Goal: Task Accomplishment & Management: Use online tool/utility

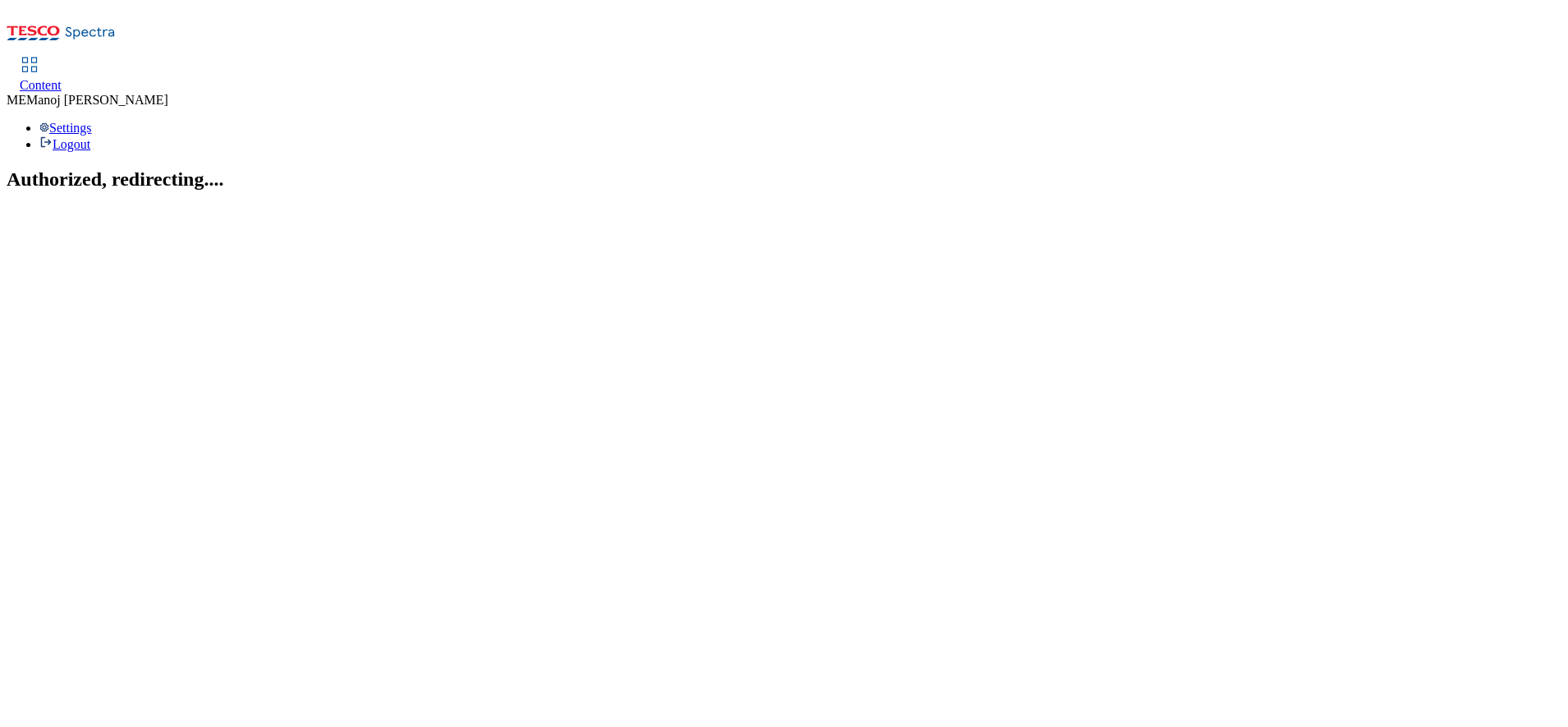
click at [62, 78] on span "Content" at bounding box center [41, 84] width 42 height 14
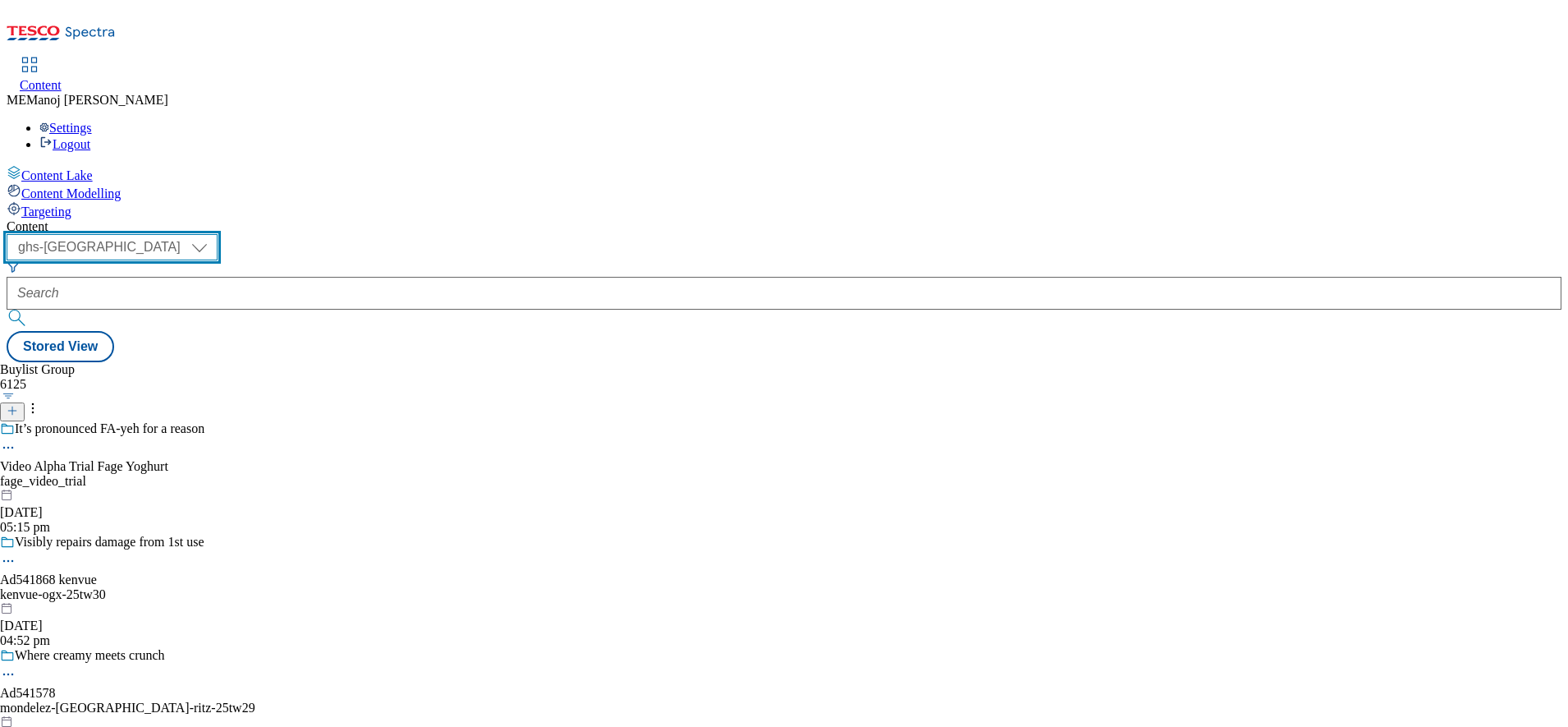
click at [217, 234] on select "ghs-roi ghs-[GEOGRAPHIC_DATA]" at bounding box center [111, 247] width 211 height 26
select select "ghs-roi"
click at [214, 234] on select "ghs-roi ghs-[GEOGRAPHIC_DATA]" at bounding box center [111, 247] width 211 height 26
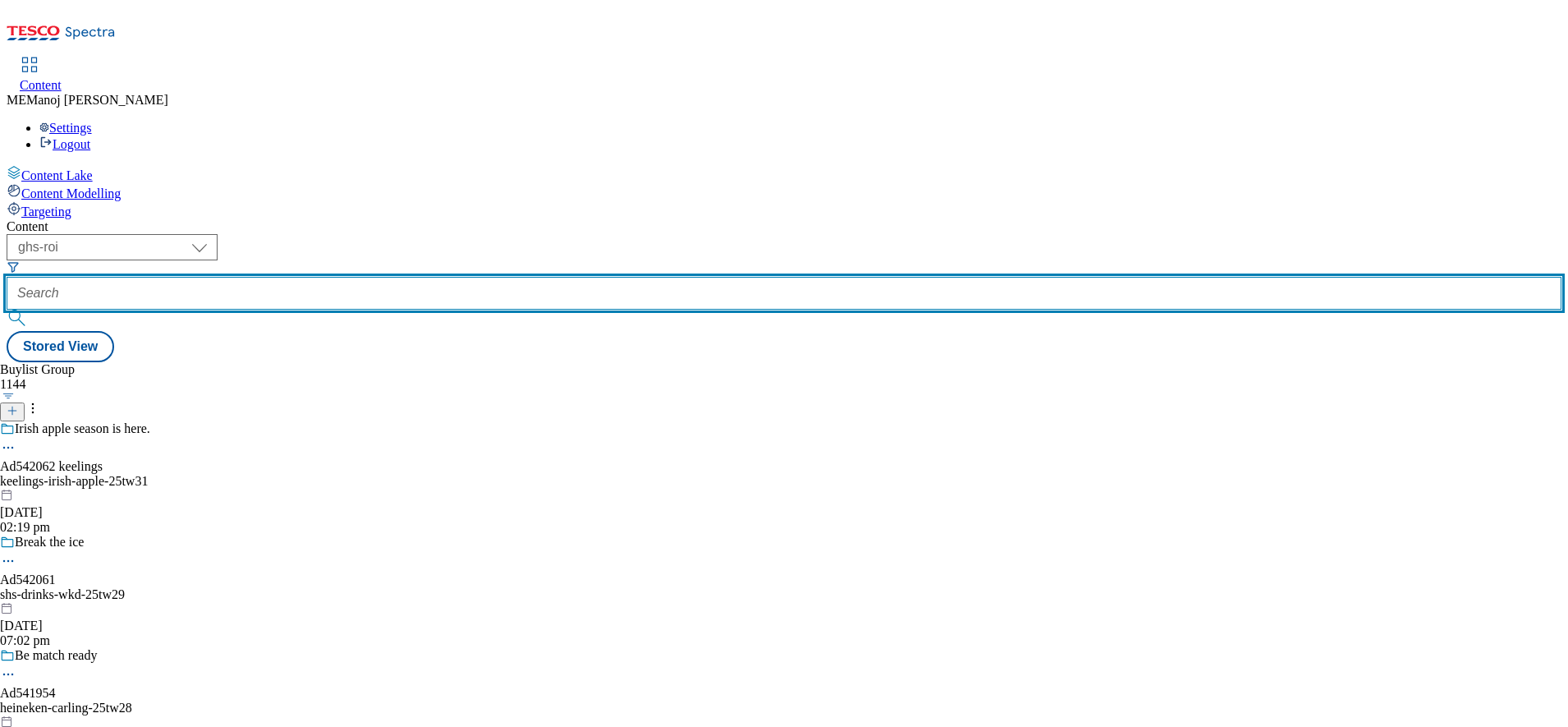
click at [408, 277] on input "text" at bounding box center [784, 293] width 1555 height 33
paste input "Clubcard Prices"
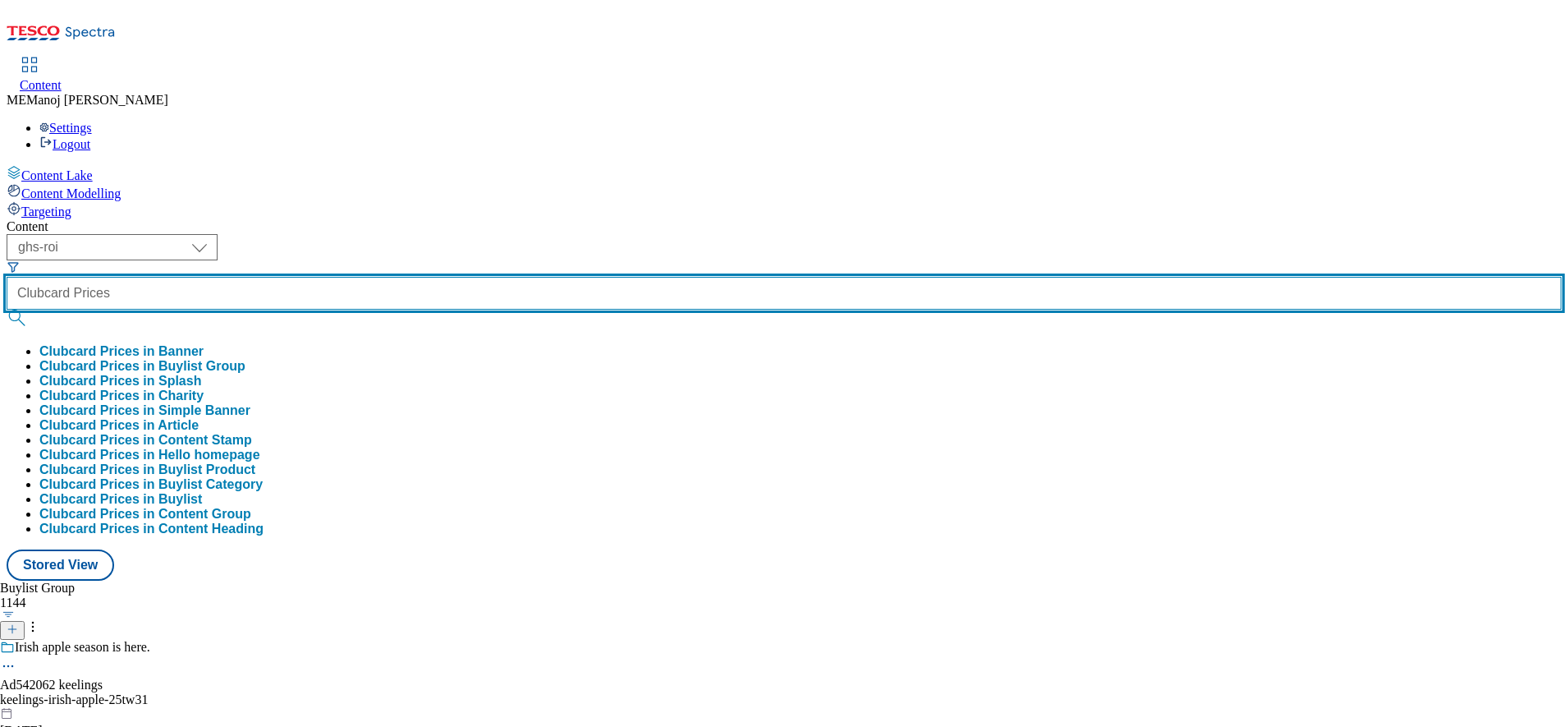
type input "Clubcard Prices"
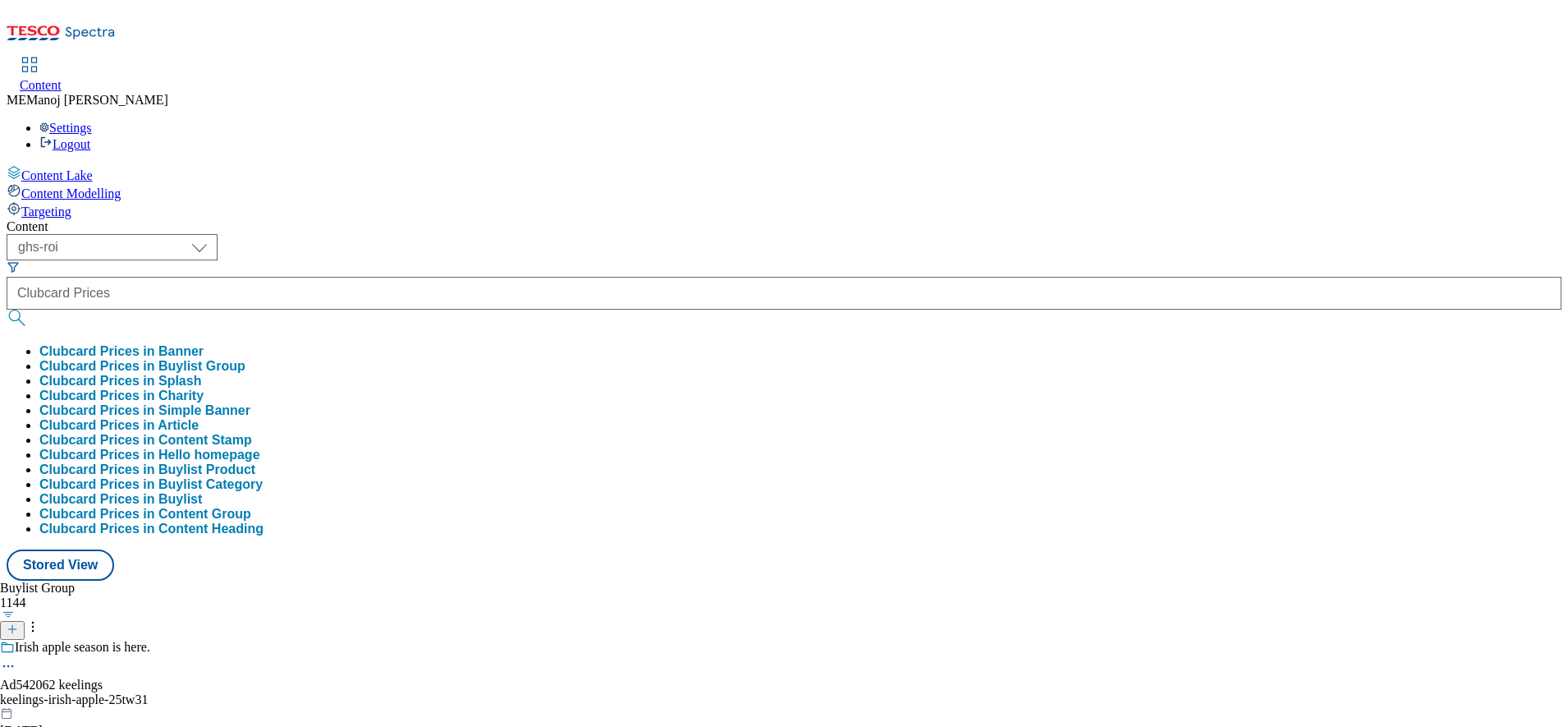
click at [245, 359] on button "Clubcard Prices in Buylist Group" at bounding box center [143, 366] width 206 height 14
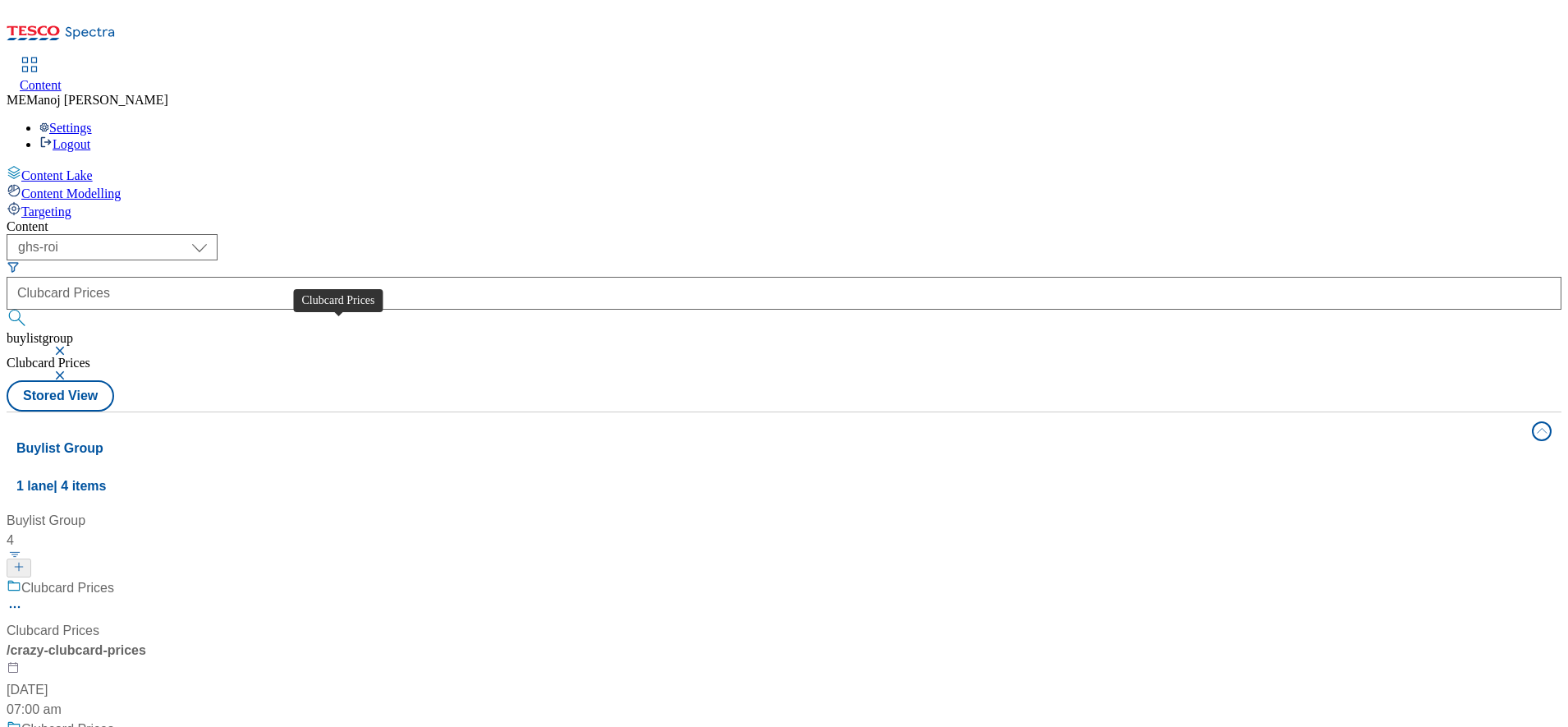
scroll to position [196, 0]
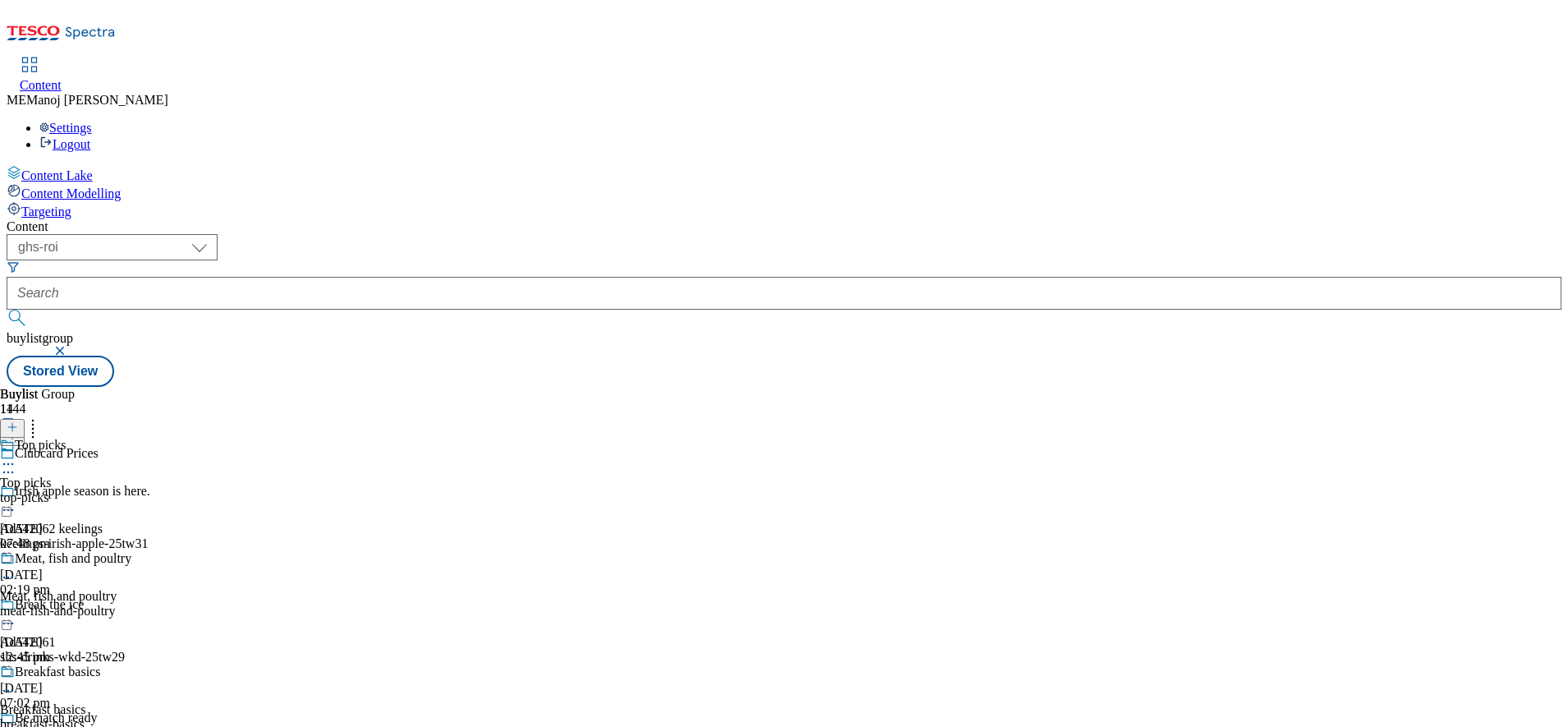
click at [139, 437] on div "Top picks Top picks top-picks [DATE] 07:48 pm" at bounding box center [70, 493] width 139 height 113
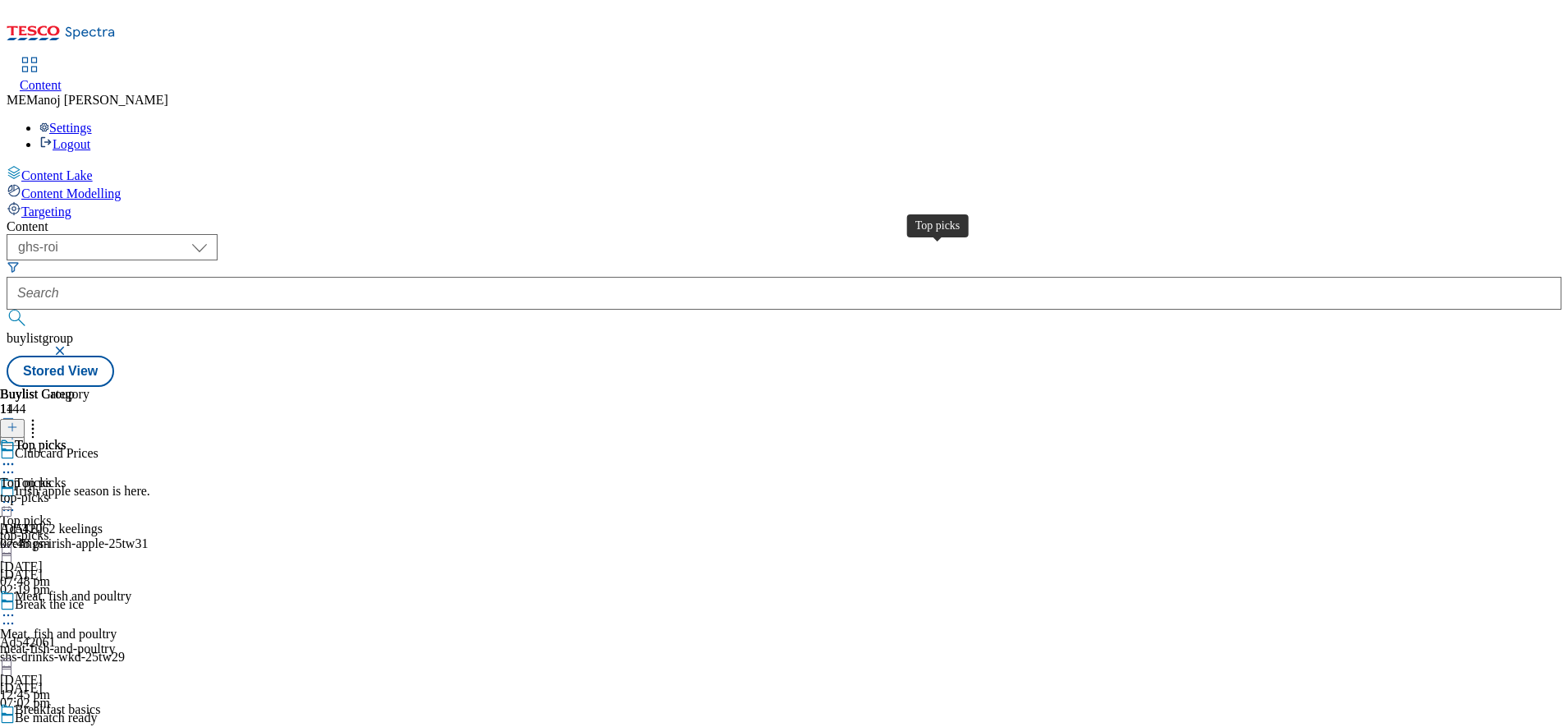
click at [66, 437] on span "Top picks" at bounding box center [40, 446] width 51 height 18
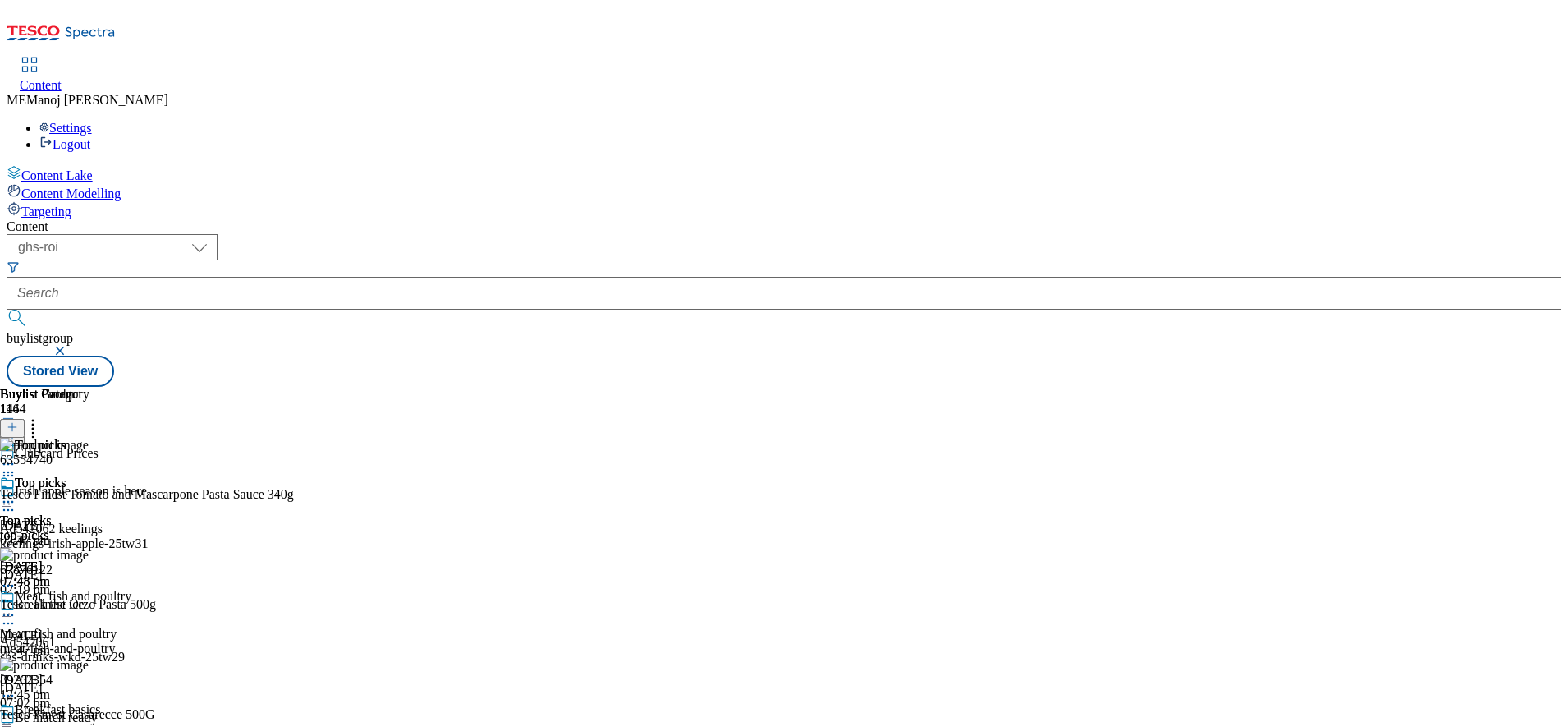
click at [18, 421] on icon at bounding box center [12, 426] width 12 height 12
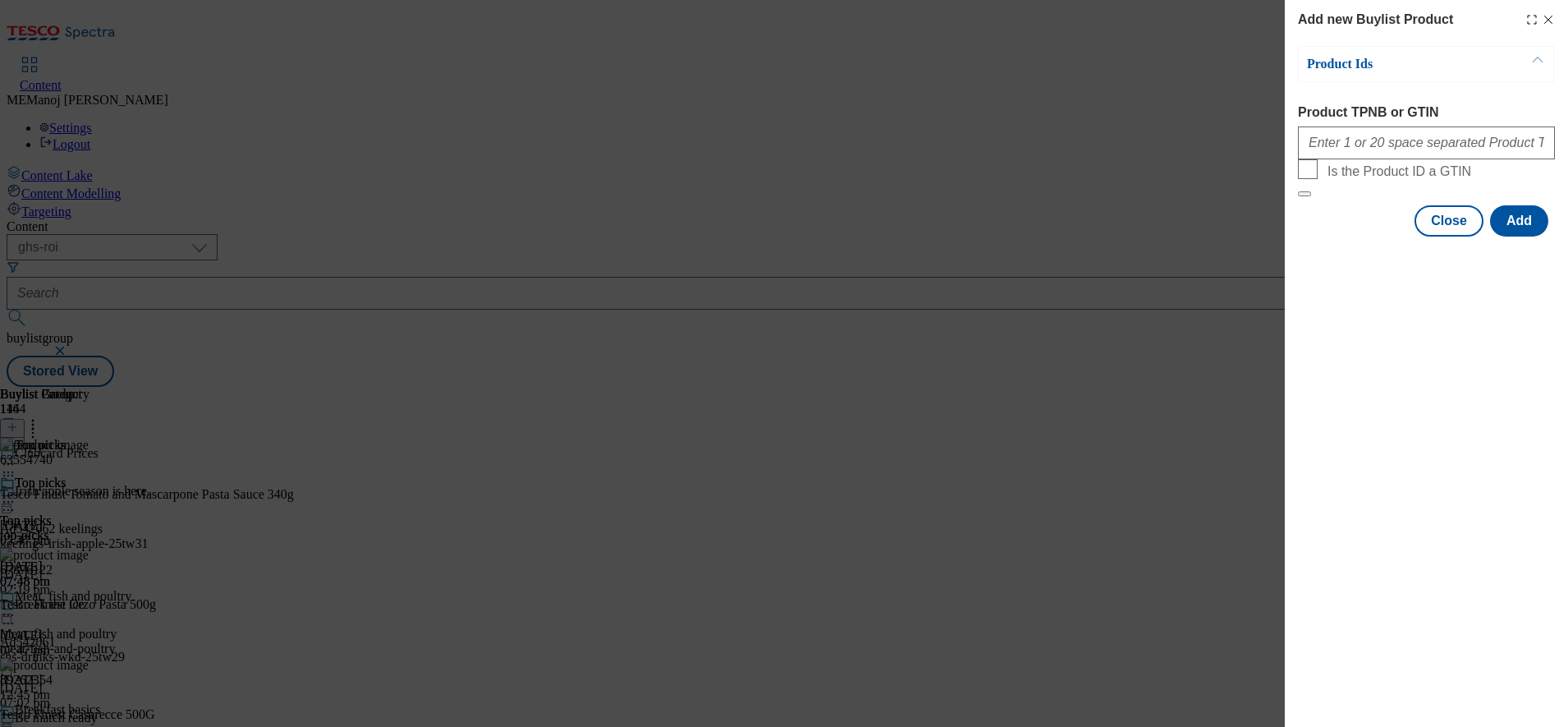
click at [1546, 19] on icon "Modal" at bounding box center [1548, 20] width 14 height 14
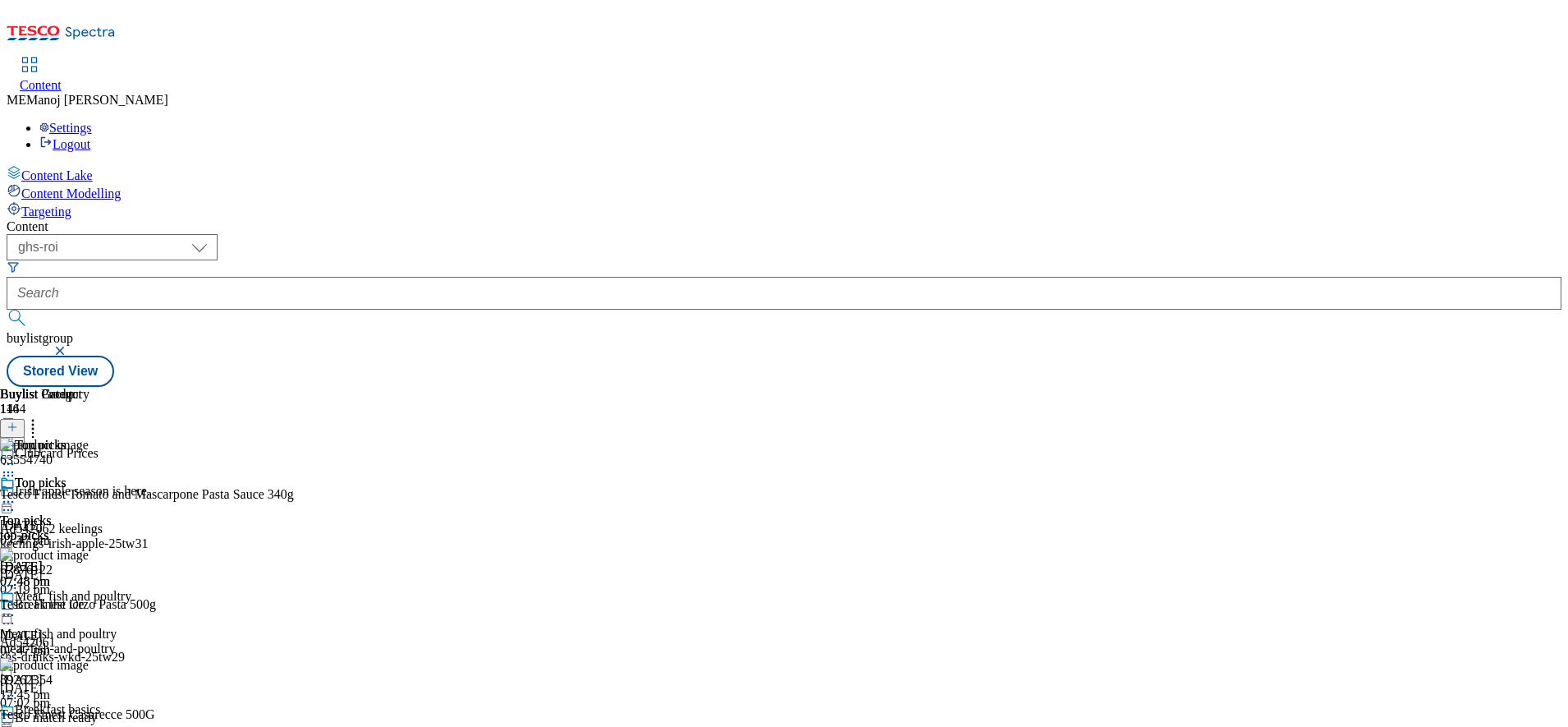
click at [16, 493] on icon at bounding box center [8, 502] width 16 height 16
click at [90, 486] on div "Top picks Top picks top-picks [DATE] 07:48 pm" at bounding box center [44, 531] width 90 height 113
click at [16, 493] on icon at bounding box center [8, 502] width 16 height 16
click at [103, 682] on span "Un-publish" at bounding box center [77, 688] width 53 height 13
click at [16, 493] on icon at bounding box center [8, 502] width 16 height 16
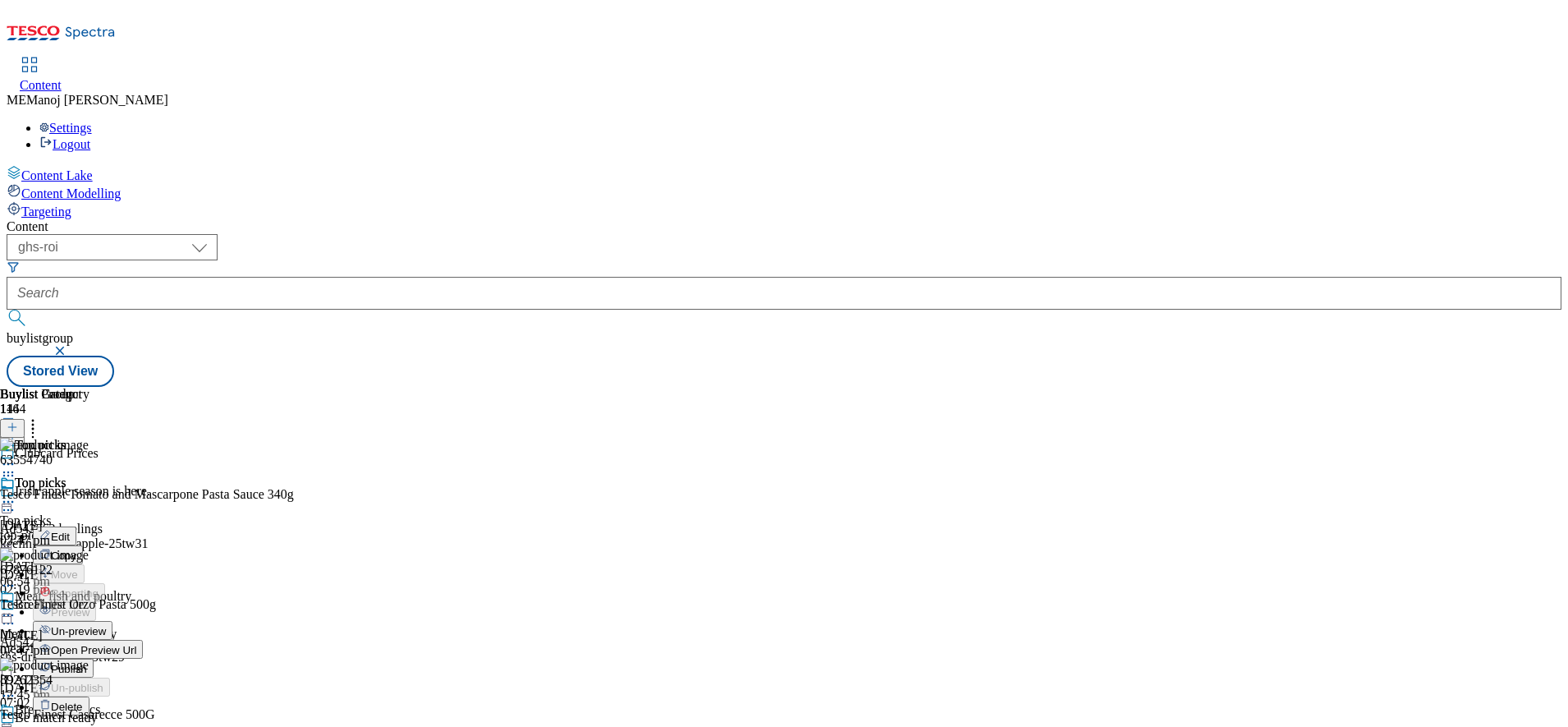
click at [106, 625] on span "Un-preview" at bounding box center [78, 631] width 55 height 13
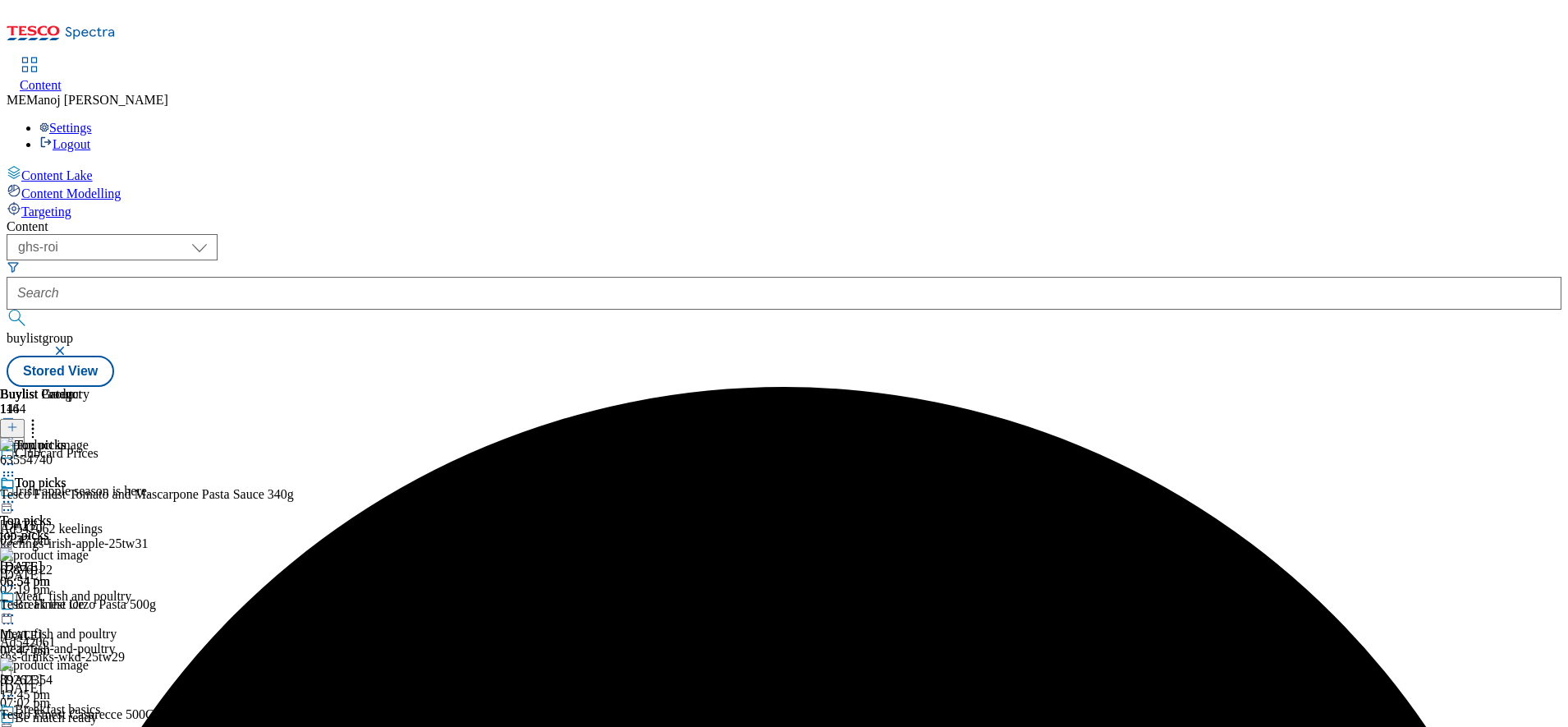
click at [41, 416] on icon at bounding box center [33, 425] width 16 height 16
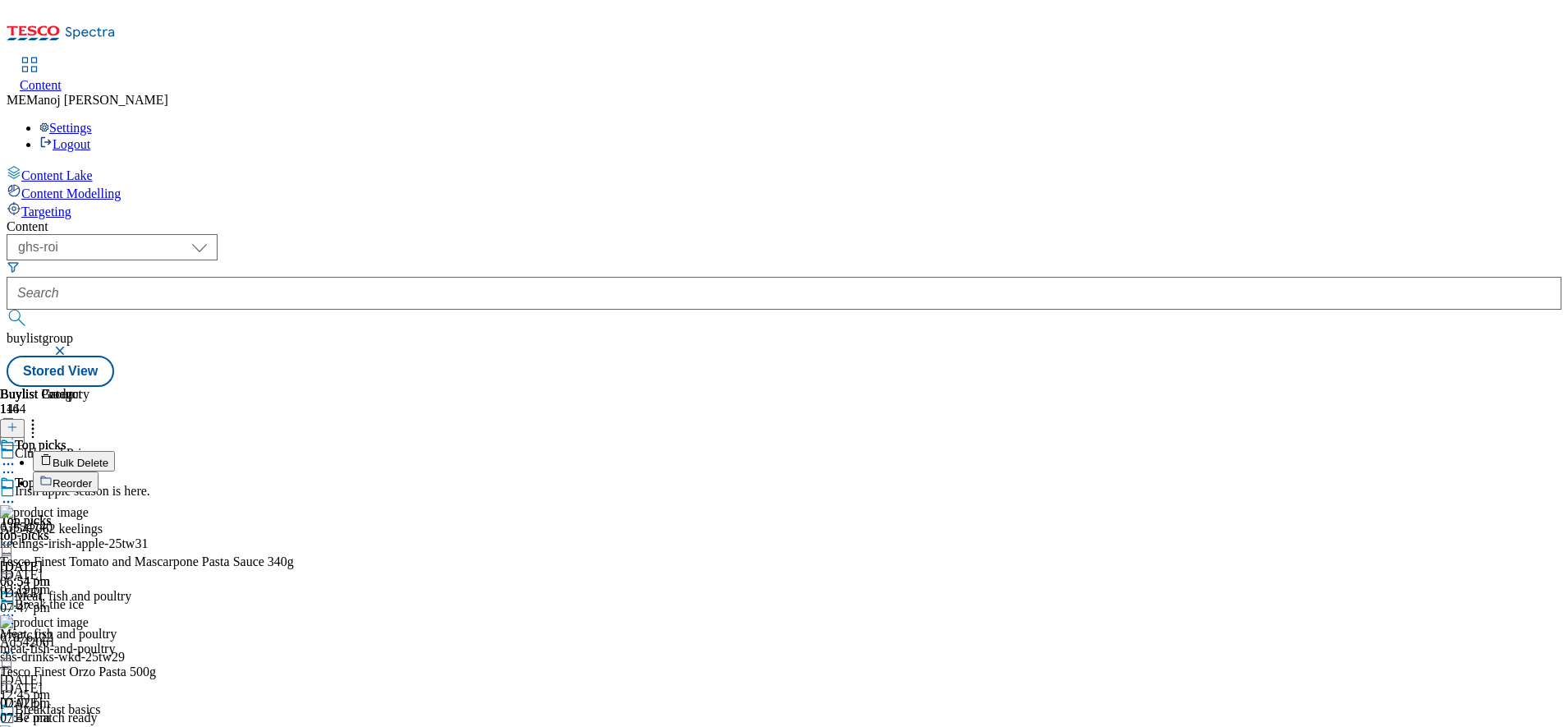
click at [347, 451] on li "Bulk Delete" at bounding box center [189, 461] width 313 height 21
click at [109, 456] on span "Bulk Delete" at bounding box center [81, 463] width 56 height 13
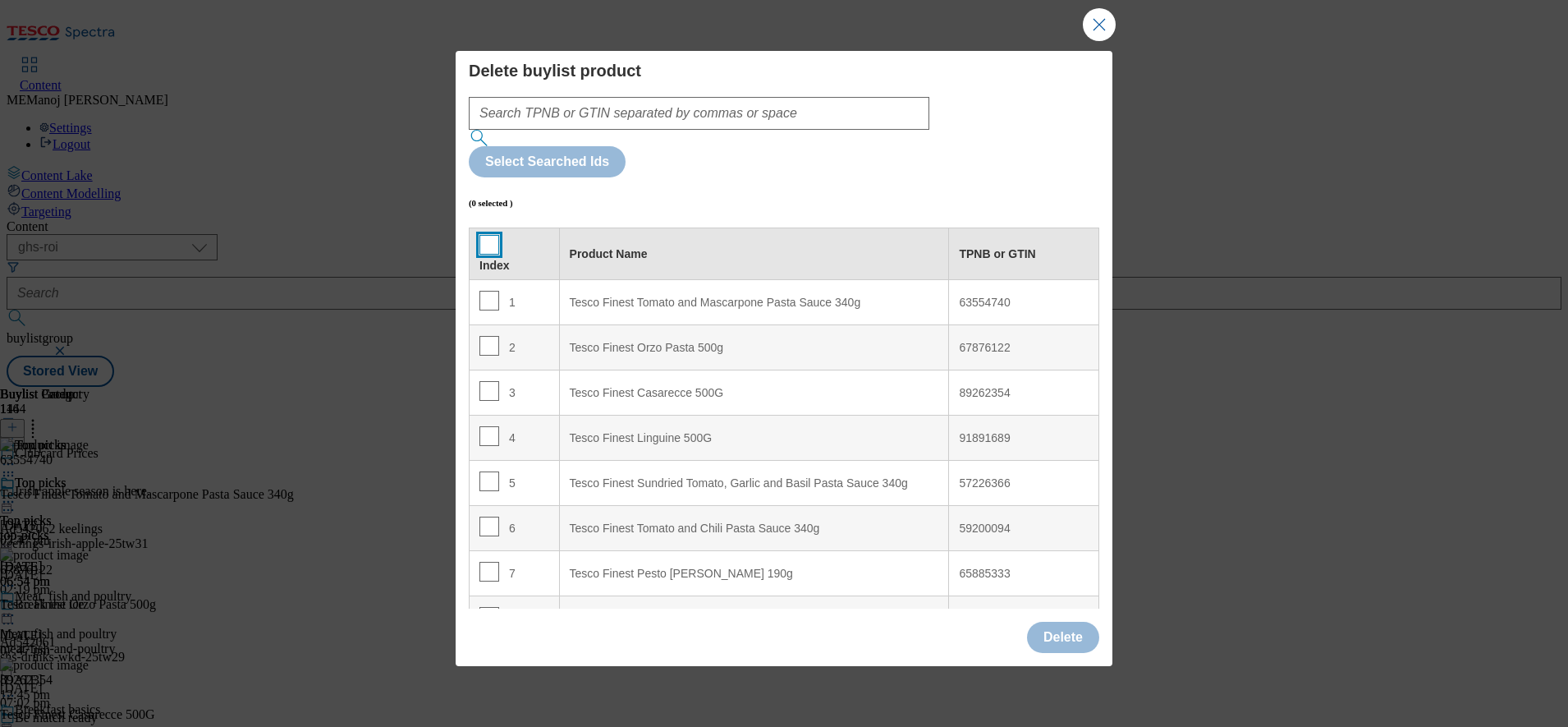
click at [487, 234] on input "Modal" at bounding box center [490, 244] width 20 height 20
checkbox input "true"
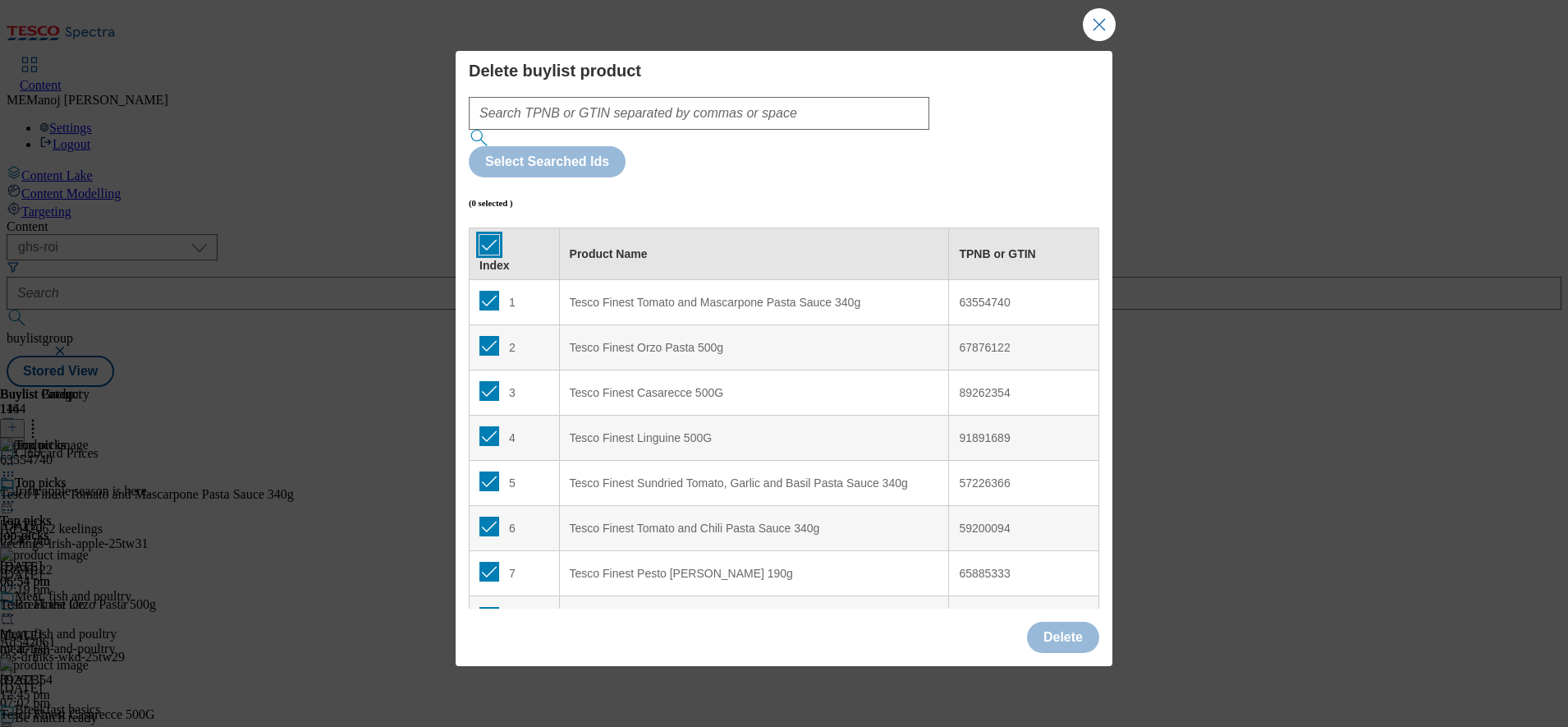
checkbox input "true"
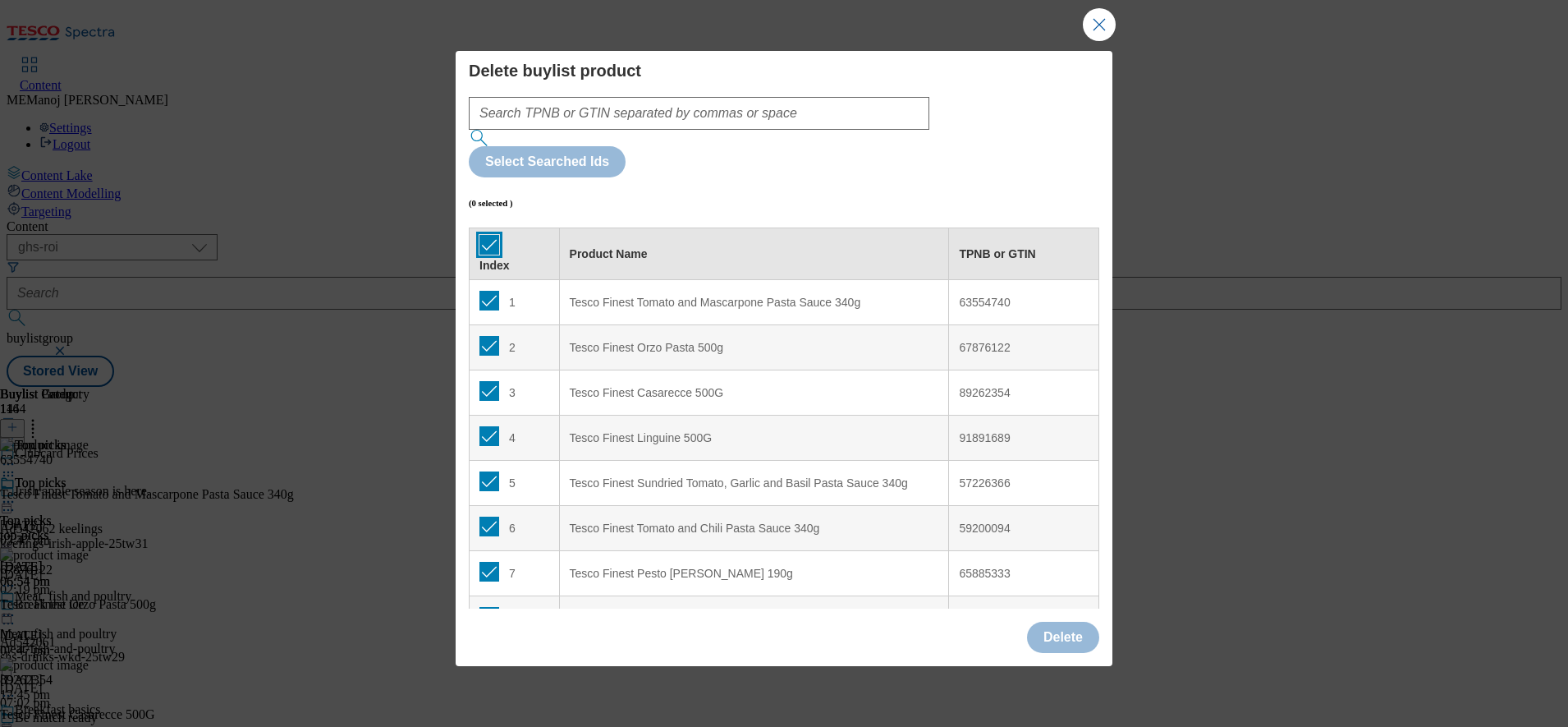
checkbox input "true"
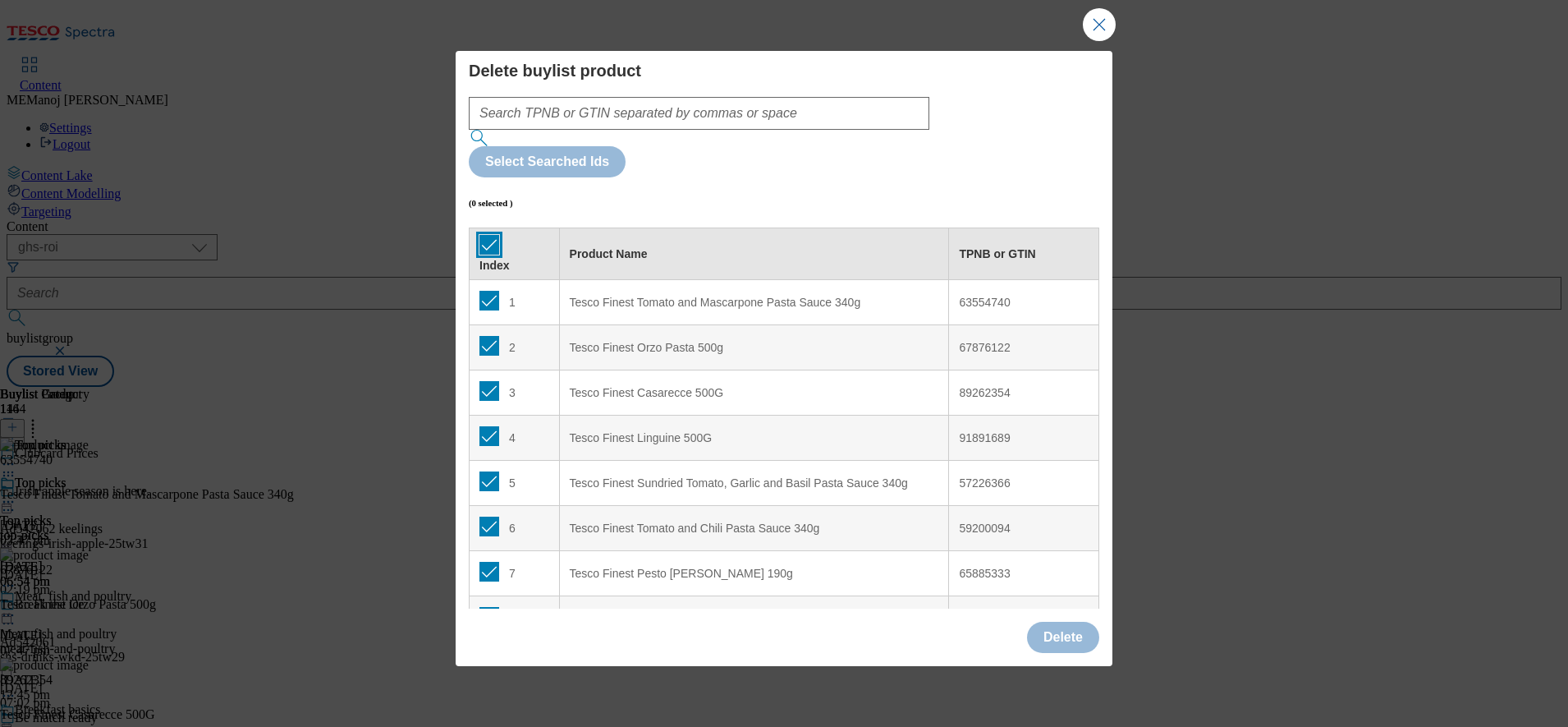
checkbox input "true"
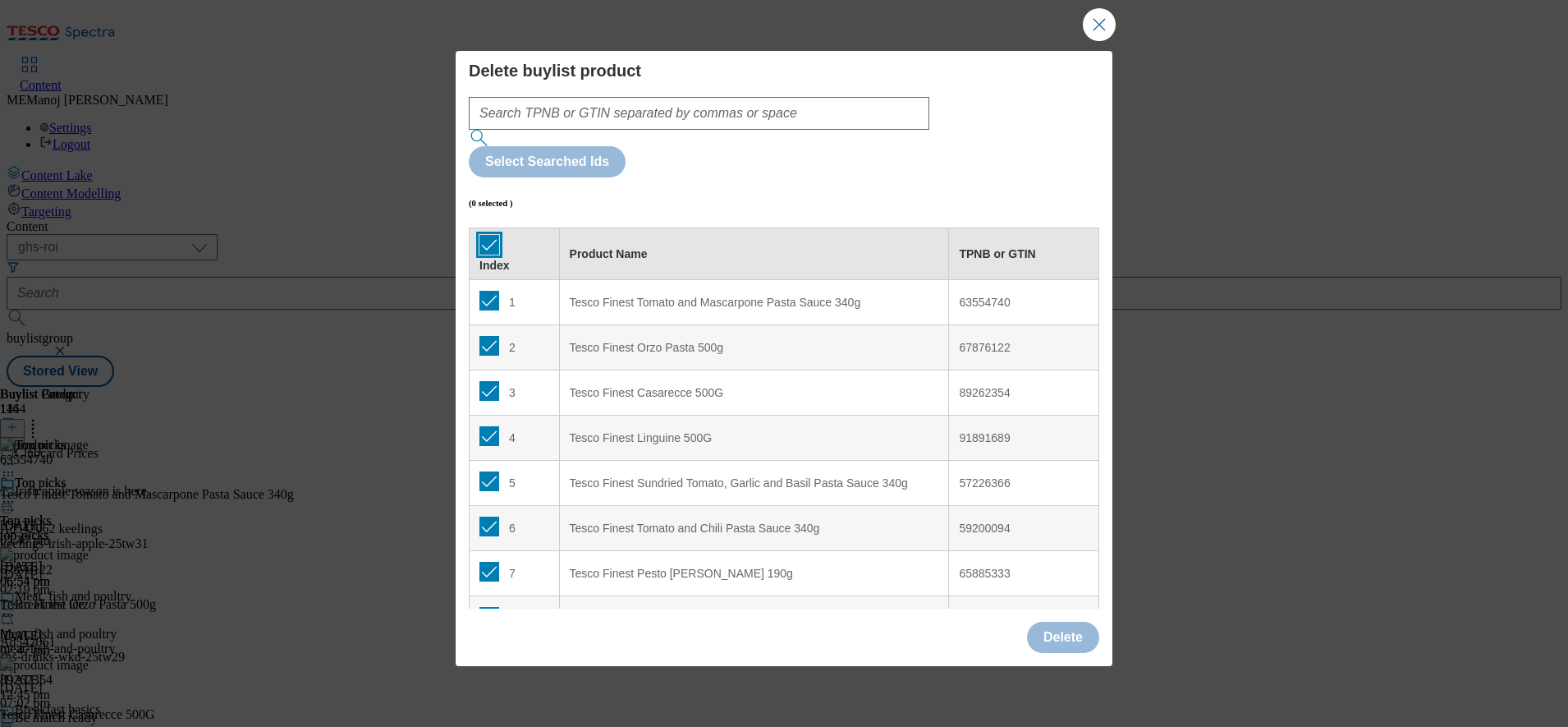
checkbox input "true"
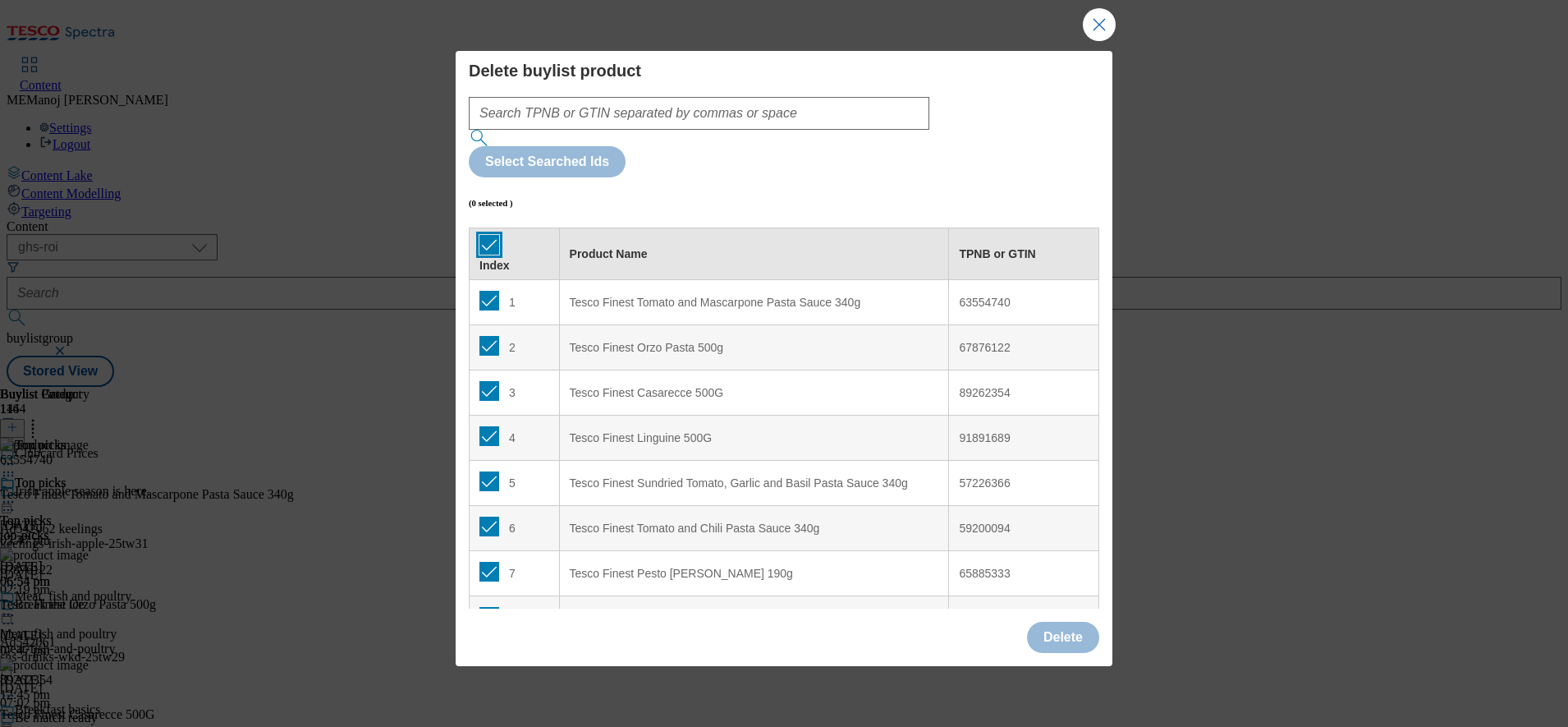
checkbox input "true"
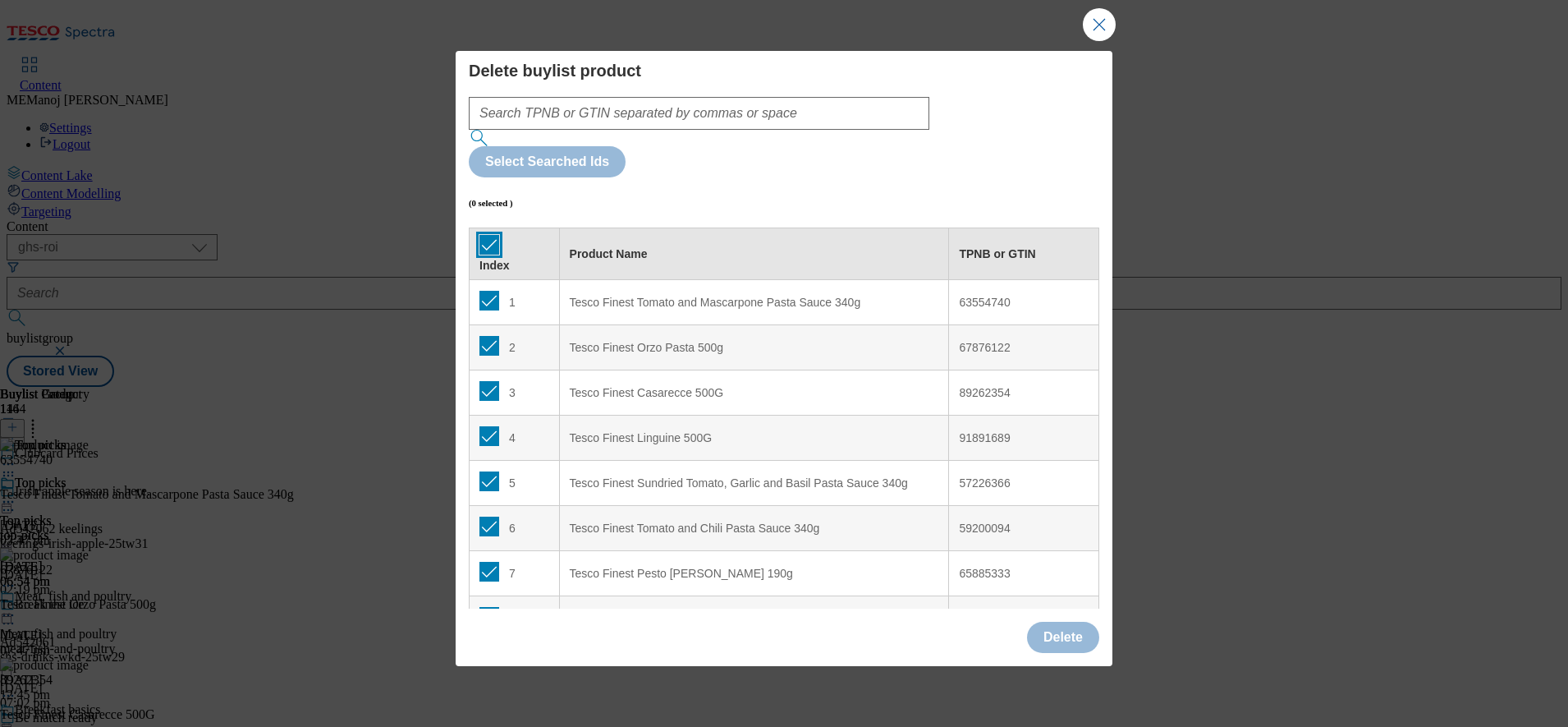
checkbox input "true"
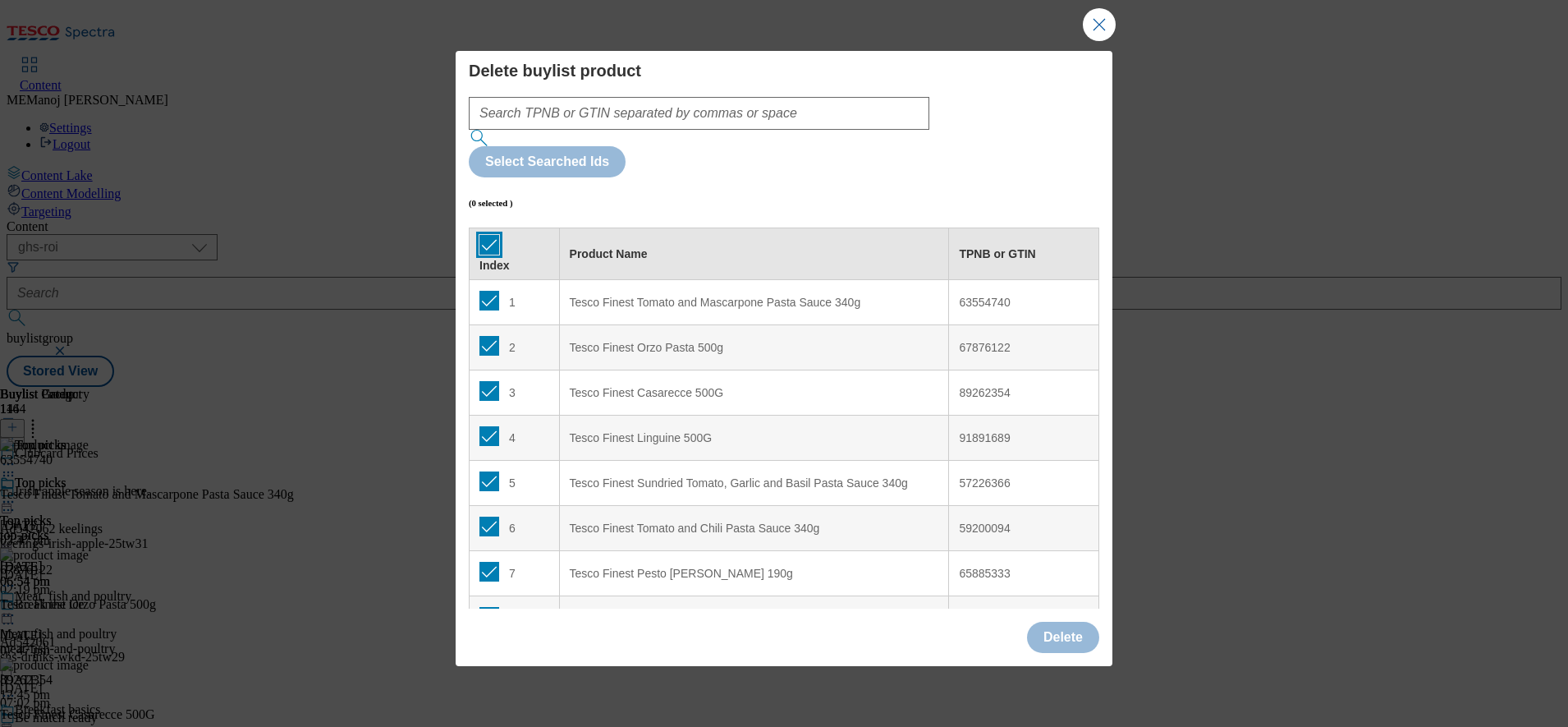
checkbox input "true"
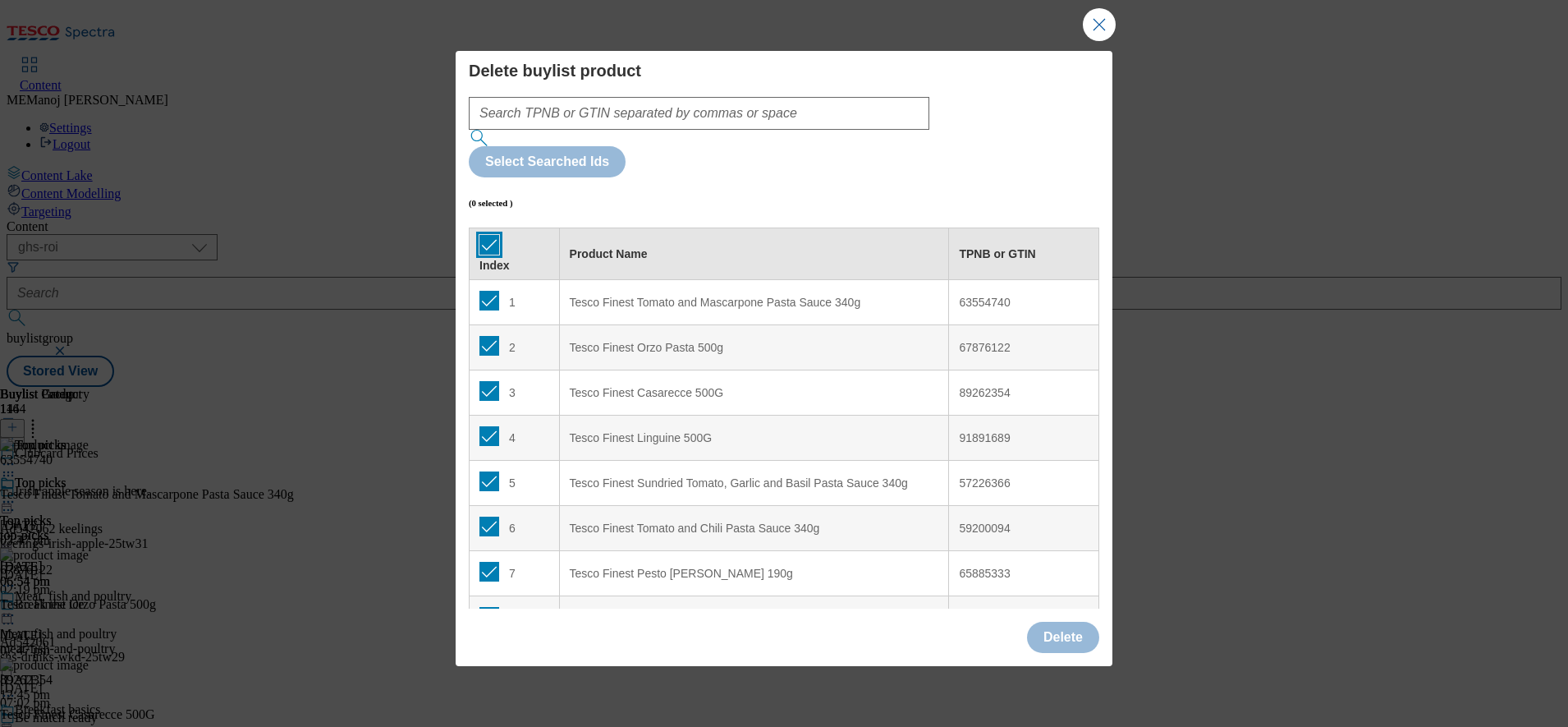
checkbox input "true"
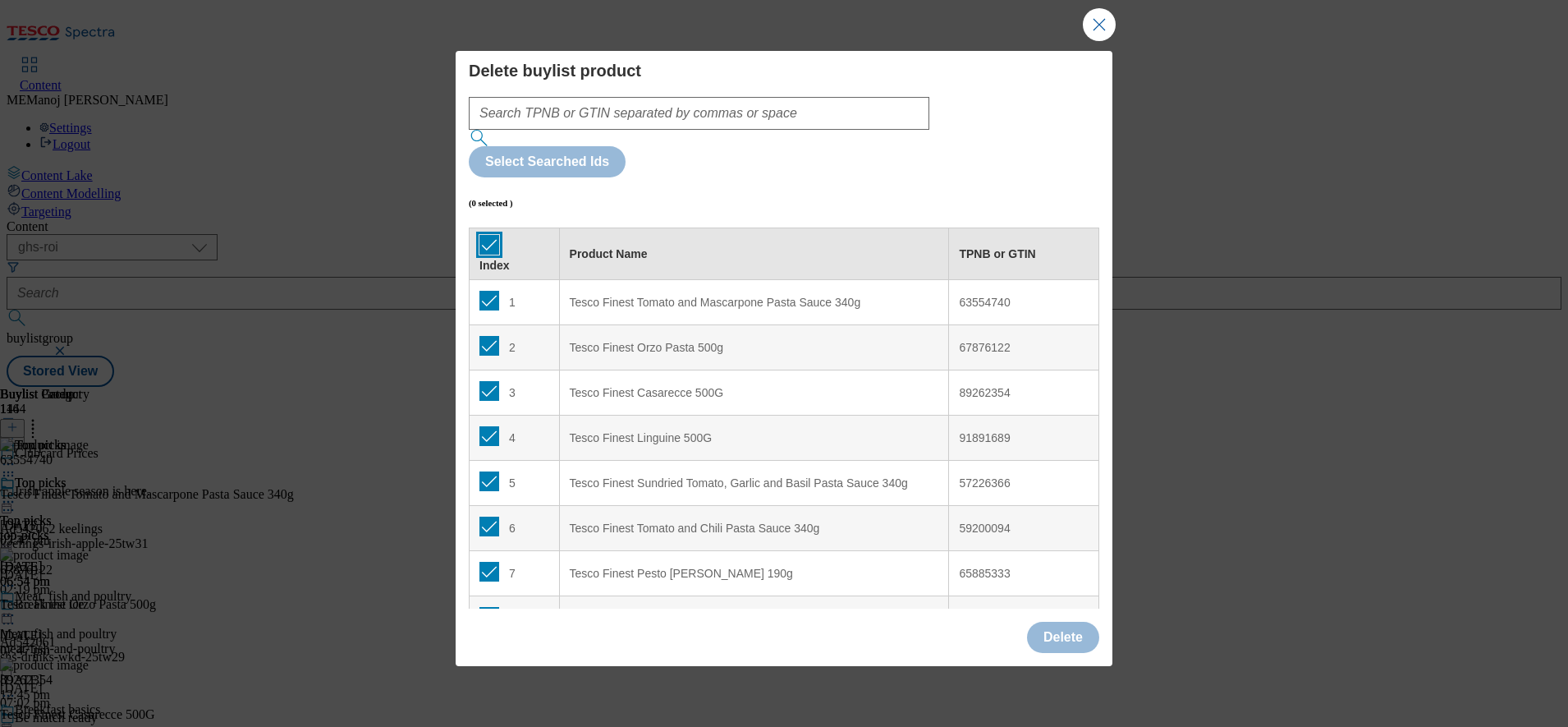
checkbox input "true"
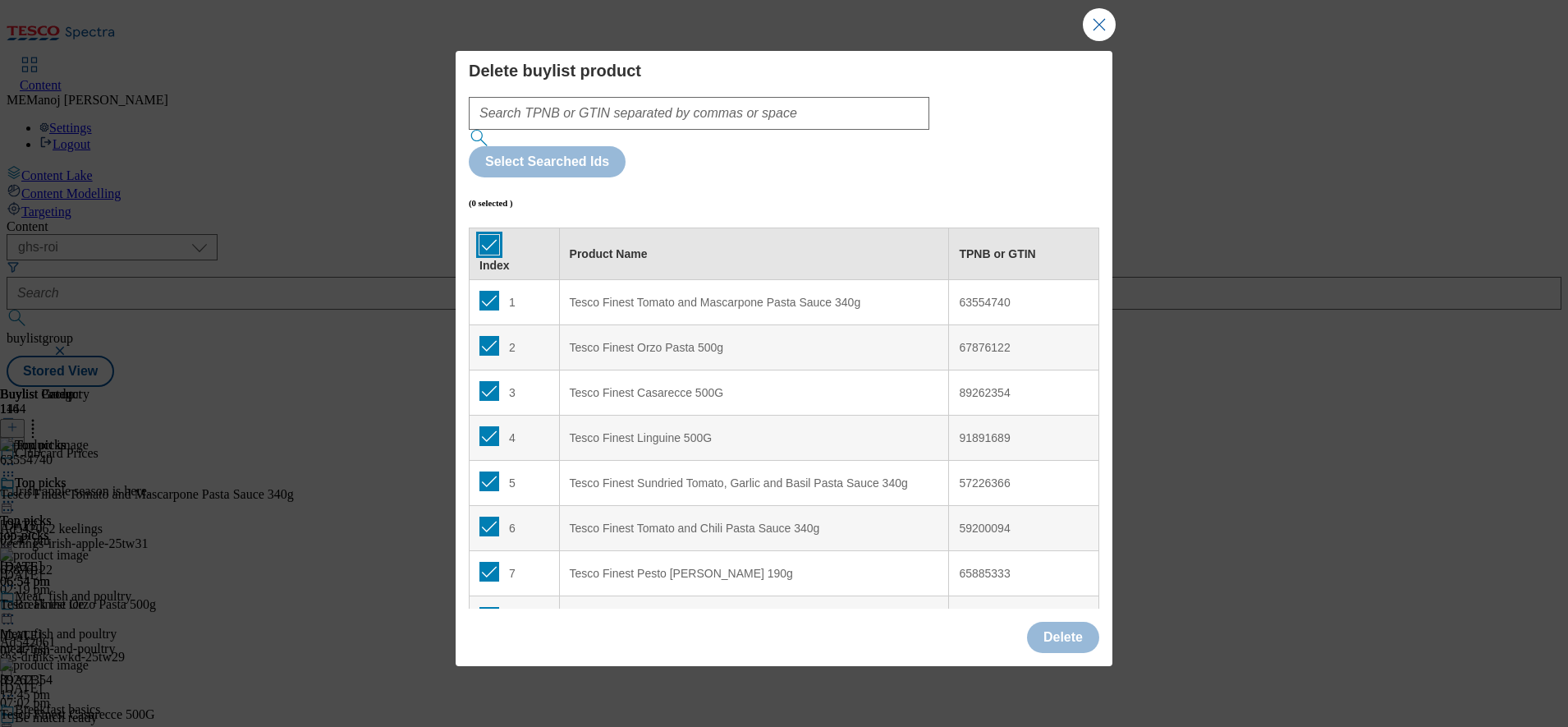
checkbox input "true"
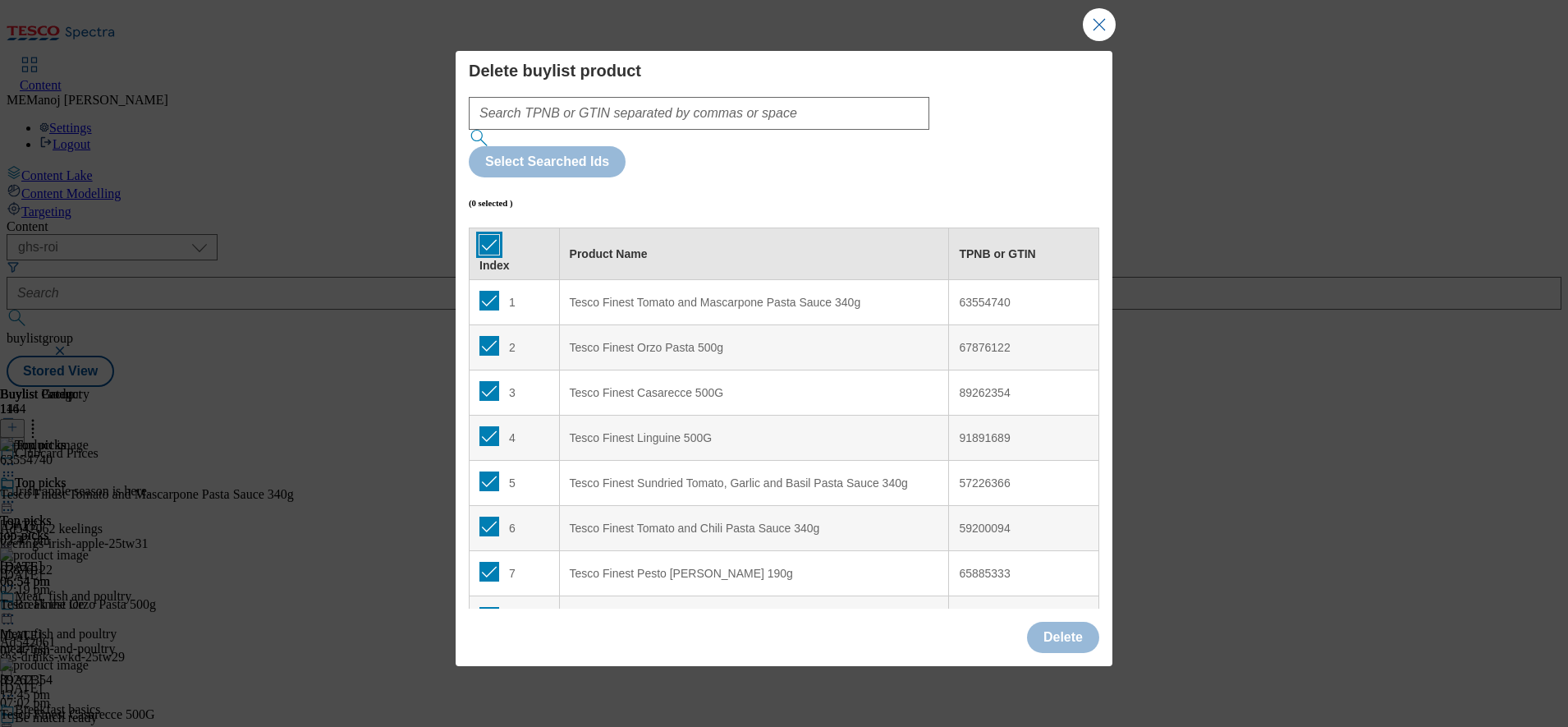
checkbox input "true"
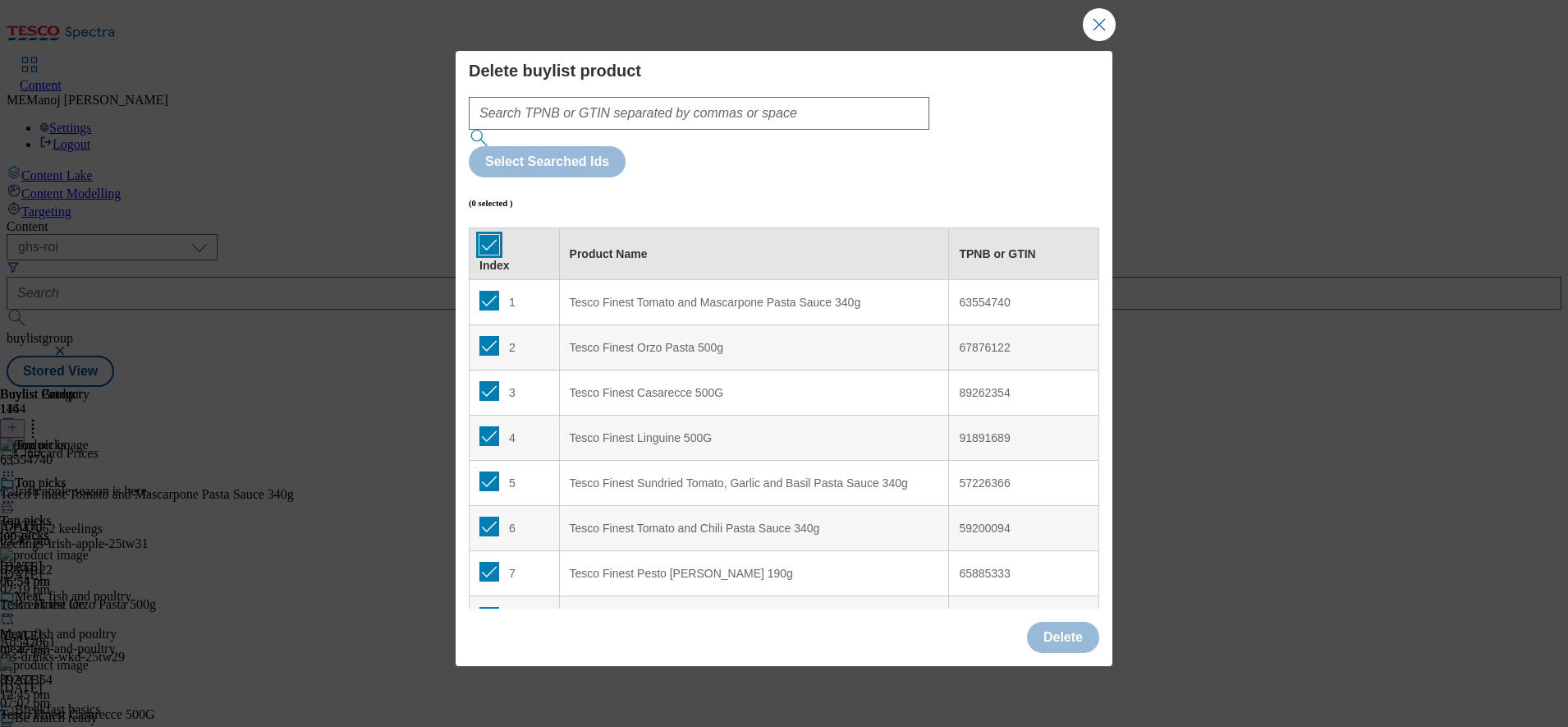
checkbox input "true"
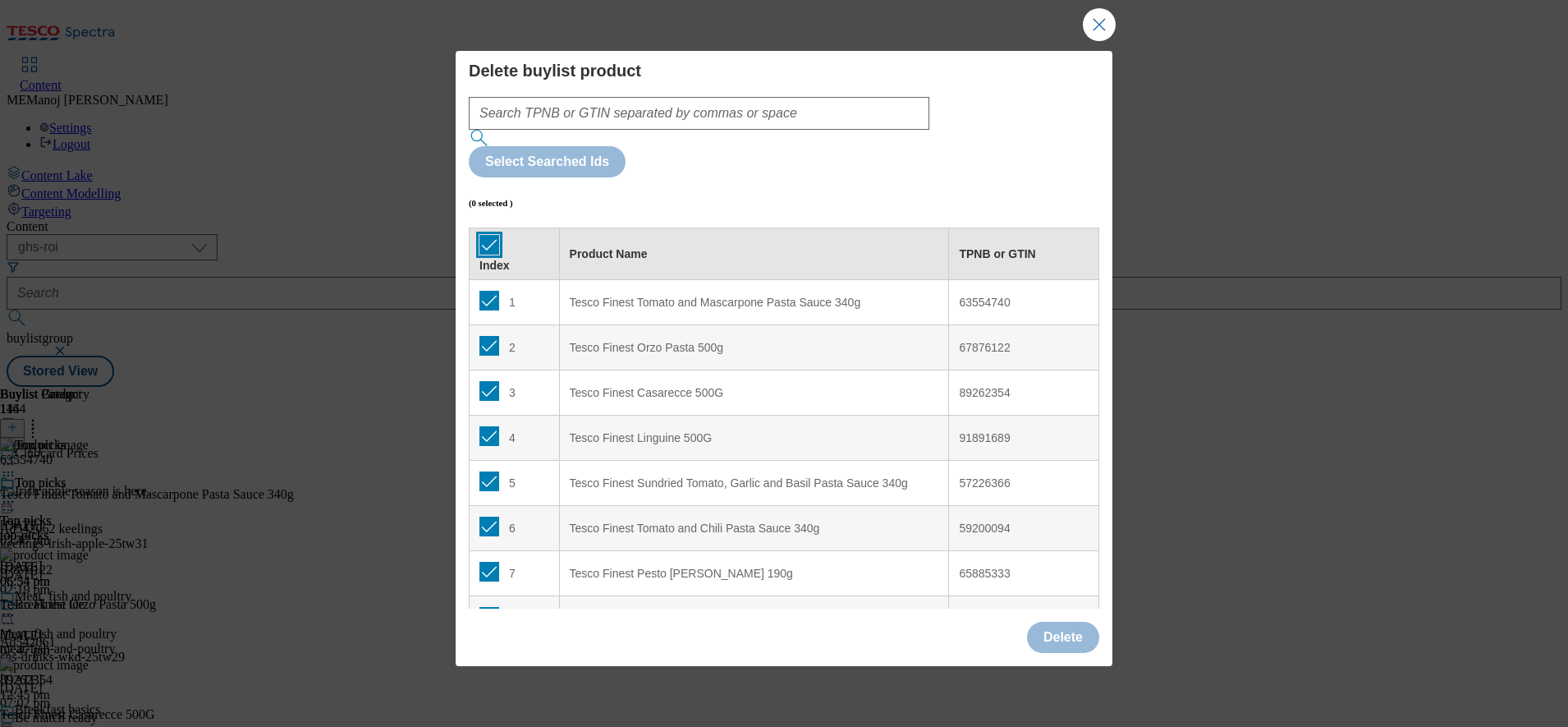
checkbox input "true"
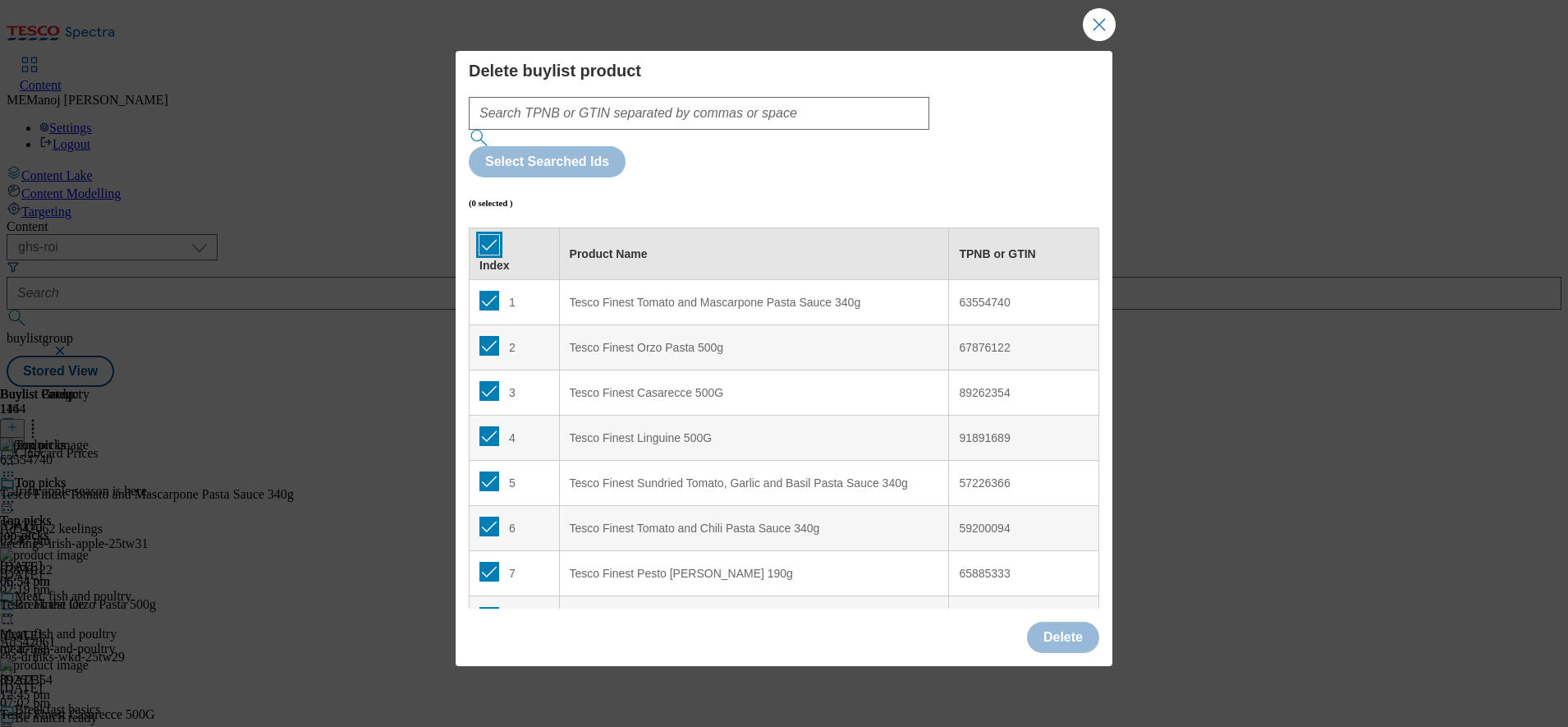
checkbox input "true"
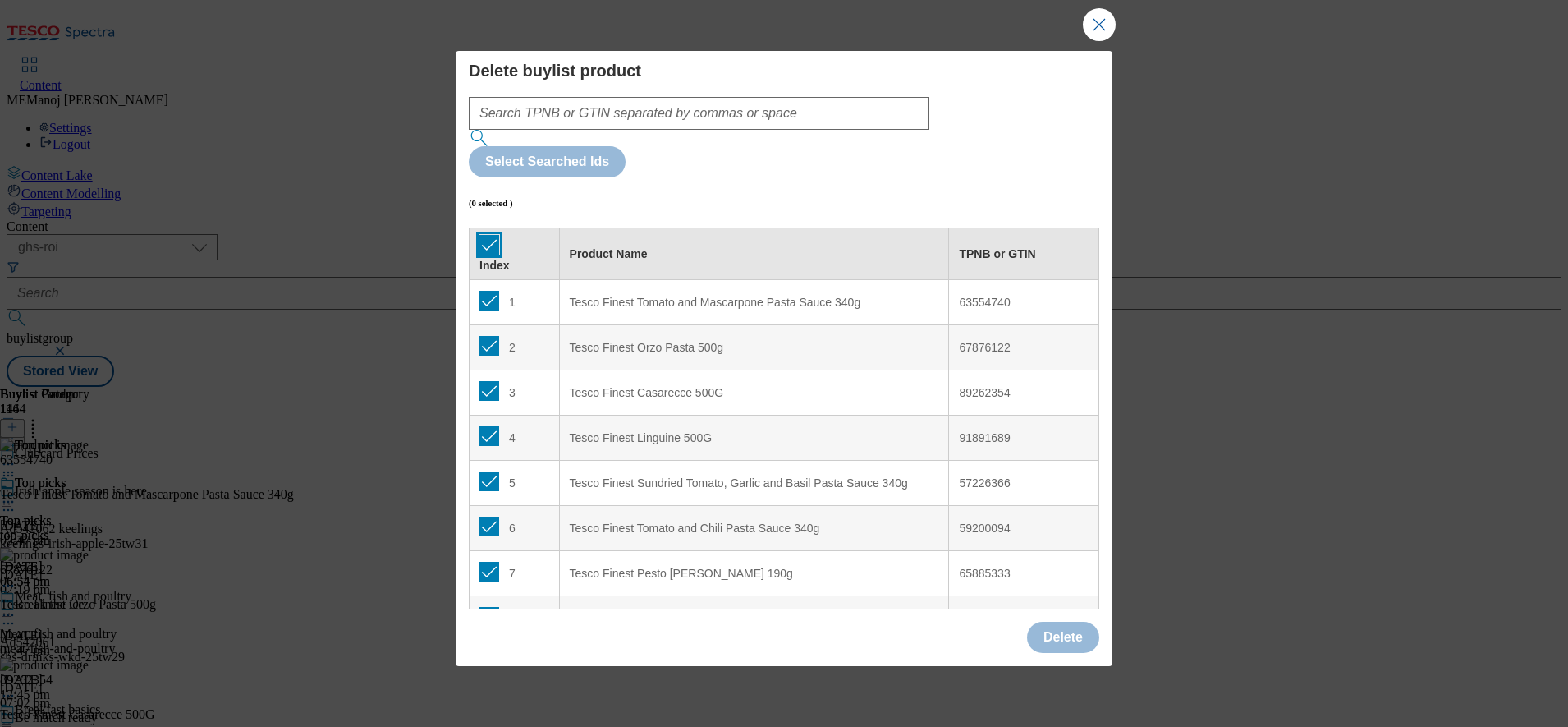
checkbox input "true"
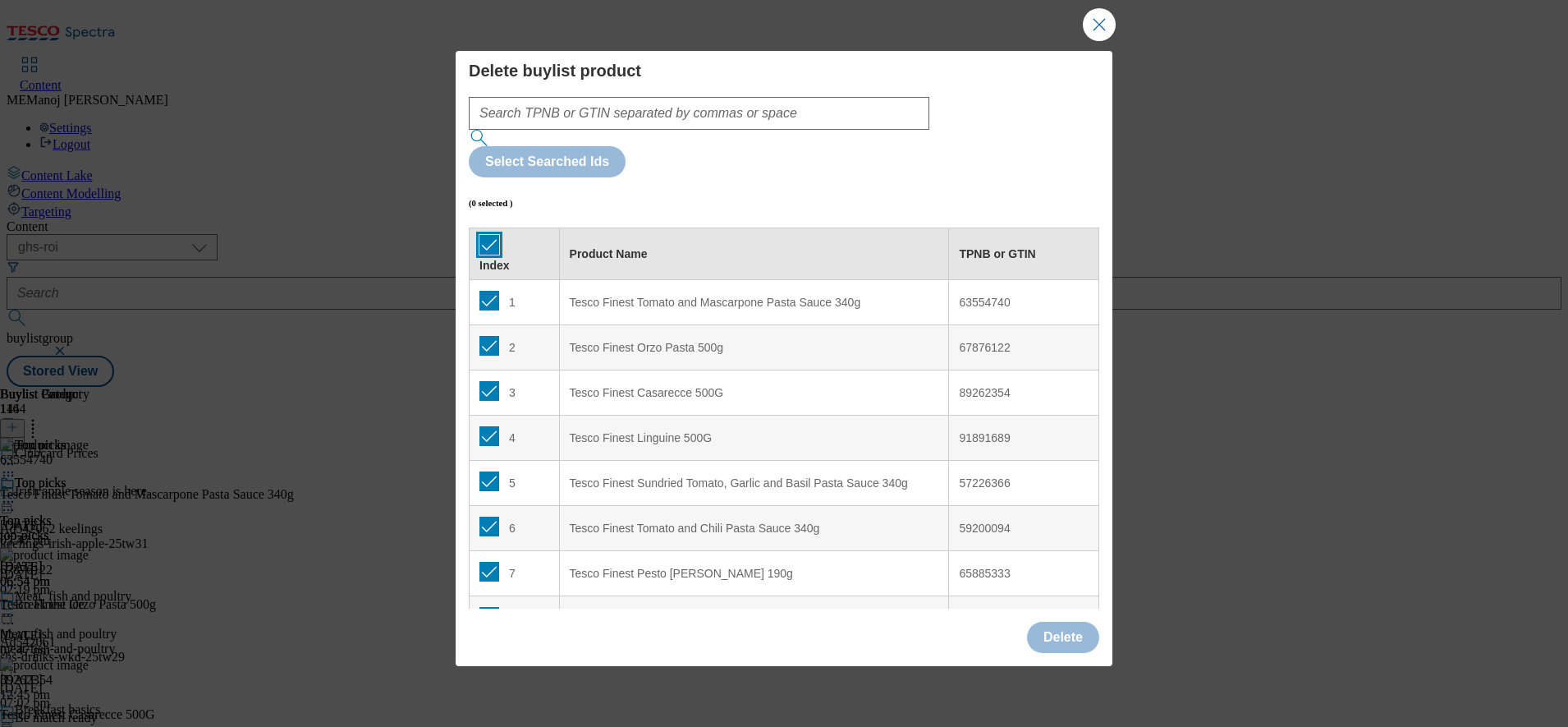
checkbox input "true"
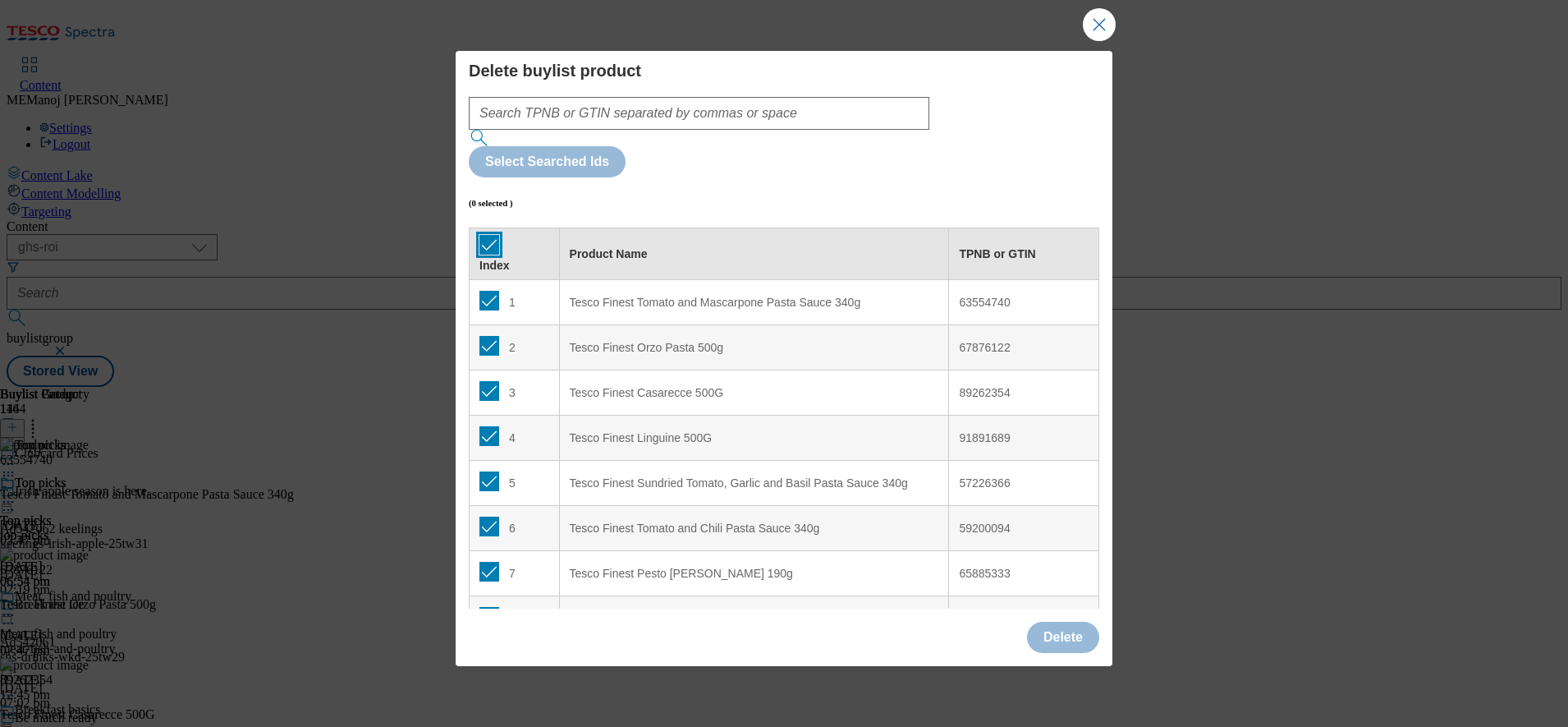
checkbox input "true"
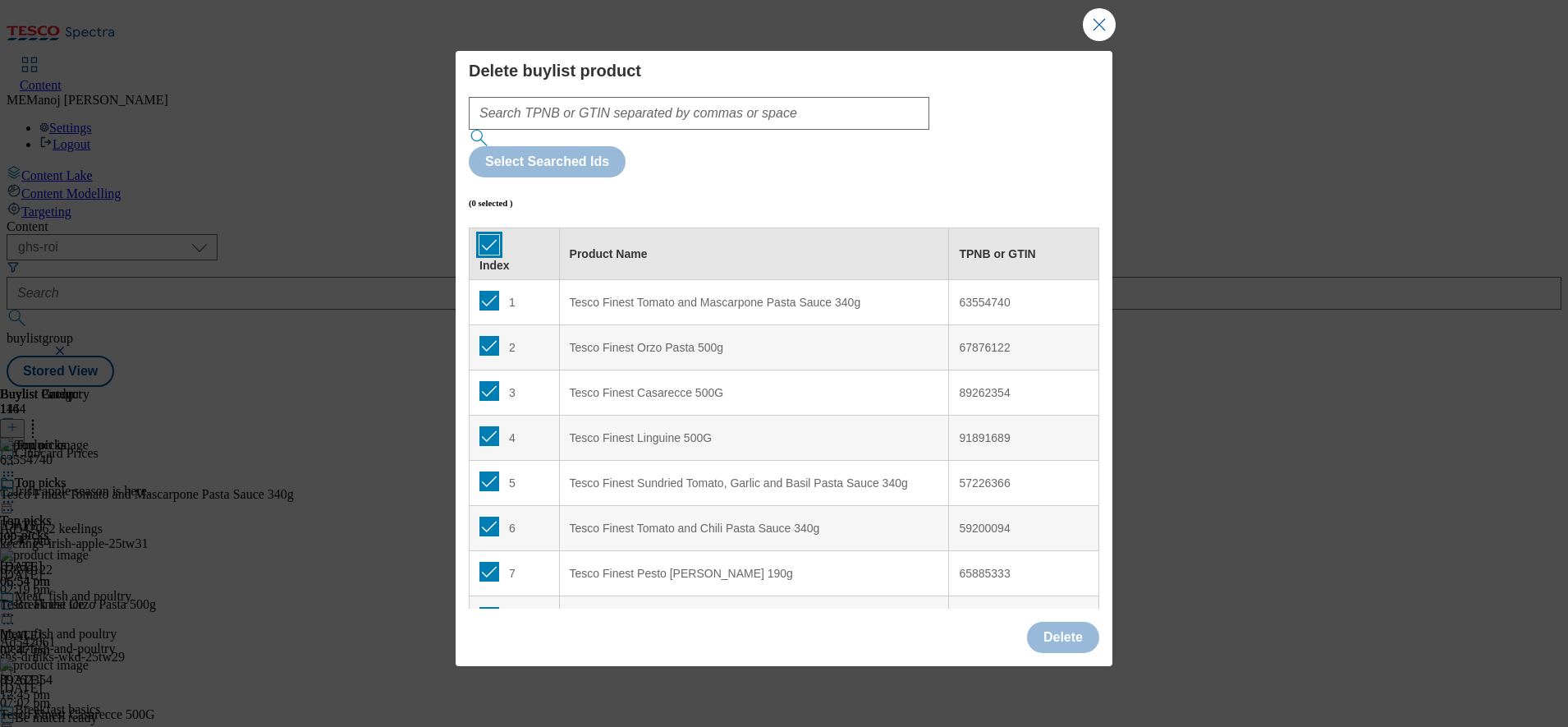
checkbox input "true"
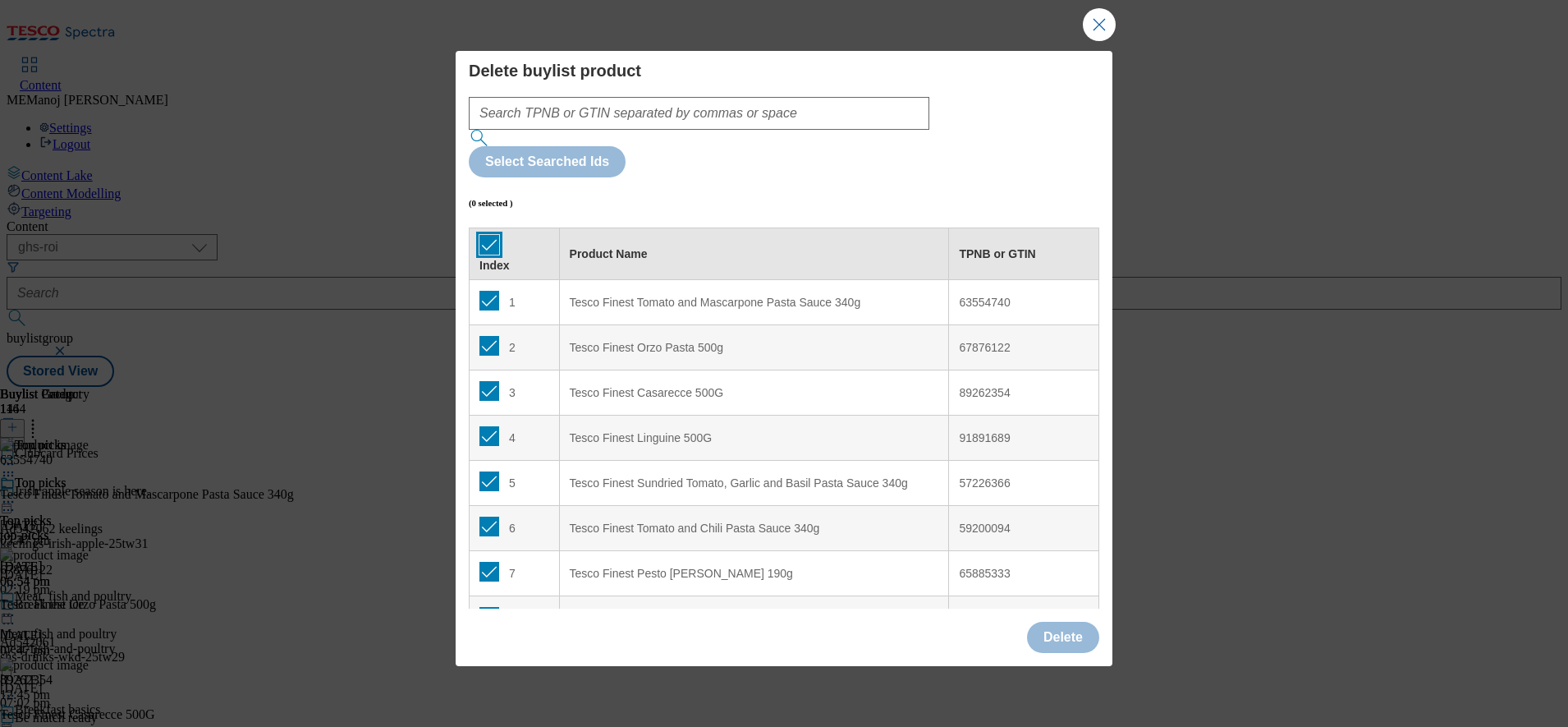
checkbox input "true"
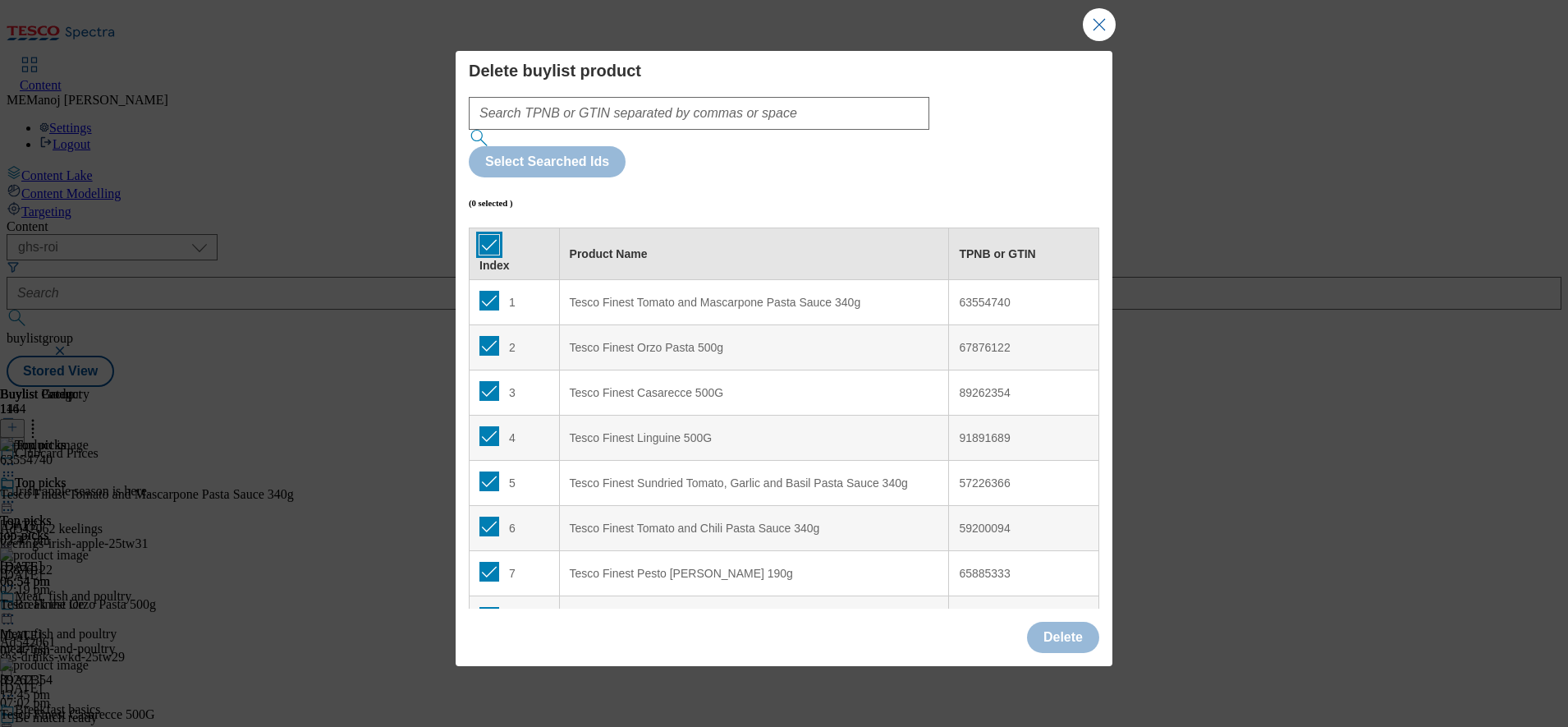
checkbox input "true"
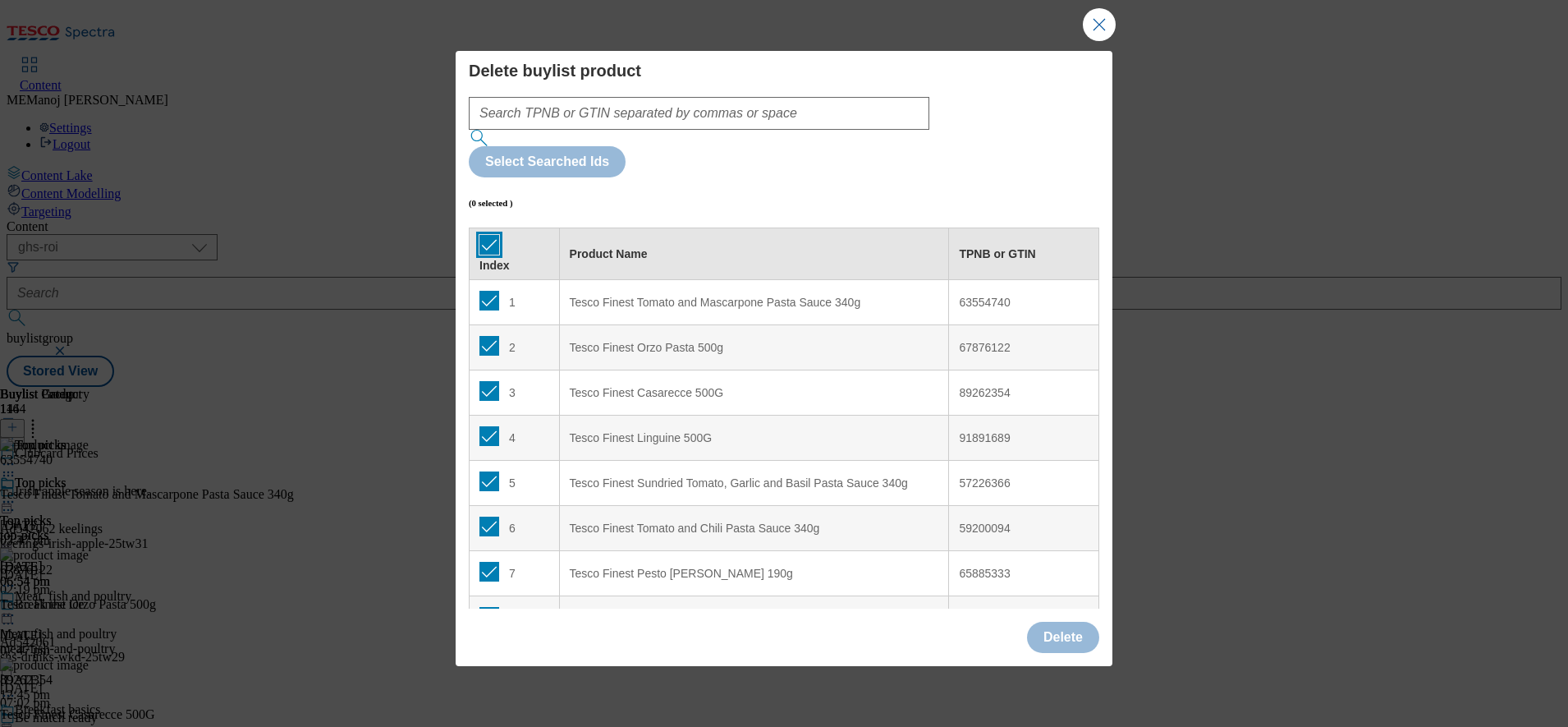
checkbox input "true"
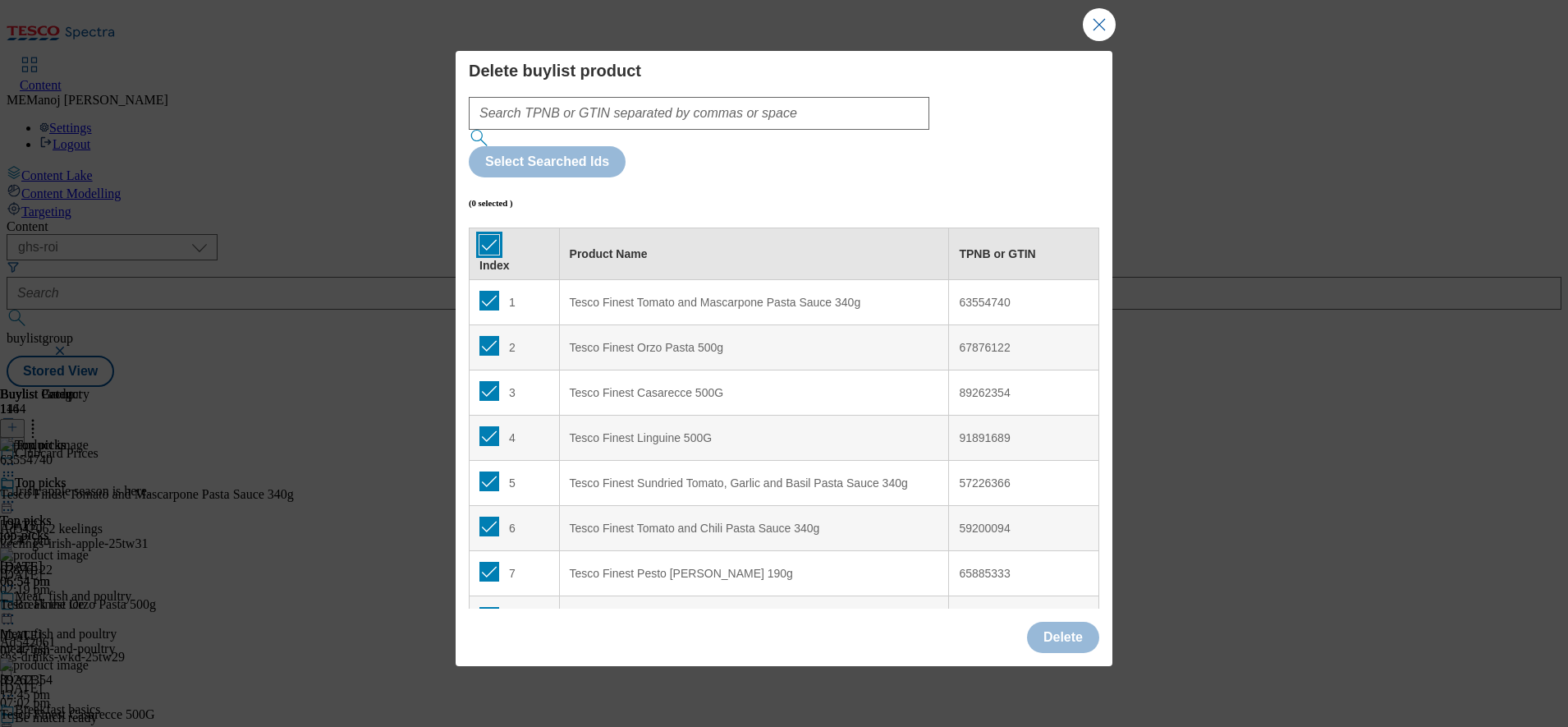
checkbox input "true"
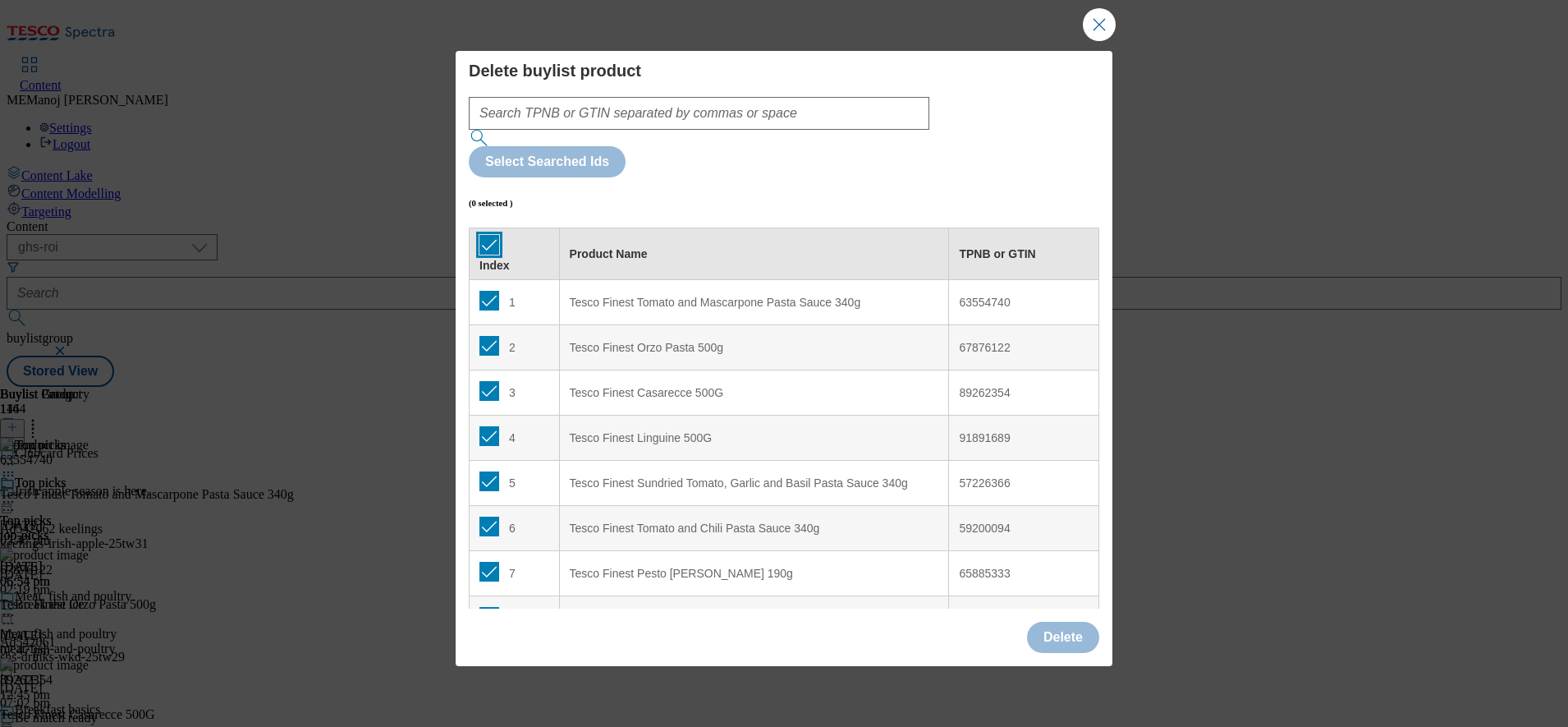
checkbox input "true"
click at [491, 291] on input "Modal" at bounding box center [490, 301] width 20 height 20
checkbox input "false"
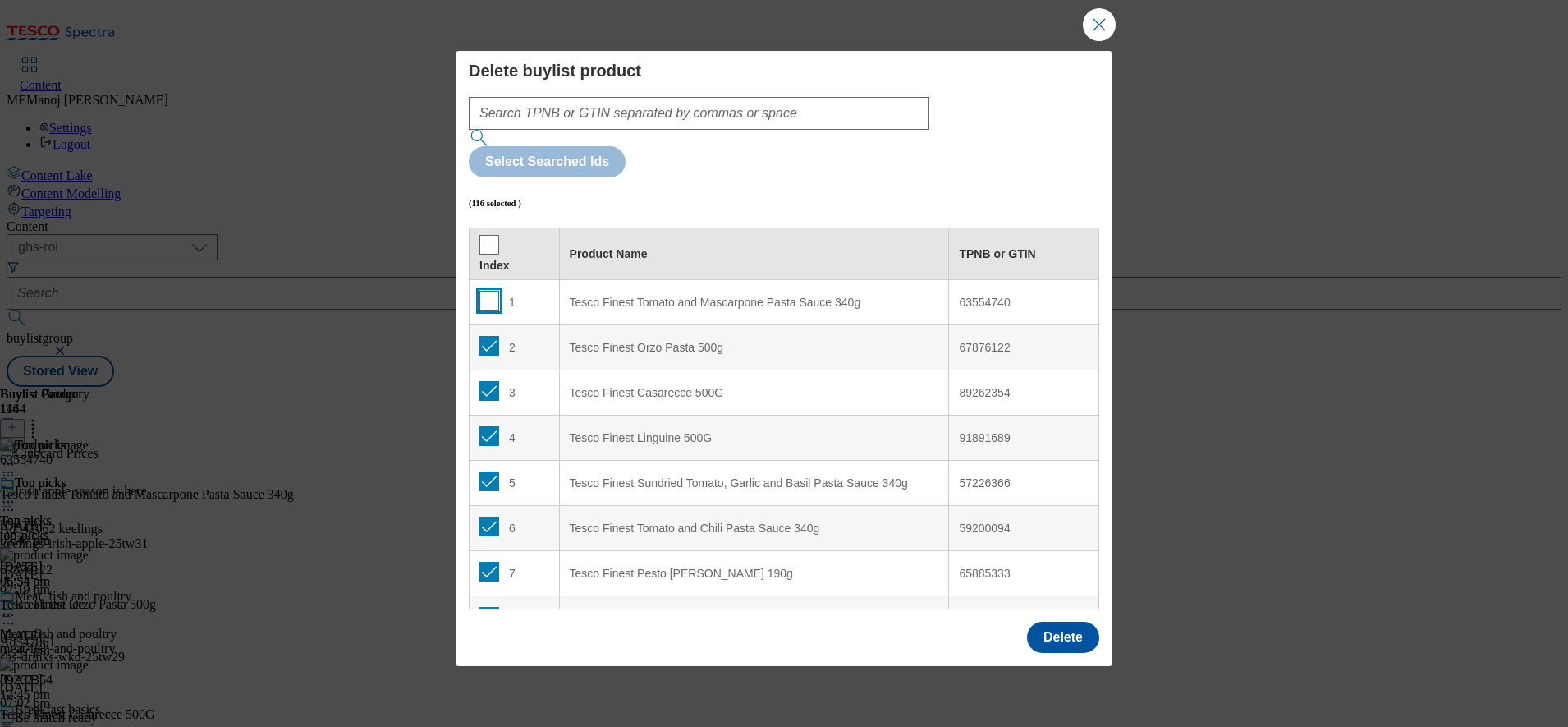
checkbox input "false"
click at [1056, 622] on button "Delete" at bounding box center [1064, 637] width 72 height 31
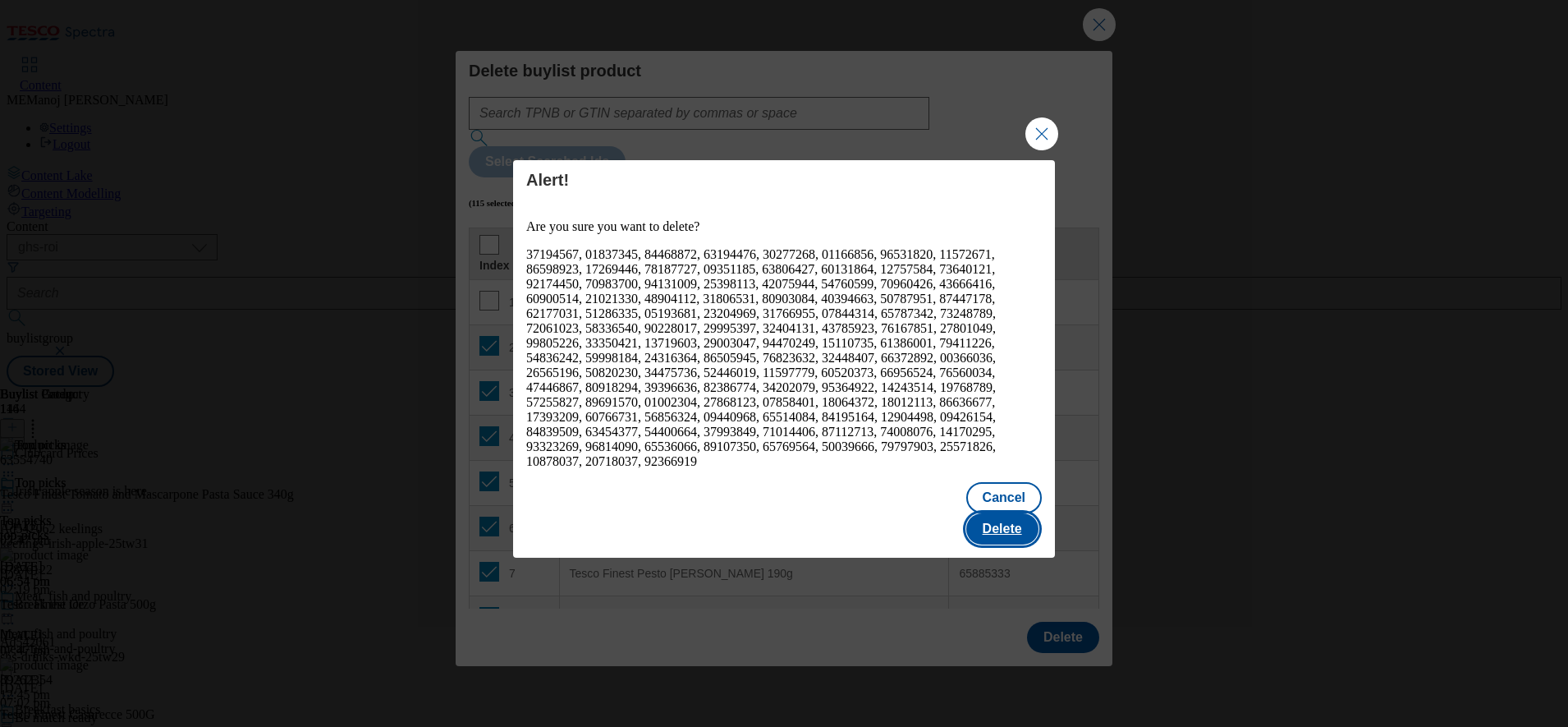
click at [997, 513] on button "Delete" at bounding box center [1003, 529] width 72 height 31
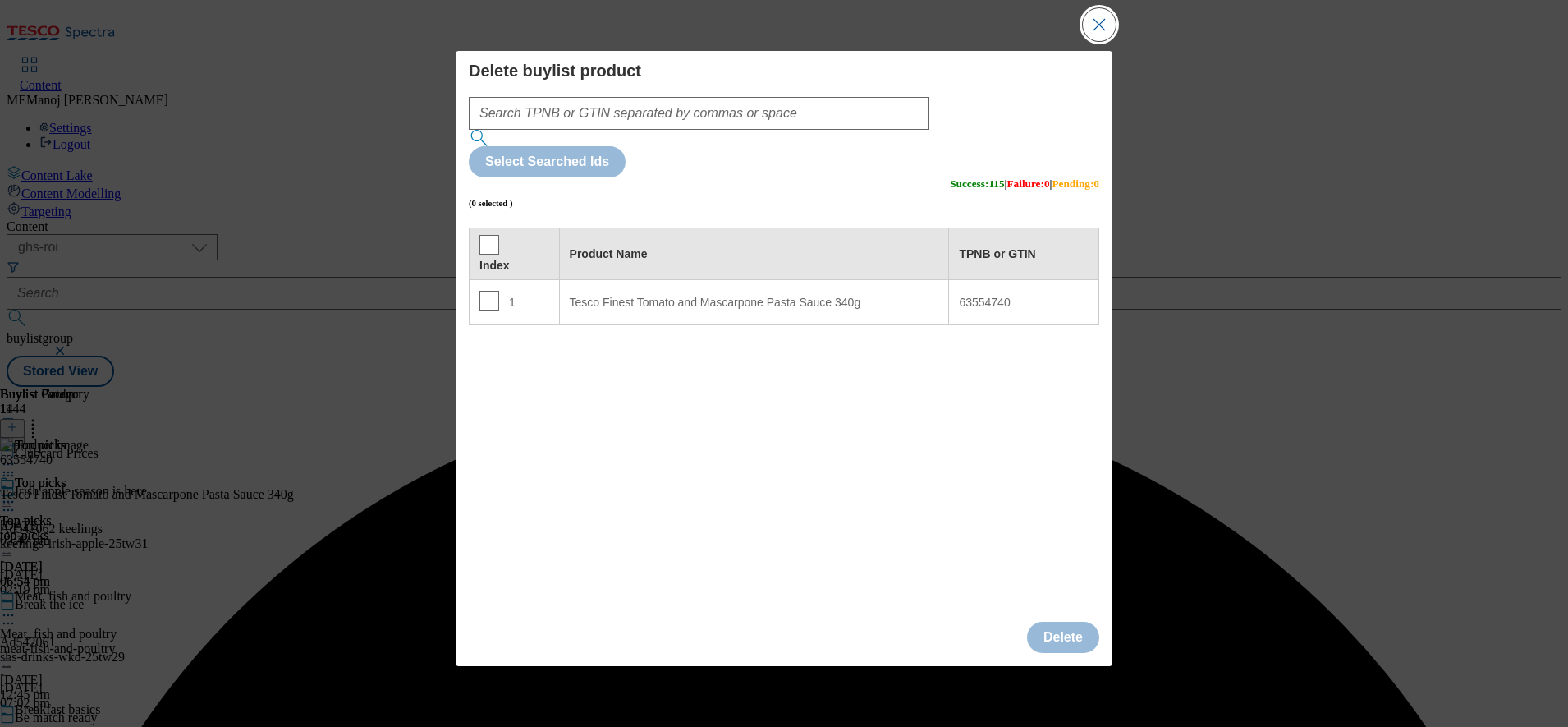
click at [1083, 41] on button "Close Modal" at bounding box center [1099, 24] width 33 height 33
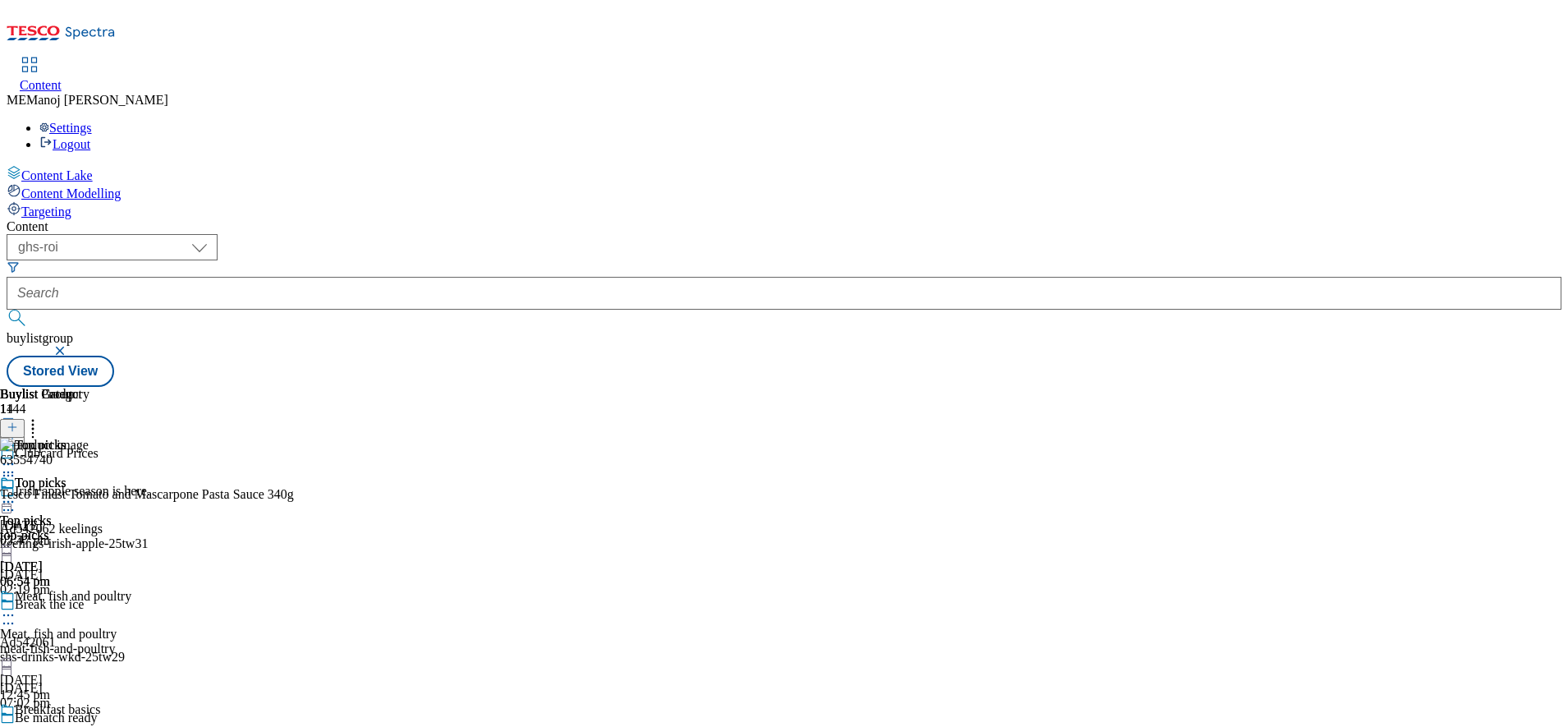
click at [24, 419] on button at bounding box center [12, 428] width 24 height 19
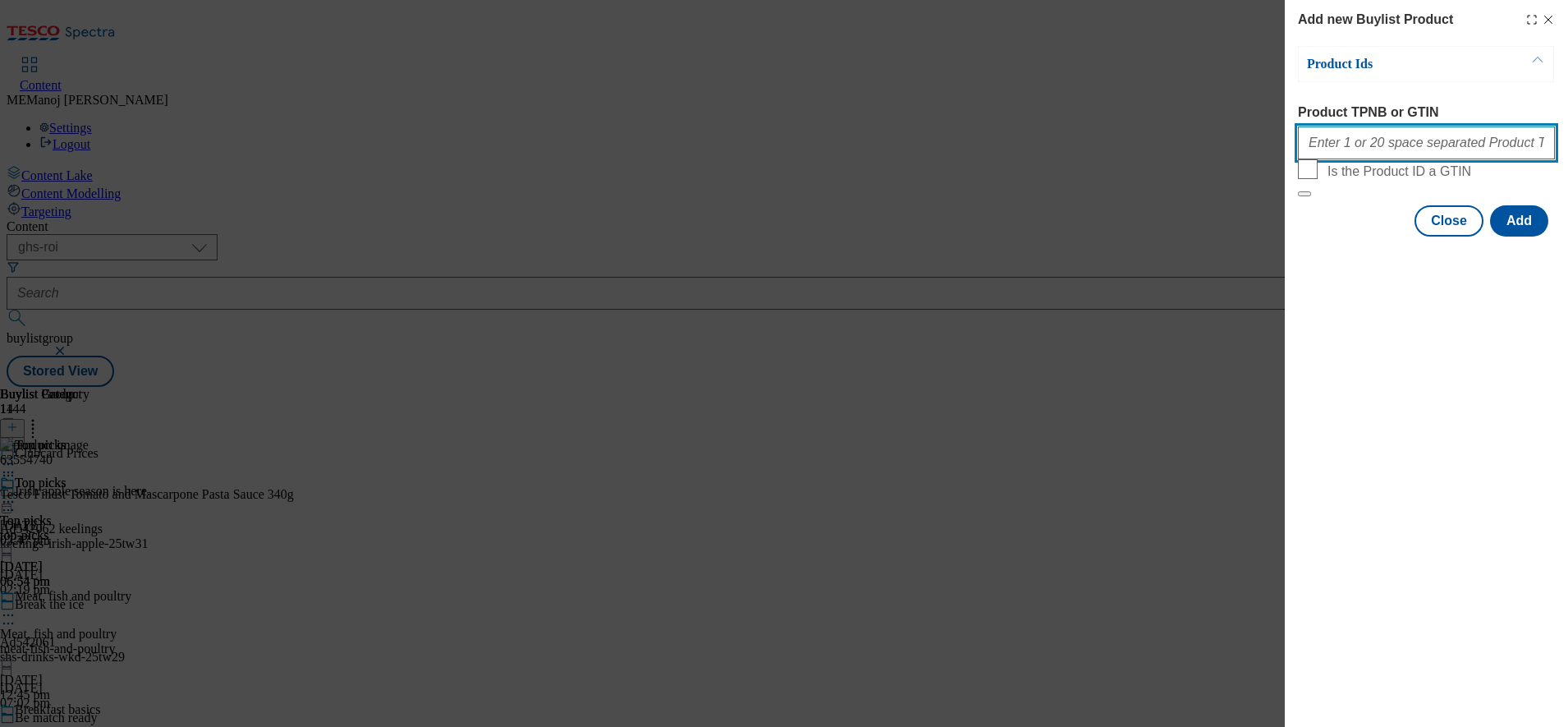
click at [1374, 139] on input "Product TPNB or GTIN" at bounding box center [1427, 143] width 257 height 33
paste input "Clubcard Prices"
type input "C"
click at [1335, 148] on input "Product TPNB or GTIN" at bounding box center [1427, 143] width 257 height 33
paste input "92548427 96488946 96547134 58188201 80916615 80916419 88901516 89912824 9260456…"
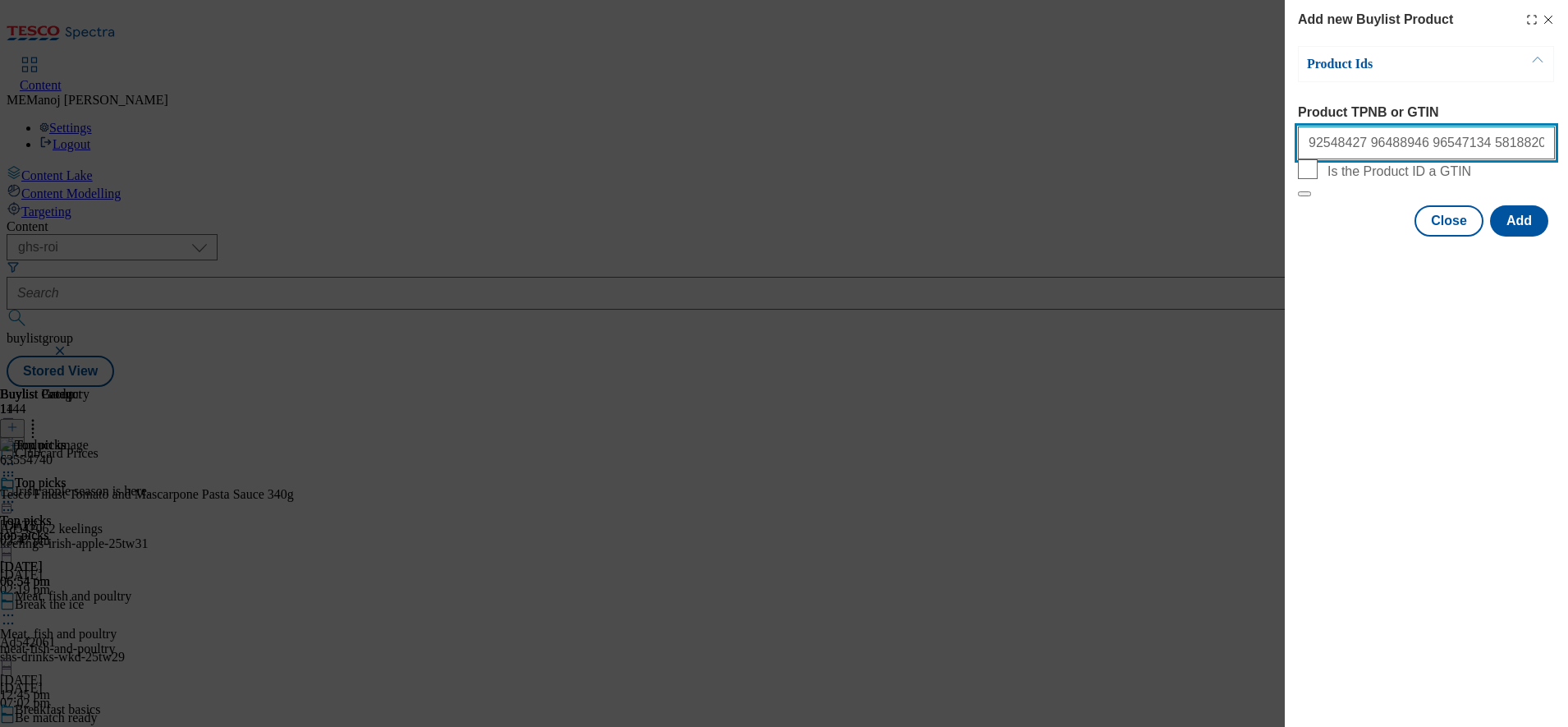
scroll to position [0, 684]
type input "92548427 96488946 96547134 58188201 80916615 80916419 88901516 89912824 9260456…"
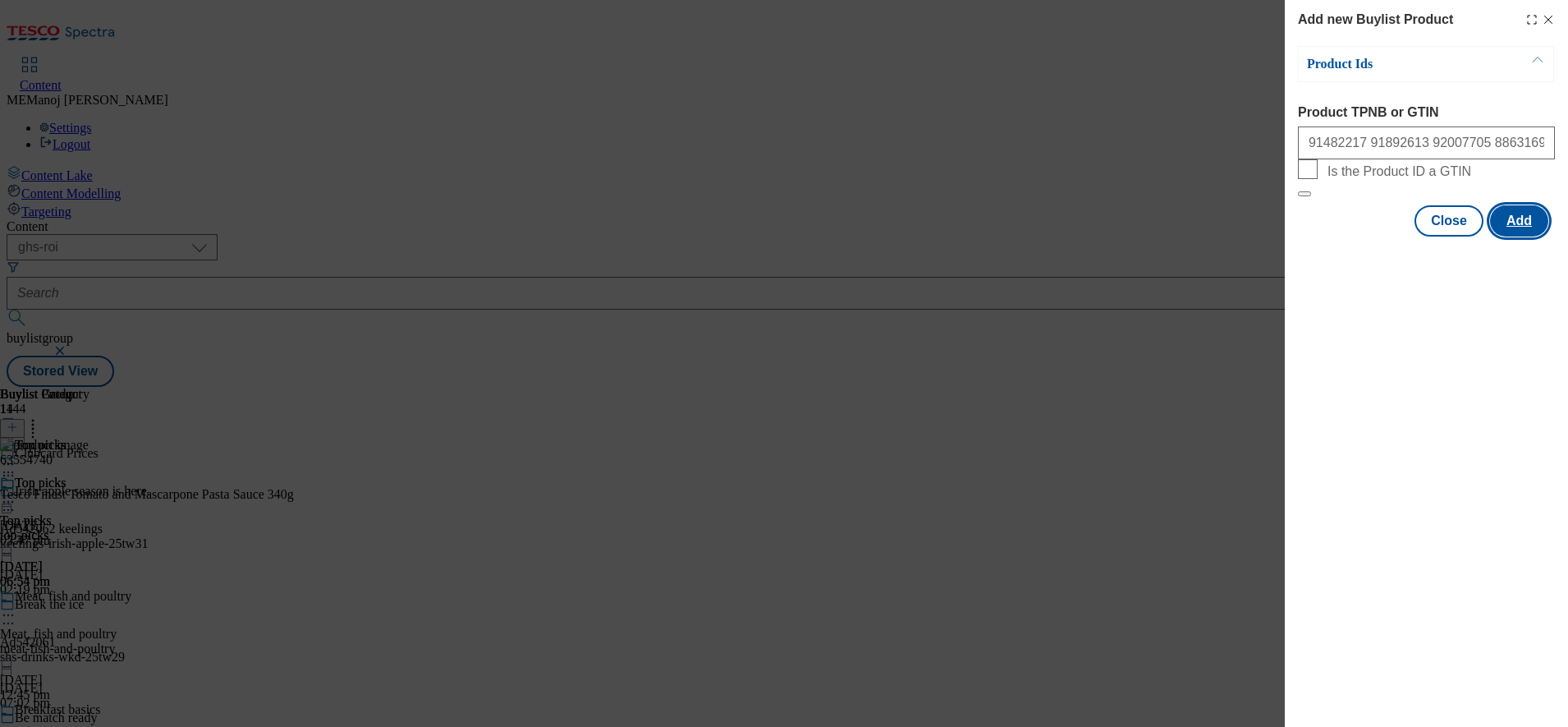
scroll to position [0, 0]
click at [1517, 236] on button "Add" at bounding box center [1519, 221] width 58 height 31
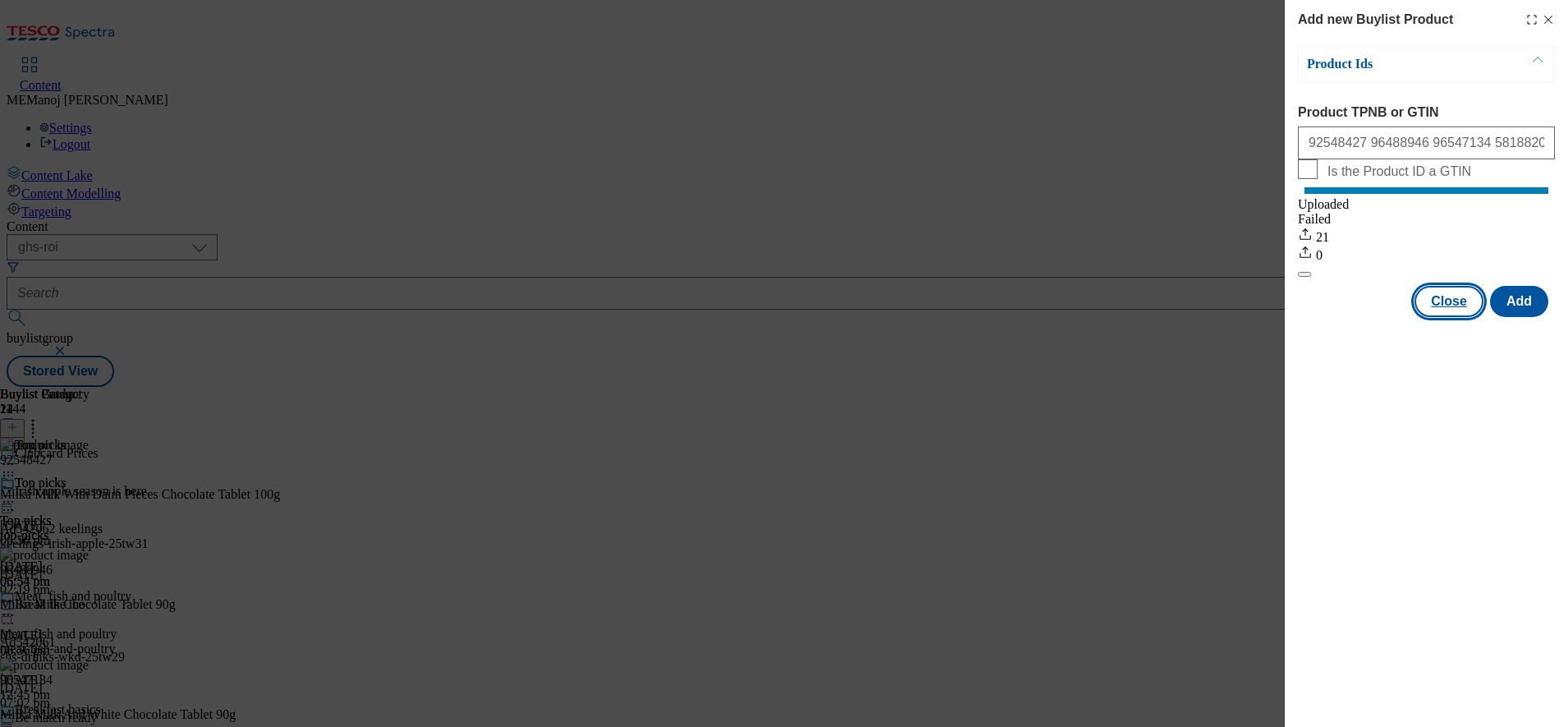
click at [1450, 317] on button "Close" at bounding box center [1449, 301] width 69 height 31
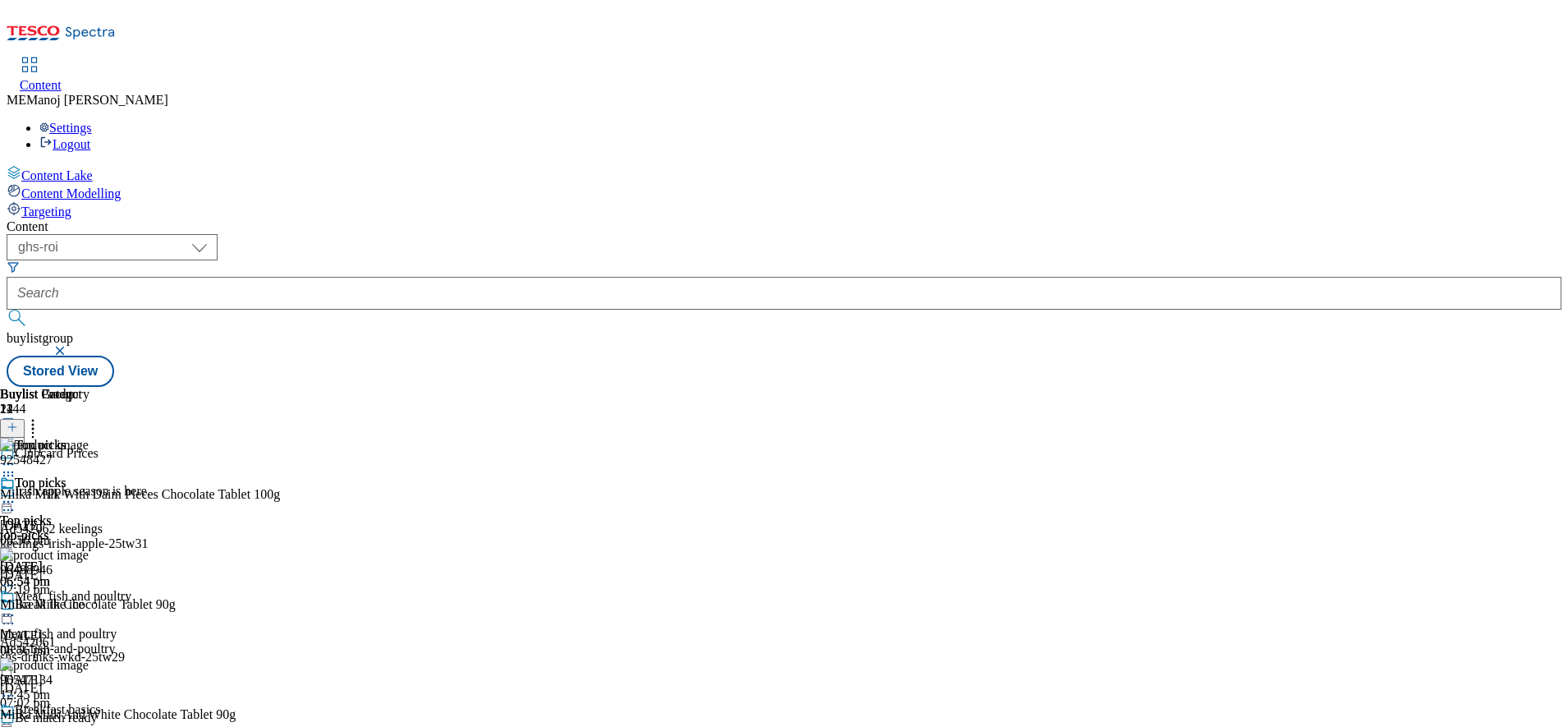
click at [41, 416] on icon at bounding box center [33, 425] width 16 height 16
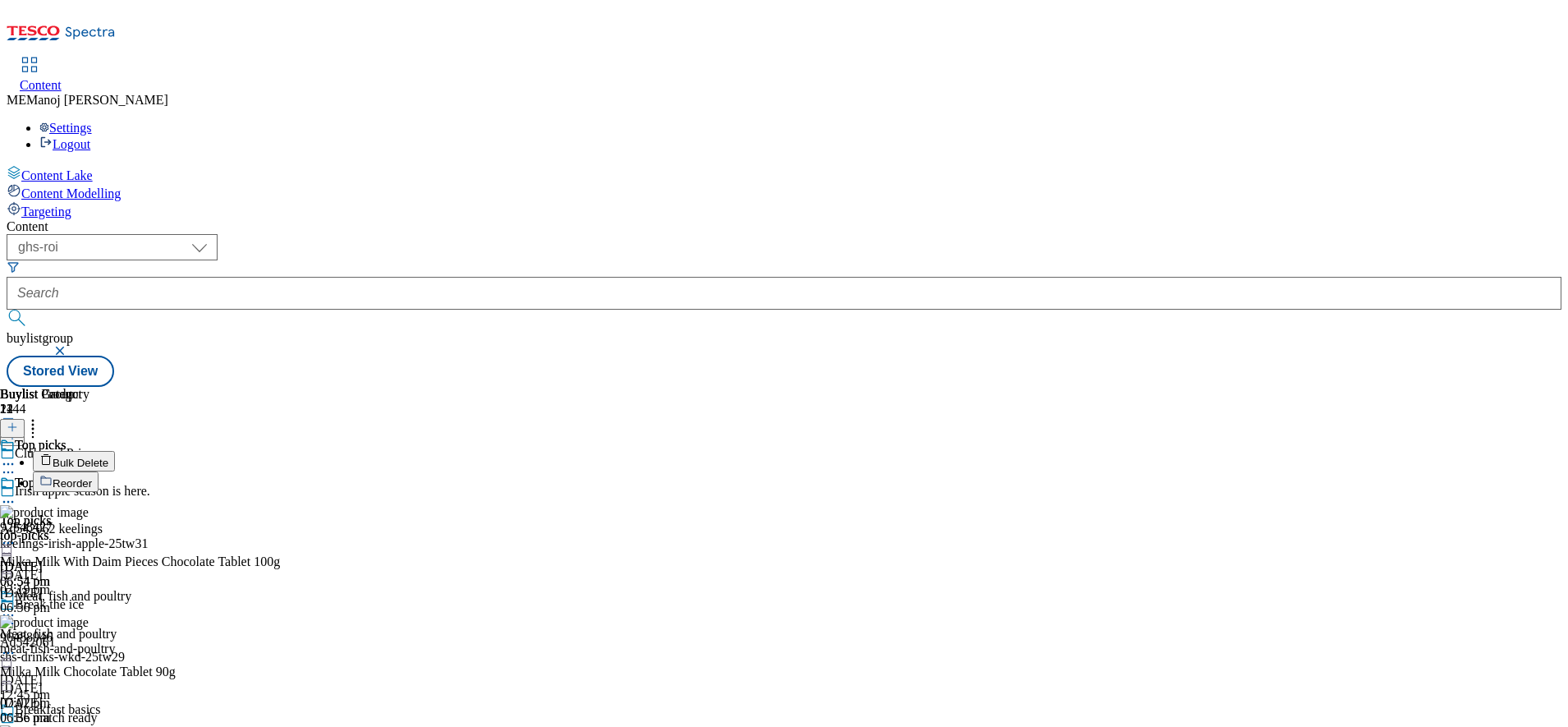
click at [109, 456] on span "Bulk Delete" at bounding box center [81, 463] width 56 height 13
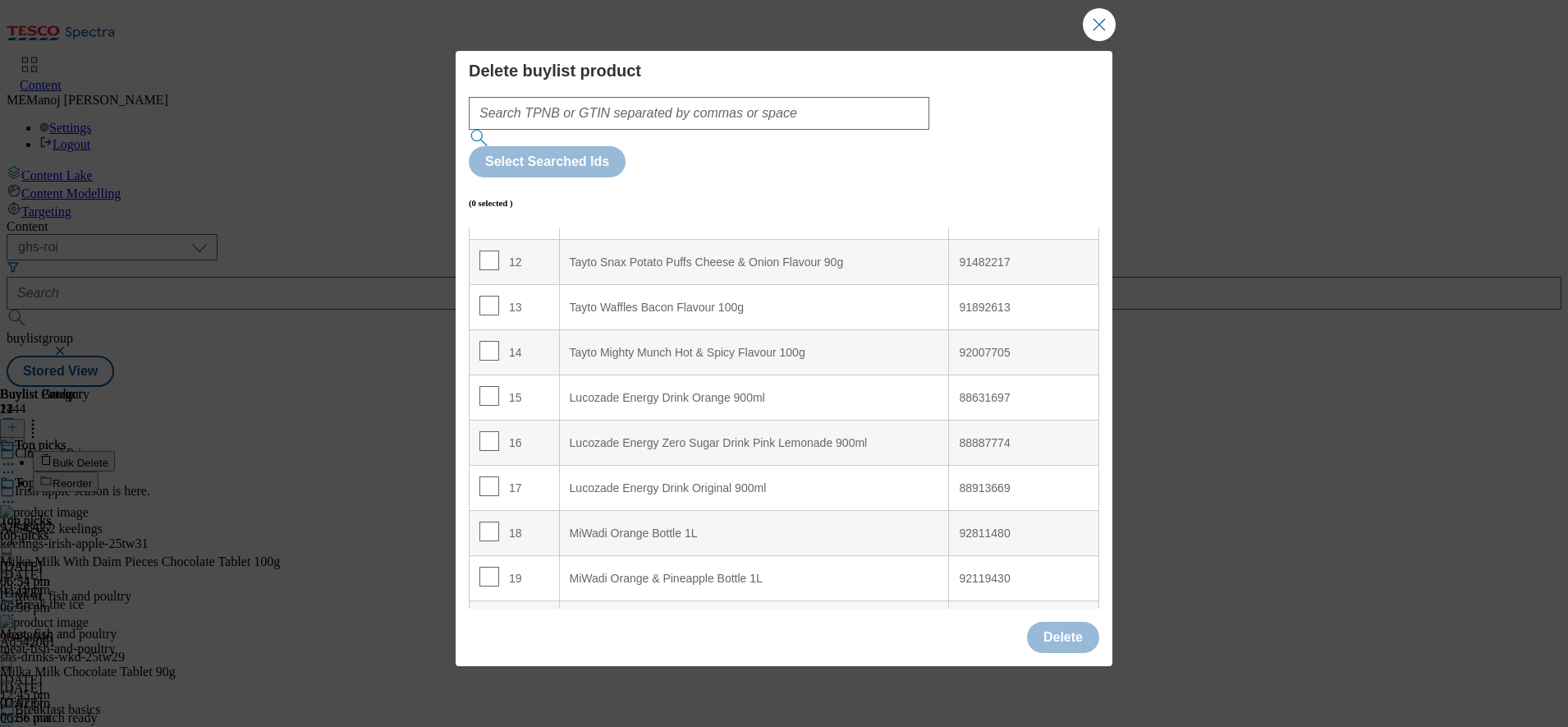
scroll to position [658, 0]
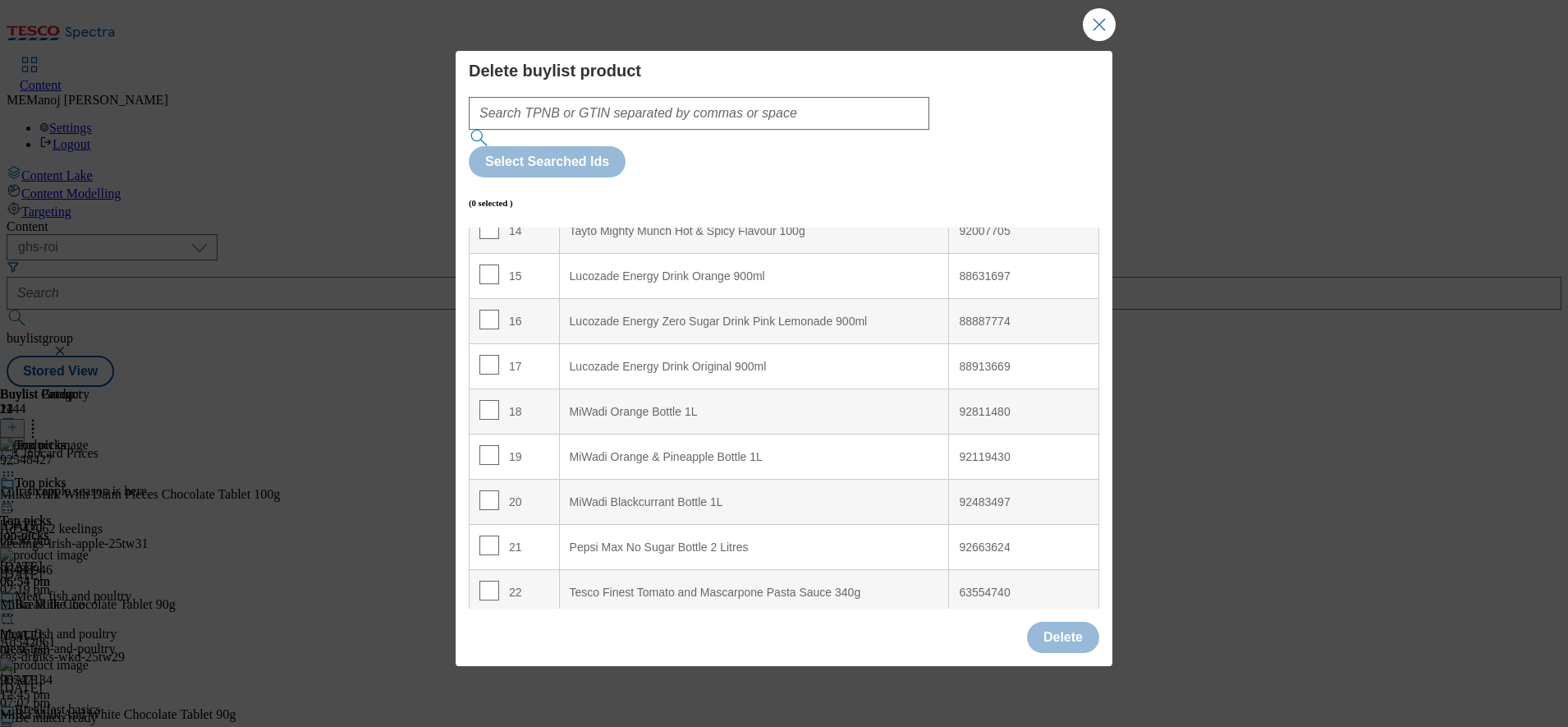
click at [478, 569] on td "22" at bounding box center [515, 592] width 91 height 45
click at [490, 580] on input "Modal" at bounding box center [490, 590] width 20 height 20
checkbox input "true"
click at [1046, 622] on button "Delete" at bounding box center [1064, 637] width 72 height 31
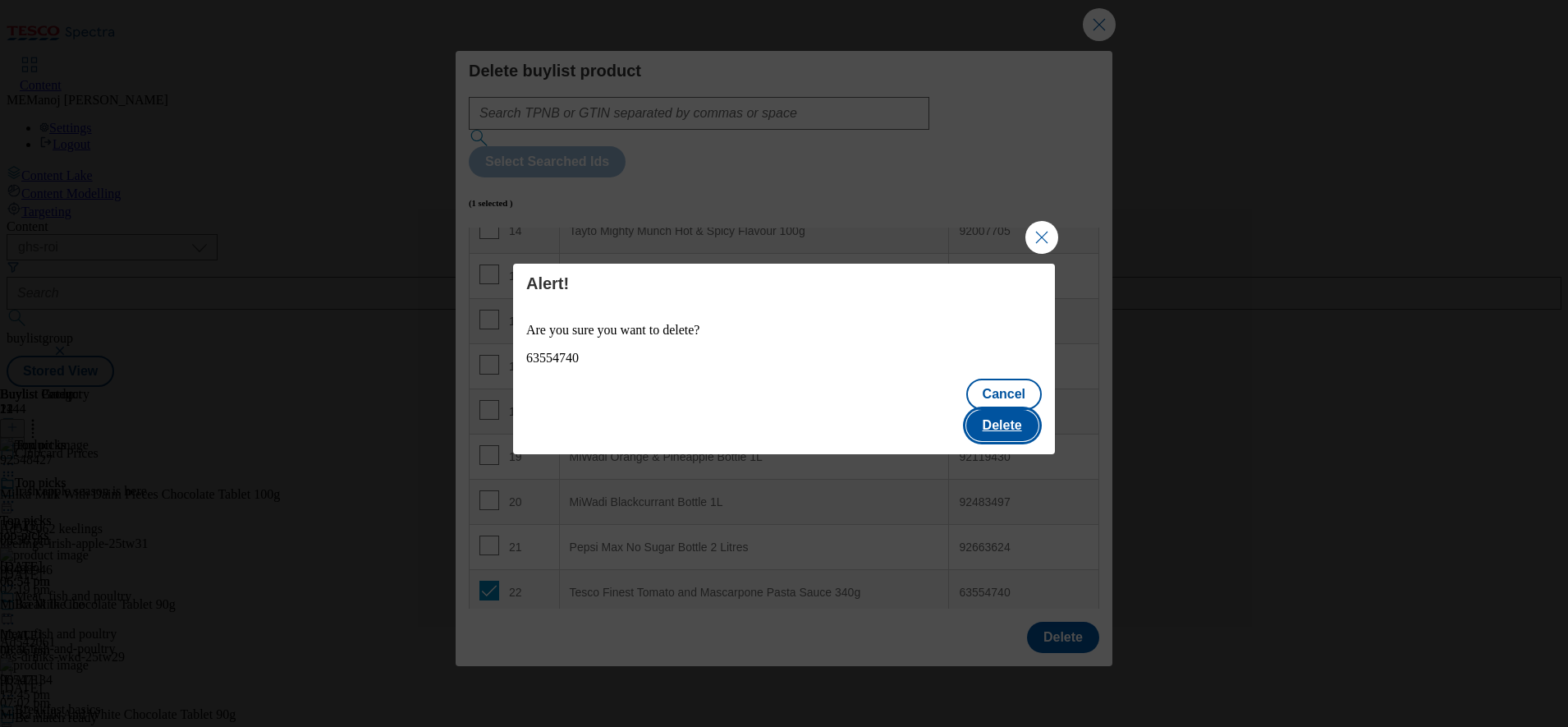
click at [1018, 410] on button "Delete" at bounding box center [1003, 426] width 72 height 31
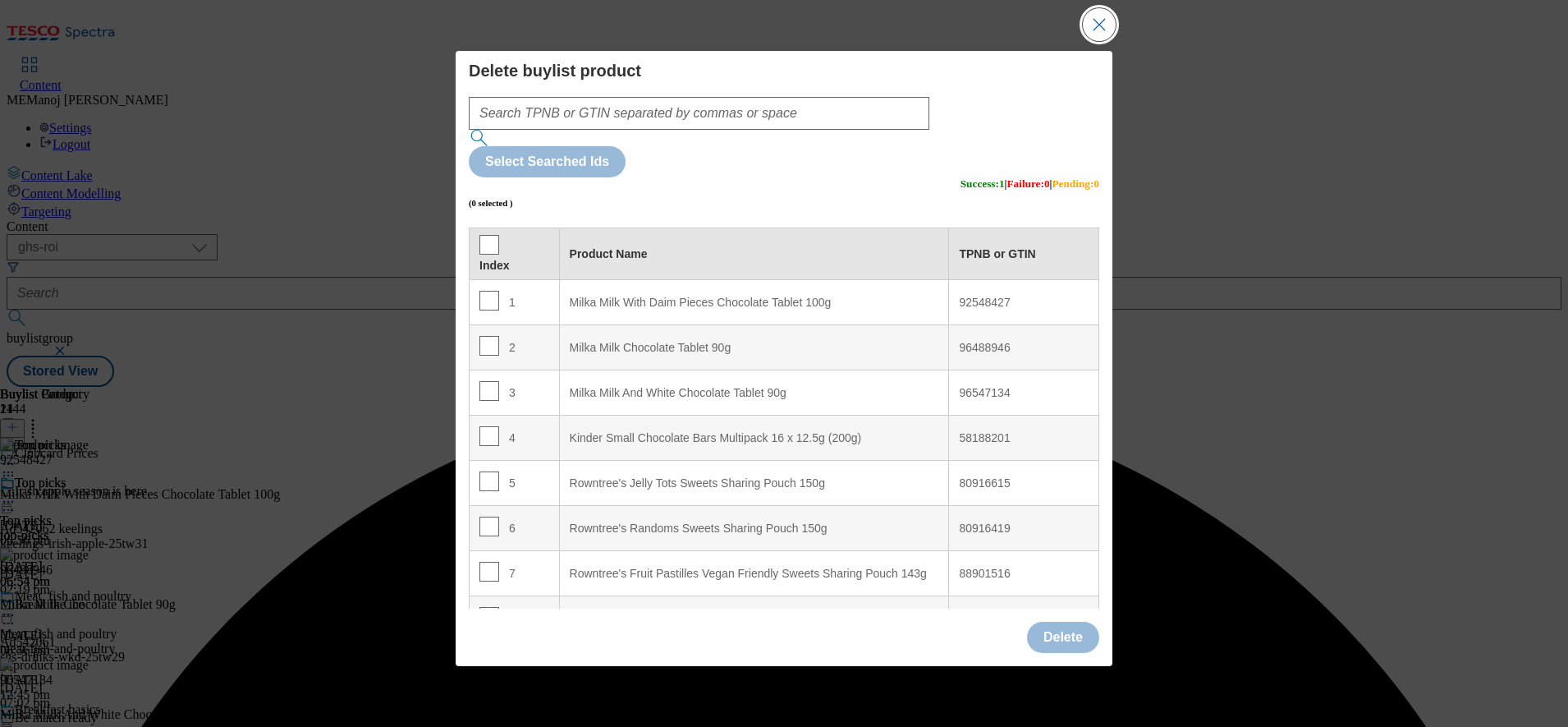
click at [1104, 41] on button "Close Modal" at bounding box center [1099, 24] width 33 height 33
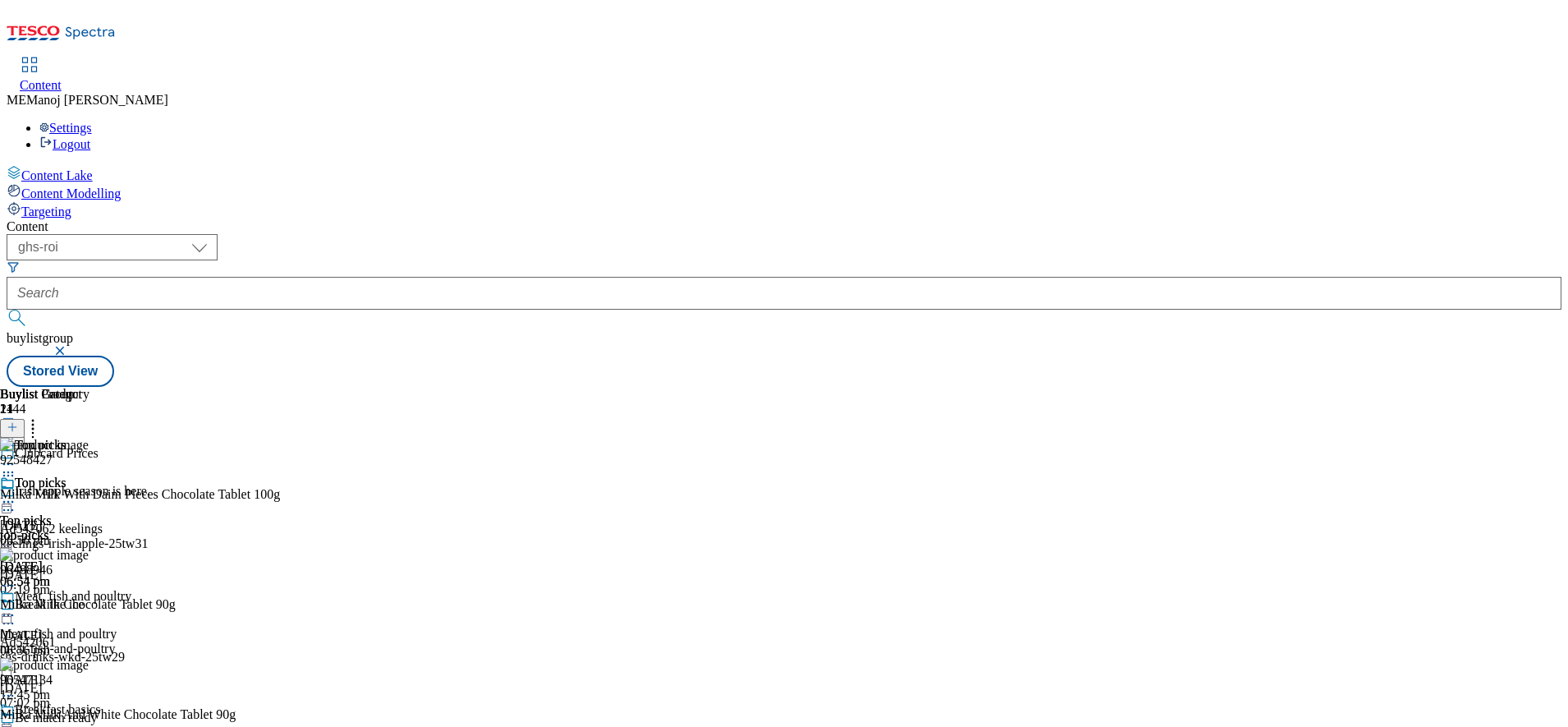
click at [16, 493] on icon at bounding box center [8, 502] width 16 height 16
click at [90, 606] on span "Preview" at bounding box center [70, 612] width 39 height 13
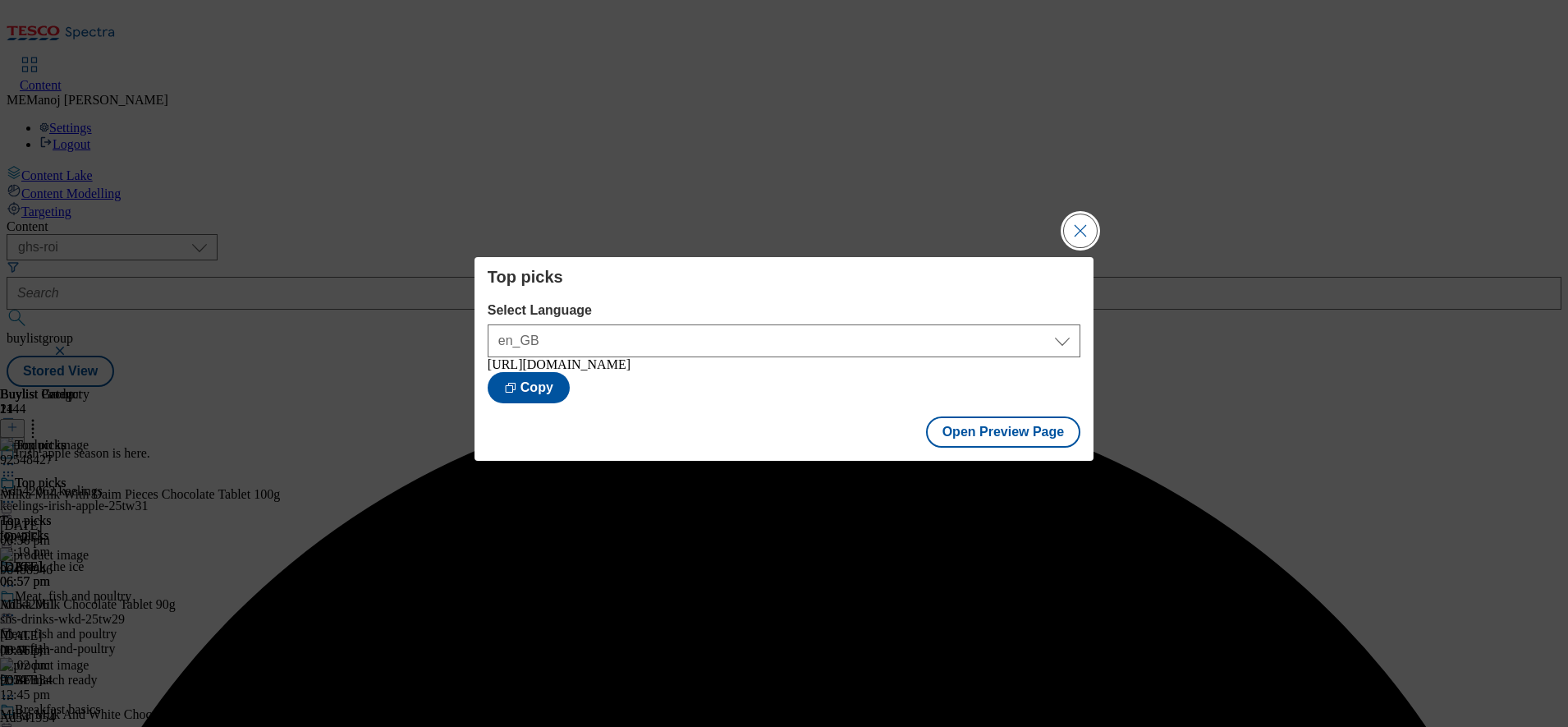
click at [1072, 215] on button "Close Modal" at bounding box center [1081, 231] width 33 height 33
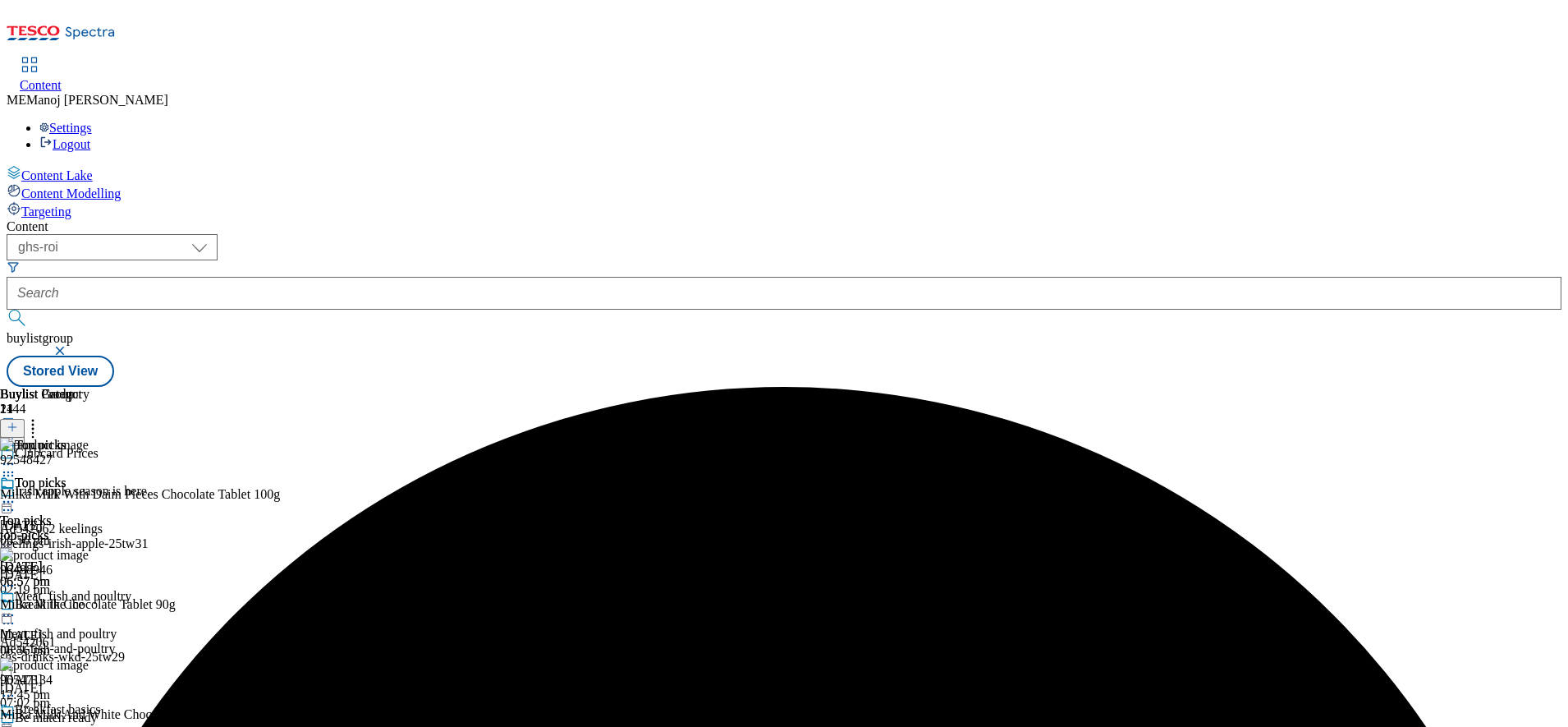
click at [16, 493] on icon at bounding box center [8, 502] width 16 height 16
click at [87, 663] on span "Publish" at bounding box center [69, 669] width 36 height 13
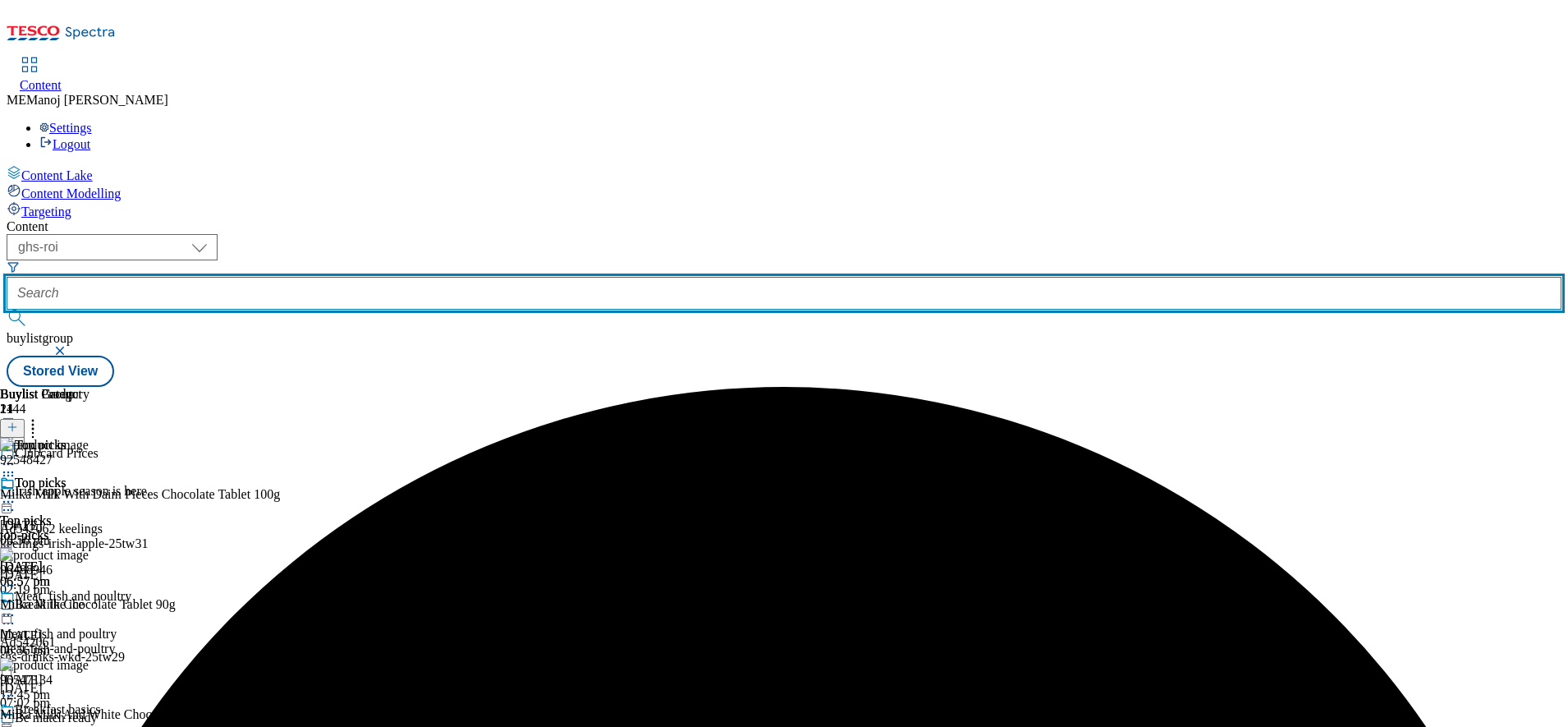
click at [395, 277] on input "text" at bounding box center [784, 293] width 1555 height 33
paste input "Clubcard Prices"
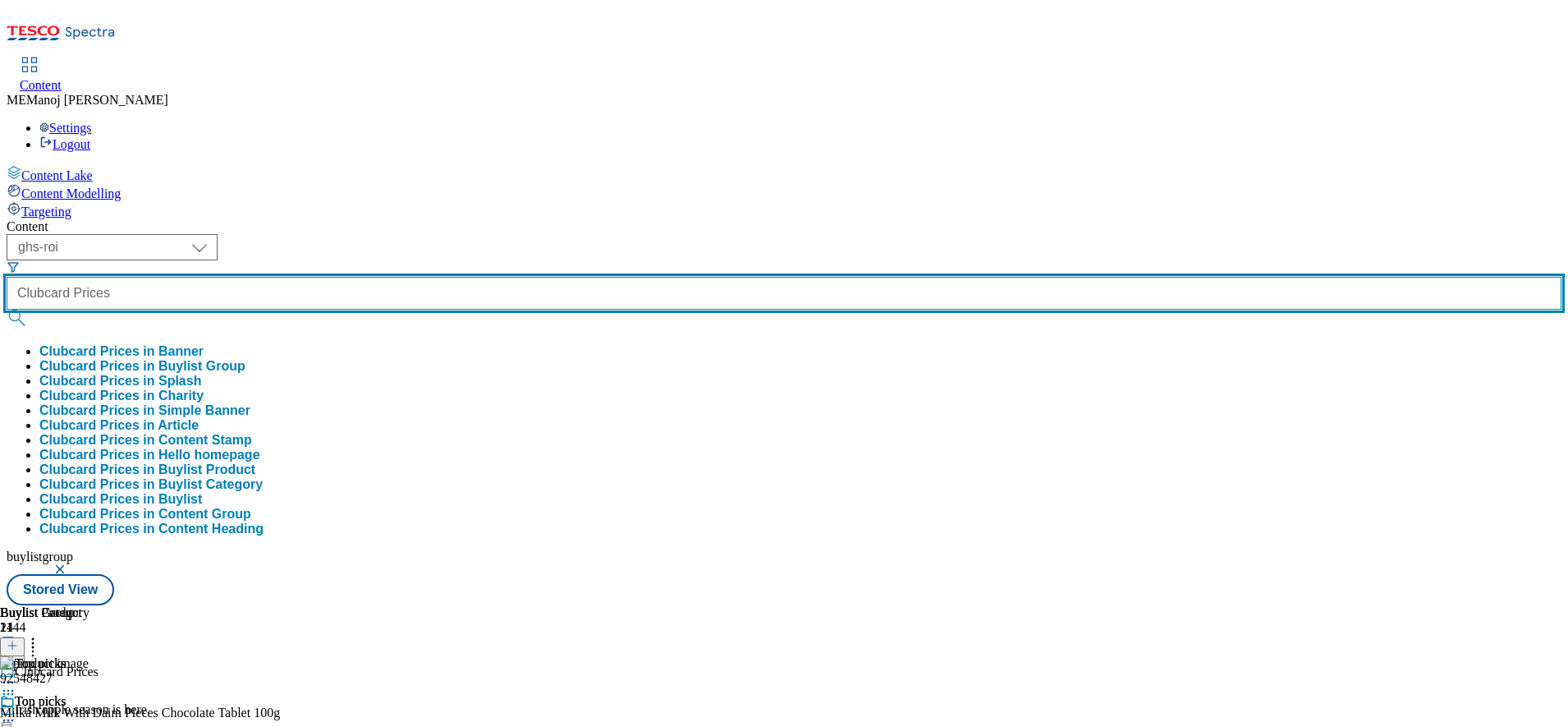
type input "Clubcard Prices"
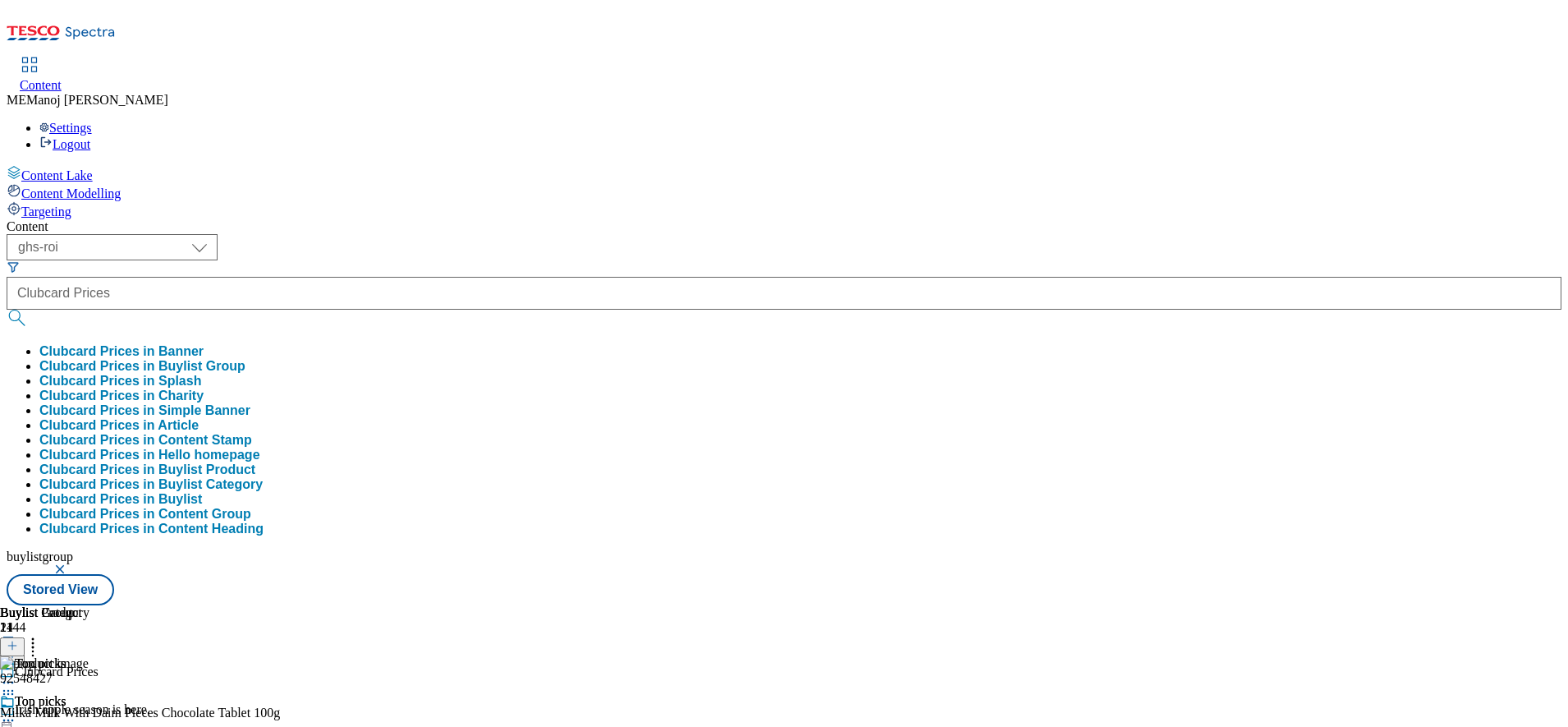
click at [245, 359] on button "Clubcard Prices in Buylist Group" at bounding box center [143, 366] width 206 height 14
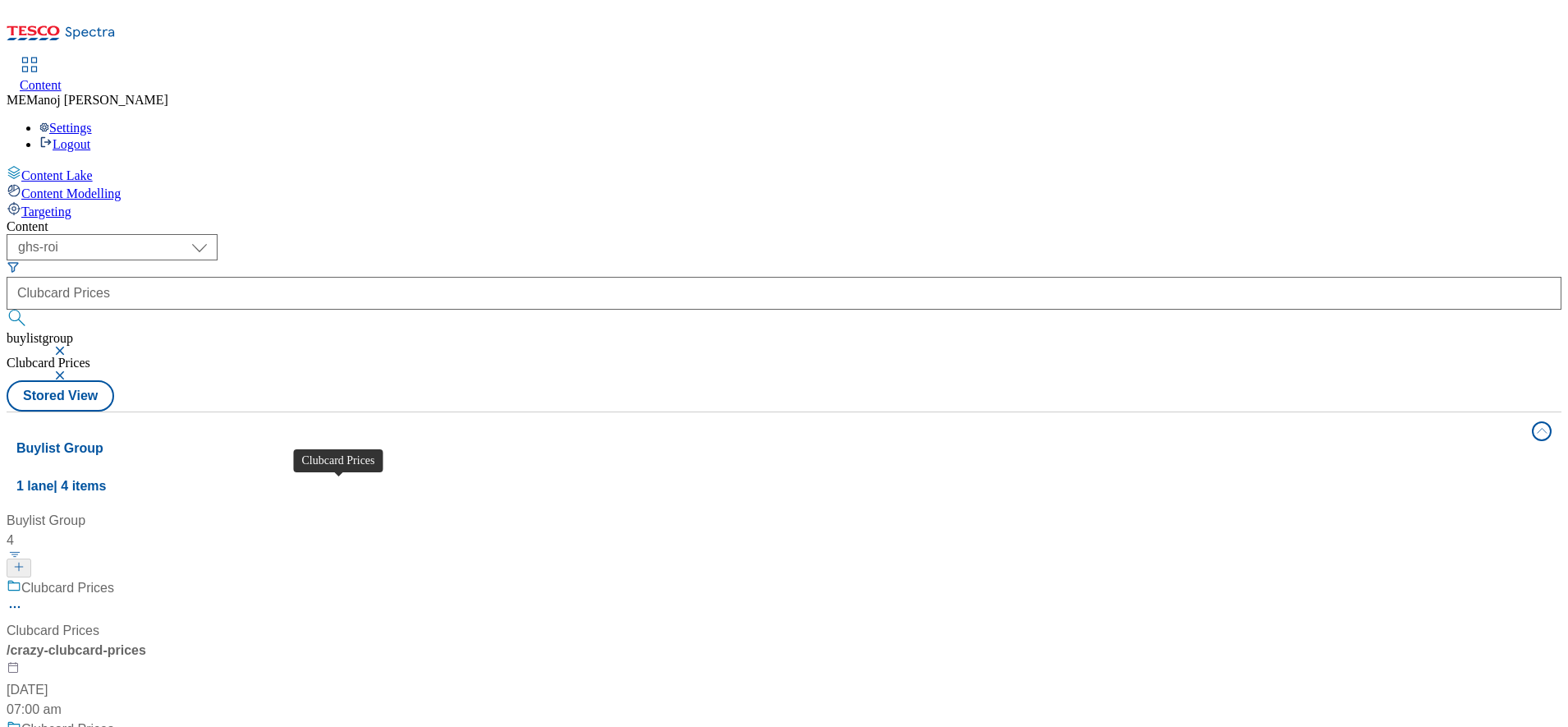
scroll to position [206, 0]
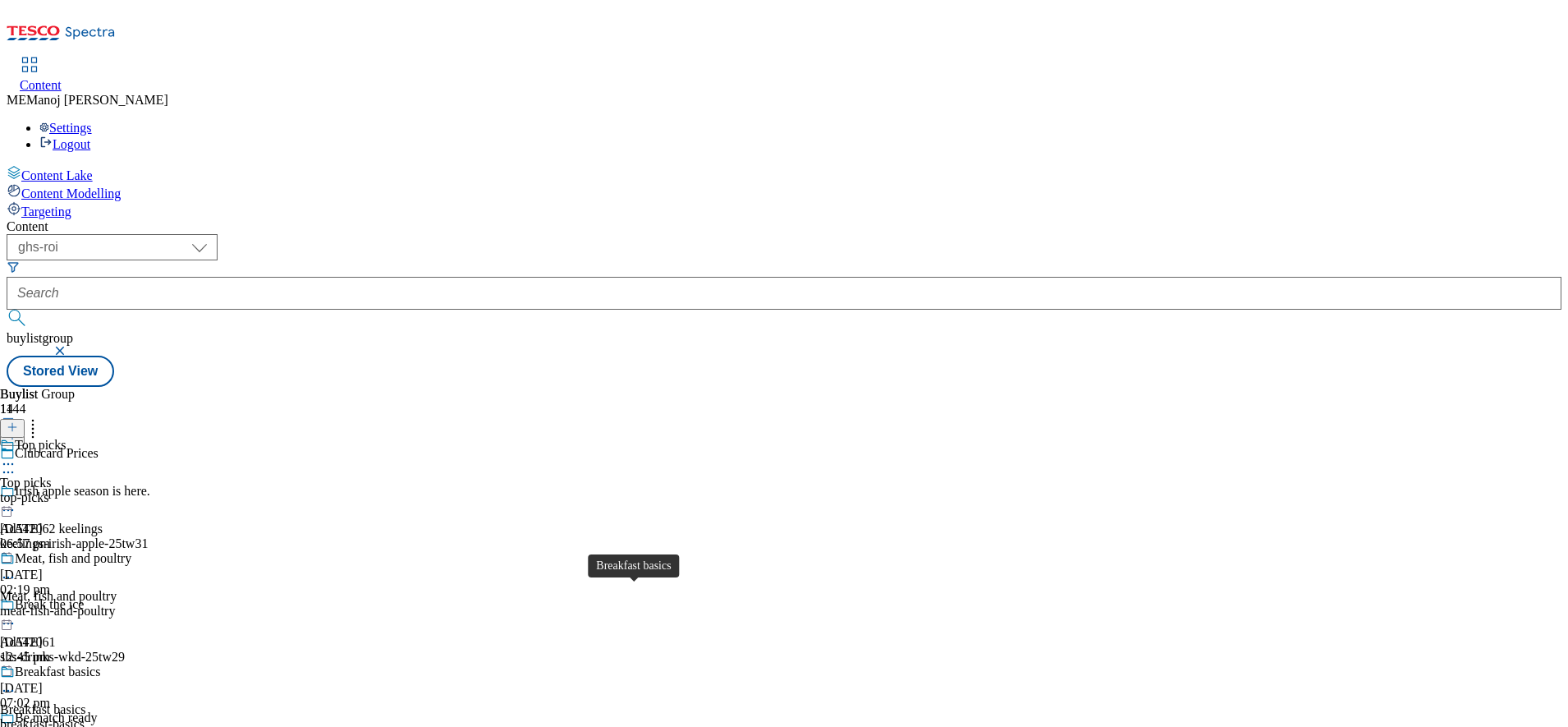
click at [100, 665] on div "Breakfast basics" at bounding box center [57, 672] width 85 height 14
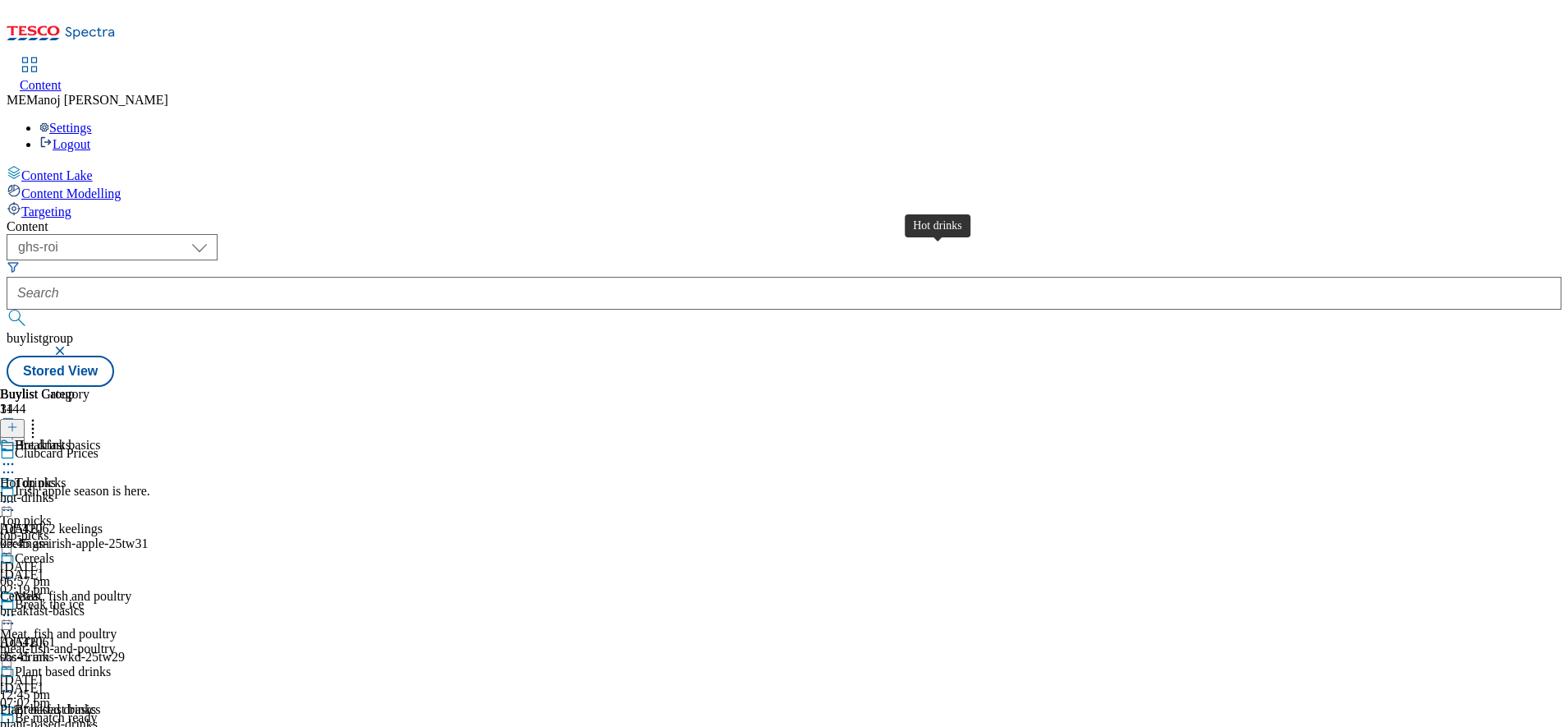
click at [71, 437] on span "Hot drinks" at bounding box center [43, 446] width 56 height 18
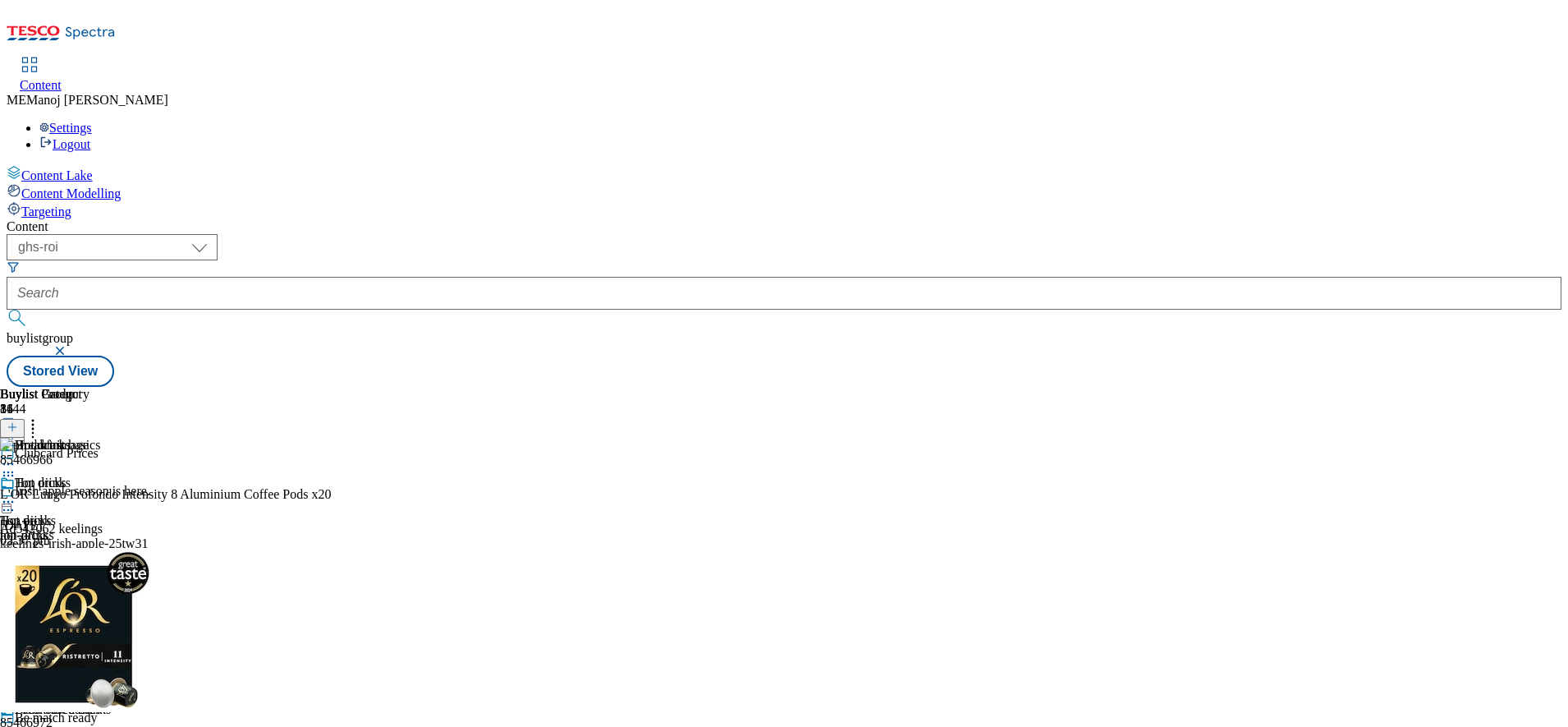
click at [18, 421] on icon at bounding box center [12, 426] width 12 height 12
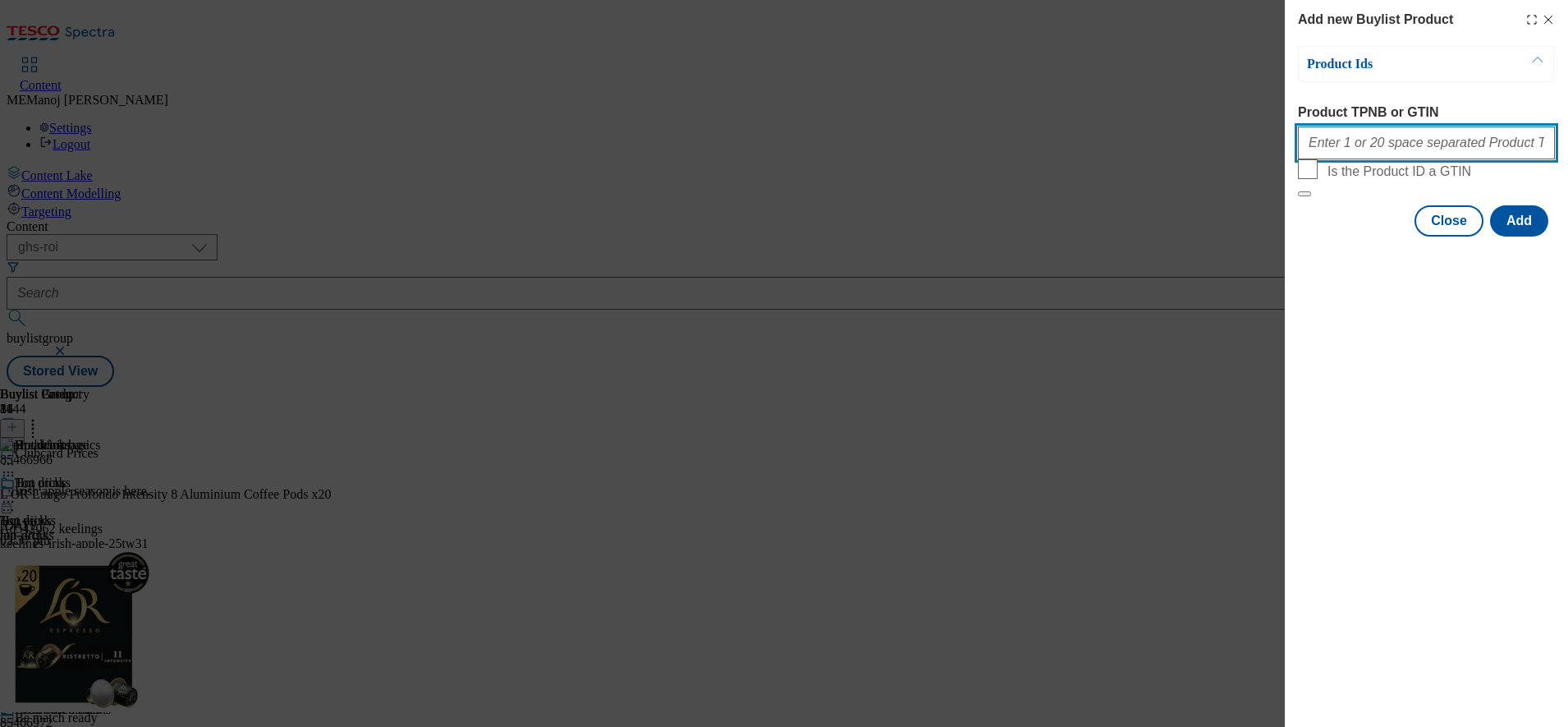
click at [1360, 159] on input "Product TPNB or GTIN" at bounding box center [1427, 143] width 257 height 33
paste input "86731812 86754330 88502050 92055307 53693463"
type input "86731812 86754330 88502050 92055307 53693463"
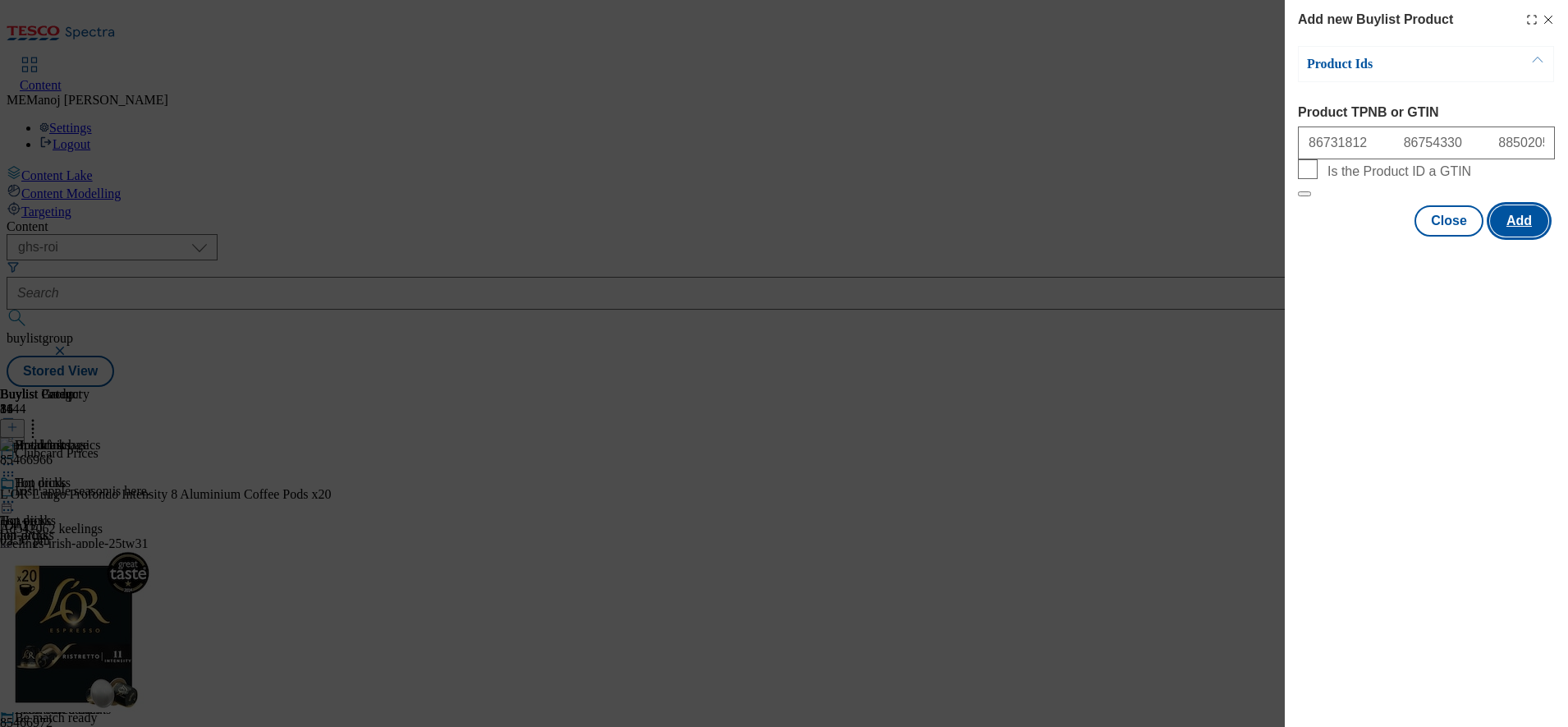
click at [1515, 236] on button "Add" at bounding box center [1519, 221] width 58 height 31
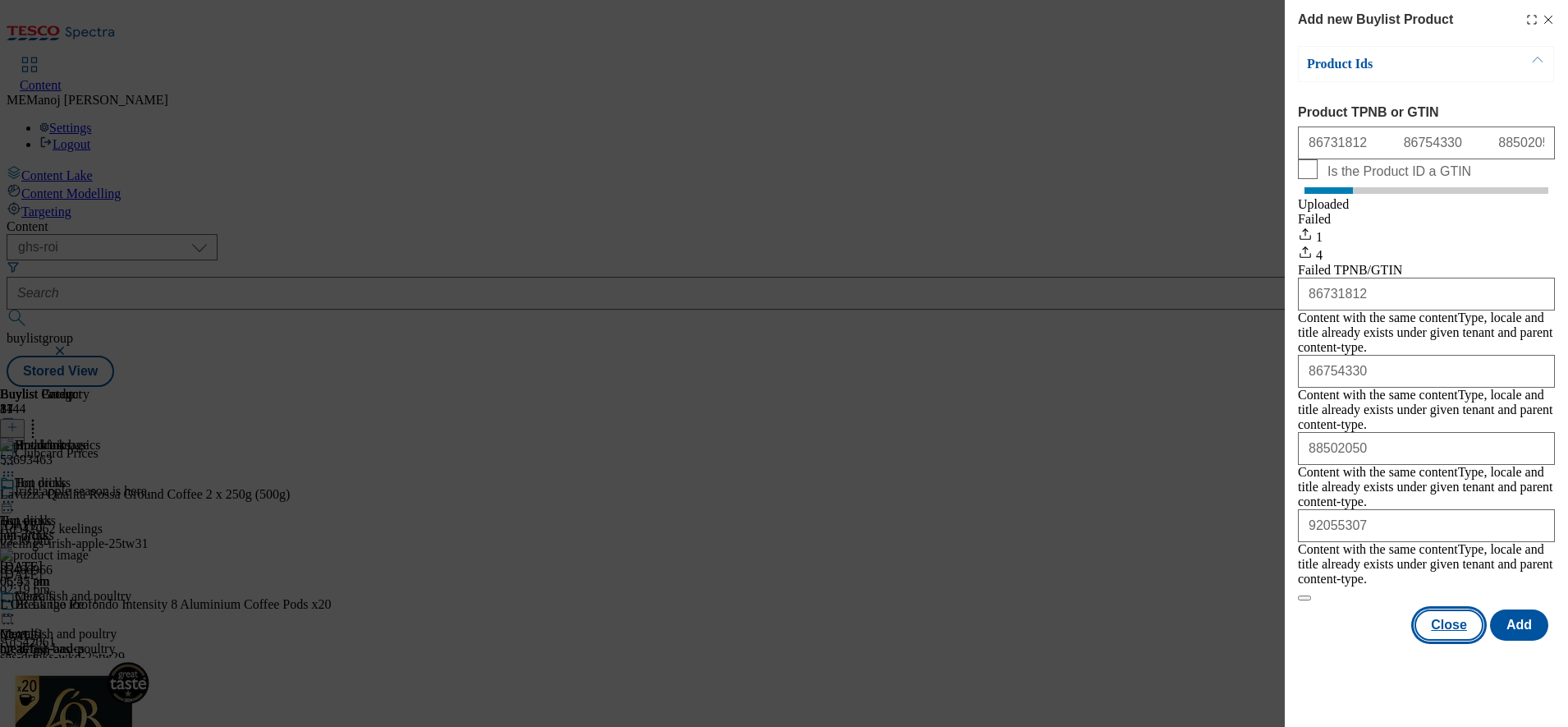
click at [1462, 609] on button "Close" at bounding box center [1449, 625] width 69 height 31
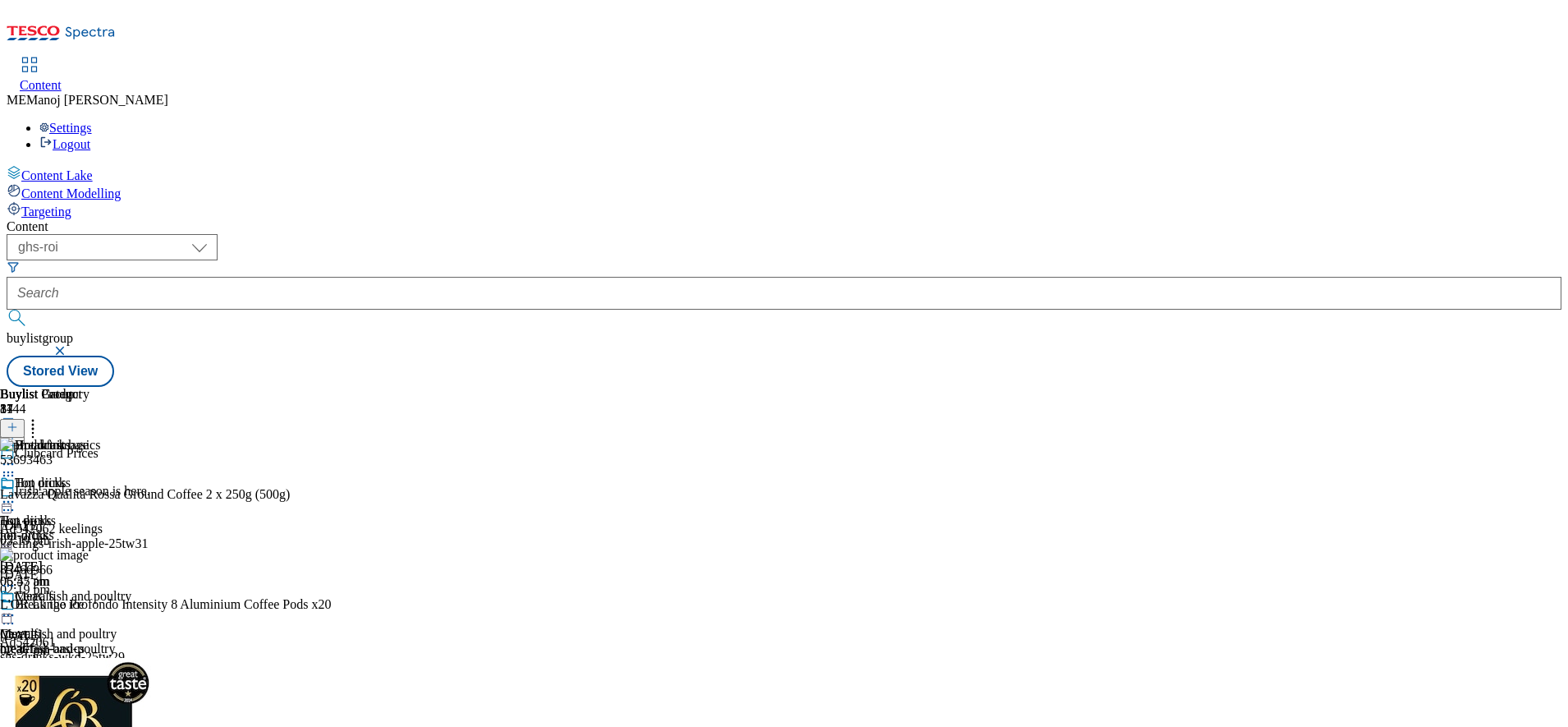
click at [41, 416] on icon at bounding box center [33, 425] width 16 height 16
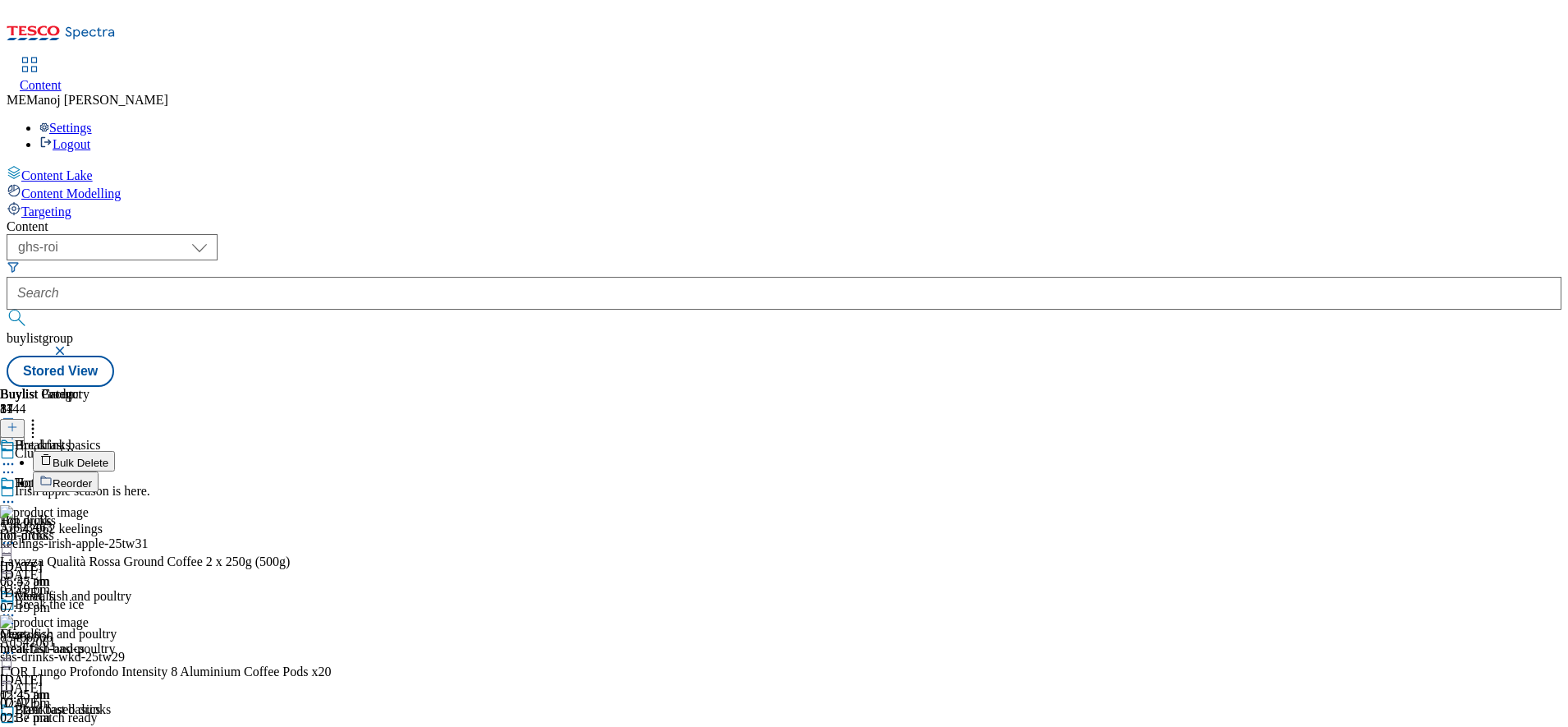
click at [92, 477] on span "Reorder" at bounding box center [72, 483] width 40 height 13
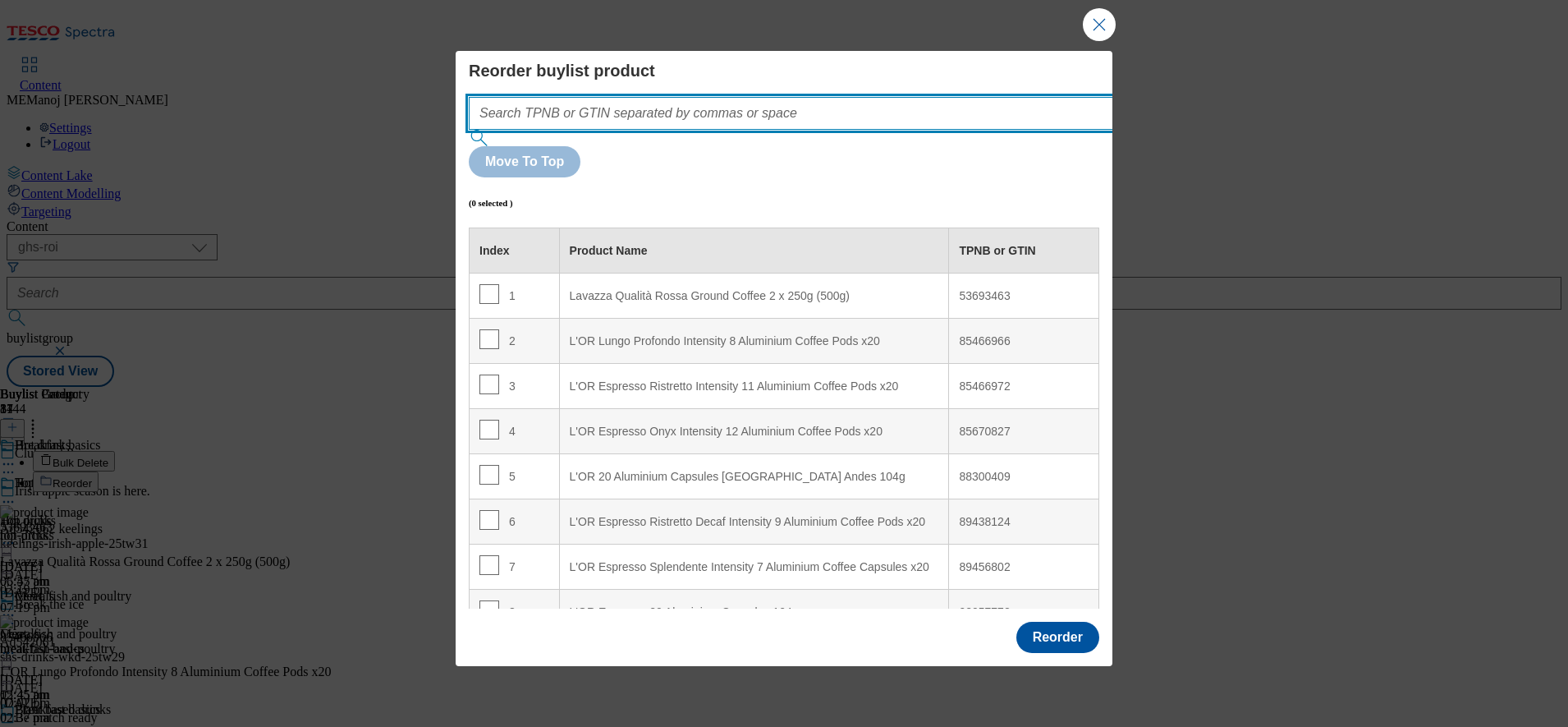
click at [879, 129] on input "Modal" at bounding box center [816, 113] width 693 height 33
paste input "86731812 86754330 88502050 92055307 53693463"
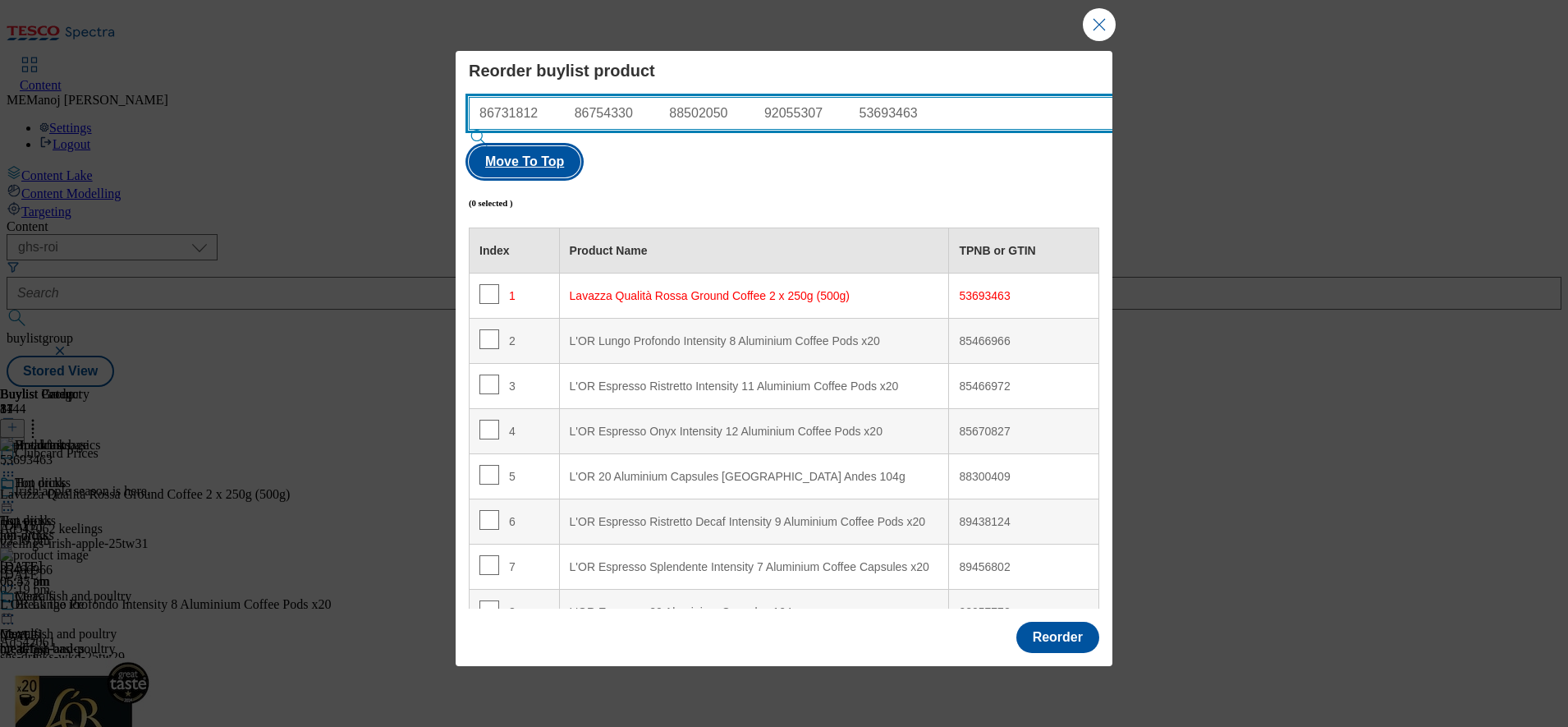
type input "86731812 86754330 88502050 92055307 53693463"
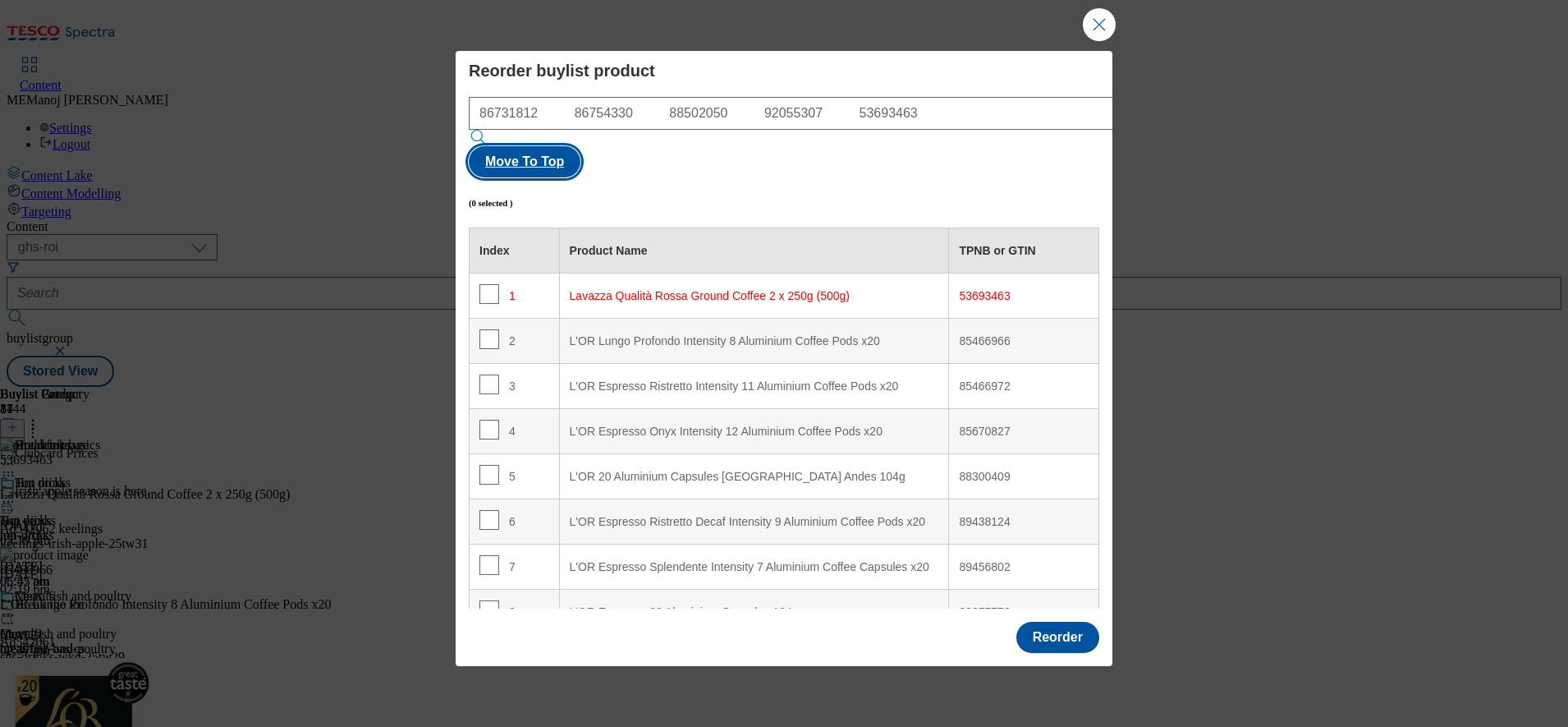
click at [580, 158] on button "Move To Top" at bounding box center [524, 161] width 111 height 31
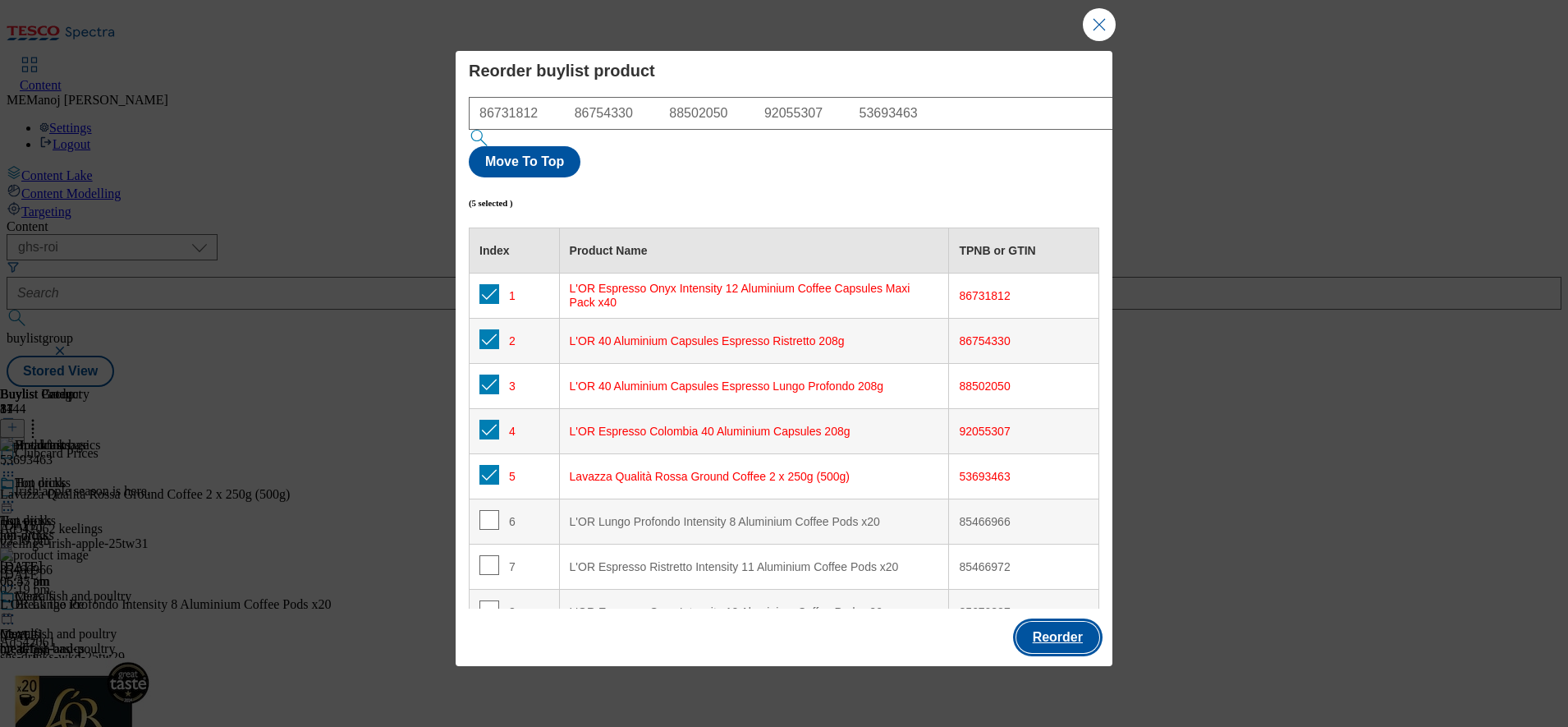
click at [1055, 622] on button "Reorder" at bounding box center [1058, 637] width 83 height 31
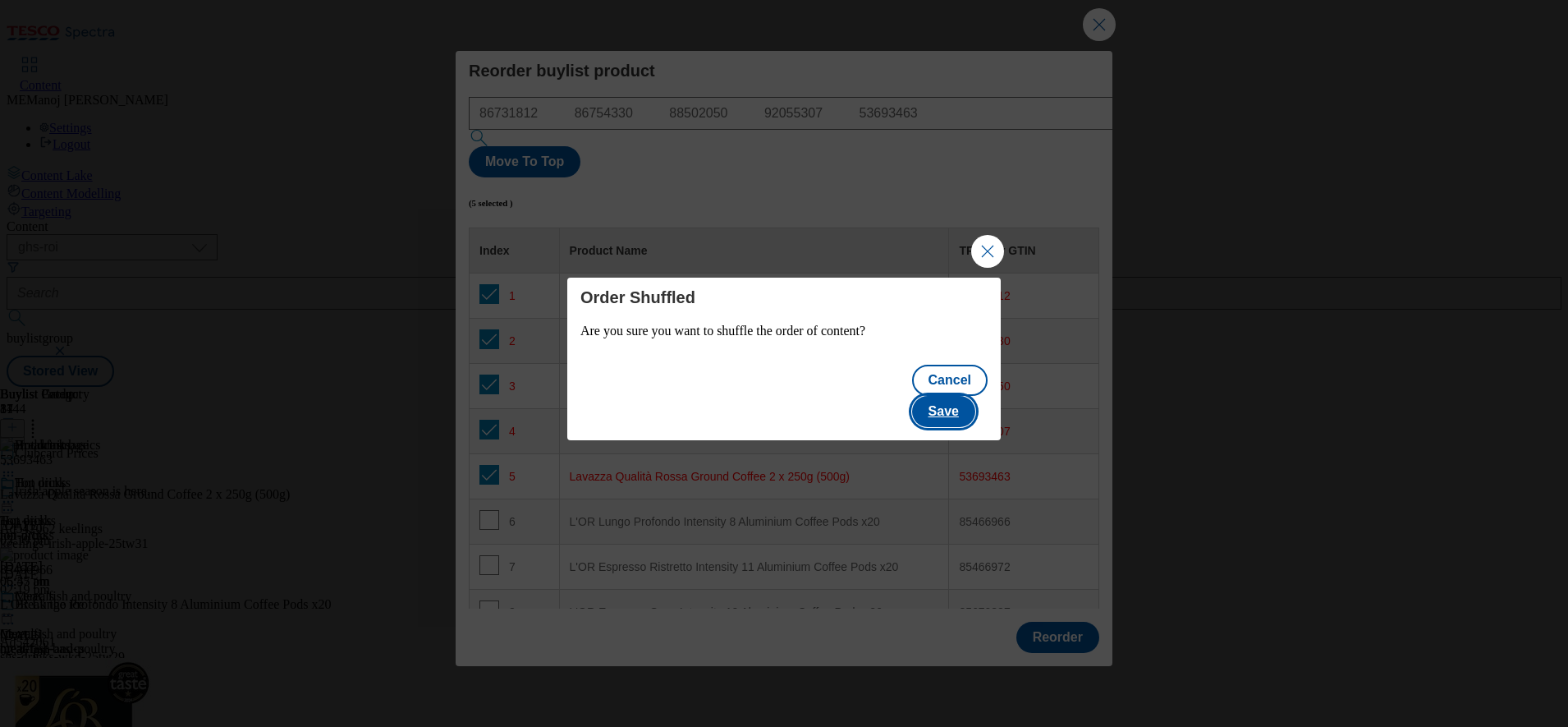
click at [964, 396] on button "Save" at bounding box center [944, 411] width 63 height 31
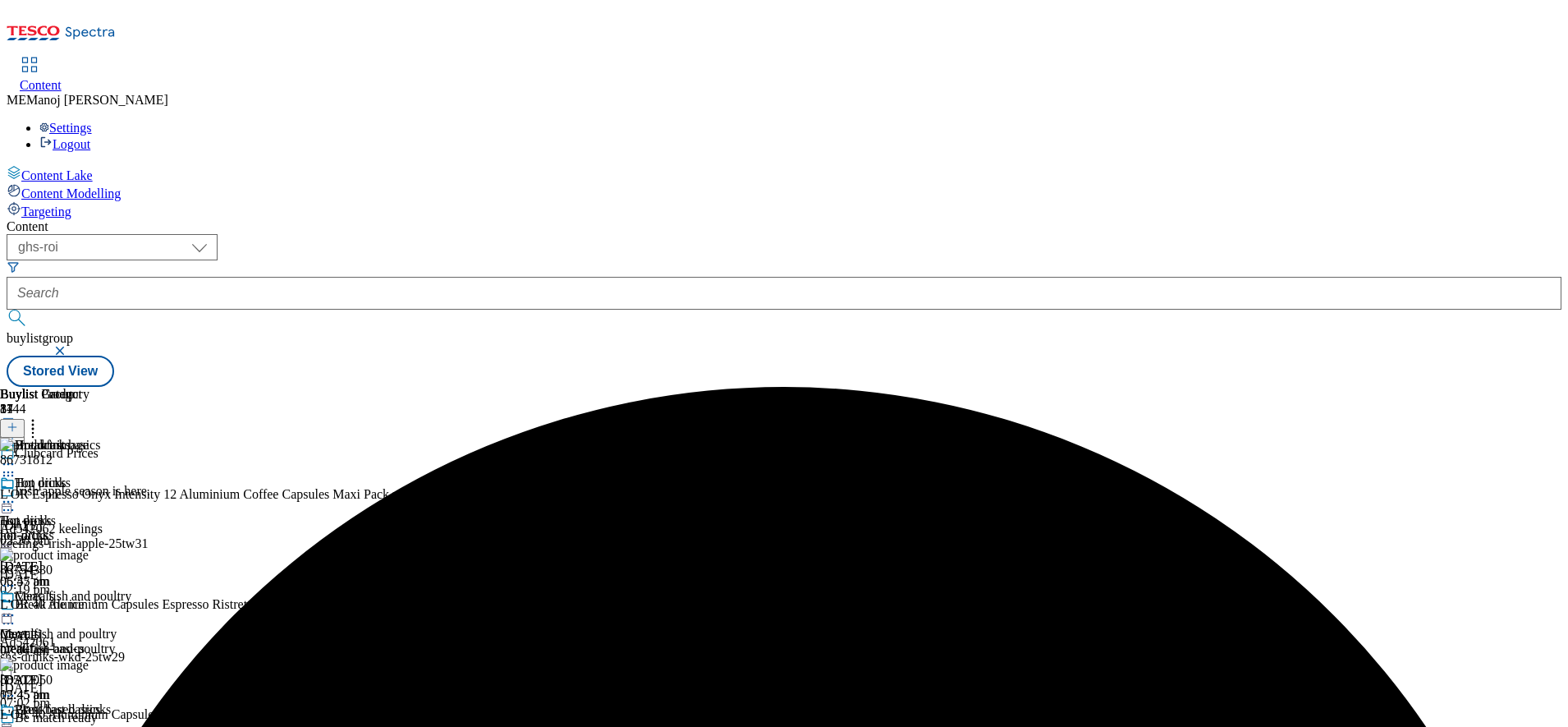
click at [10, 501] on circle at bounding box center [8, 502] width 3 height 3
click at [103, 682] on span "Un-publish" at bounding box center [77, 688] width 53 height 13
click at [16, 493] on icon at bounding box center [8, 502] width 16 height 16
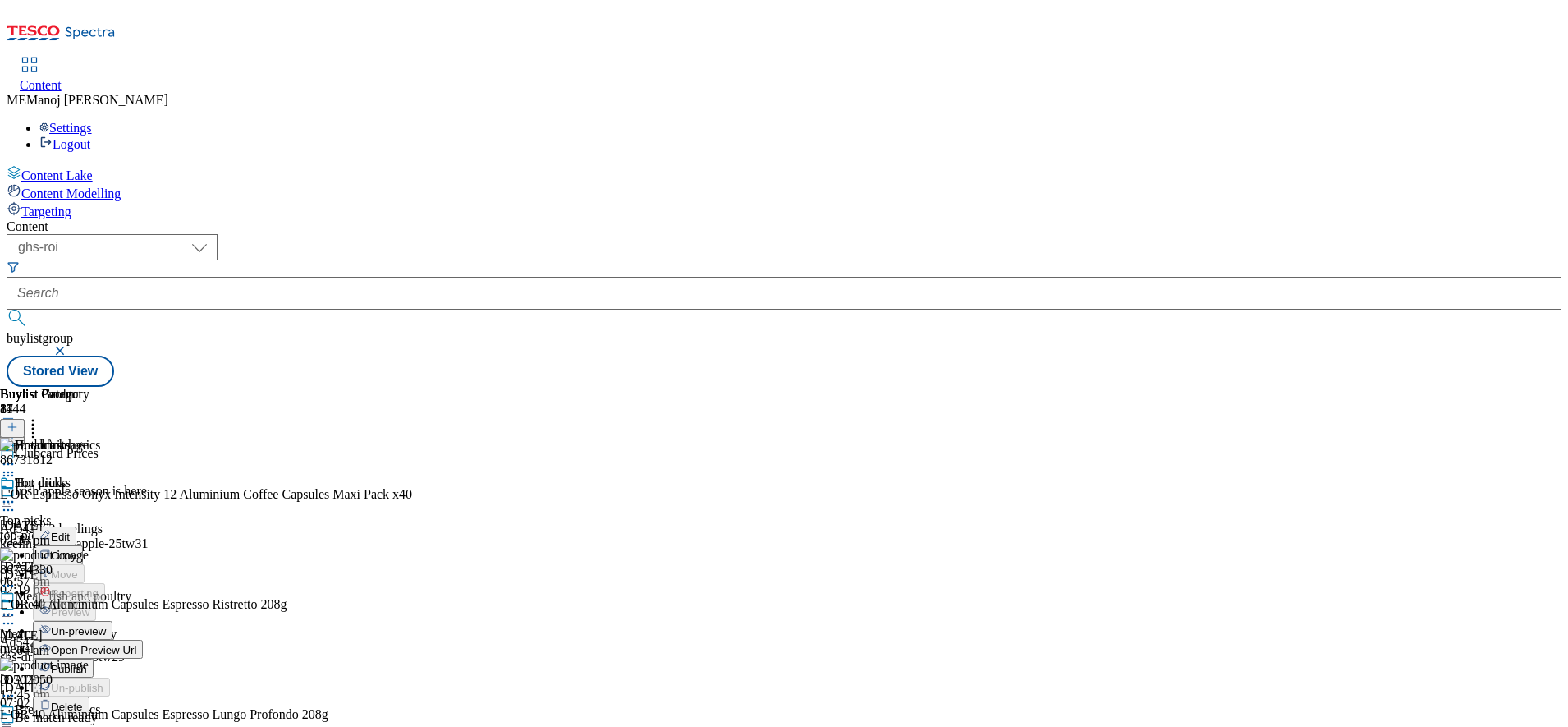
click at [106, 625] on span "Un-preview" at bounding box center [78, 631] width 55 height 13
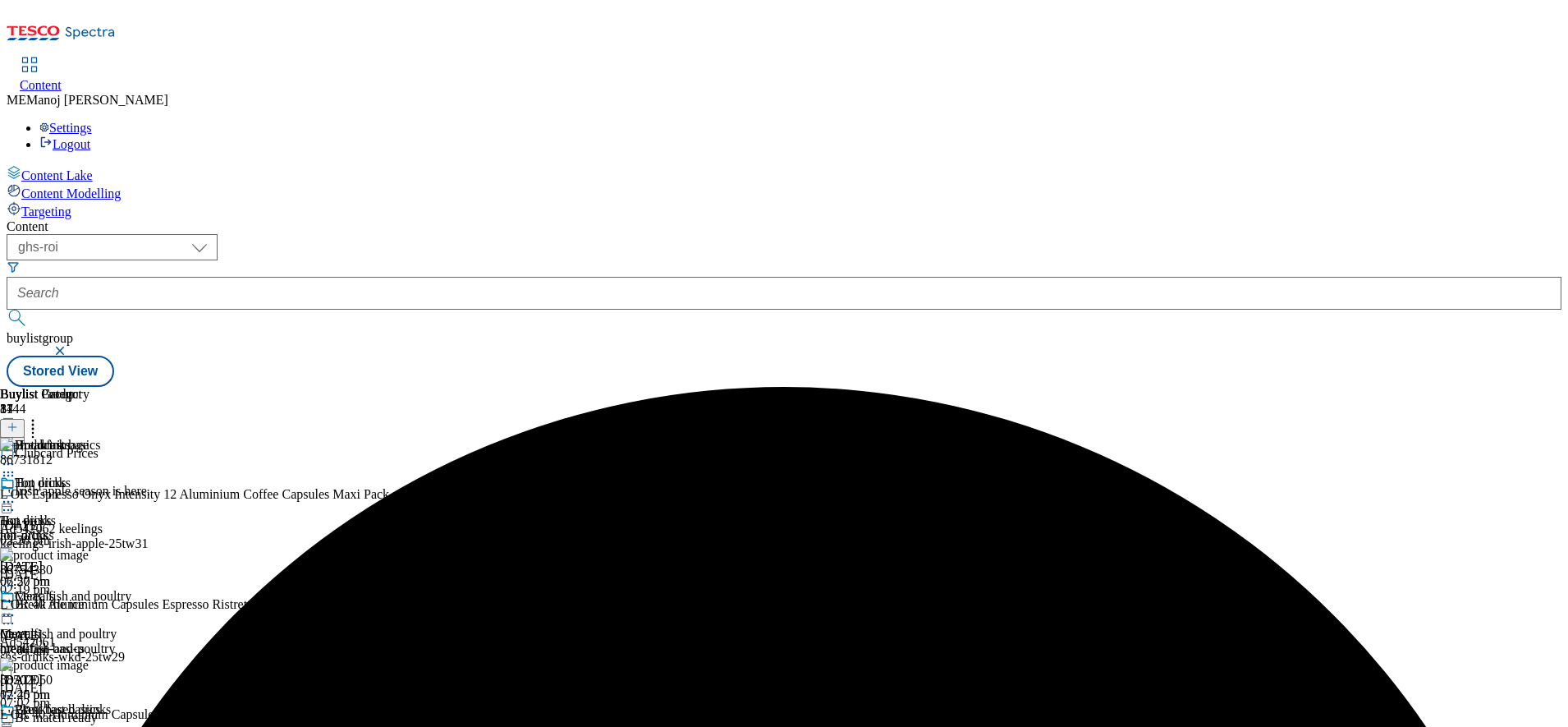
click at [16, 493] on icon at bounding box center [8, 502] width 16 height 16
click at [90, 606] on span "Preview" at bounding box center [70, 612] width 39 height 13
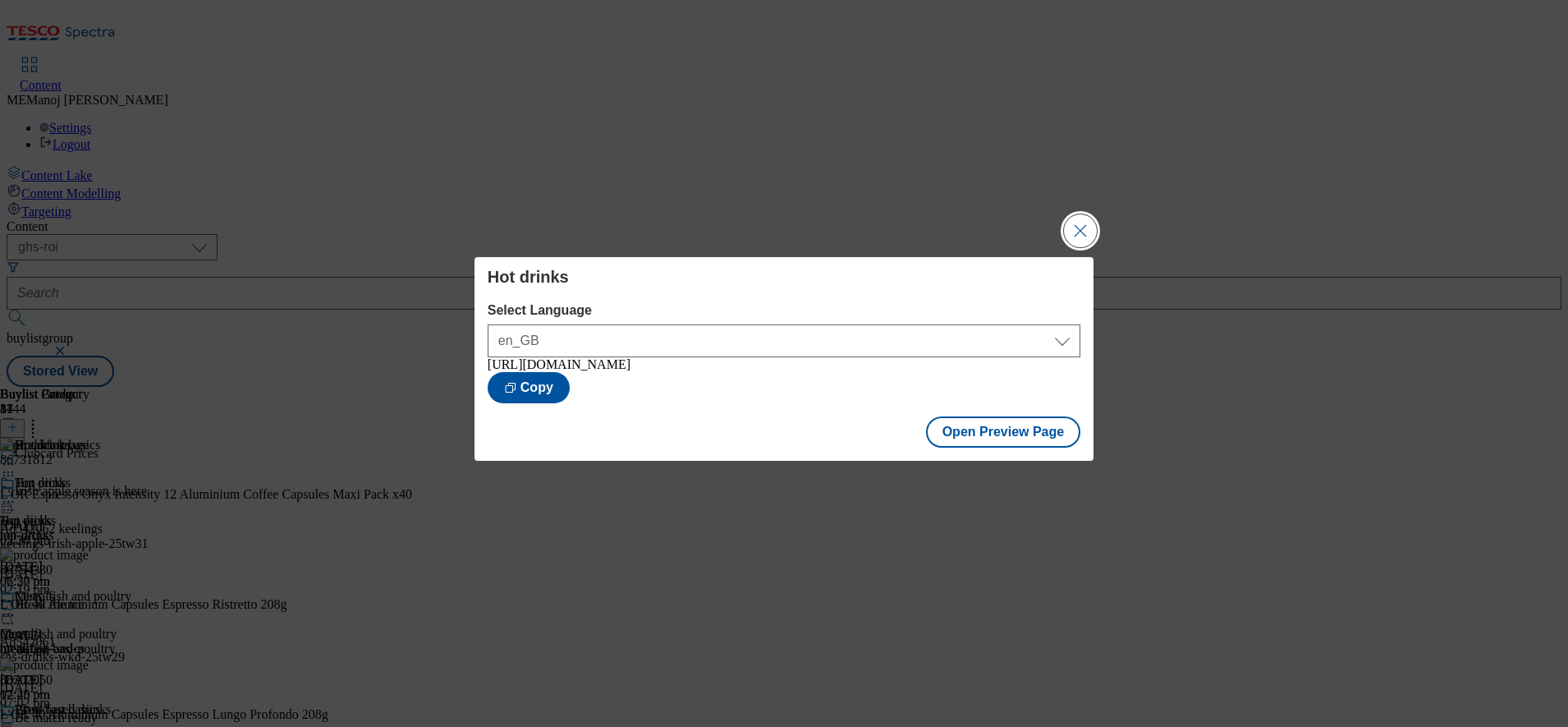
click at [1087, 215] on button "Close Modal" at bounding box center [1081, 231] width 33 height 33
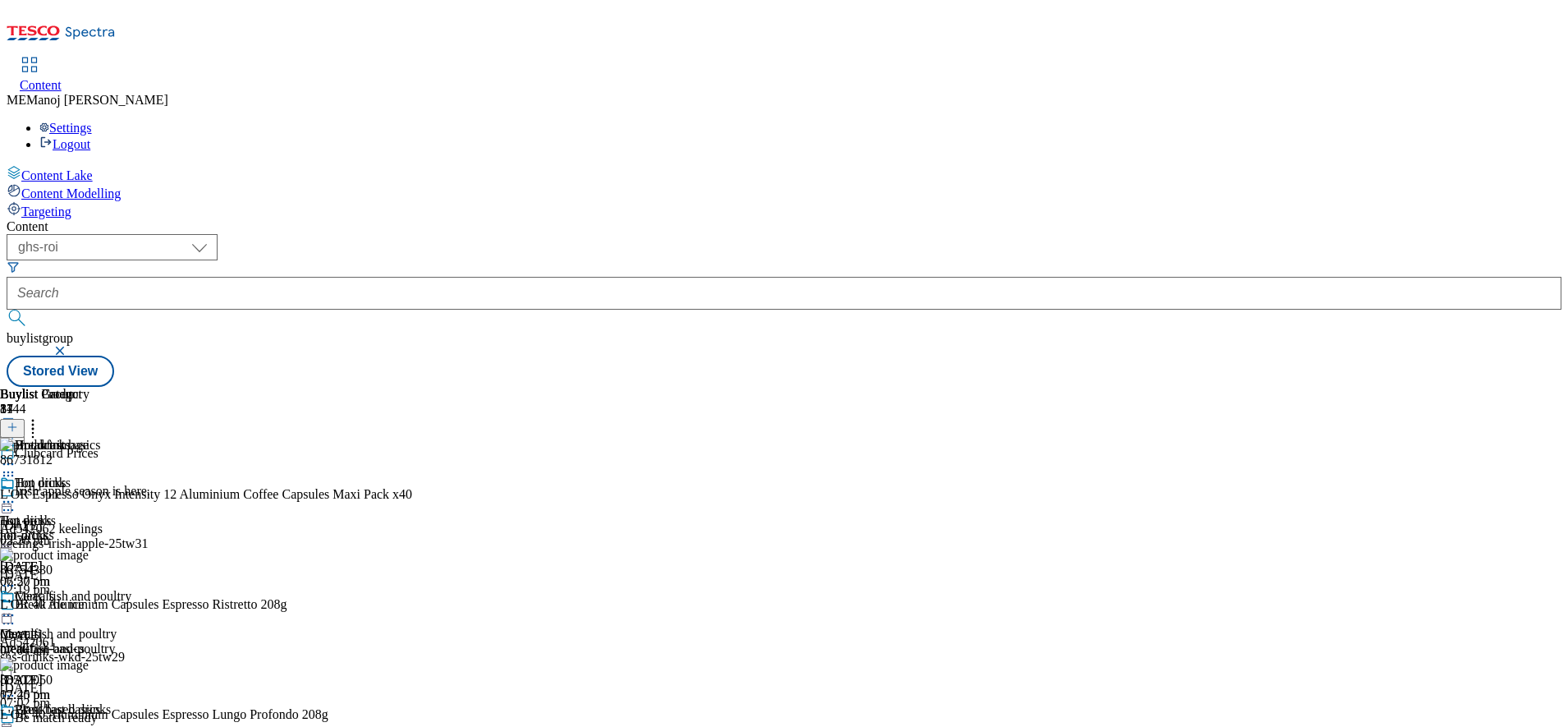
click at [16, 493] on icon at bounding box center [8, 502] width 16 height 16
click at [87, 663] on span "Publish" at bounding box center [69, 669] width 36 height 13
click at [16, 493] on icon at bounding box center [8, 502] width 16 height 16
click at [103, 682] on span "Un-publish" at bounding box center [77, 688] width 53 height 13
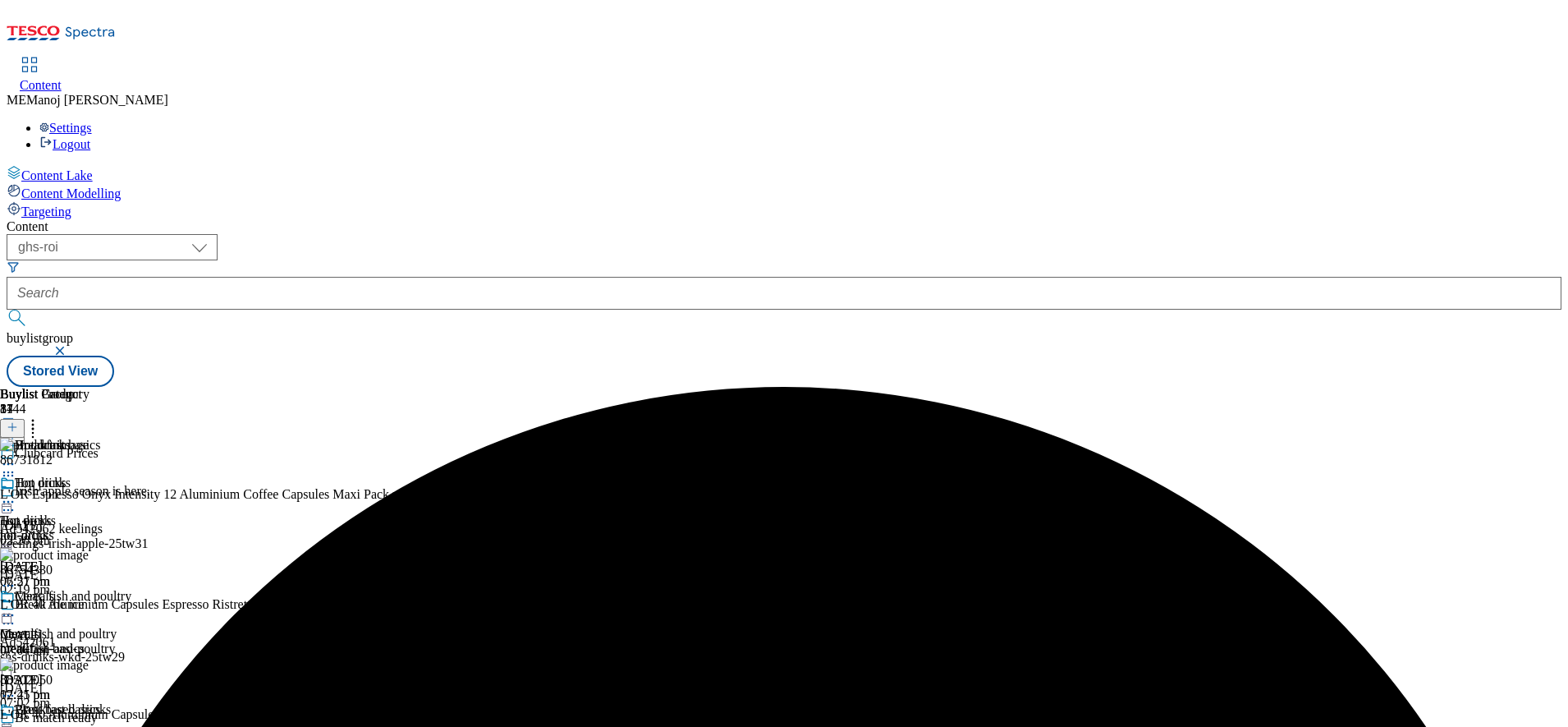
click at [16, 493] on icon at bounding box center [8, 502] width 16 height 16
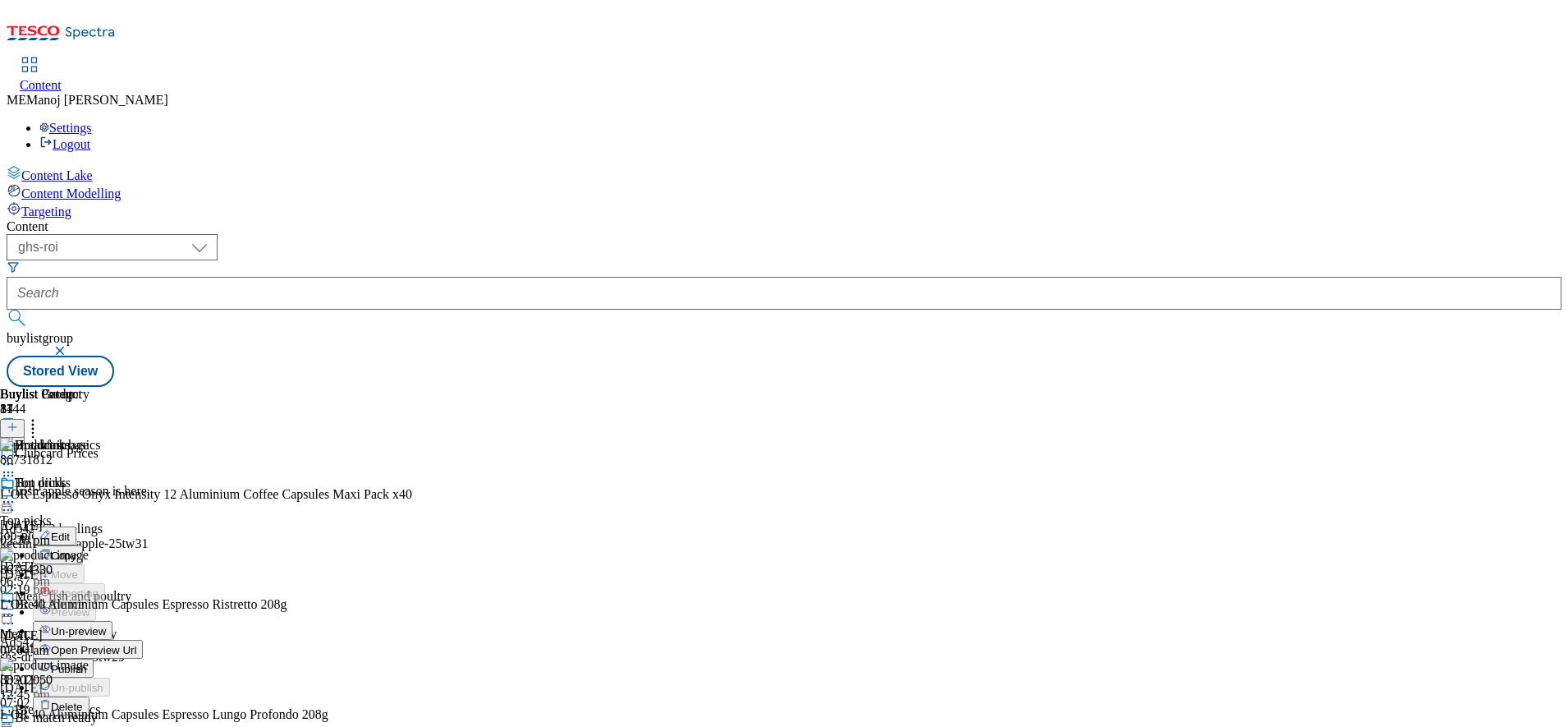
click at [87, 663] on span "Publish" at bounding box center [69, 669] width 36 height 13
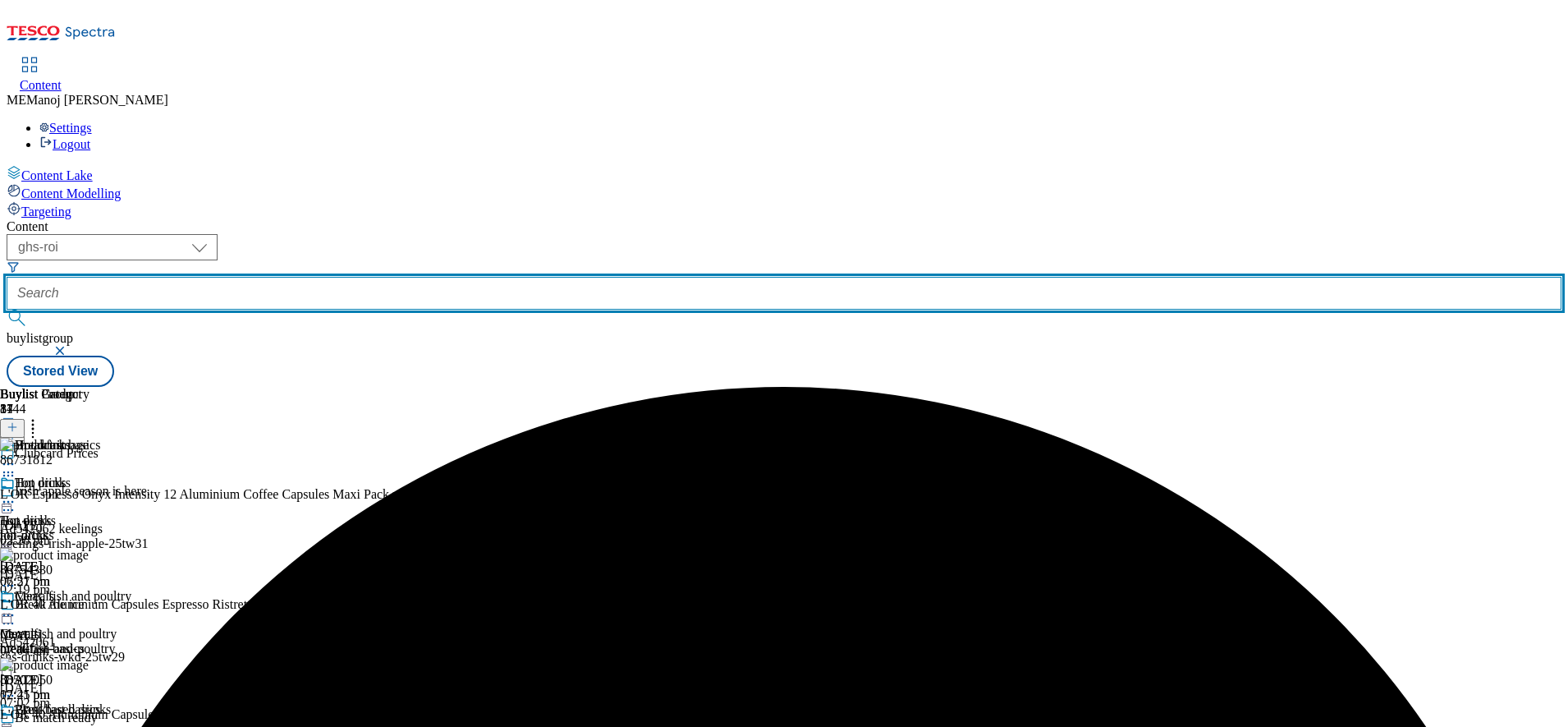
click at [419, 277] on input "text" at bounding box center [784, 293] width 1555 height 33
paste input "Summer BBQ"
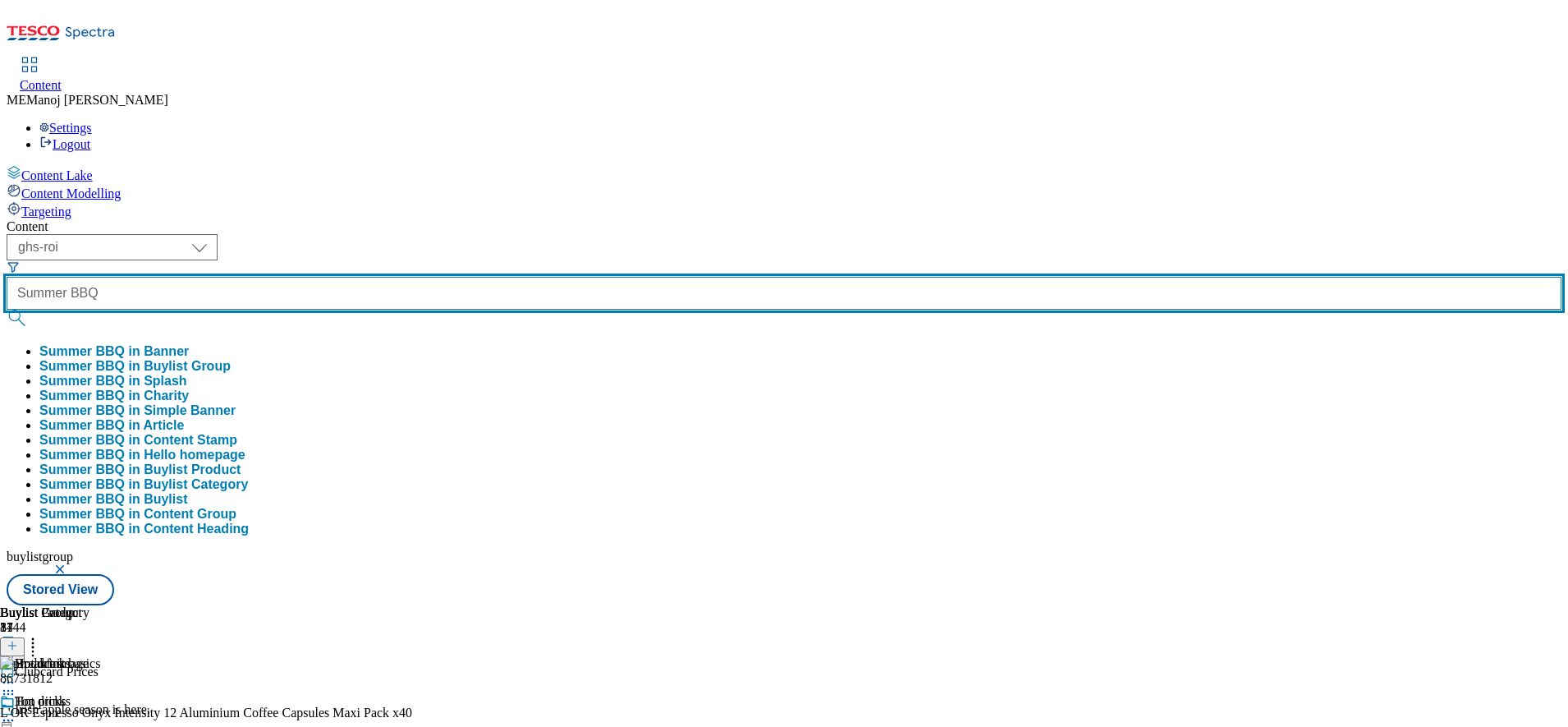
type input "Summer BBQ"
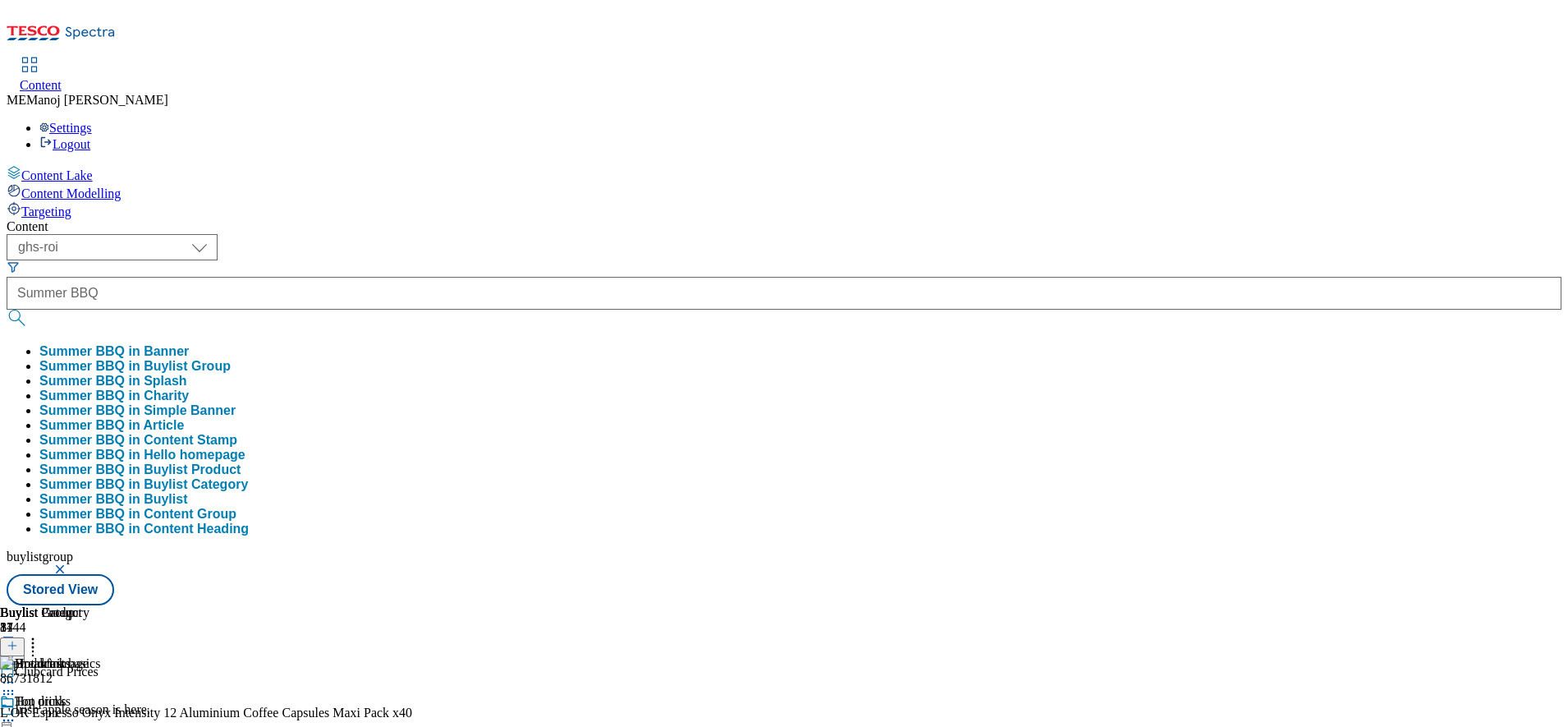
click at [231, 359] on button "Summer BBQ in Buylist Group" at bounding box center [135, 366] width 191 height 14
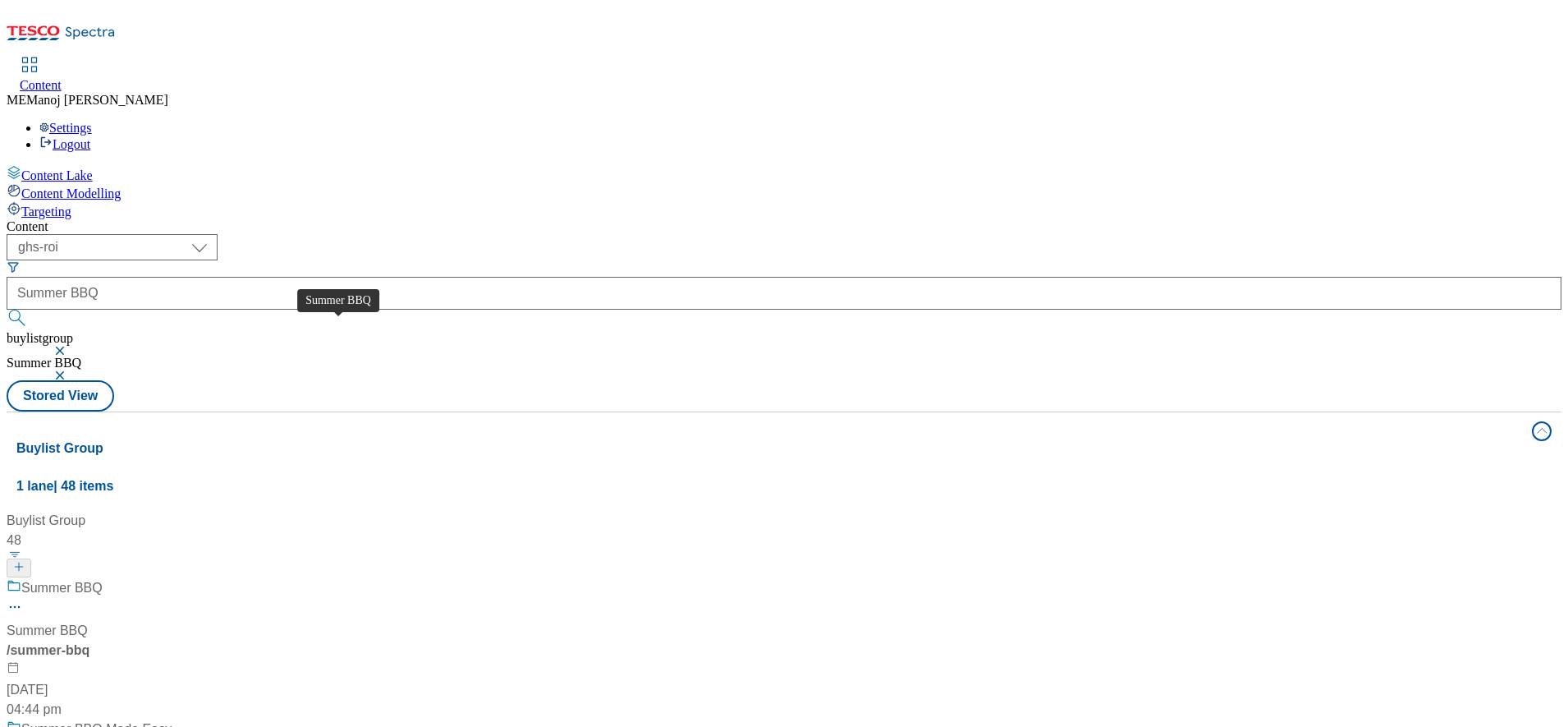
click at [102, 579] on div "Summer BBQ" at bounding box center [62, 588] width 81 height 20
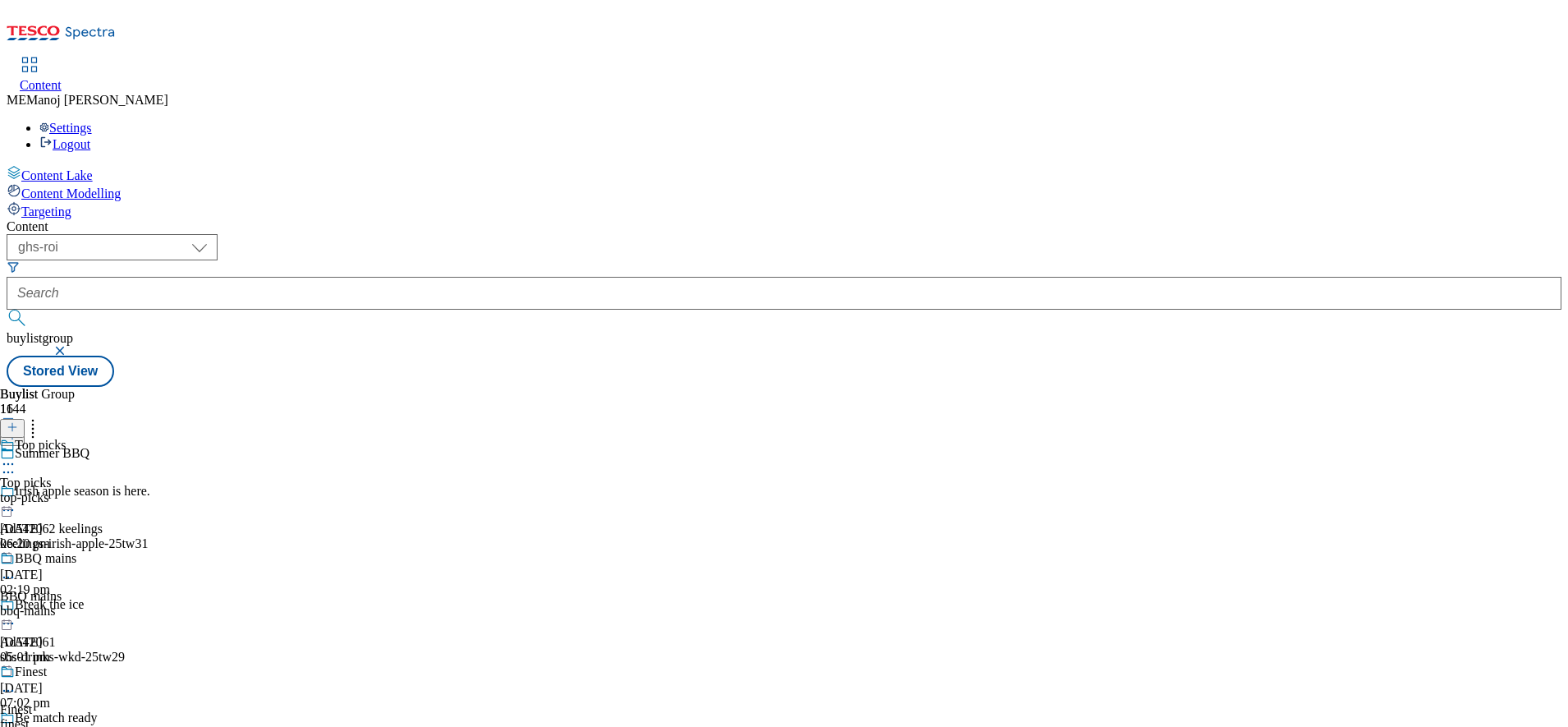
scroll to position [898, 0]
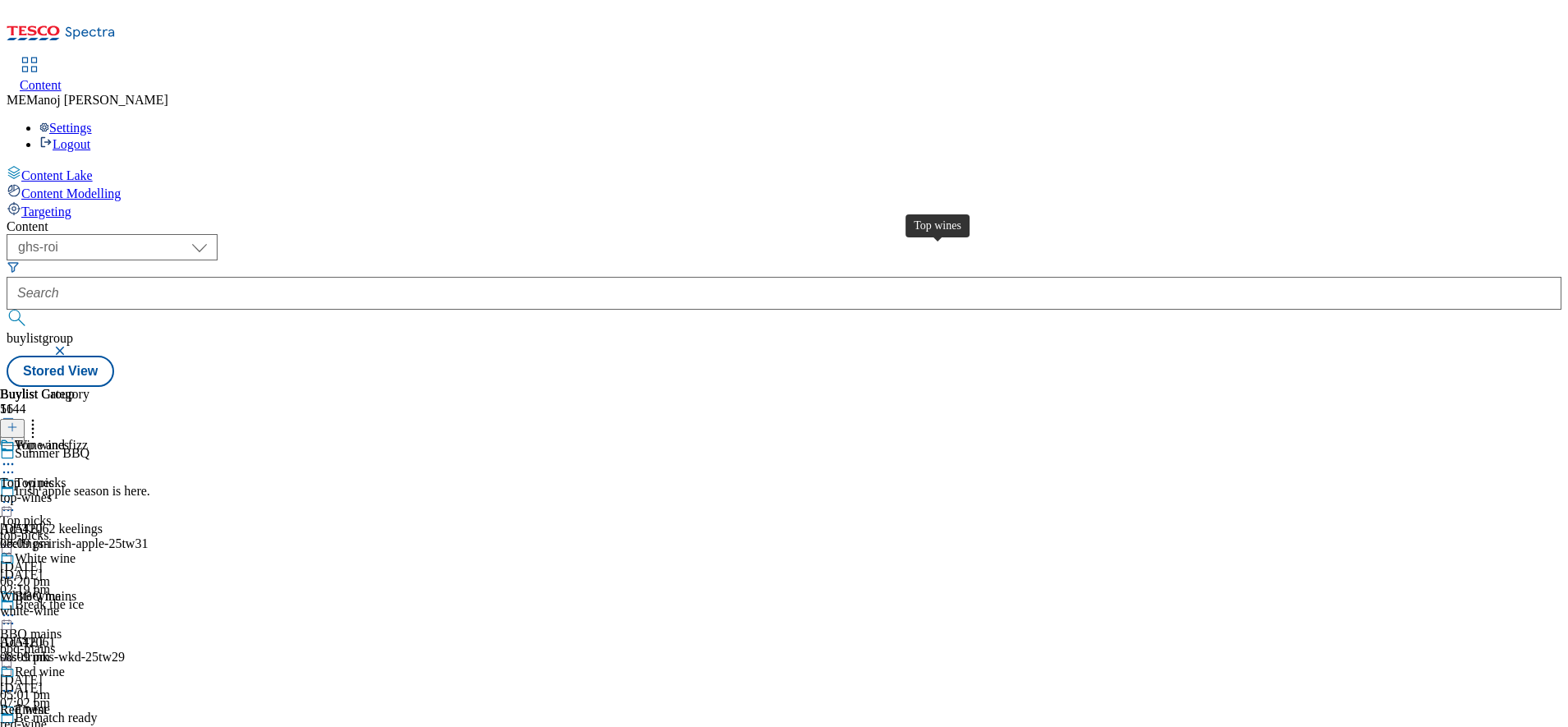
click at [69, 437] on div "Top wines" at bounding box center [42, 445] width 54 height 14
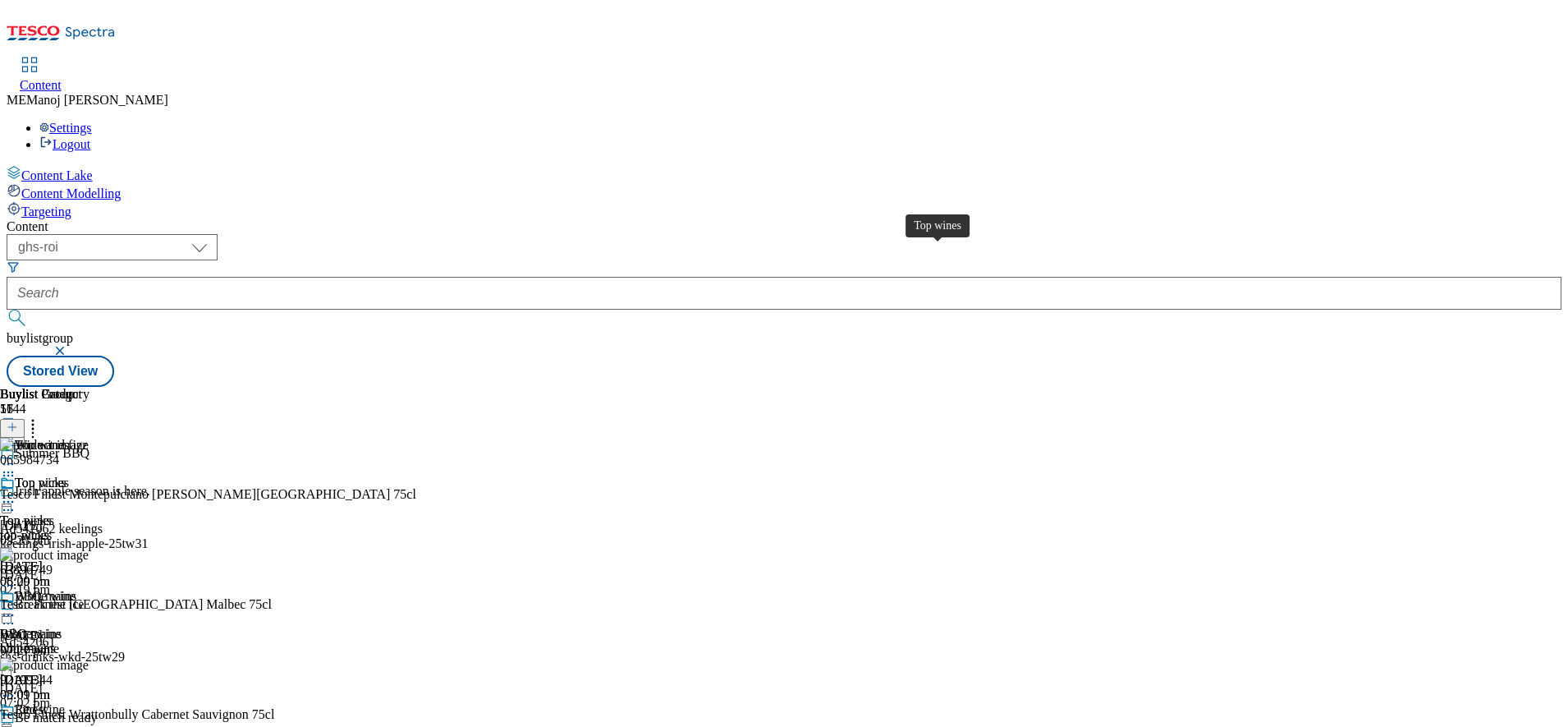
click at [69, 475] on div "Top wines" at bounding box center [42, 483] width 54 height 14
click at [16, 493] on icon at bounding box center [8, 502] width 16 height 16
click at [69, 475] on div "Top wines" at bounding box center [42, 483] width 54 height 14
click at [18, 421] on icon at bounding box center [12, 426] width 12 height 12
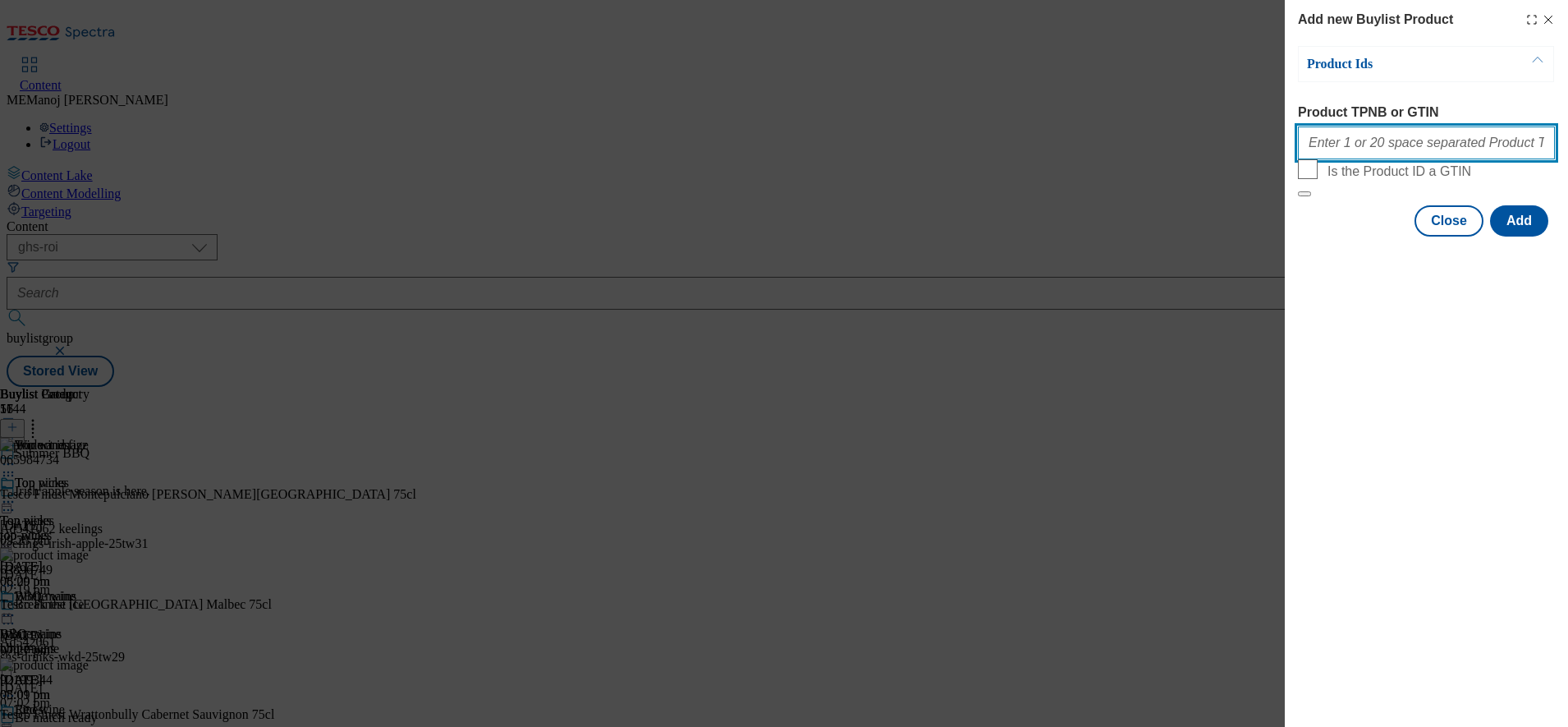
click at [1356, 148] on input "Product TPNB or GTIN" at bounding box center [1427, 143] width 257 height 33
paste input "97061539 88250387 88237968 93163114"
type input "97061539 88250387 88237968 93163114"
click at [1537, 236] on button "Add" at bounding box center [1519, 221] width 58 height 31
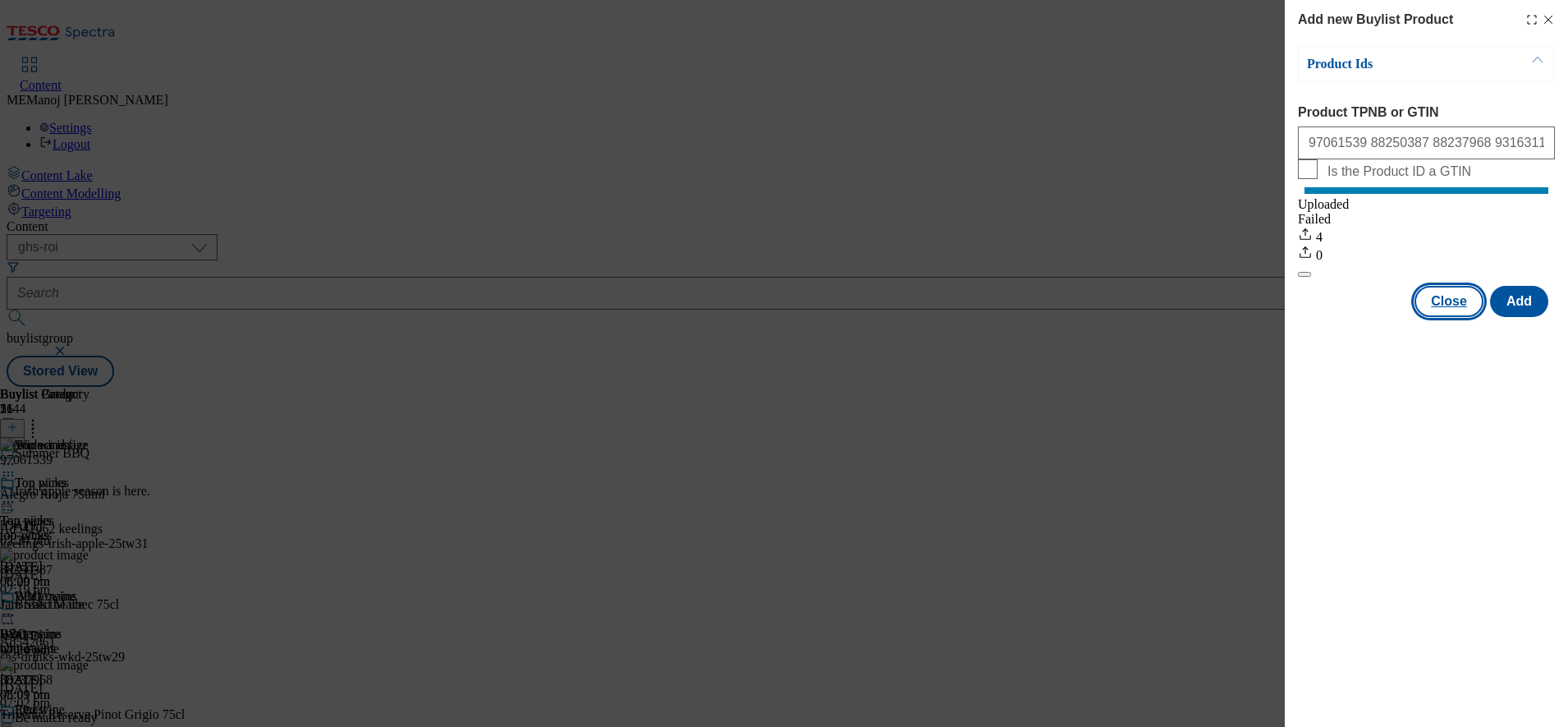
click at [1469, 317] on button "Close" at bounding box center [1449, 301] width 69 height 31
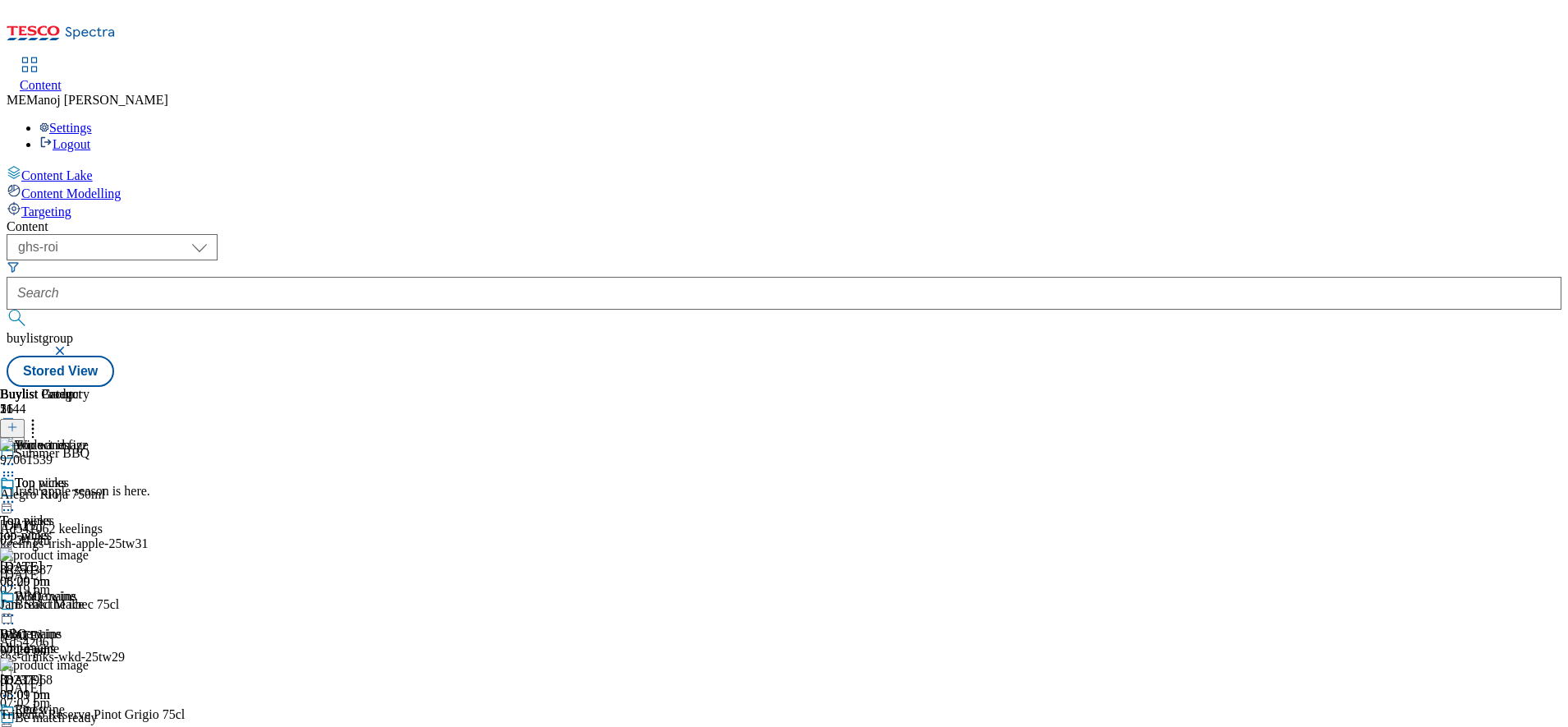
click at [41, 416] on icon at bounding box center [33, 425] width 16 height 16
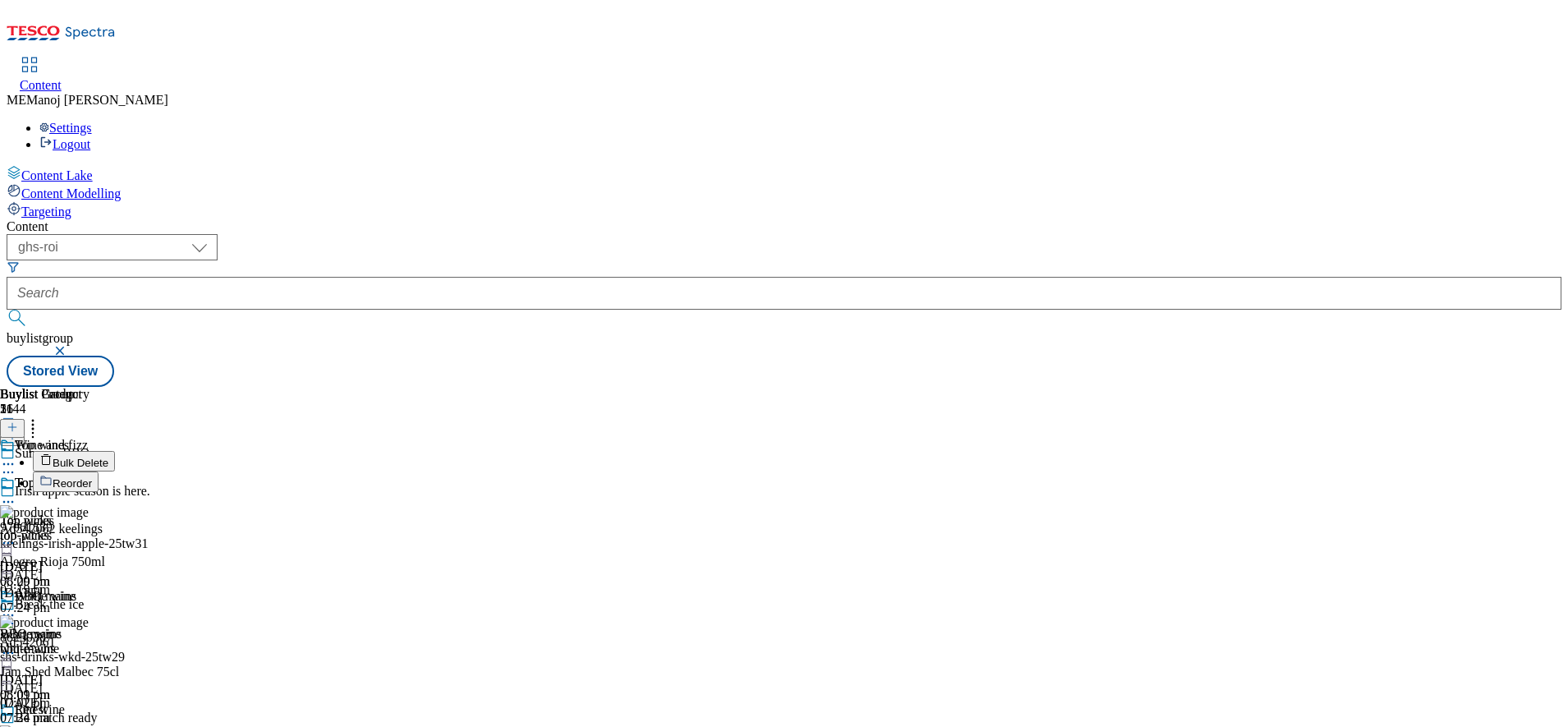
click at [92, 477] on span "Reorder" at bounding box center [72, 483] width 40 height 13
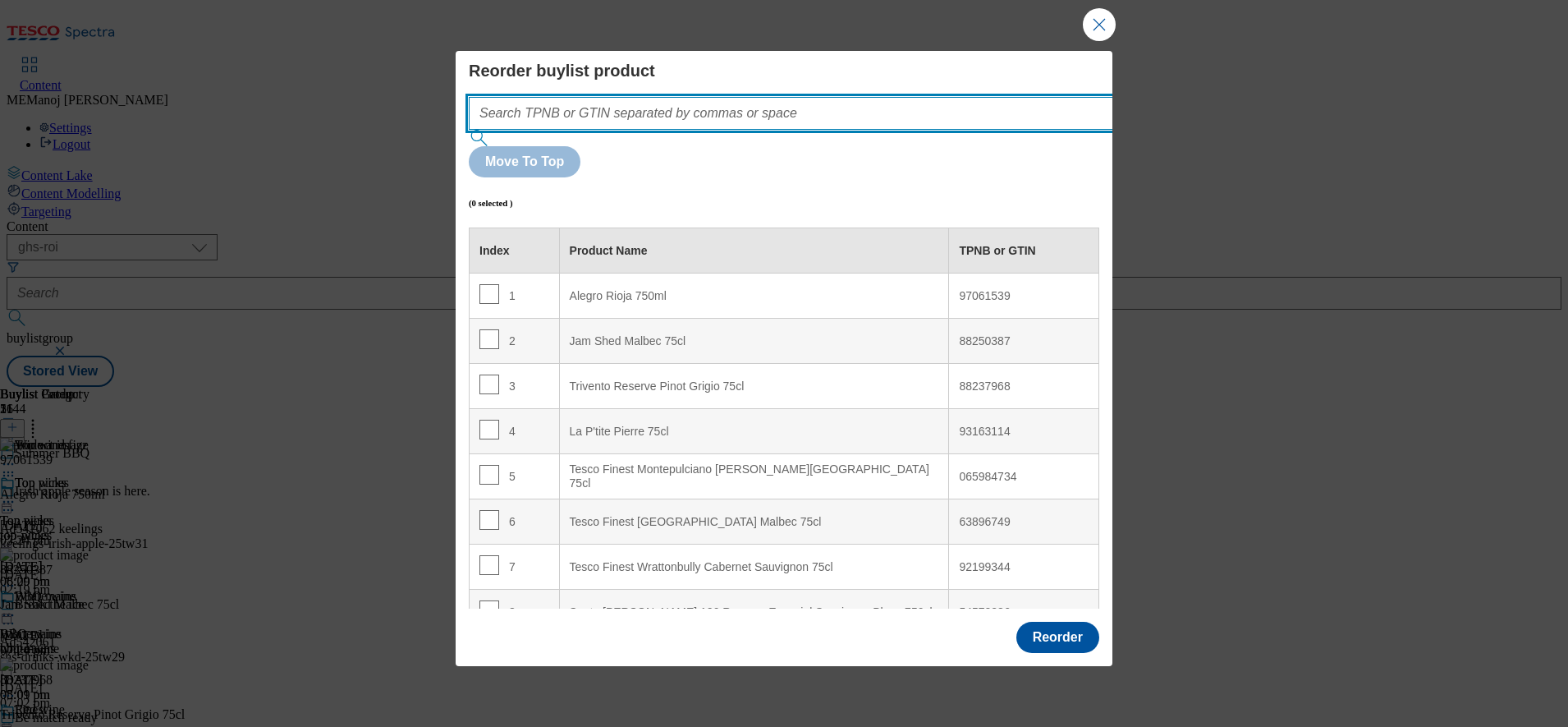
click at [801, 129] on input "Modal" at bounding box center [816, 113] width 693 height 33
paste input "97061539 88250387 88237968 93163114"
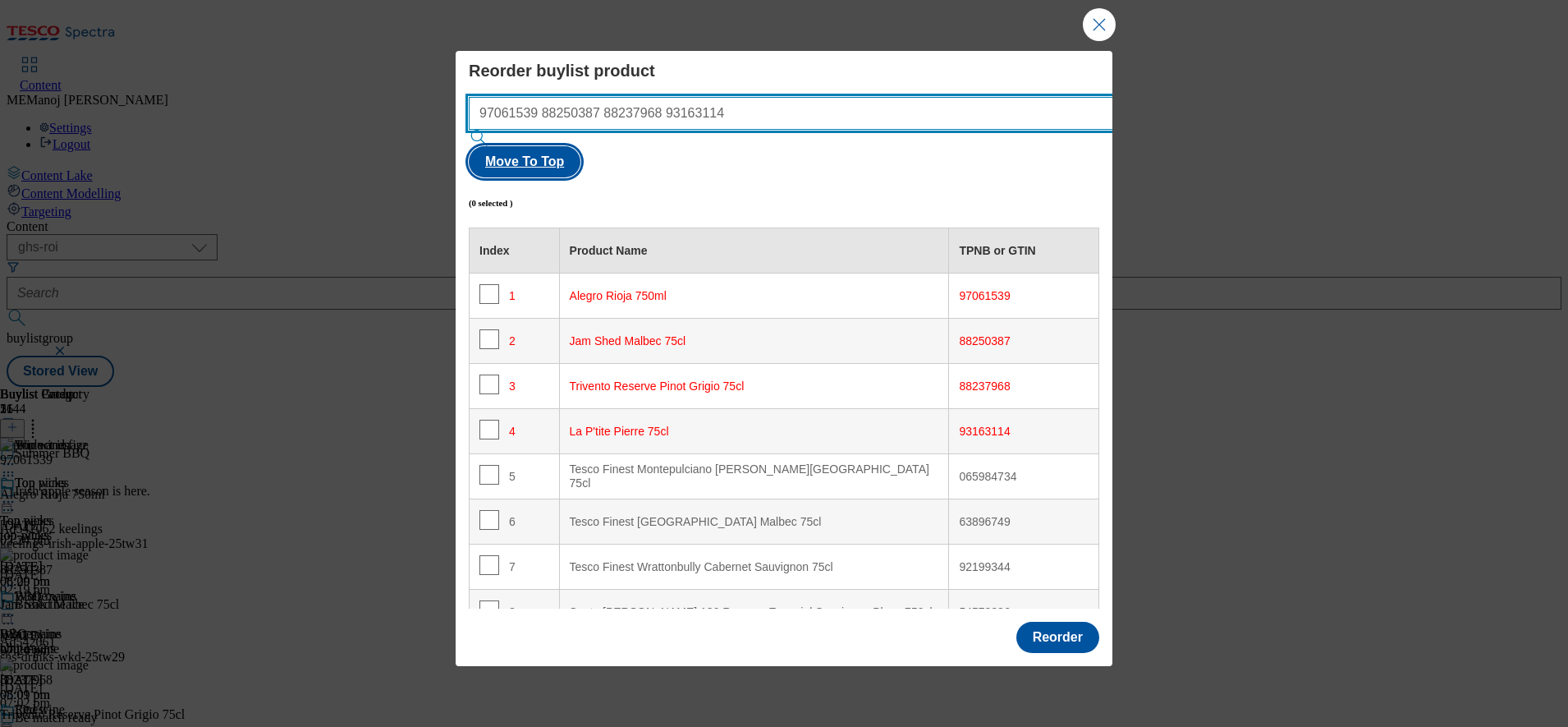
type input "97061539 88250387 88237968 93163114"
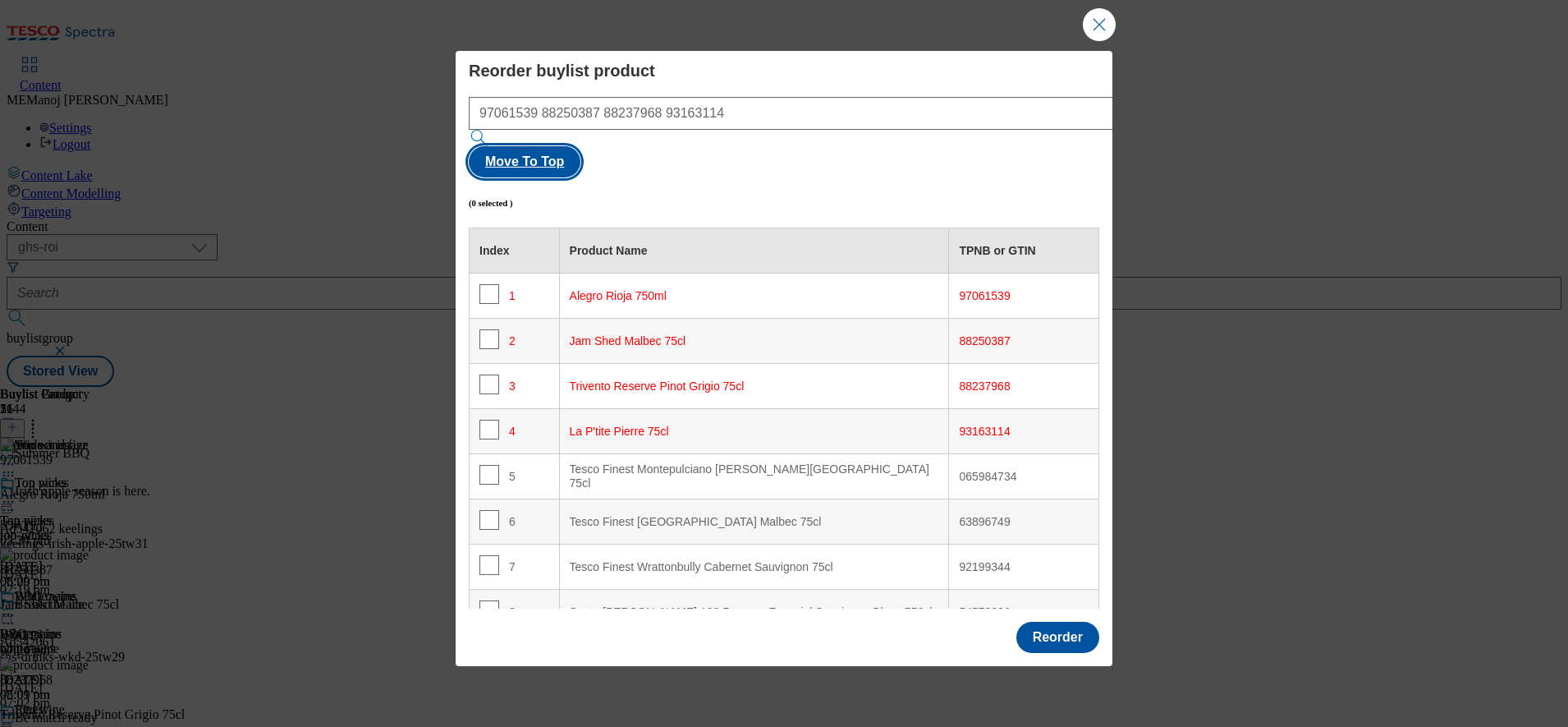
click at [580, 146] on button "Move To Top" at bounding box center [524, 161] width 111 height 31
checkbox input "true"
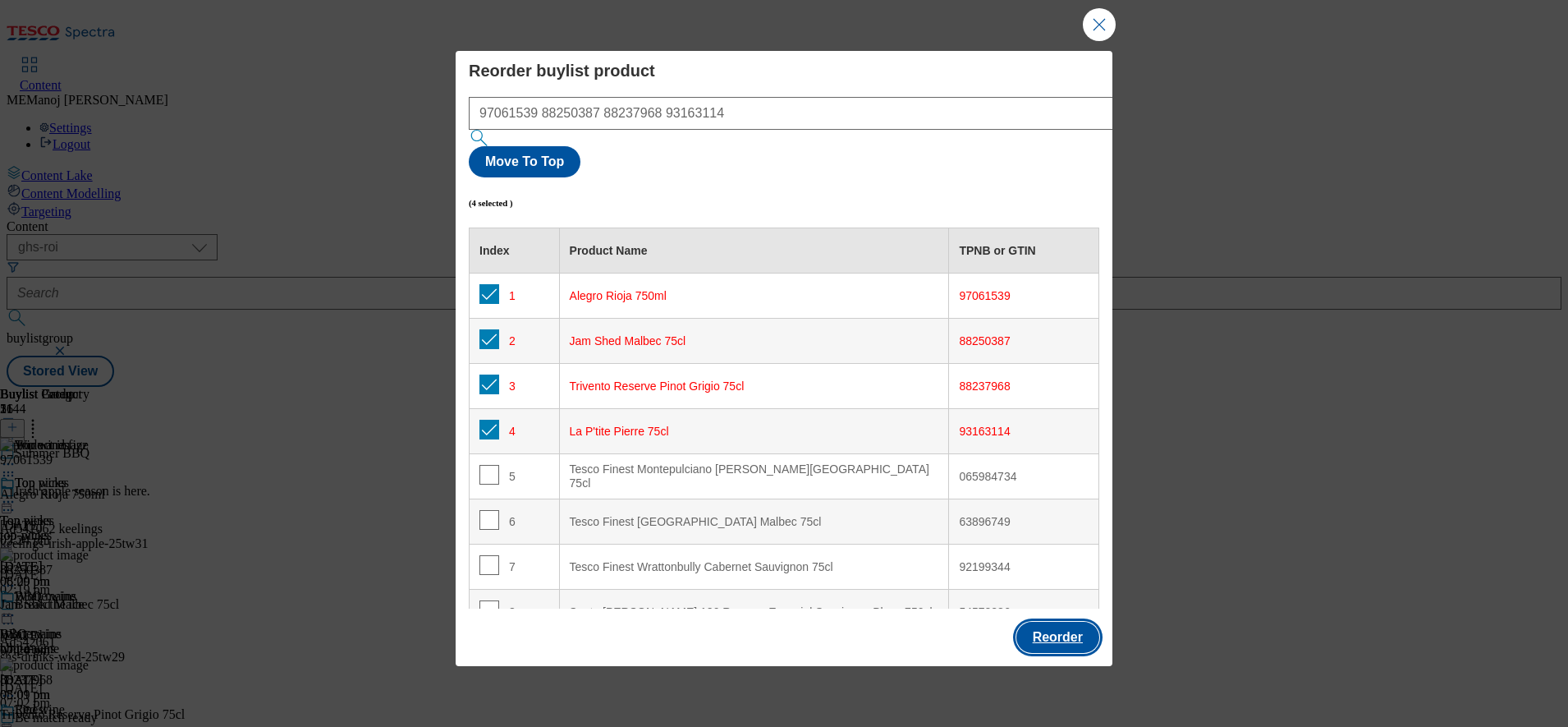
click at [1044, 622] on button "Reorder" at bounding box center [1058, 637] width 83 height 31
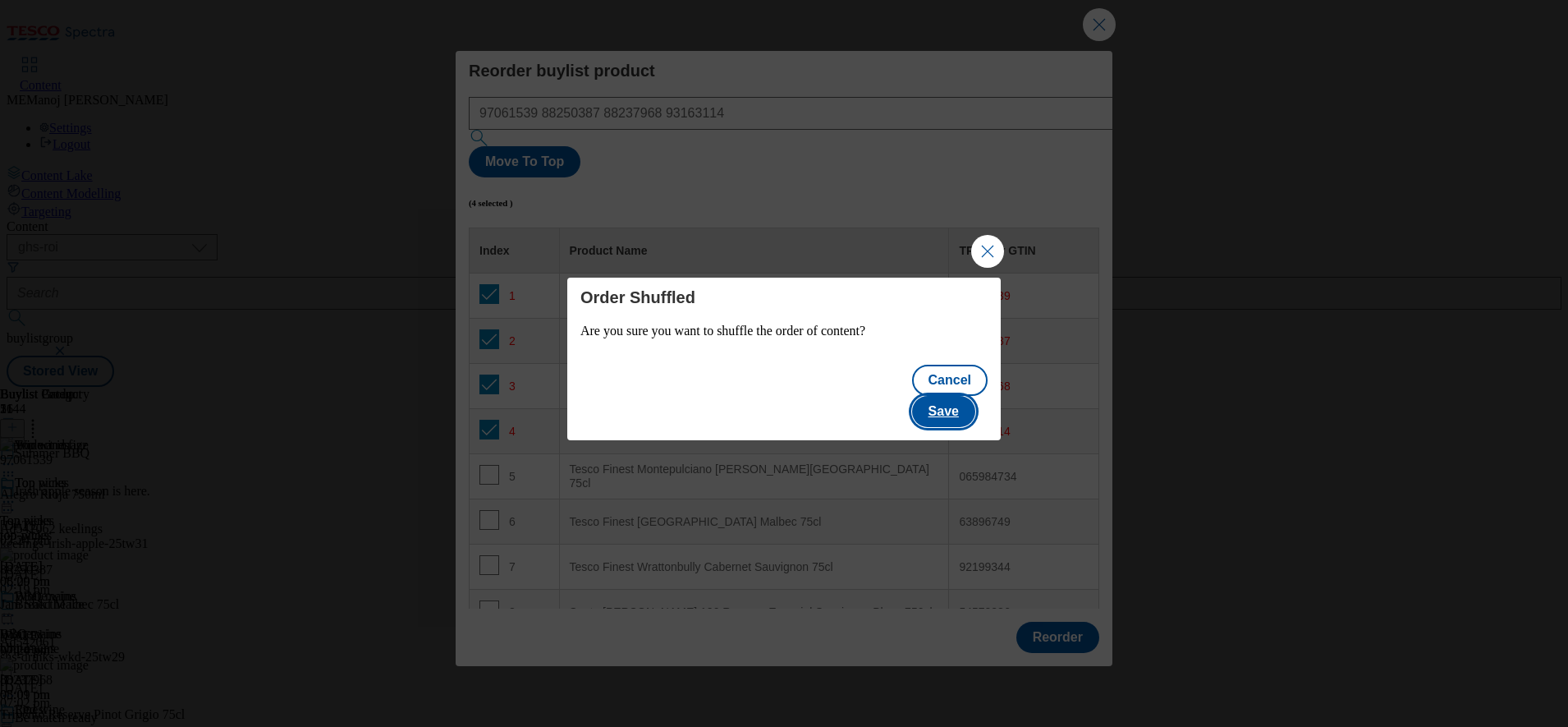
click at [950, 396] on button "Save" at bounding box center [944, 411] width 63 height 31
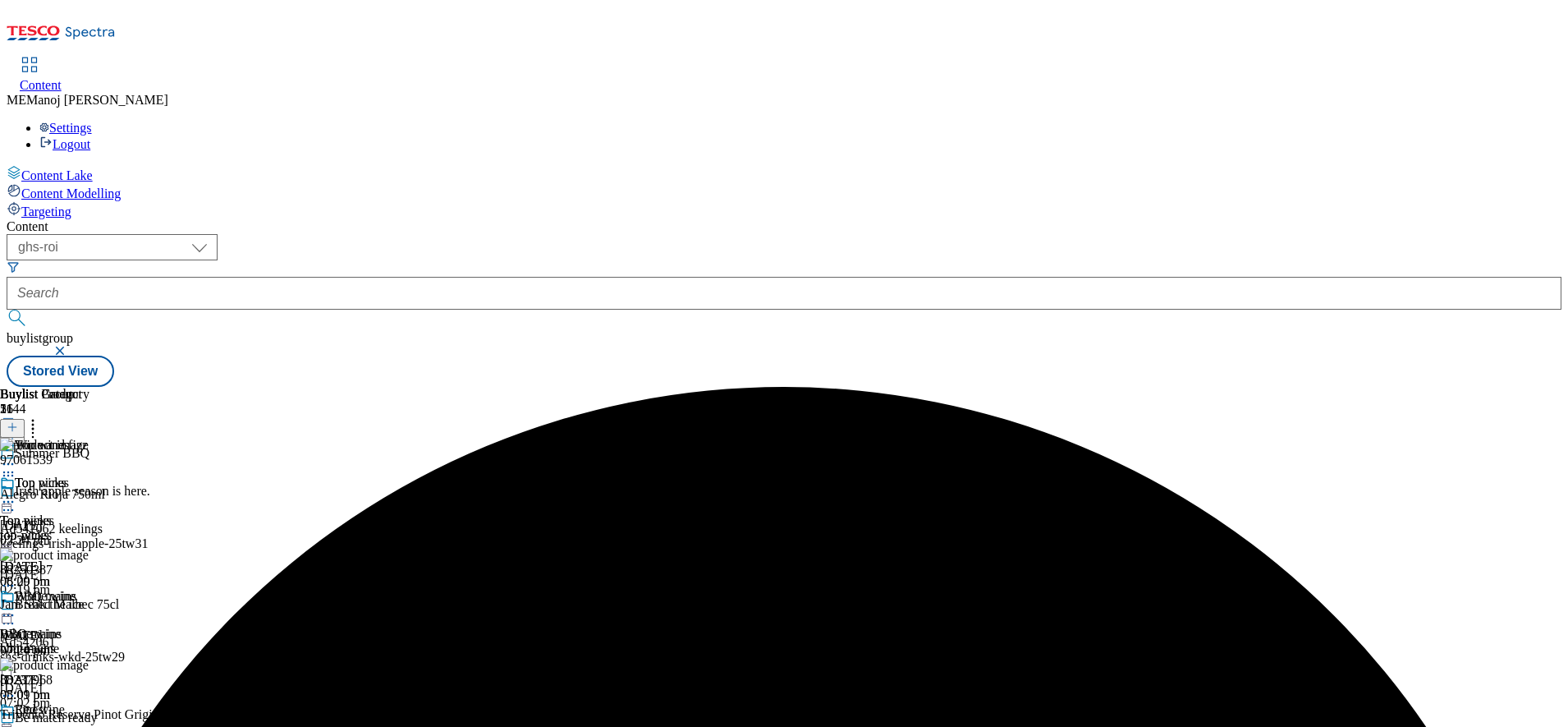
click at [16, 493] on icon at bounding box center [8, 502] width 16 height 16
click at [103, 682] on span "Un-publish" at bounding box center [77, 688] width 53 height 13
click at [90, 475] on div "Top wines Top wines top-wines [DATE] 07:24 pm" at bounding box center [44, 531] width 90 height 113
click at [16, 493] on icon at bounding box center [8, 502] width 16 height 16
click at [106, 625] on span "Un-preview" at bounding box center [78, 631] width 55 height 13
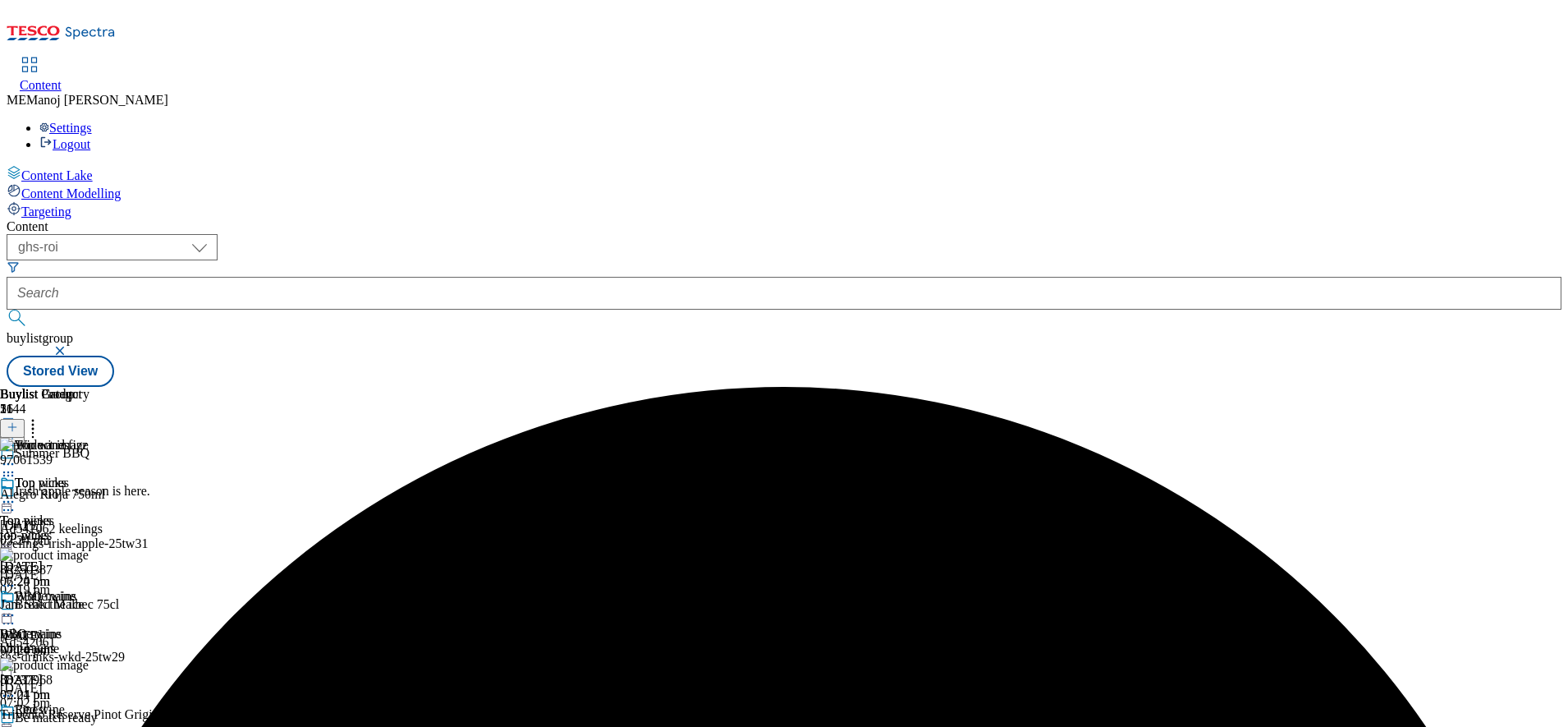
click at [16, 493] on icon at bounding box center [8, 502] width 16 height 16
click at [90, 606] on span "Preview" at bounding box center [70, 612] width 39 height 13
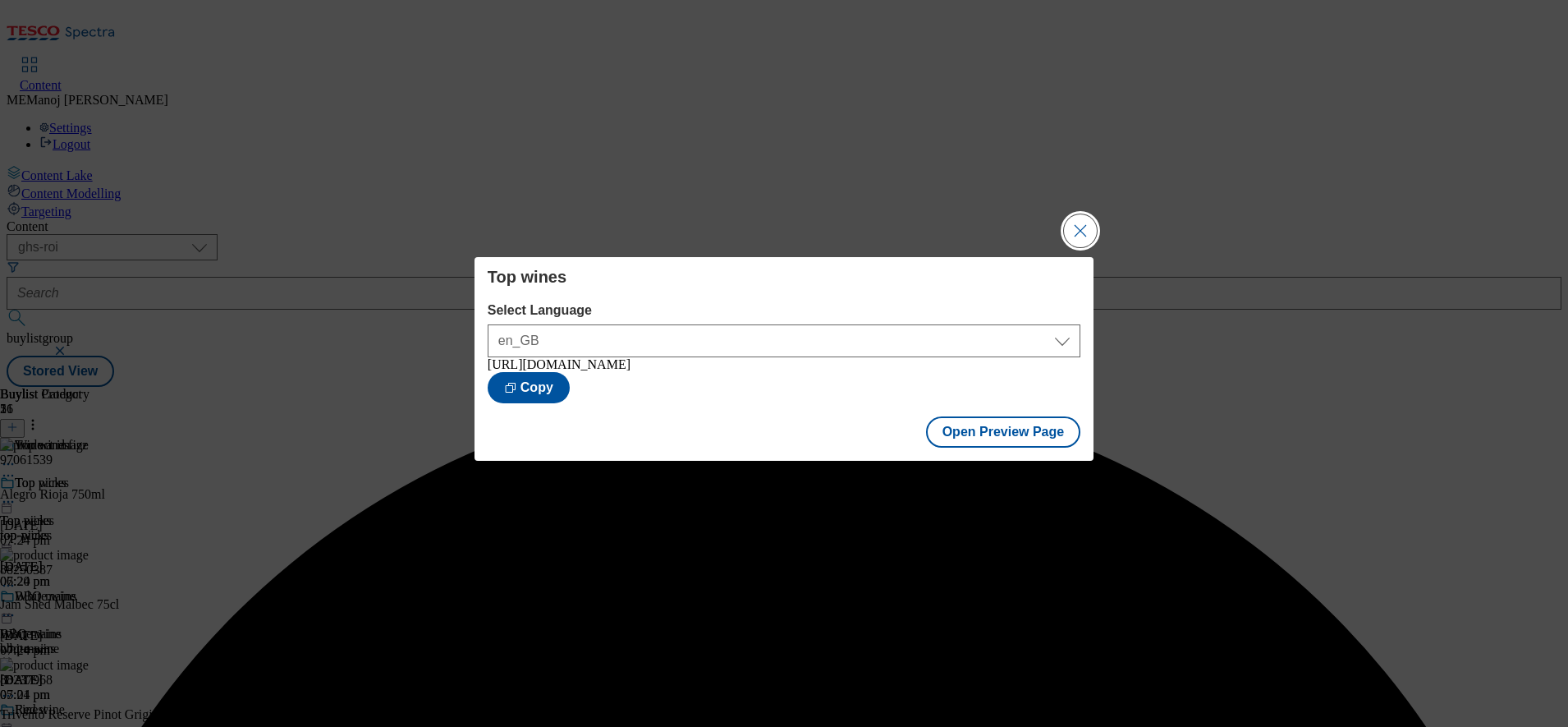
click at [1087, 232] on button "Close Modal" at bounding box center [1081, 231] width 33 height 33
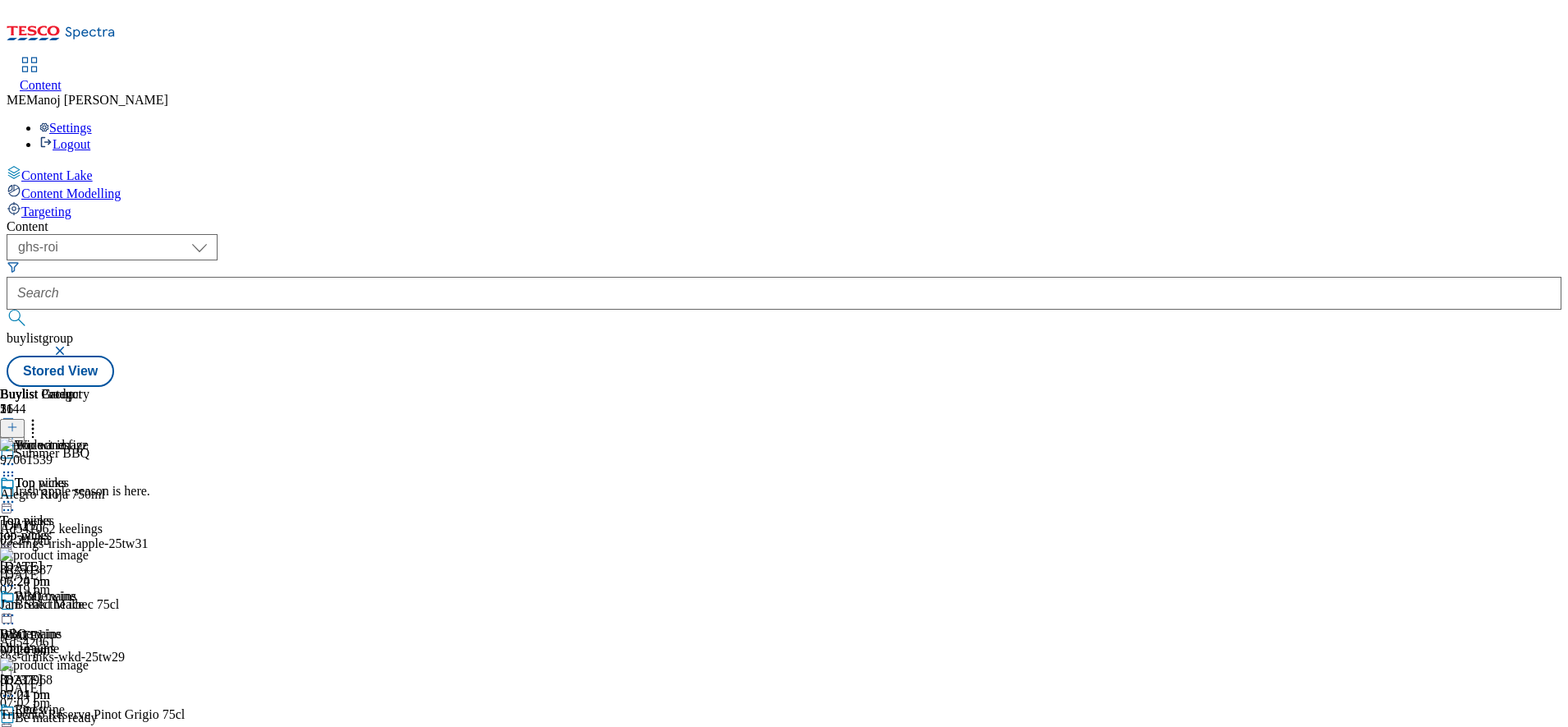
click at [16, 493] on icon at bounding box center [8, 502] width 16 height 16
click at [87, 663] on span "Publish" at bounding box center [69, 669] width 36 height 13
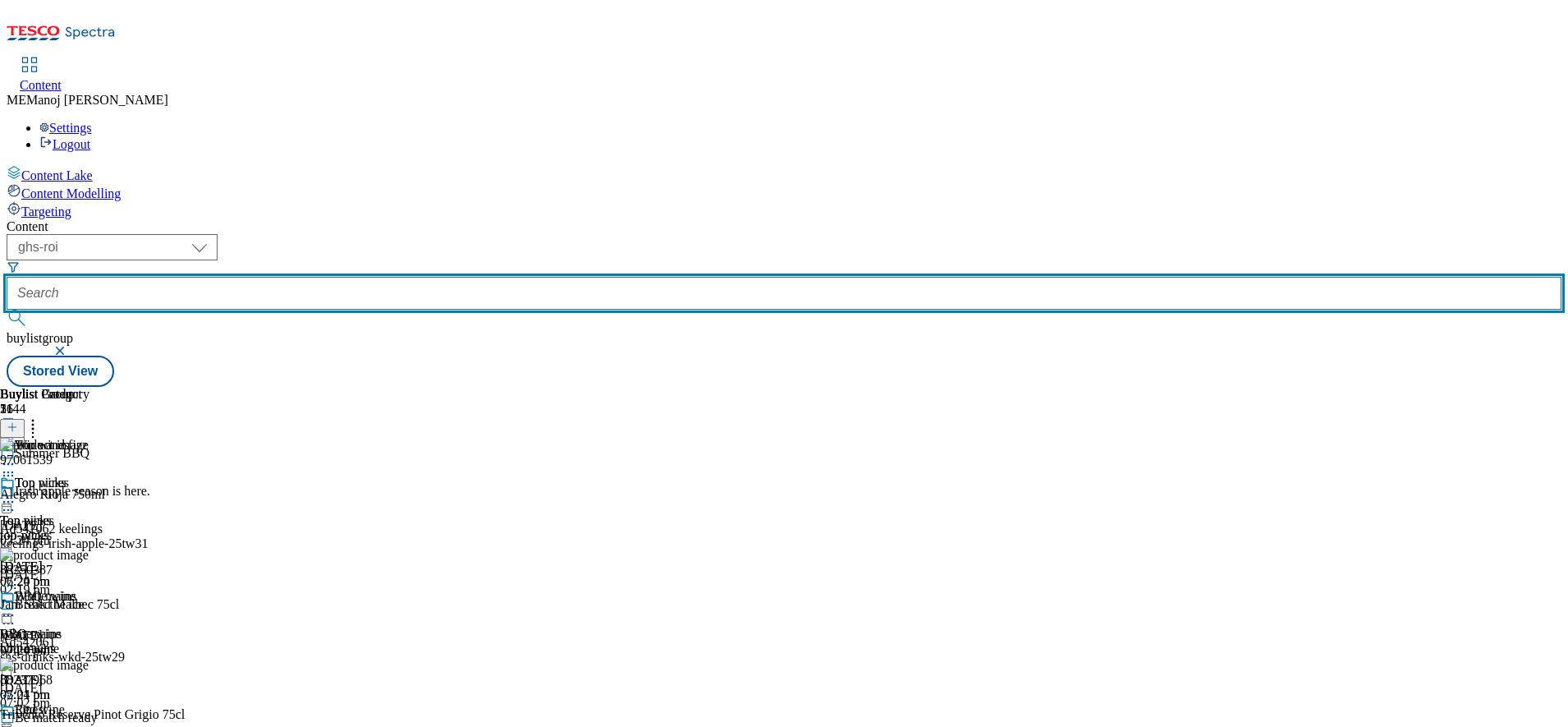
click at [383, 277] on input "text" at bounding box center [784, 293] width 1555 height 33
paste input "Baby and toddler"
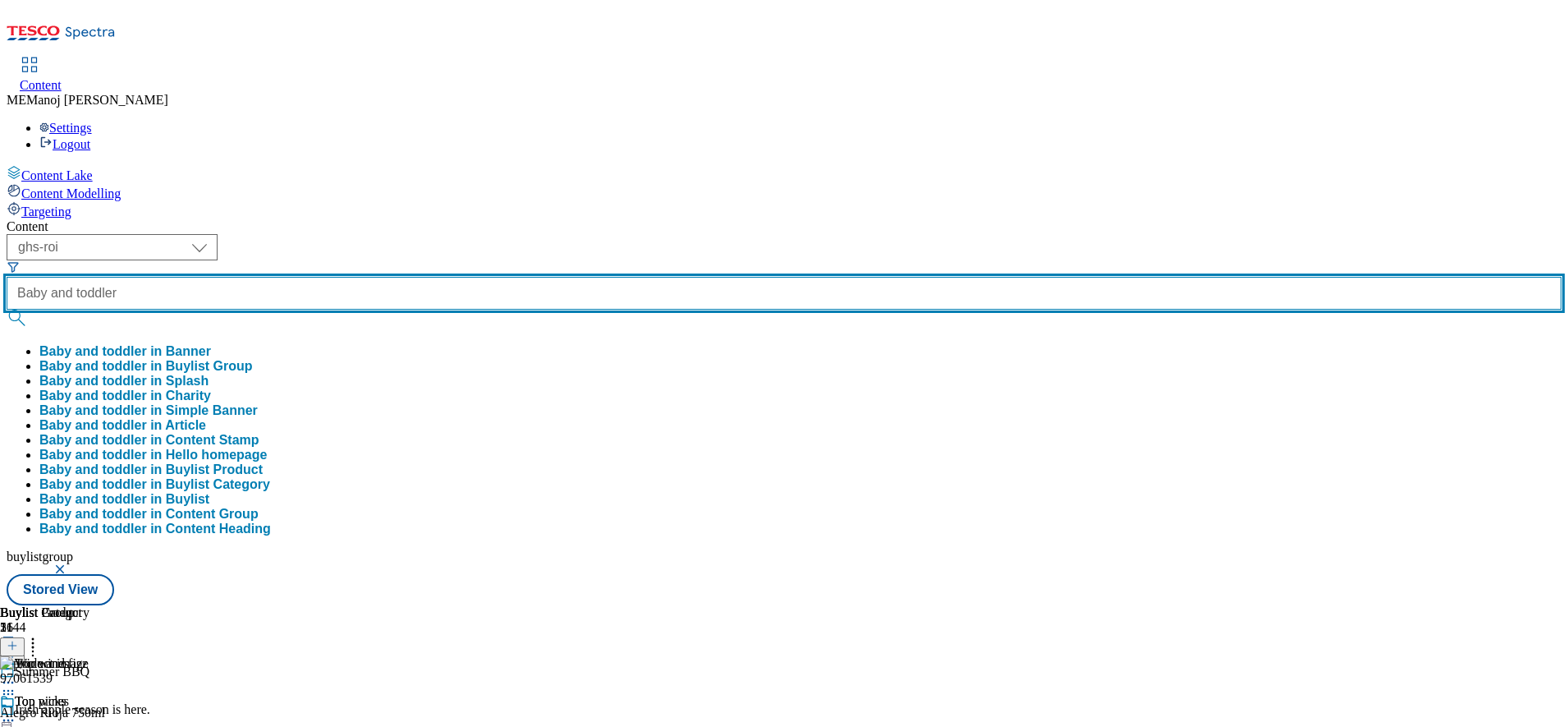
type input "Baby and toddler"
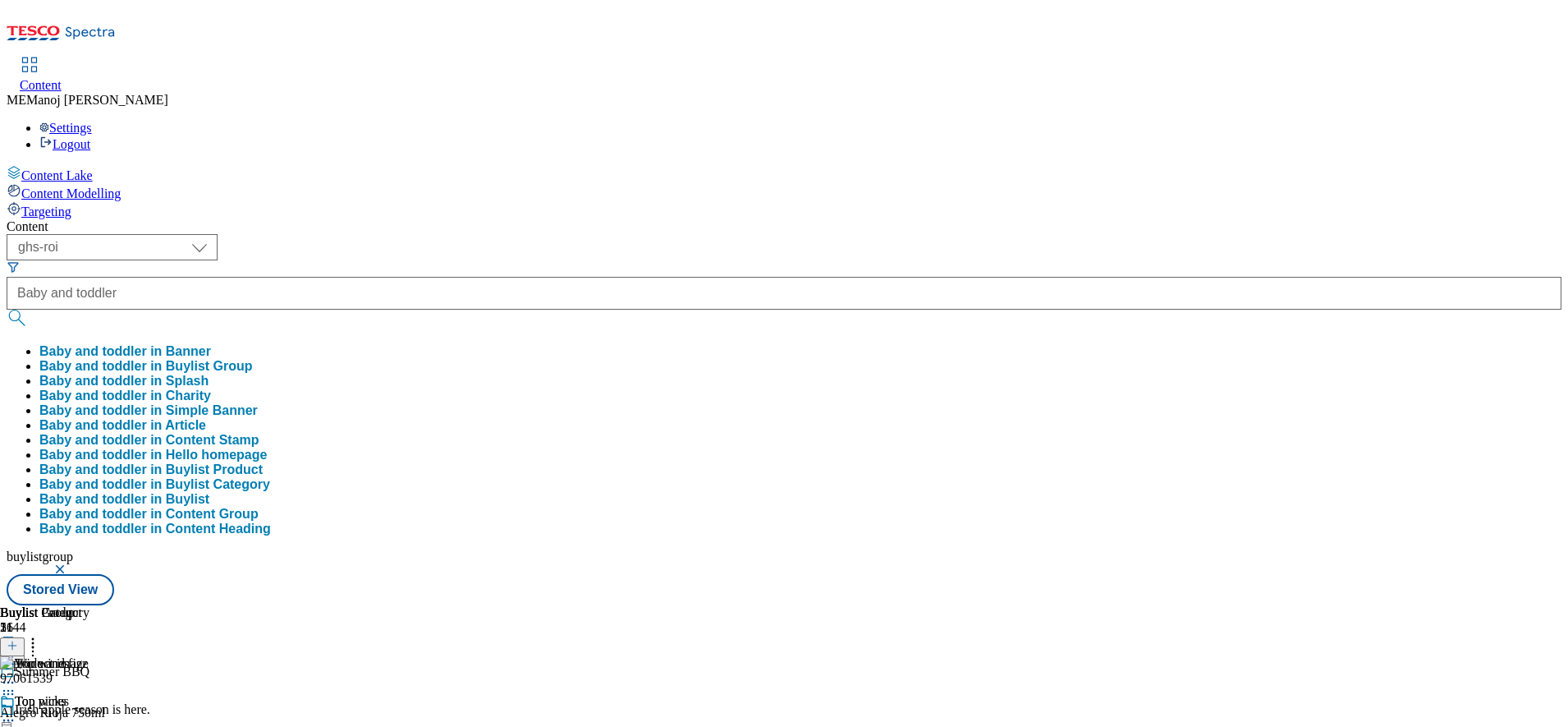
click at [253, 359] on button "Baby and toddler in Buylist Group" at bounding box center [147, 366] width 214 height 14
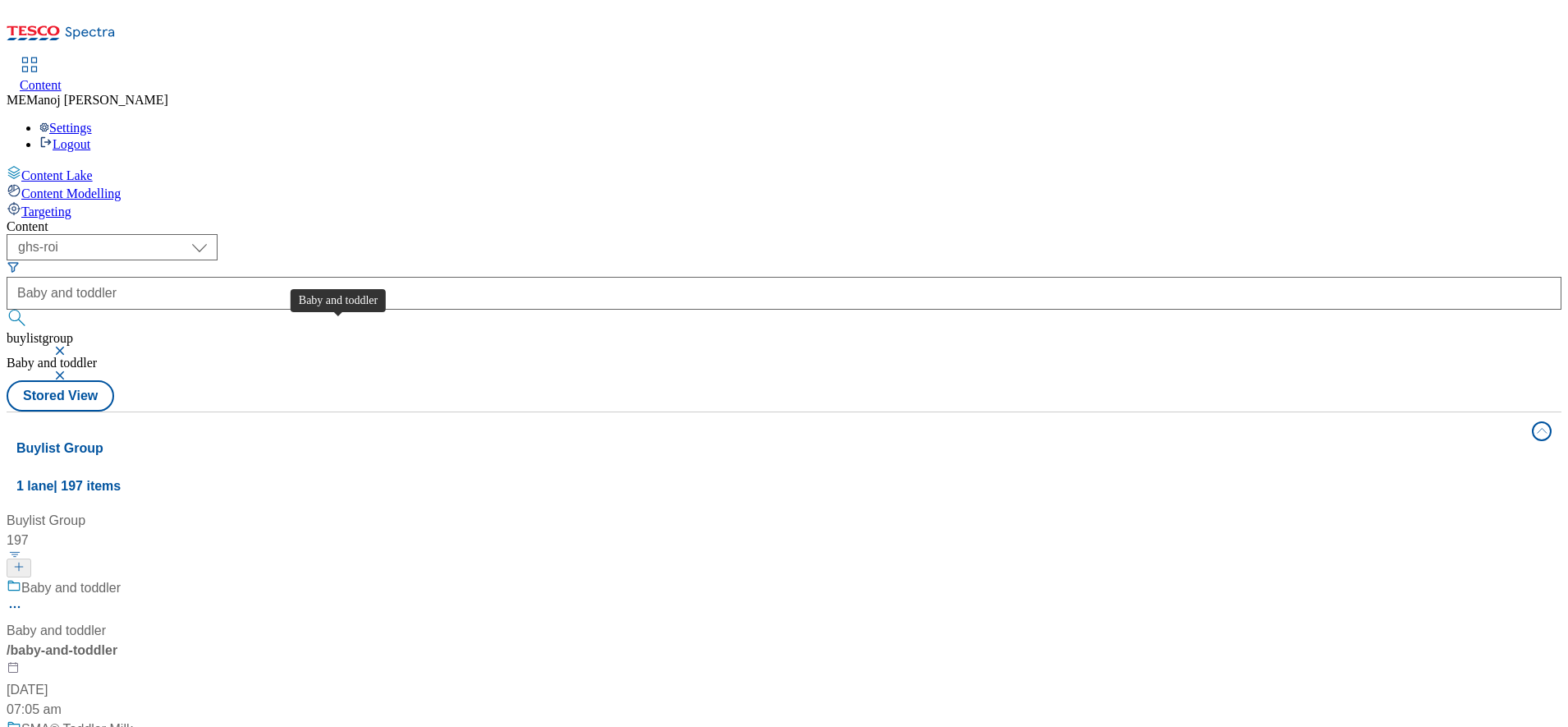
click at [120, 579] on div "Baby and toddler" at bounding box center [72, 588] width 100 height 20
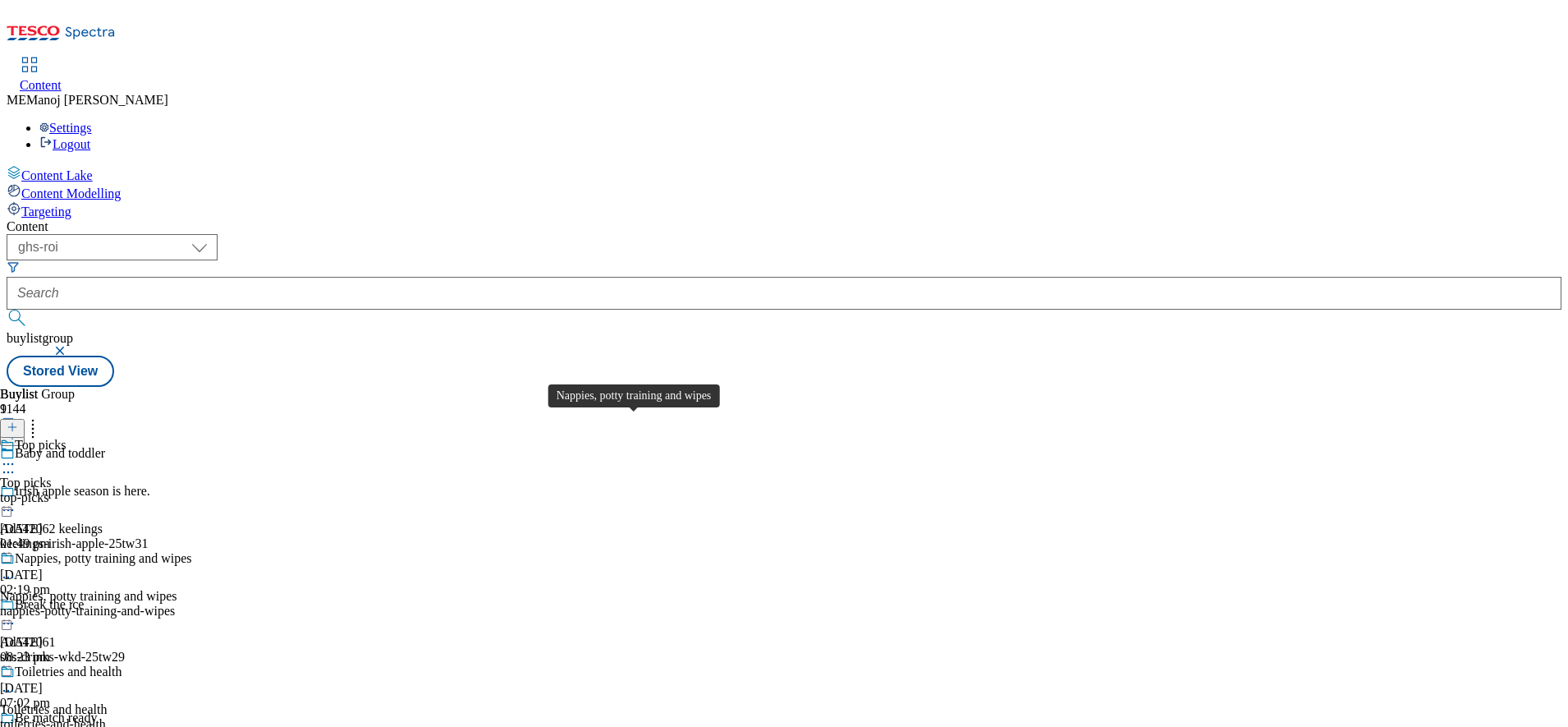
click at [192, 551] on div "Nappies, potty training and wipes" at bounding box center [103, 559] width 177 height 14
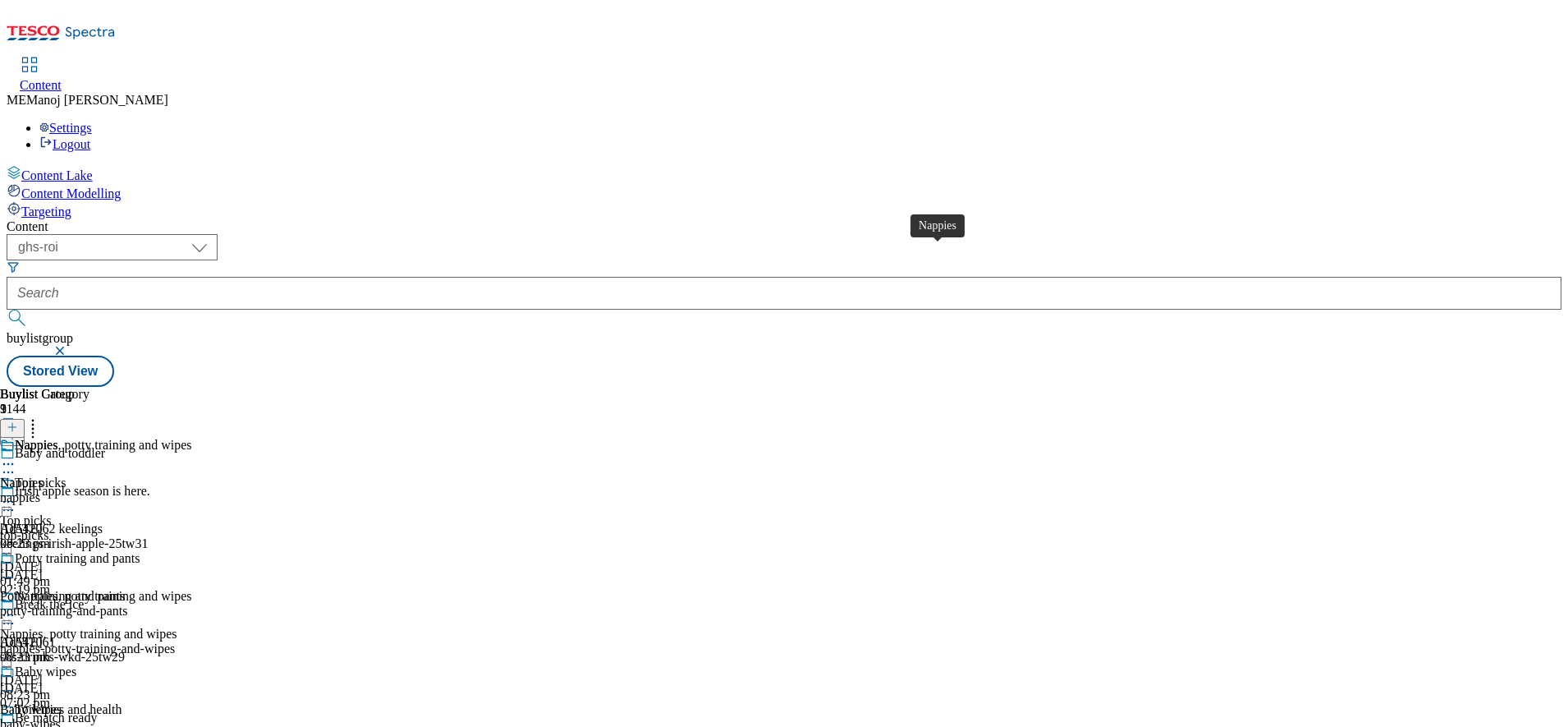
click at [57, 437] on div "Nappies" at bounding box center [35, 445] width 43 height 14
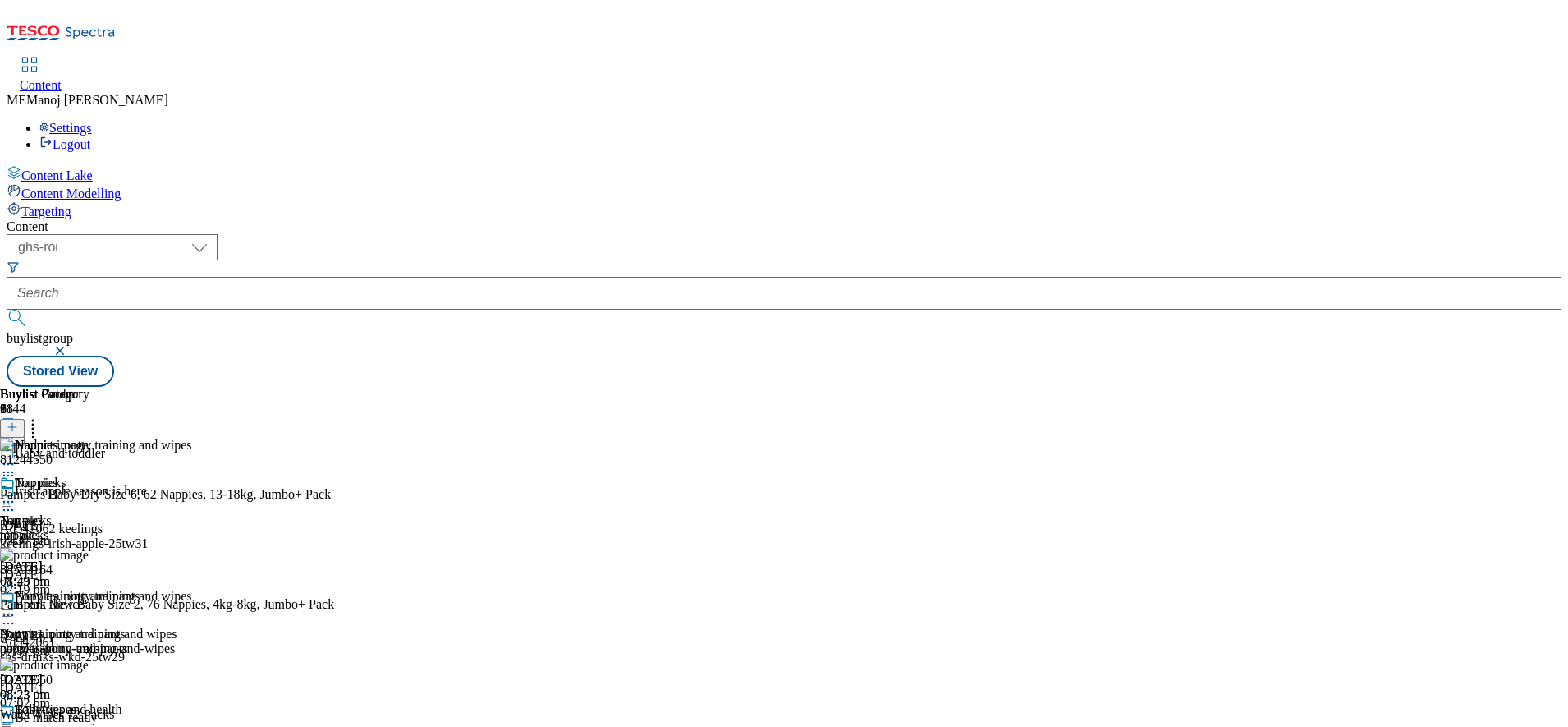
click at [24, 419] on button at bounding box center [12, 428] width 24 height 19
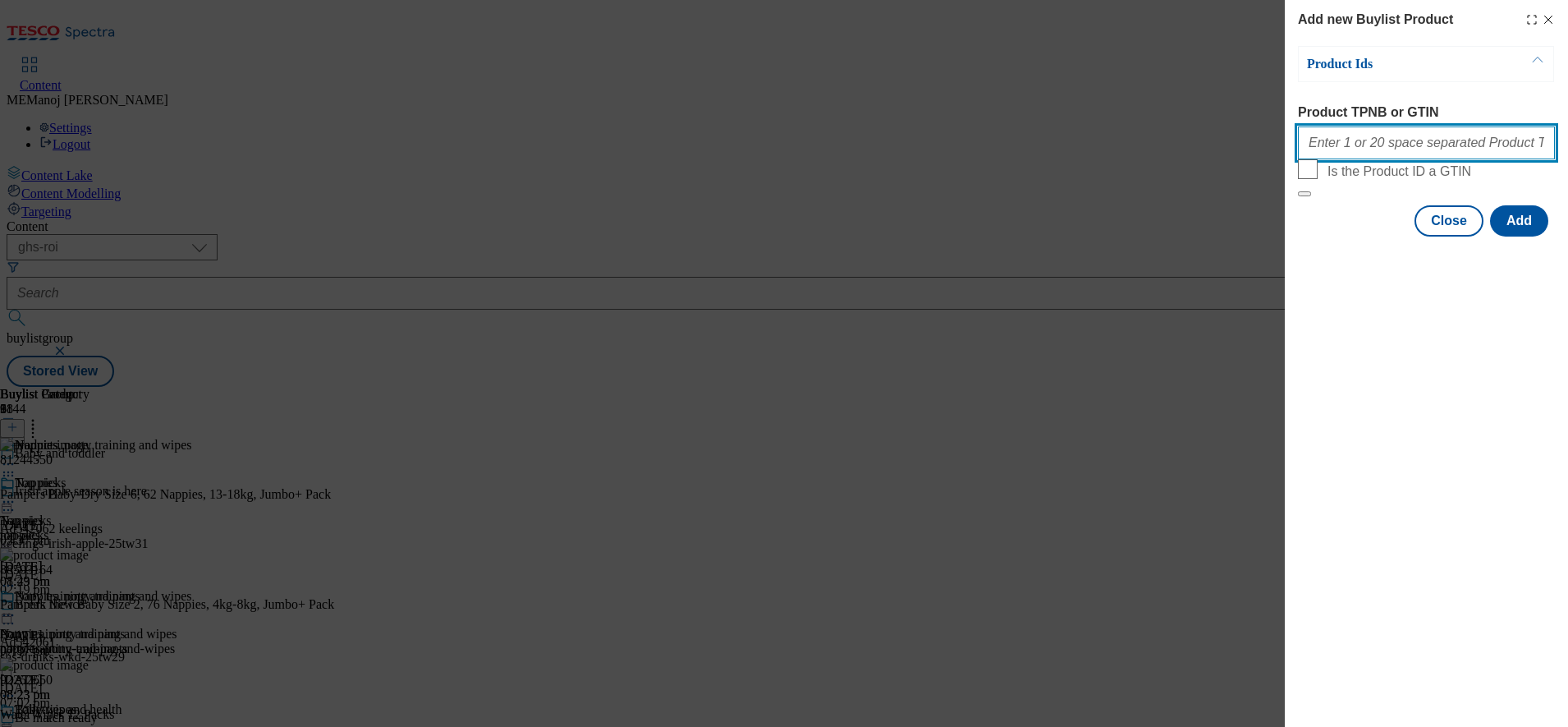
click at [1378, 151] on input "Product TPNB or GTIN" at bounding box center [1427, 143] width 257 height 33
paste input "91996560 88503164 81244550 82488305"
type input "91996560 88503164 81244550 82488305"
click at [1534, 236] on button "Add" at bounding box center [1519, 221] width 58 height 31
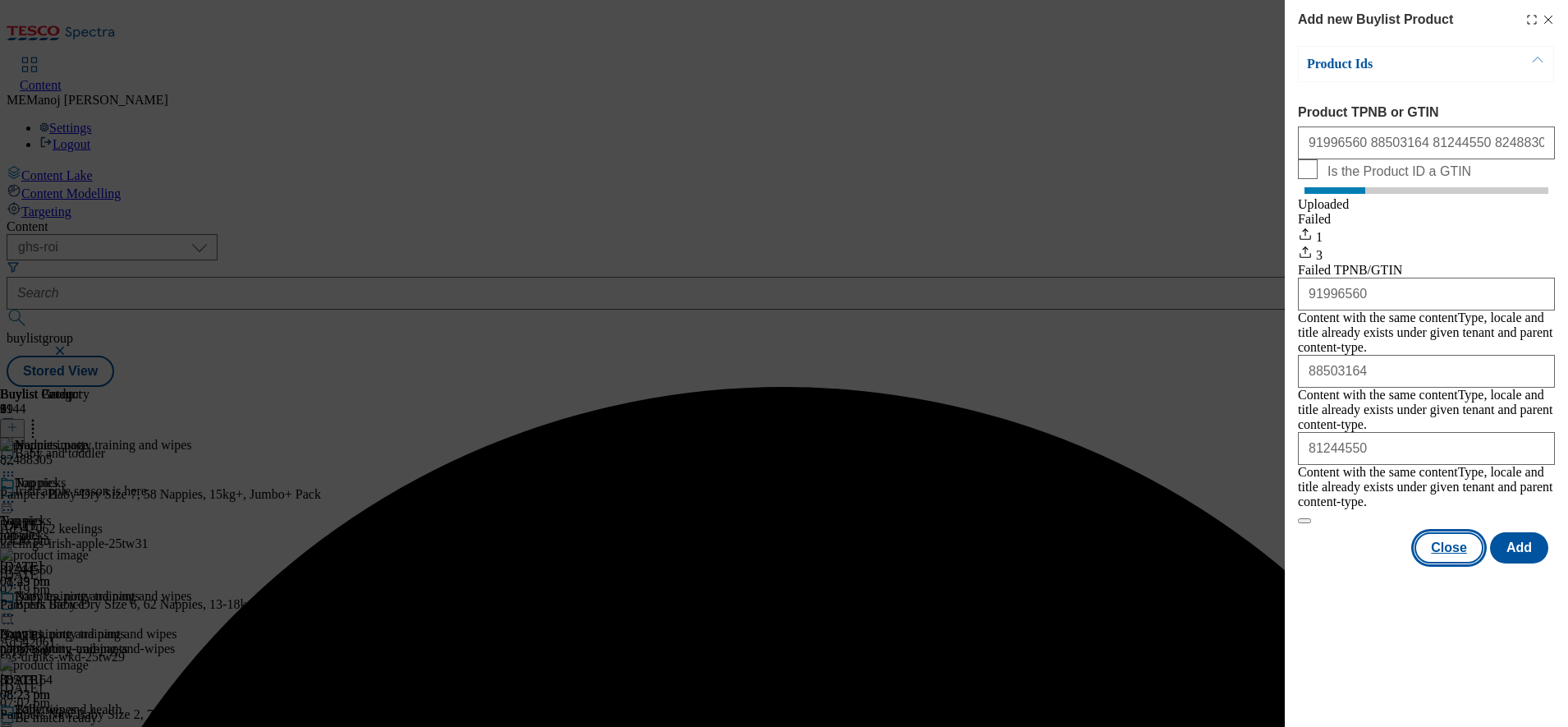
click at [1455, 532] on button "Close" at bounding box center [1449, 548] width 69 height 31
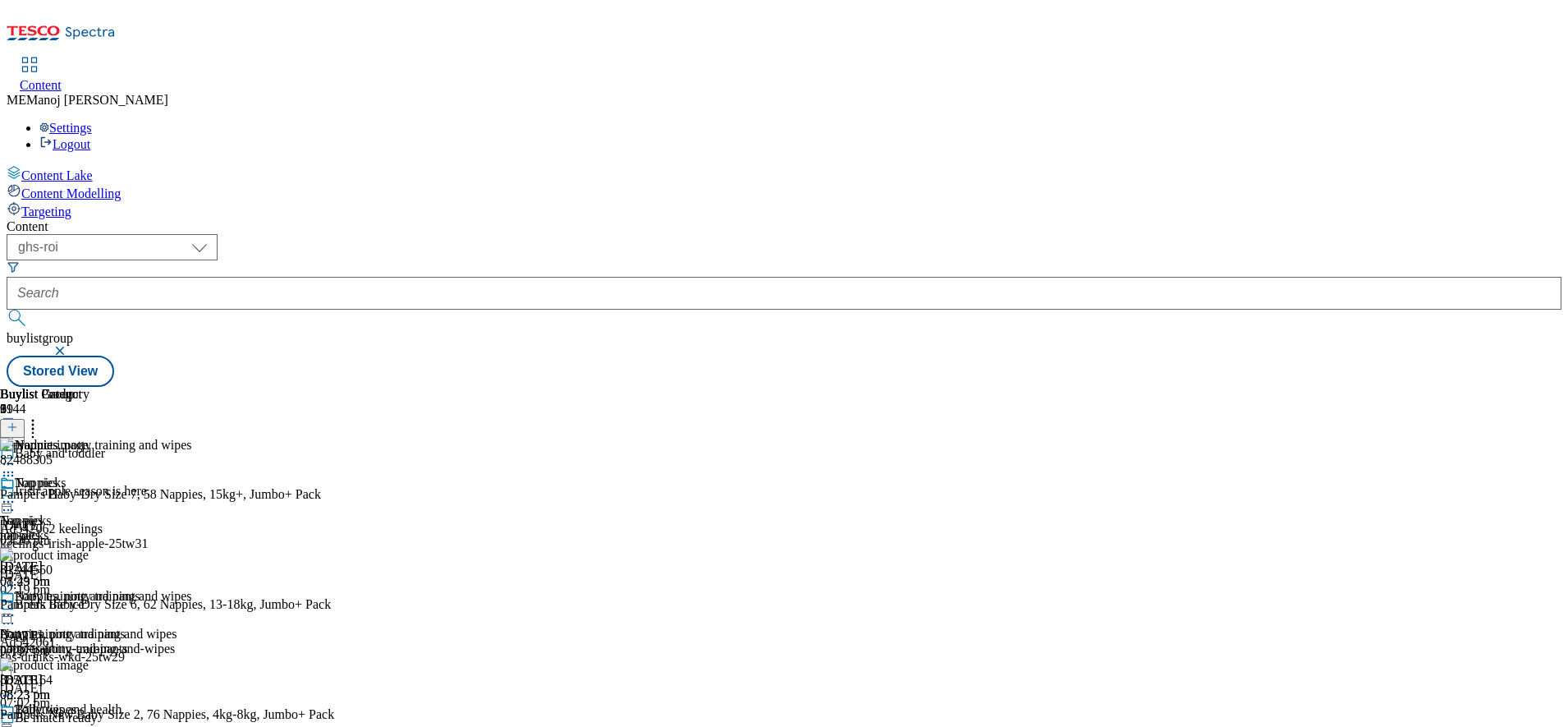
click at [34, 424] on circle at bounding box center [33, 425] width 3 height 3
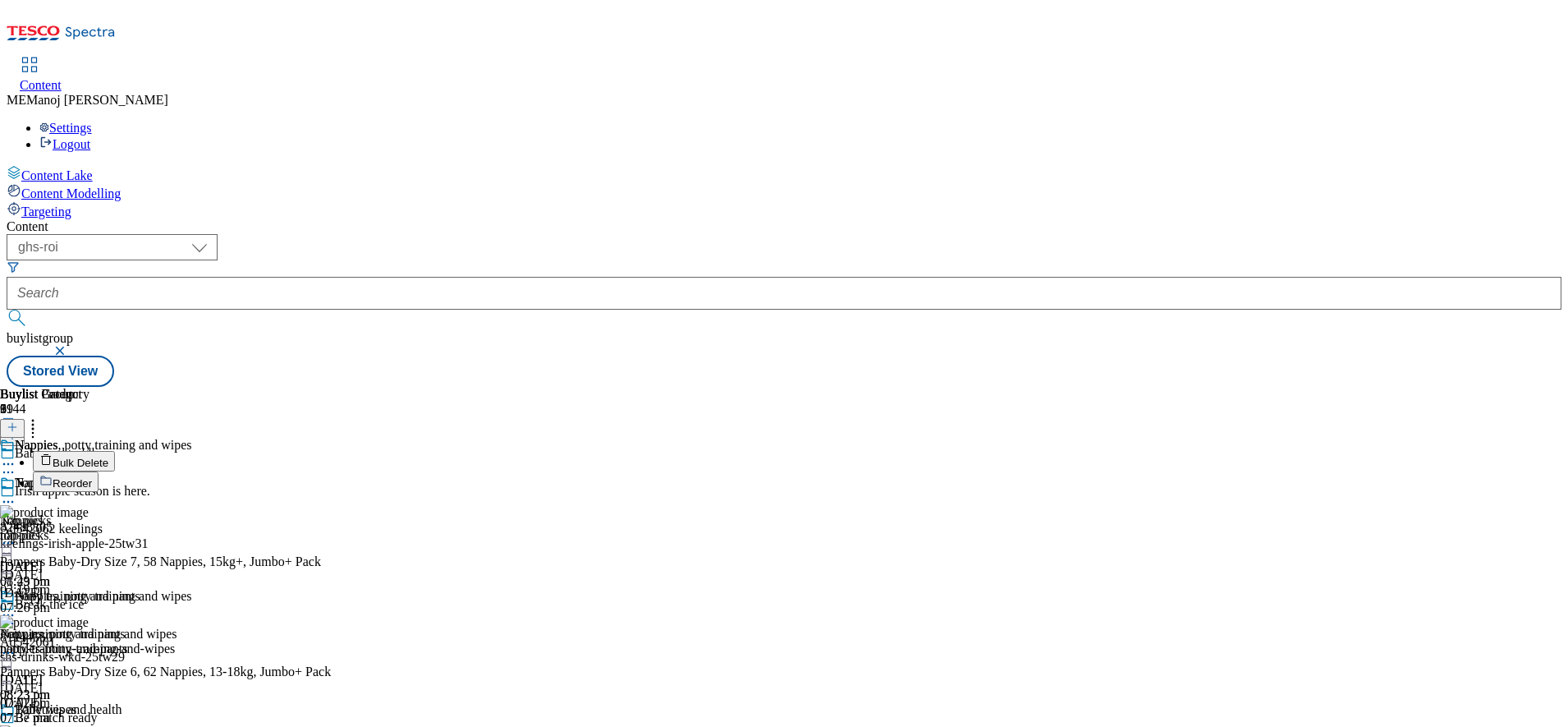
click at [92, 477] on span "Reorder" at bounding box center [72, 483] width 40 height 13
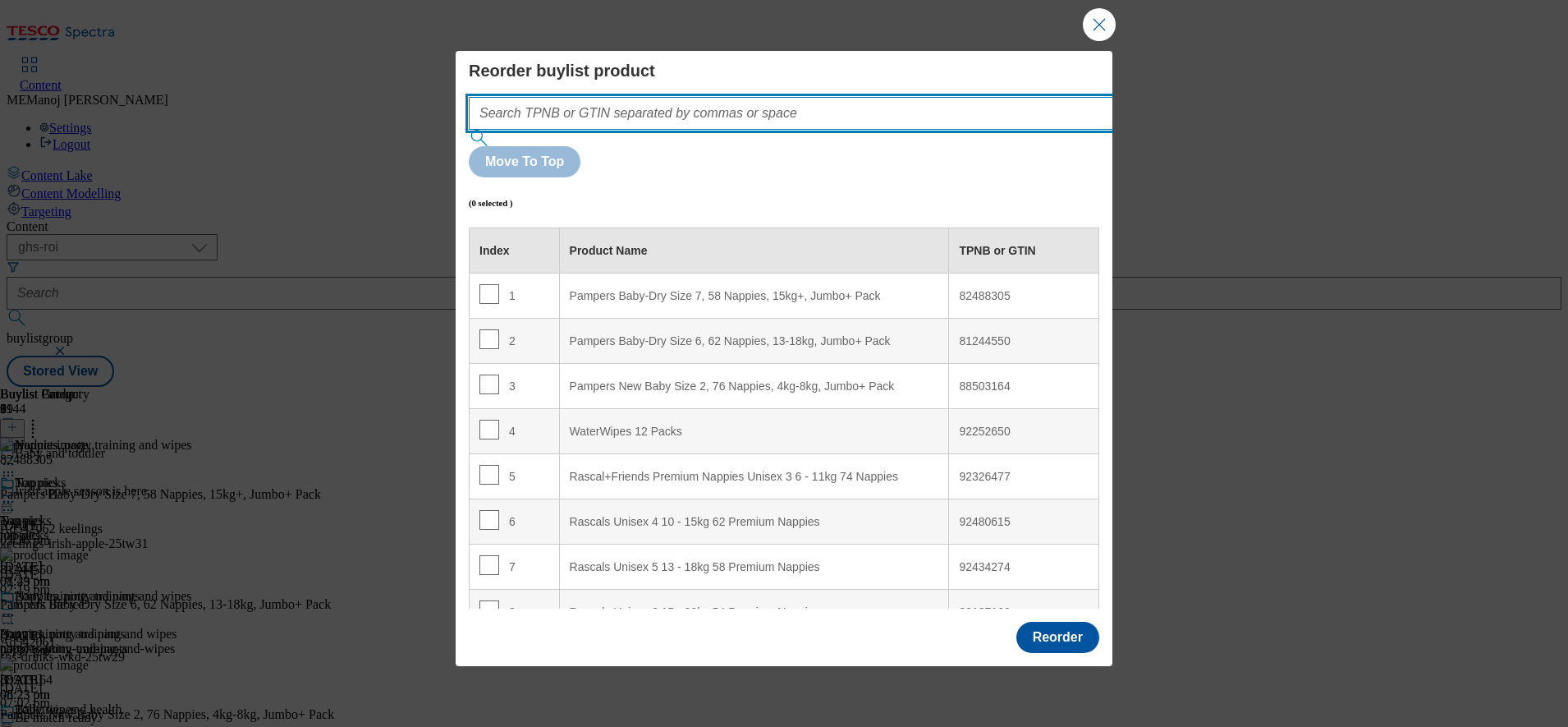
click at [866, 129] on input "Modal" at bounding box center [816, 113] width 693 height 33
paste input "91996560 88503164 81244550 82488305"
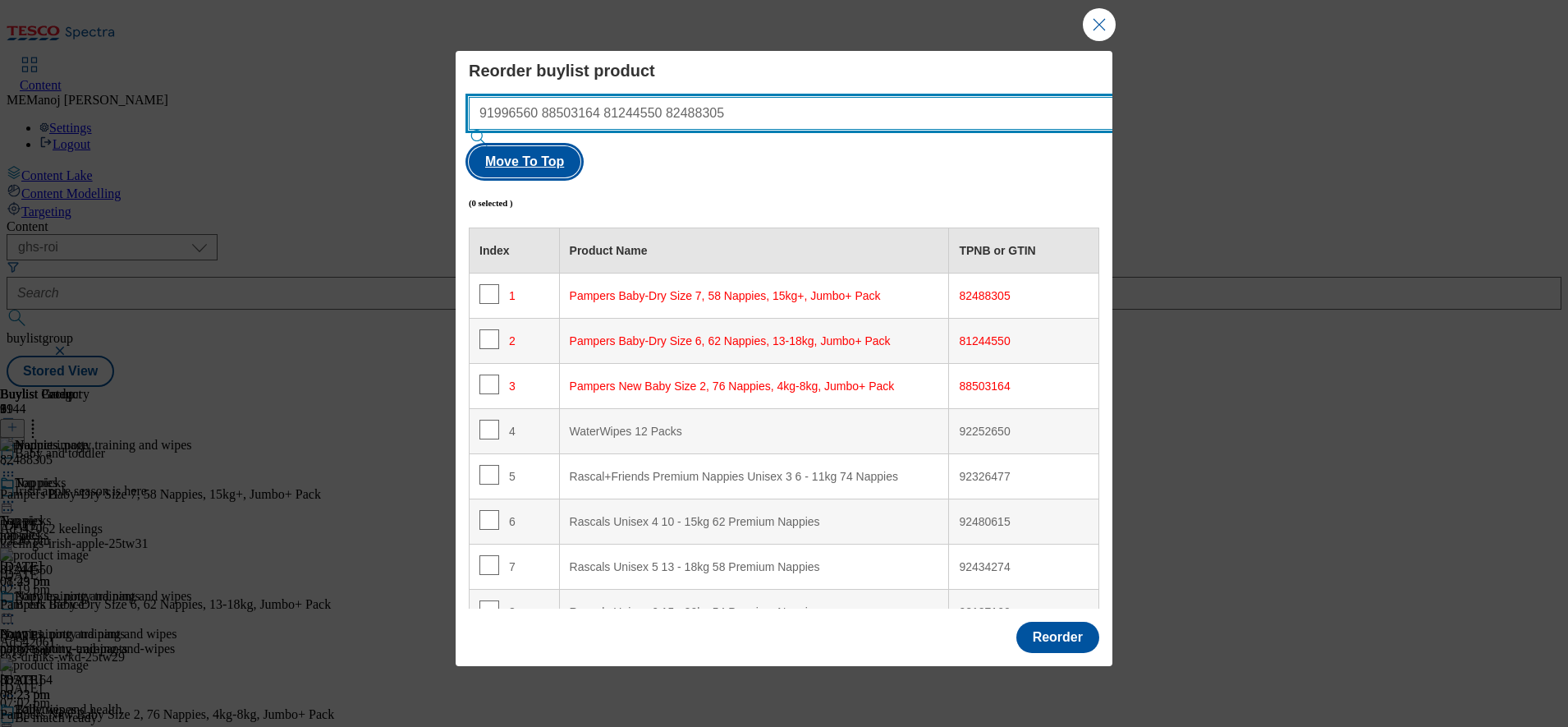
type input "91996560 88503164 81244550 82488305"
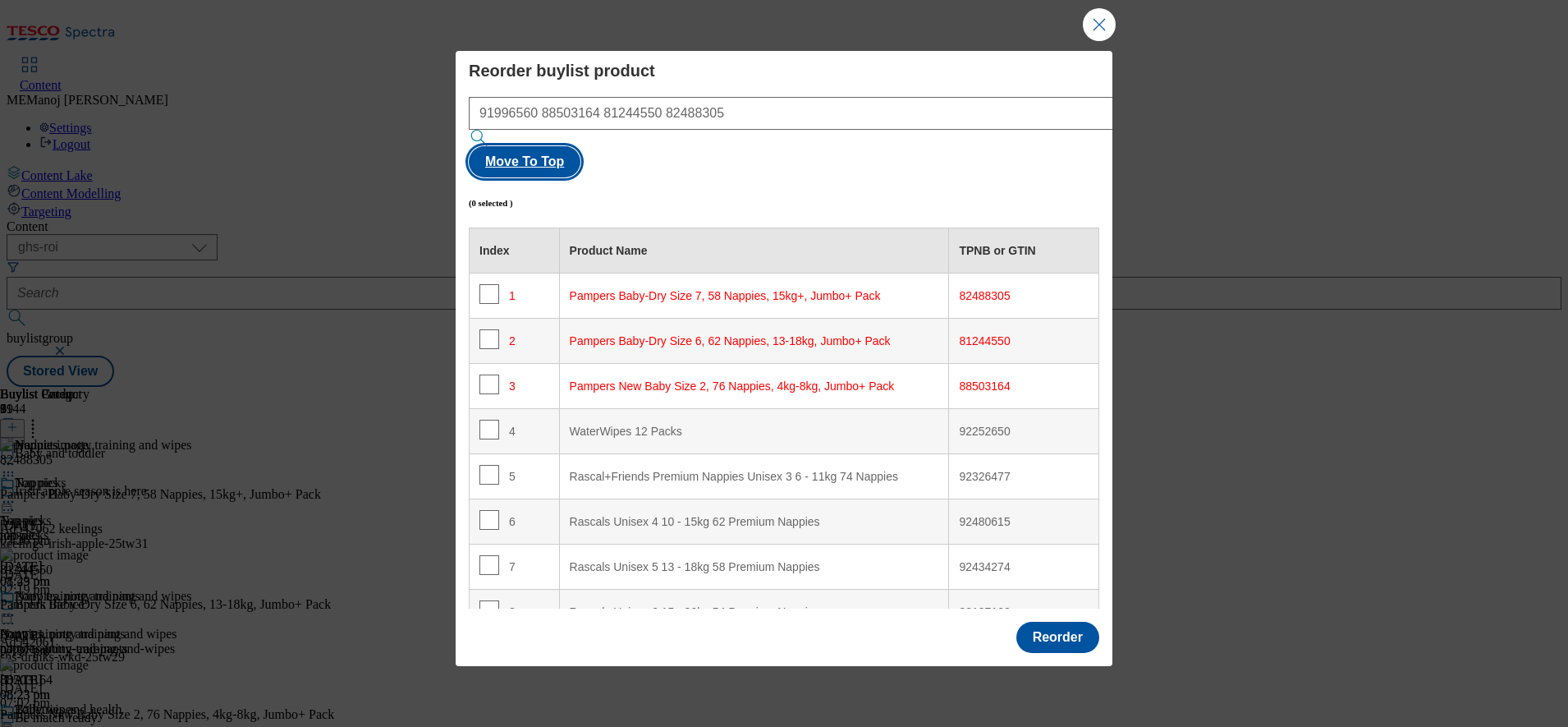
click at [580, 146] on button "Move To Top" at bounding box center [524, 161] width 111 height 31
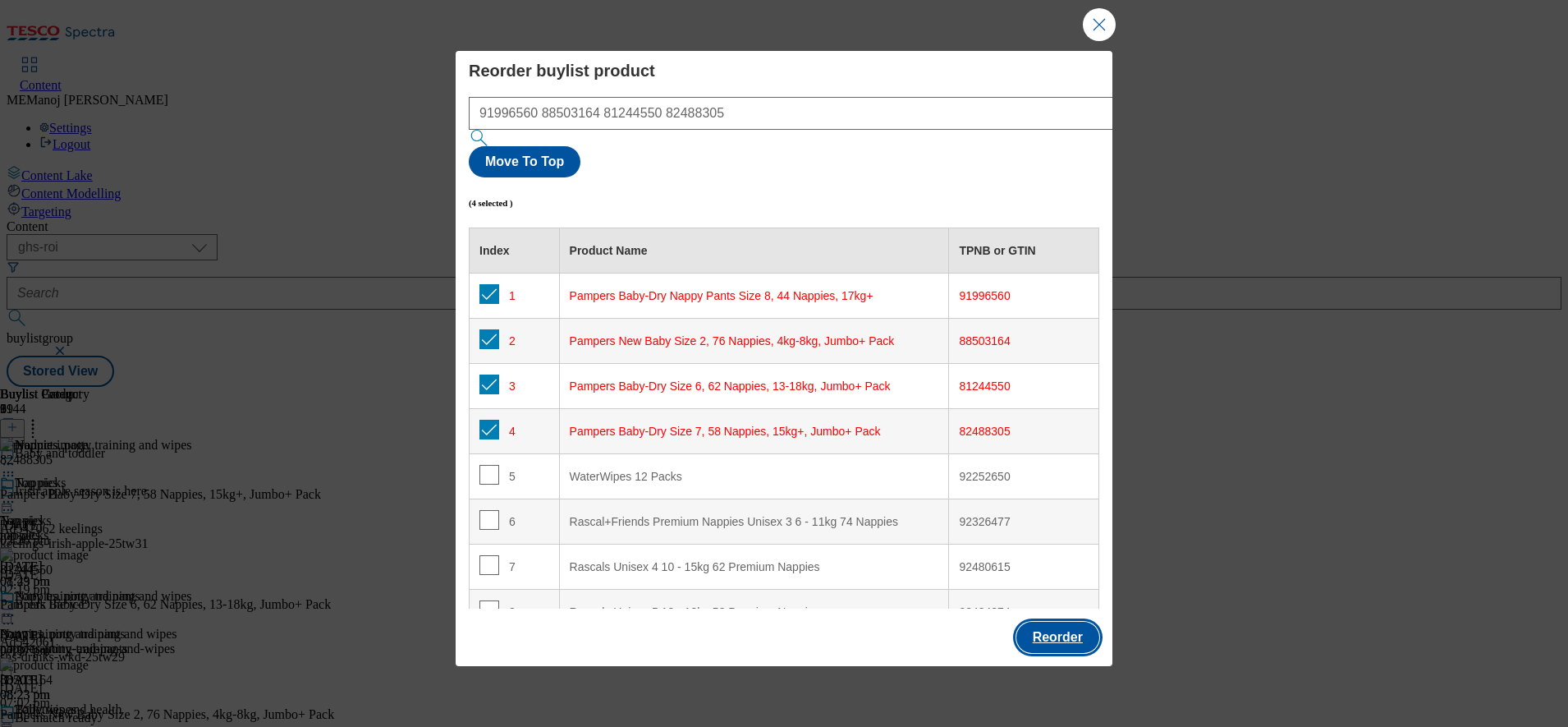
click at [1043, 622] on button "Reorder" at bounding box center [1058, 637] width 83 height 31
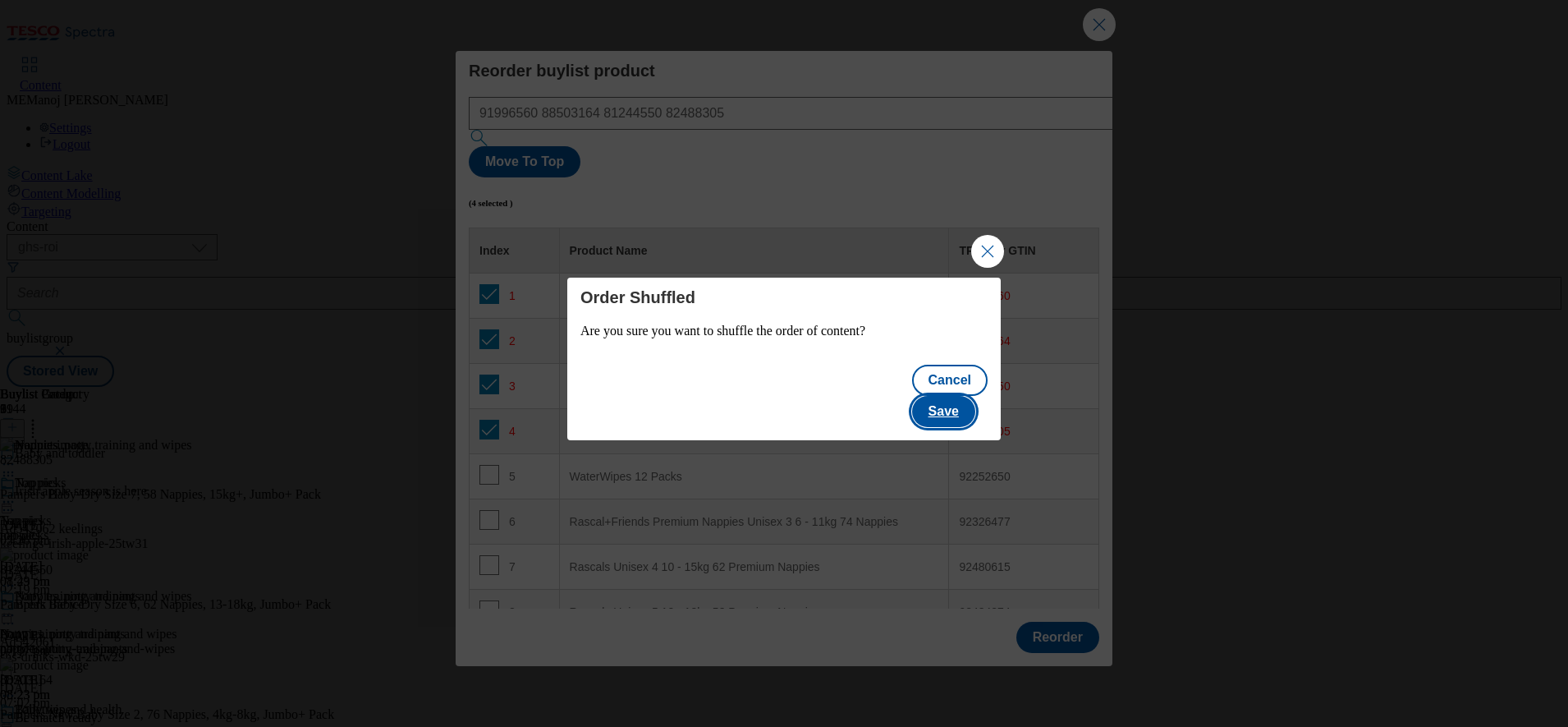
click at [976, 396] on button "Save" at bounding box center [944, 411] width 63 height 31
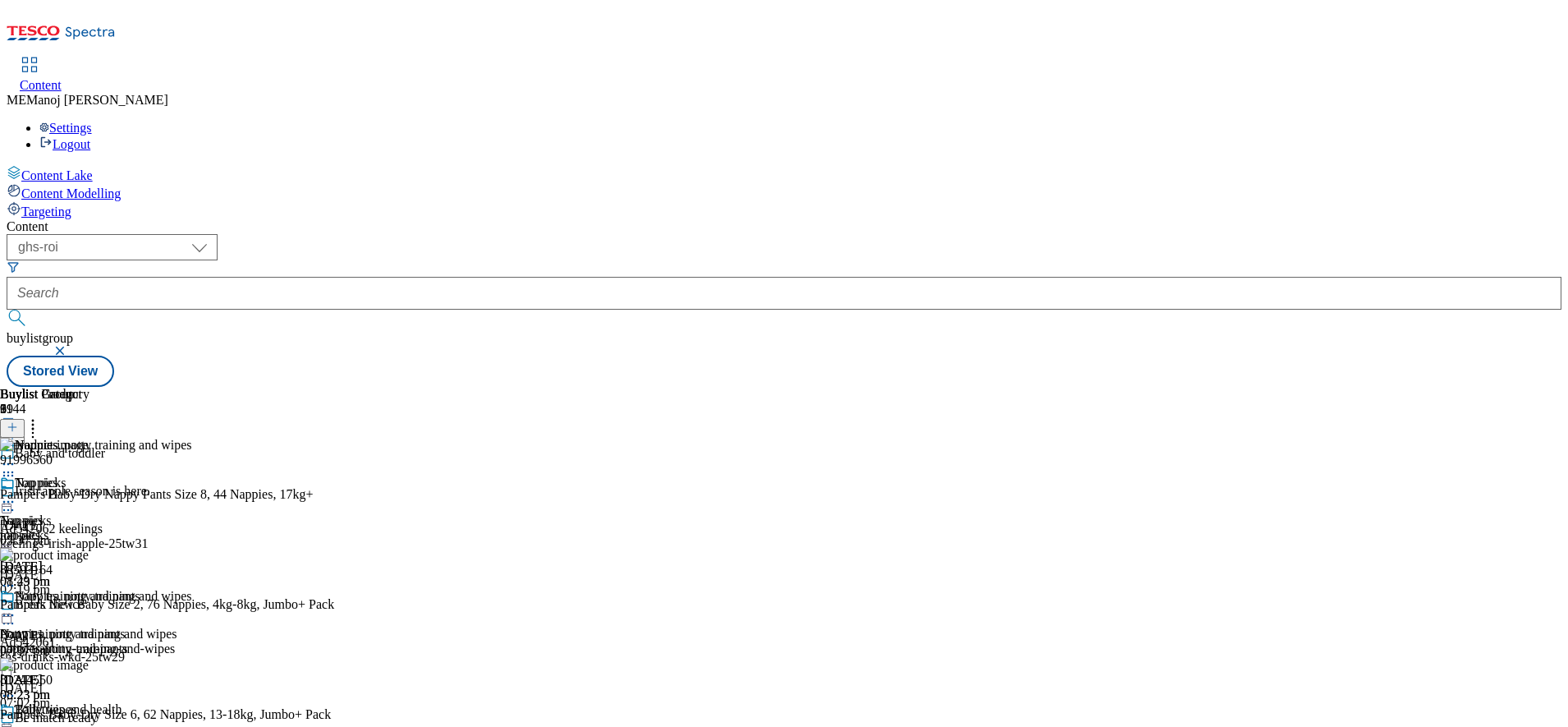
click at [16, 493] on icon at bounding box center [8, 502] width 16 height 16
click at [103, 682] on span "Un-publish" at bounding box center [77, 688] width 53 height 13
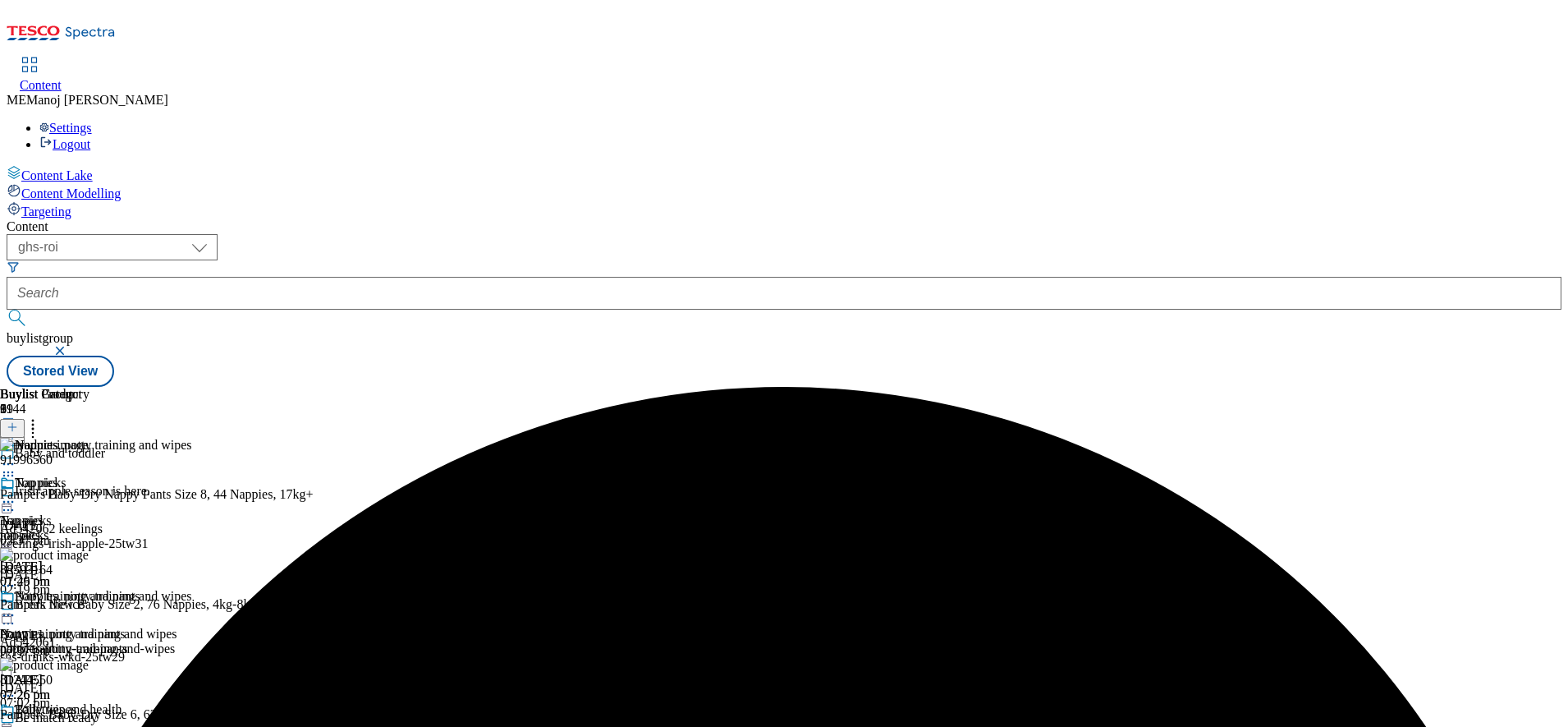
click at [14, 501] on circle at bounding box center [13, 502] width 3 height 3
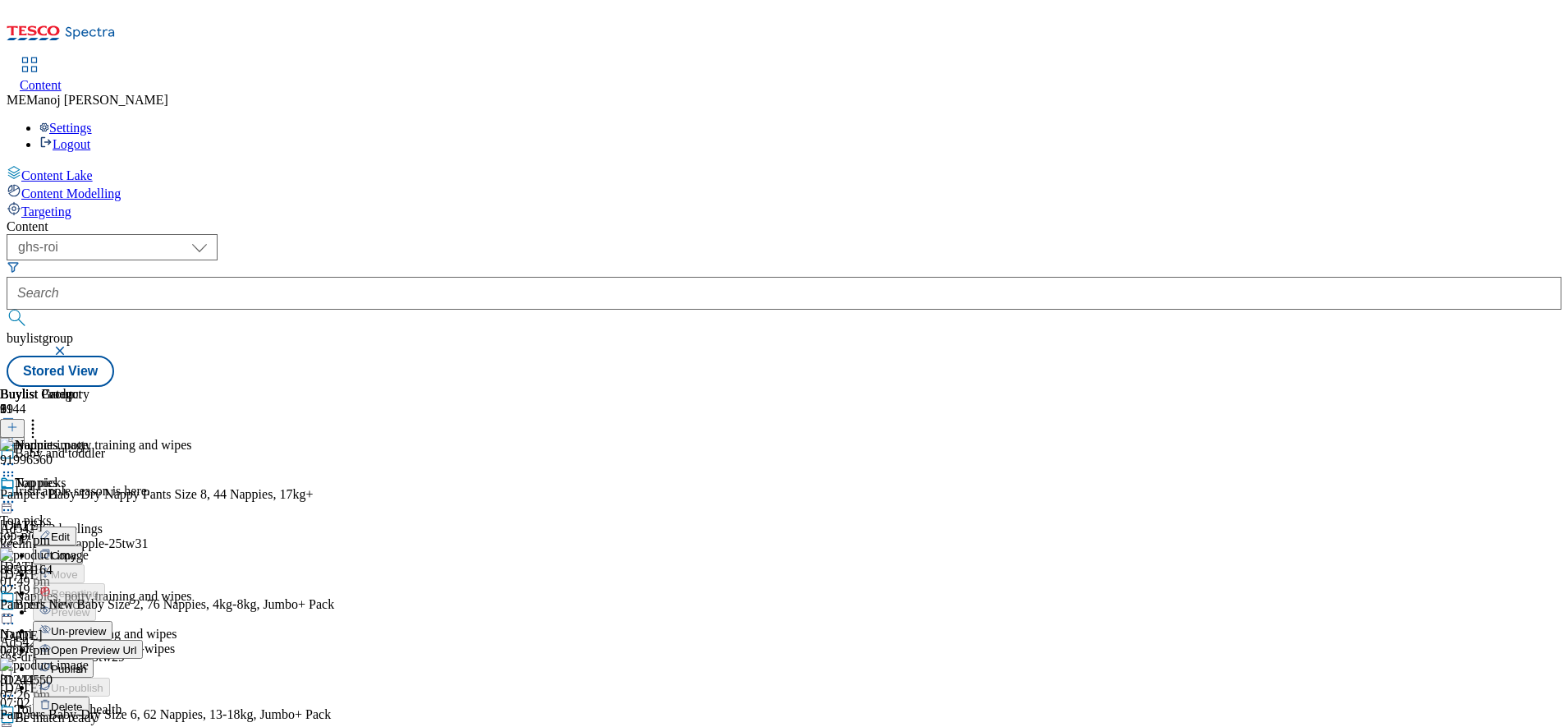
click at [106, 625] on span "Un-preview" at bounding box center [78, 631] width 55 height 13
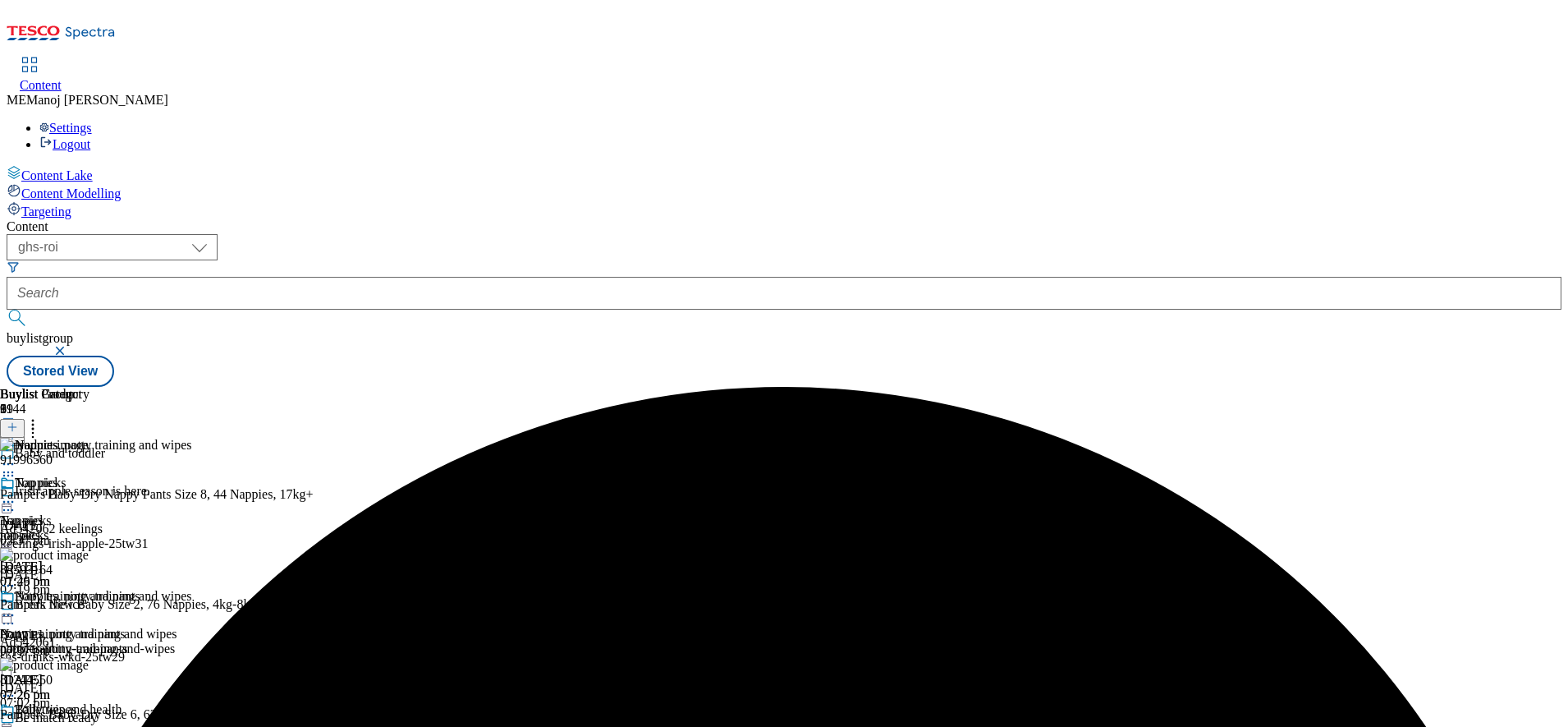
click at [16, 493] on icon at bounding box center [8, 502] width 16 height 16
click at [90, 606] on span "Preview" at bounding box center [70, 612] width 39 height 13
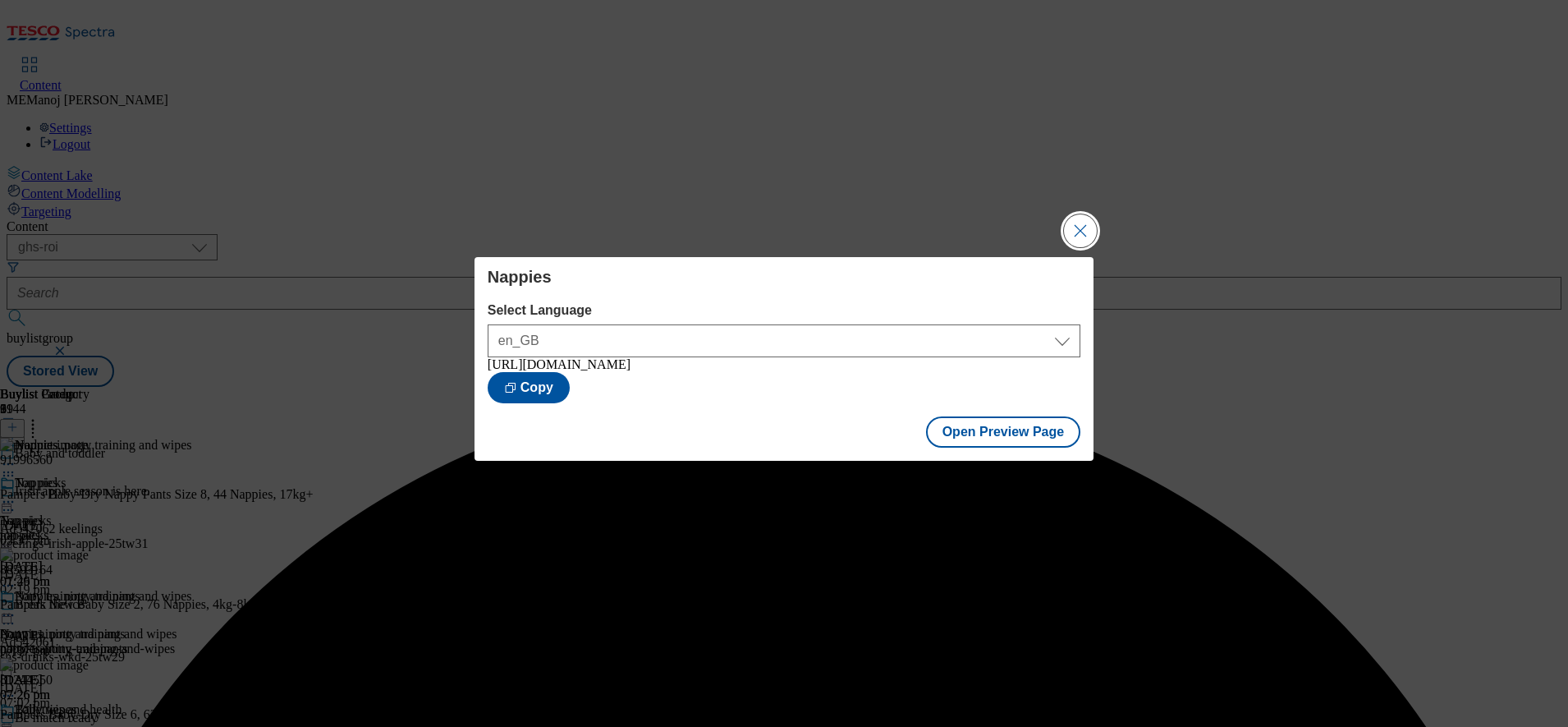
click at [1085, 220] on button "Close Modal" at bounding box center [1081, 231] width 33 height 33
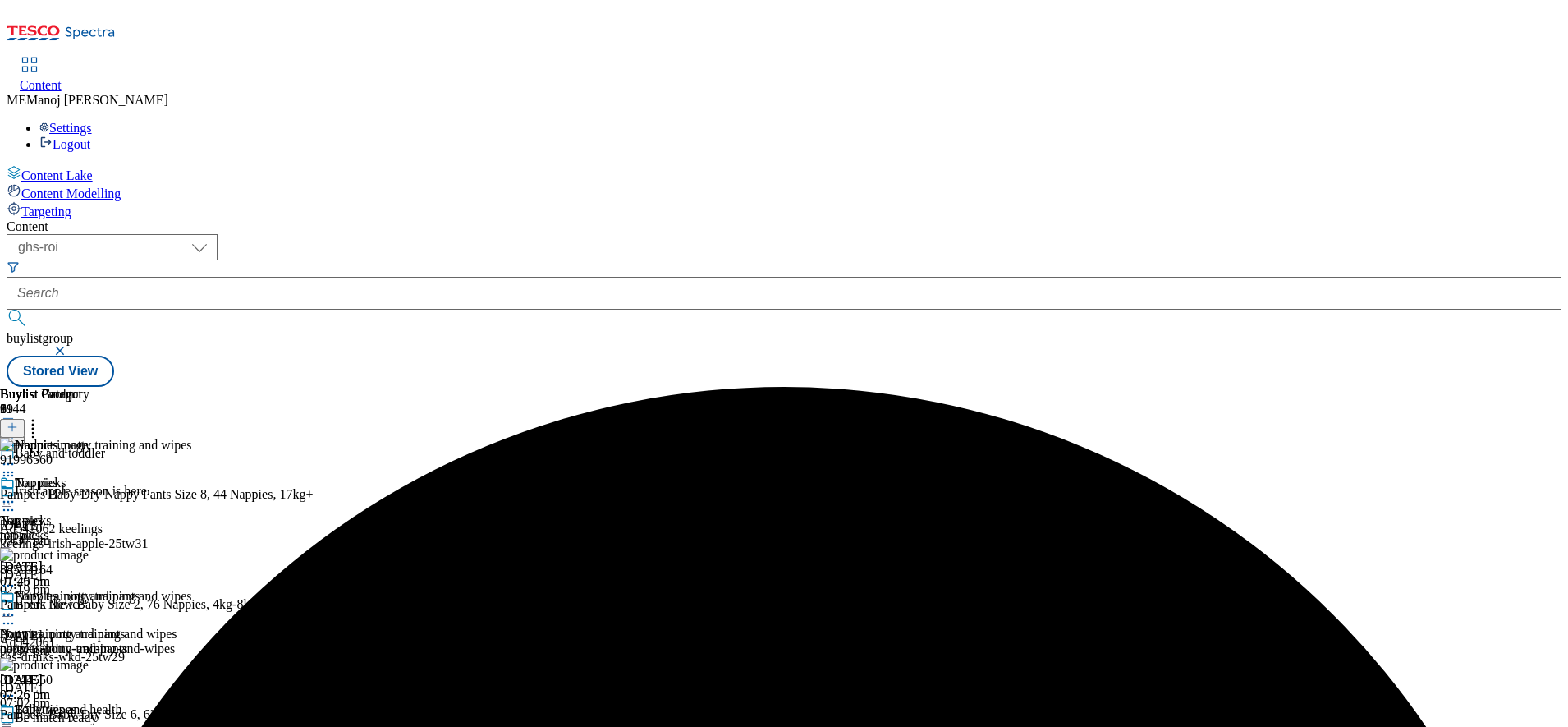
click at [16, 493] on icon at bounding box center [8, 502] width 16 height 16
click at [87, 663] on span "Publish" at bounding box center [69, 669] width 36 height 13
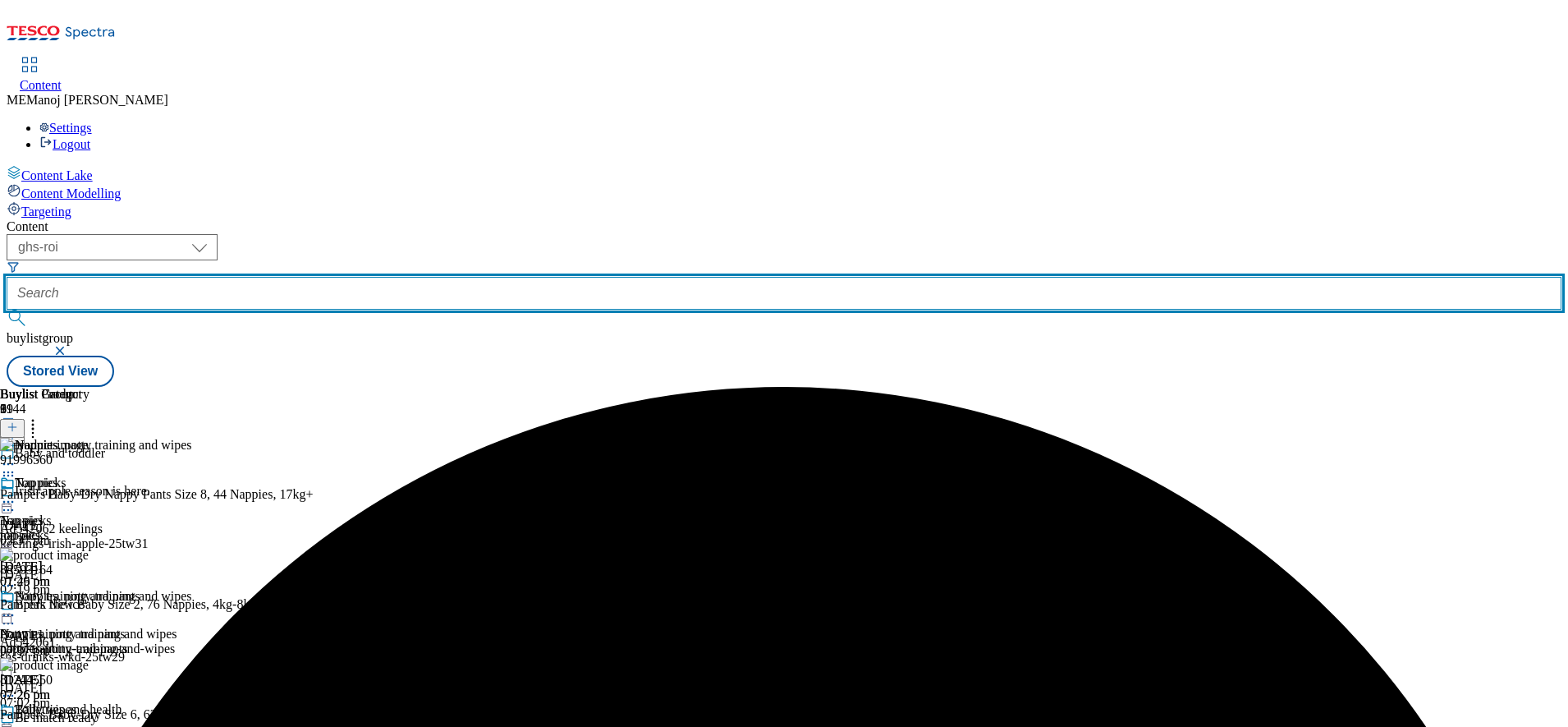
click at [376, 277] on input "text" at bounding box center [784, 293] width 1555 height 33
paste input "Top picks"
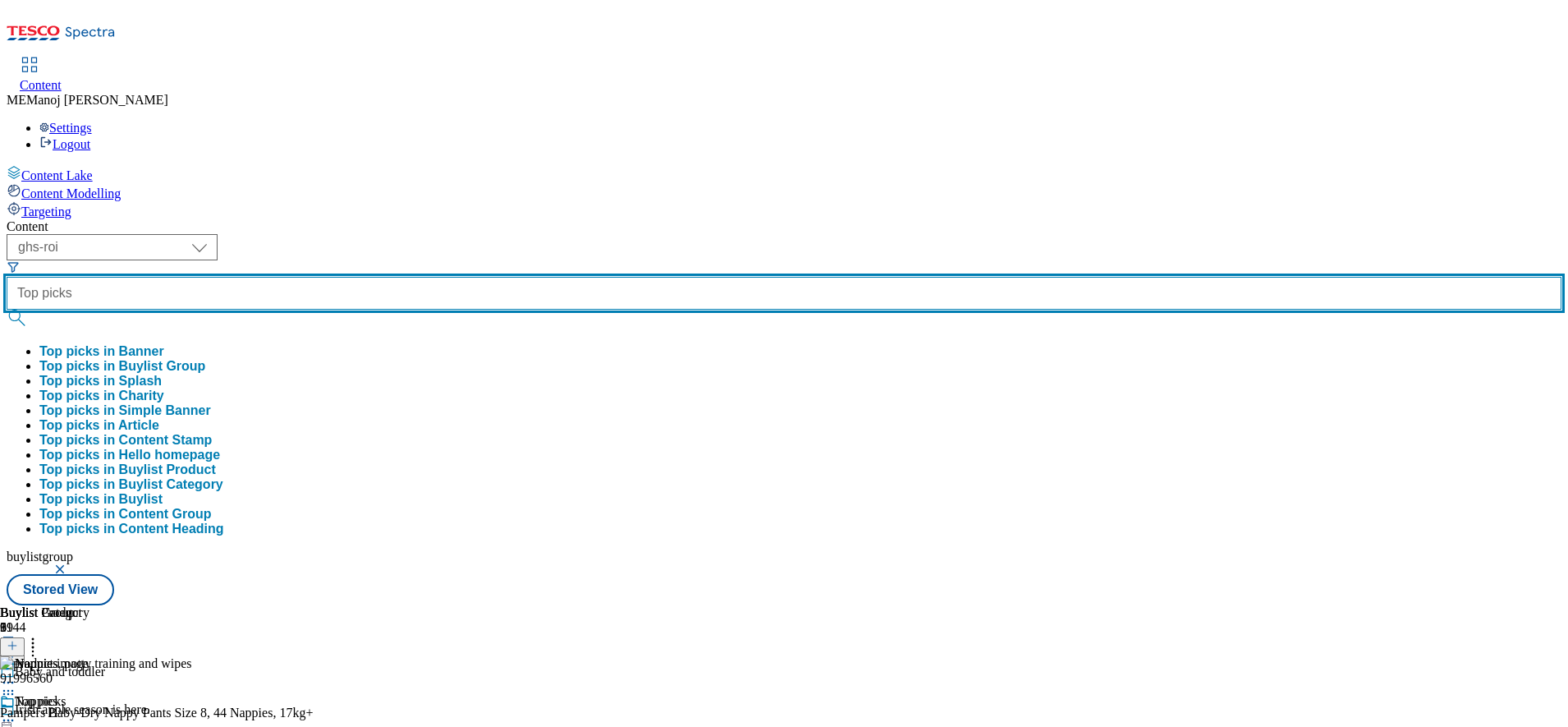
type input "Top picks"
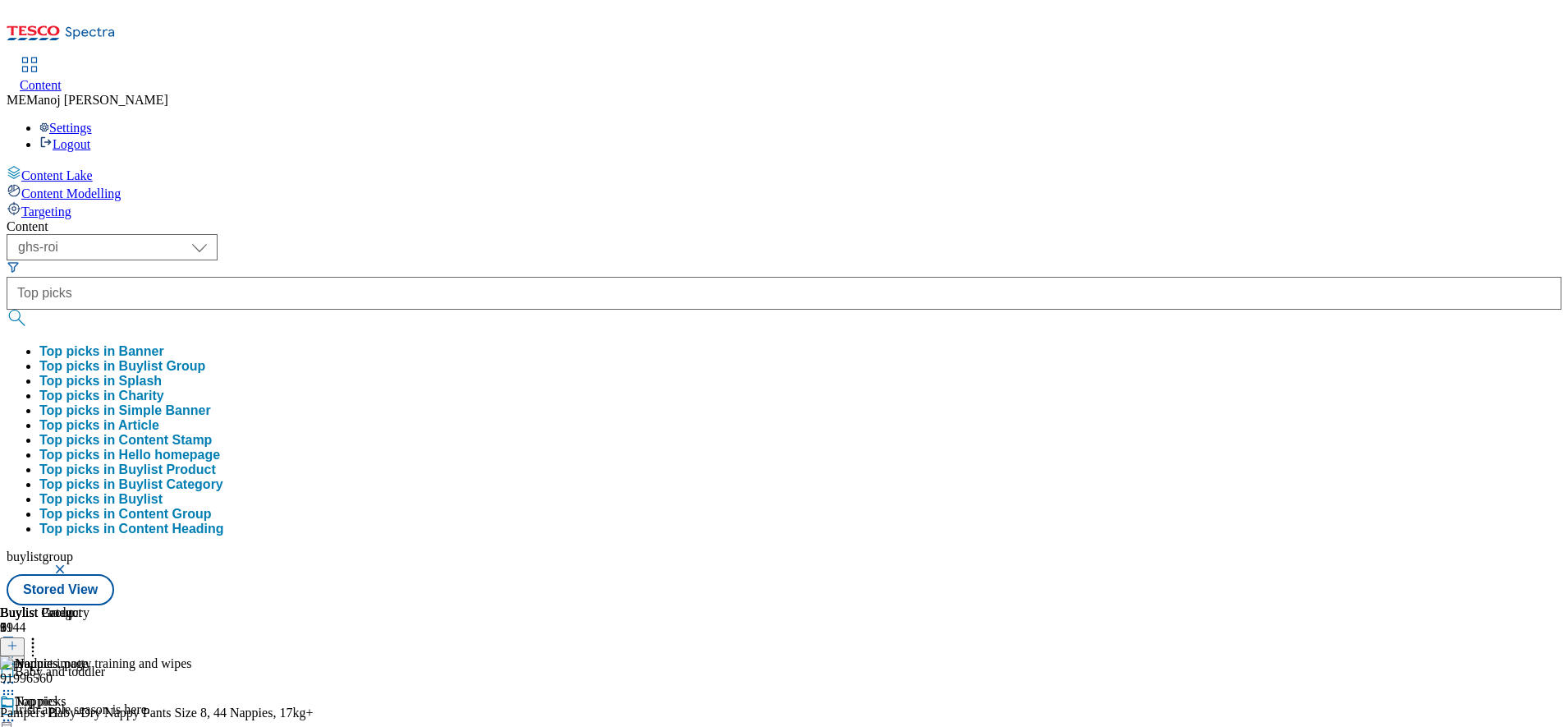
click at [206, 359] on button "Top picks in Buylist Group" at bounding box center [122, 366] width 166 height 14
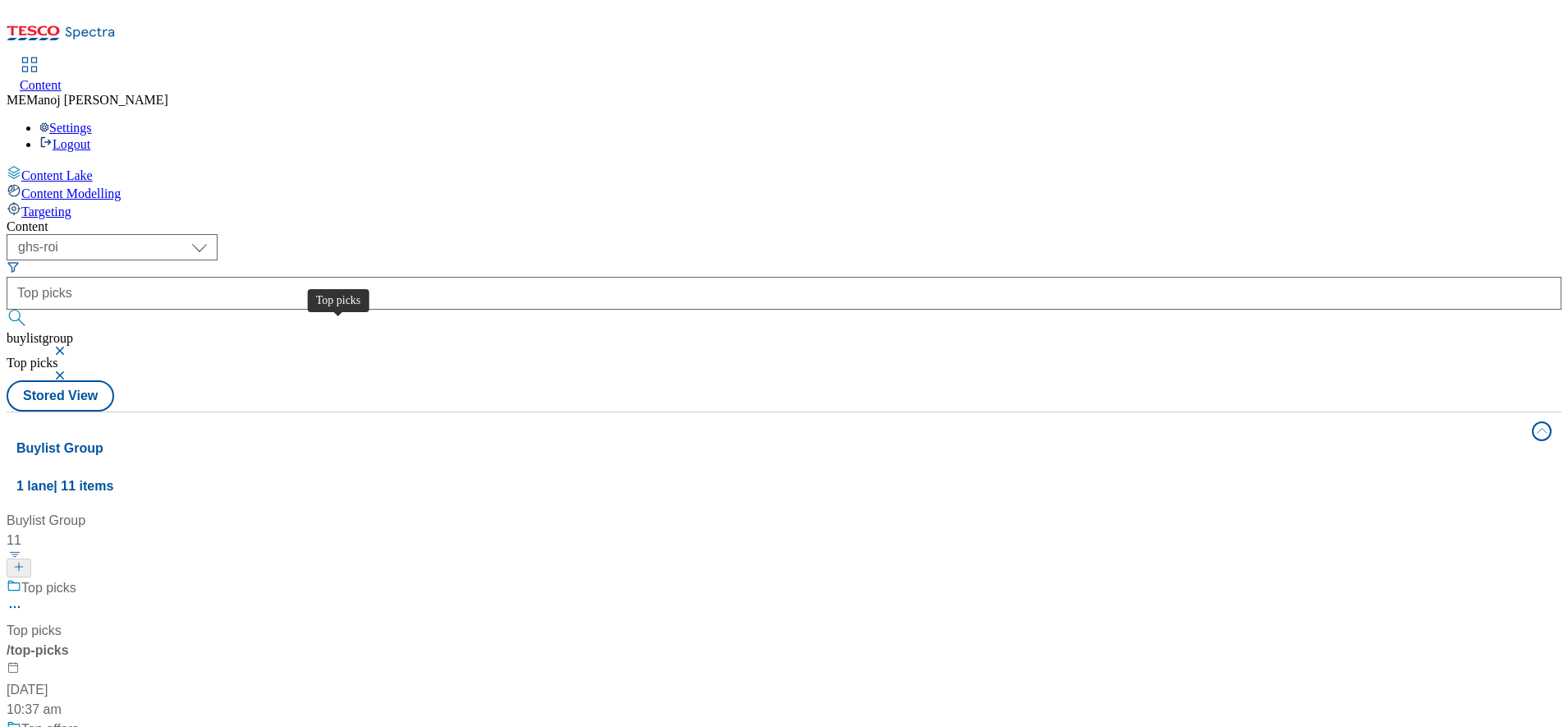
click at [76, 579] on div "Top picks" at bounding box center [49, 588] width 55 height 20
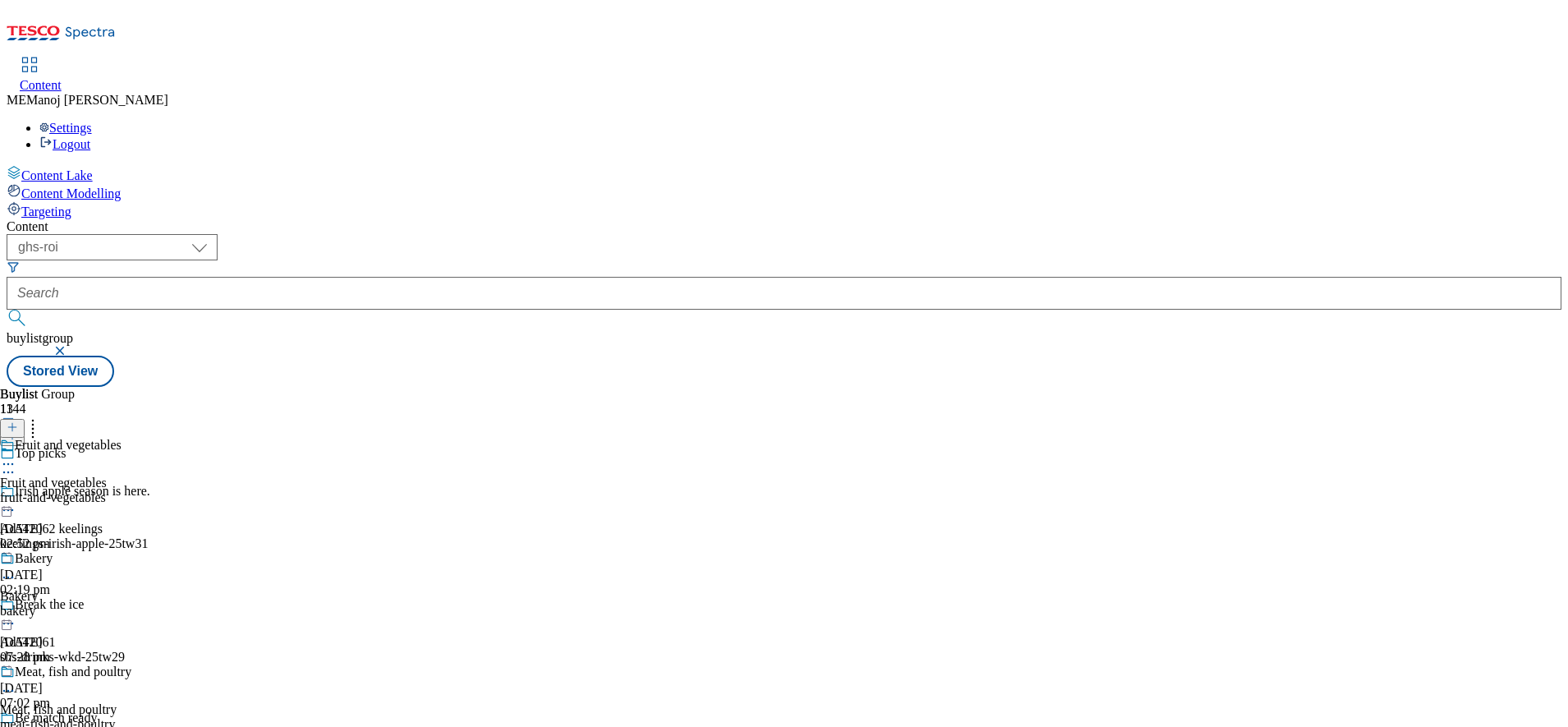
scroll to position [1191, 0]
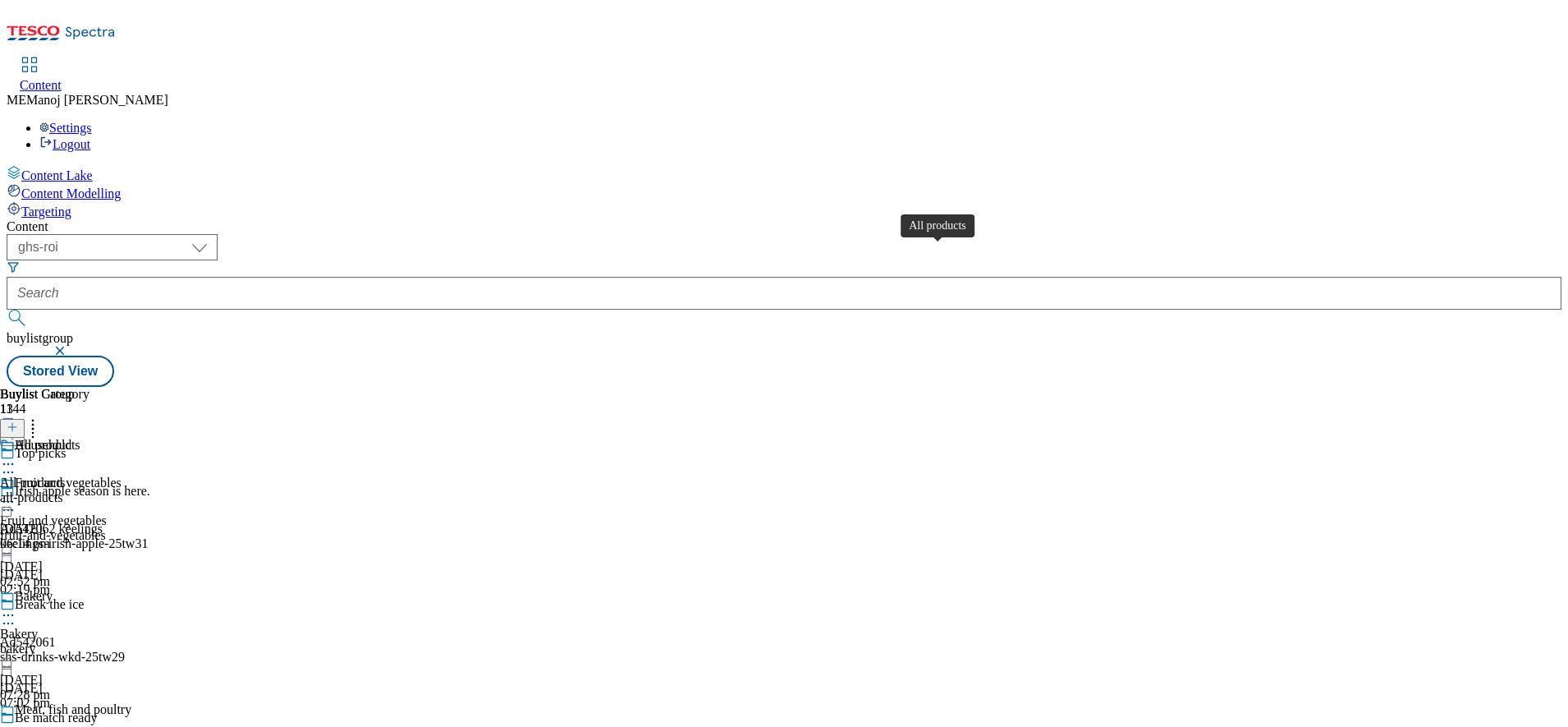
click at [81, 437] on div "All products" at bounding box center [47, 445] width 66 height 14
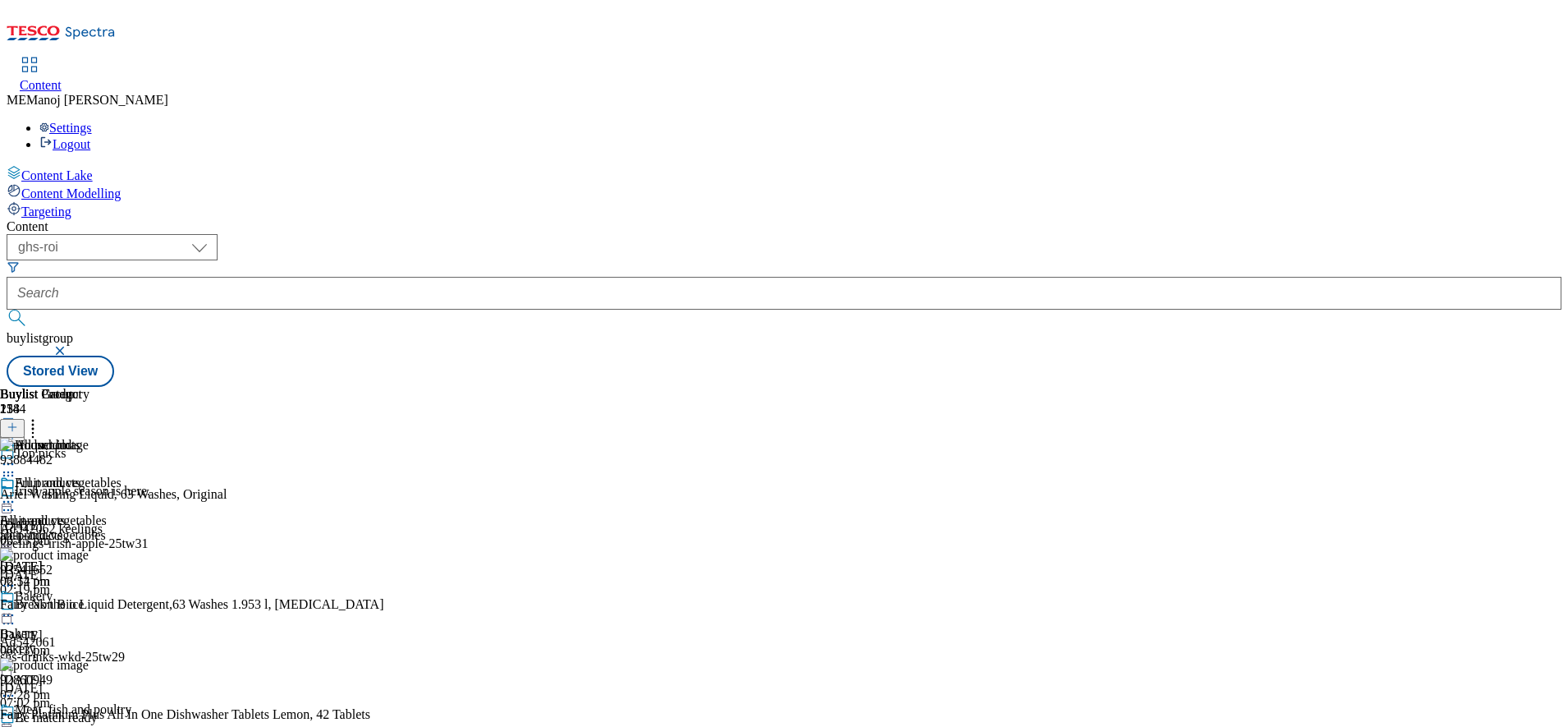
click at [13, 423] on line at bounding box center [13, 426] width 0 height 8
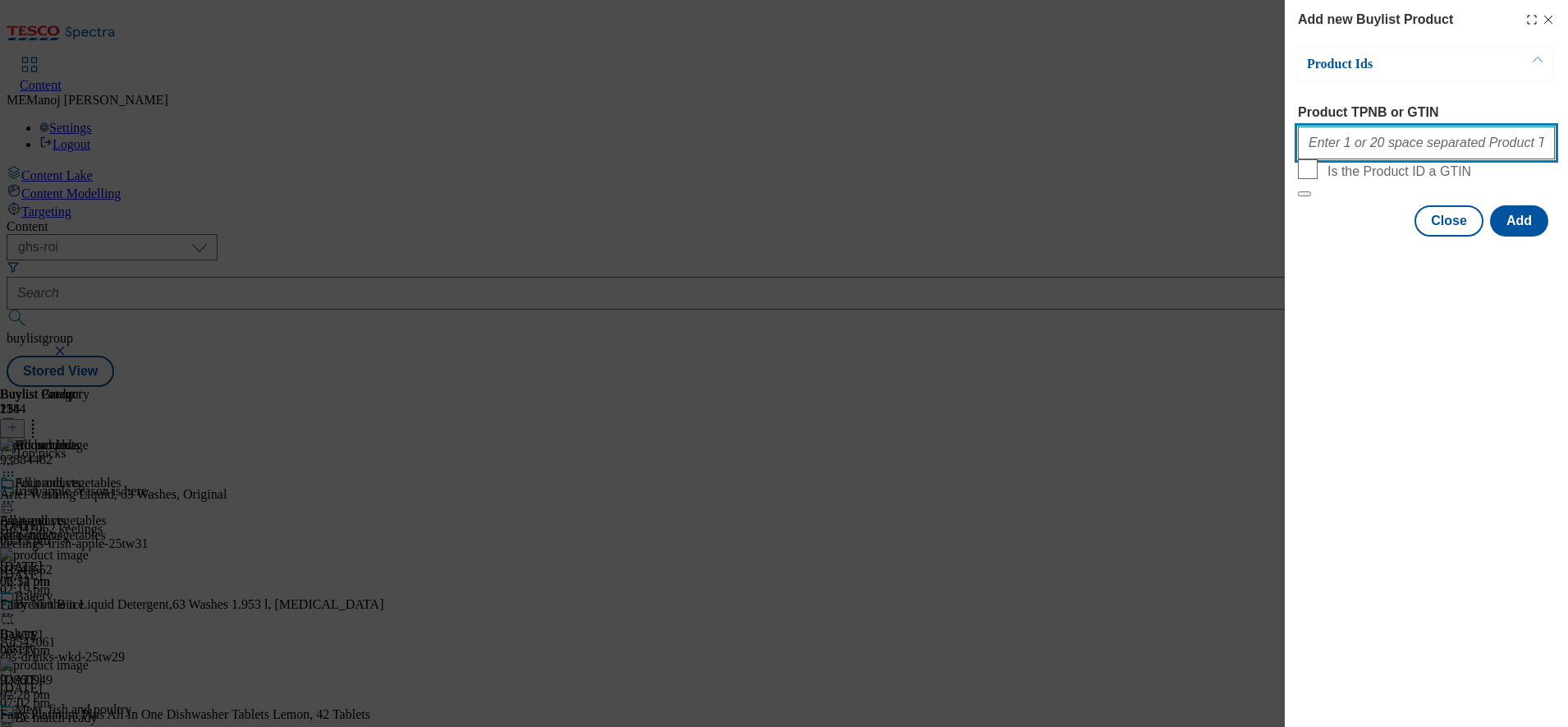
click at [1356, 146] on input "Product TPNB or GTIN" at bounding box center [1427, 143] width 257 height 33
paste input "96099577 96768477 96175493 91645659"
type input "96099577 96768477 96175493 91645659"
click at [1523, 236] on button "Add" at bounding box center [1519, 221] width 58 height 31
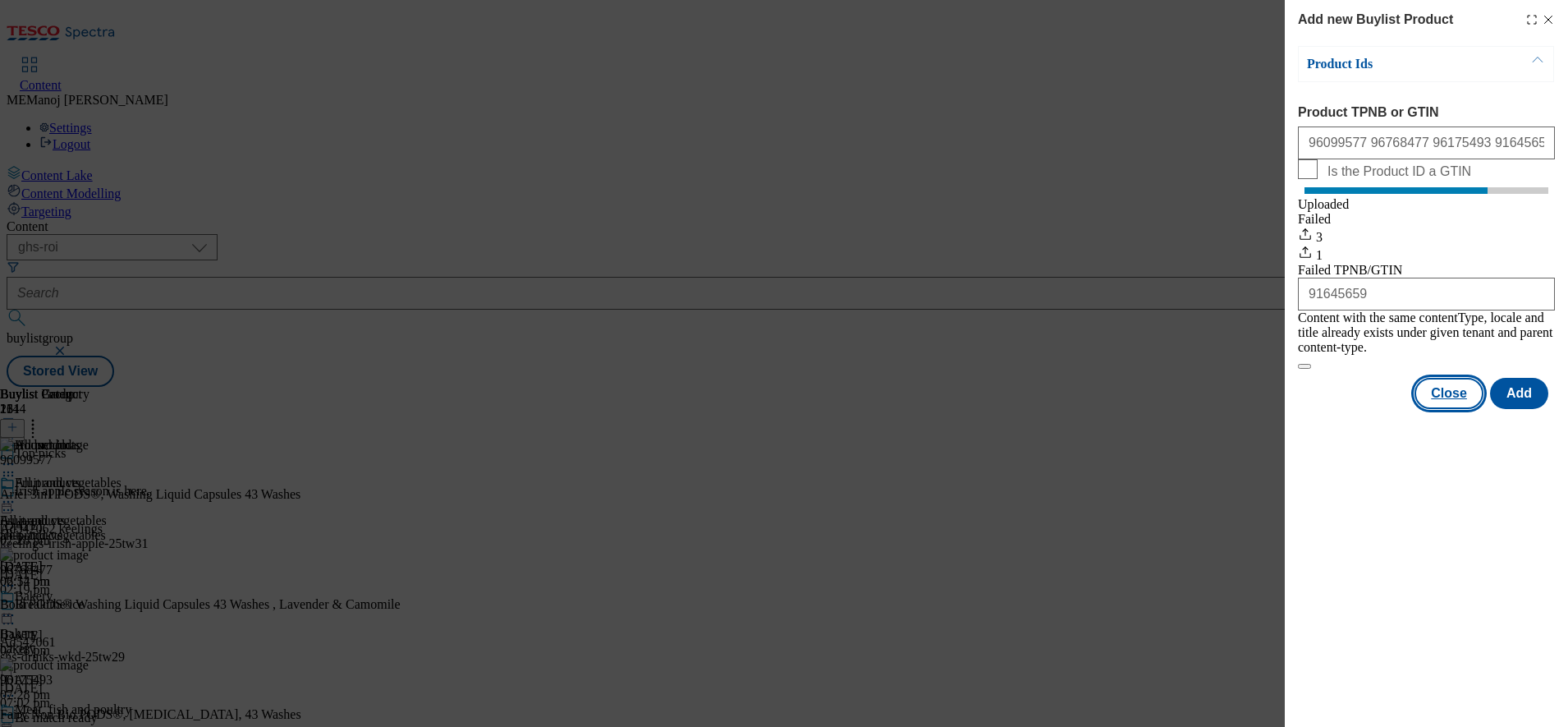
click at [1461, 399] on button "Close" at bounding box center [1449, 393] width 69 height 31
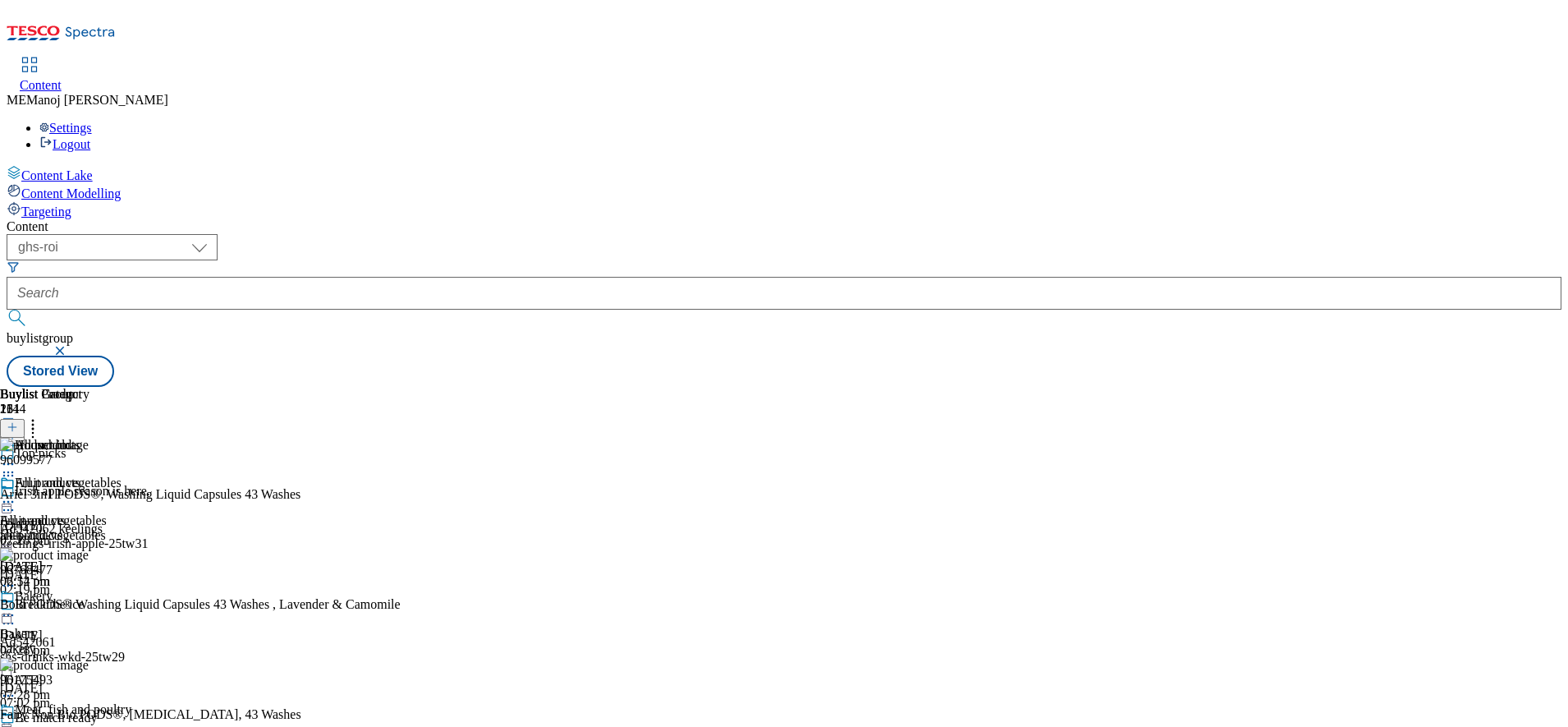
click at [41, 416] on icon at bounding box center [33, 425] width 16 height 16
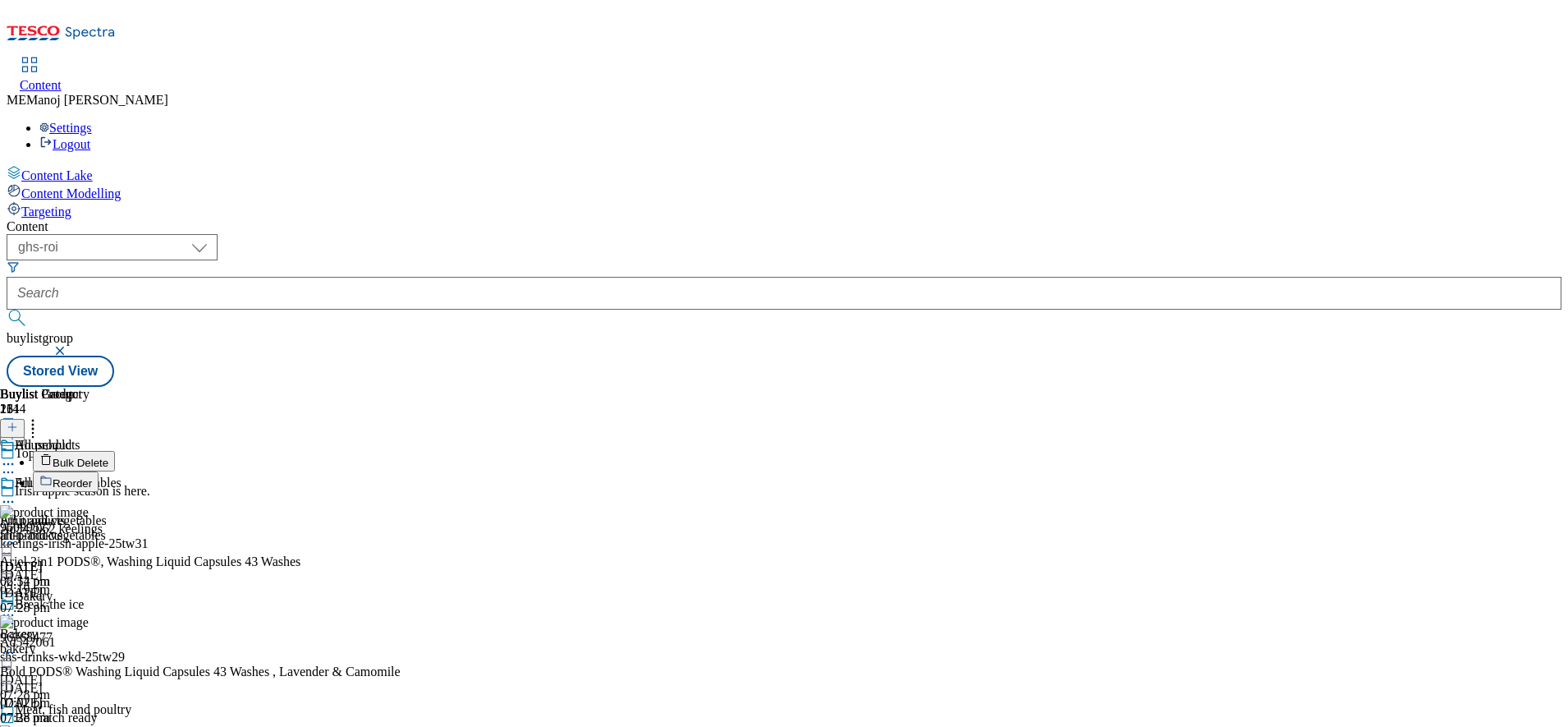
click at [92, 477] on span "Reorder" at bounding box center [72, 483] width 40 height 13
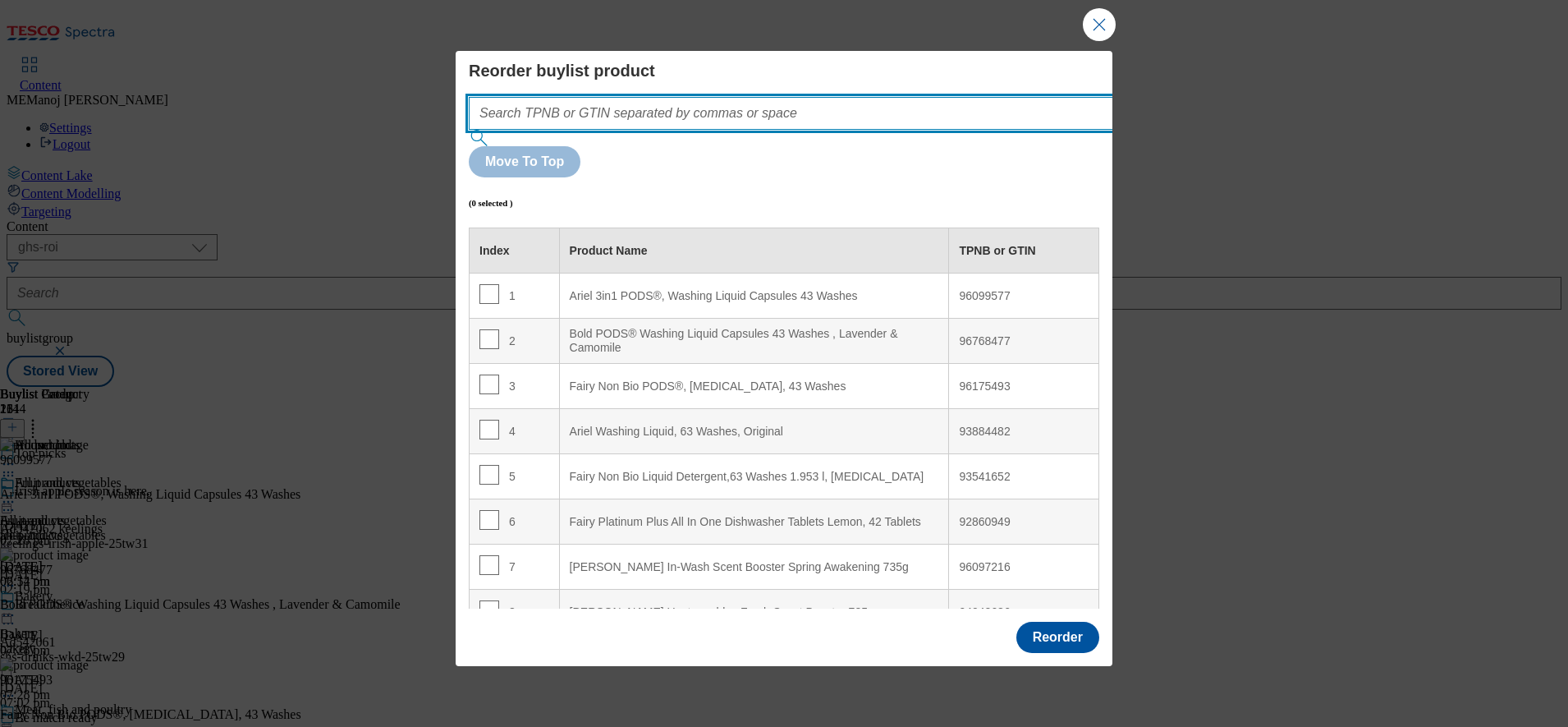
click at [904, 129] on input "Modal" at bounding box center [816, 113] width 693 height 33
paste input "96099577 96768477 96175493 91645659"
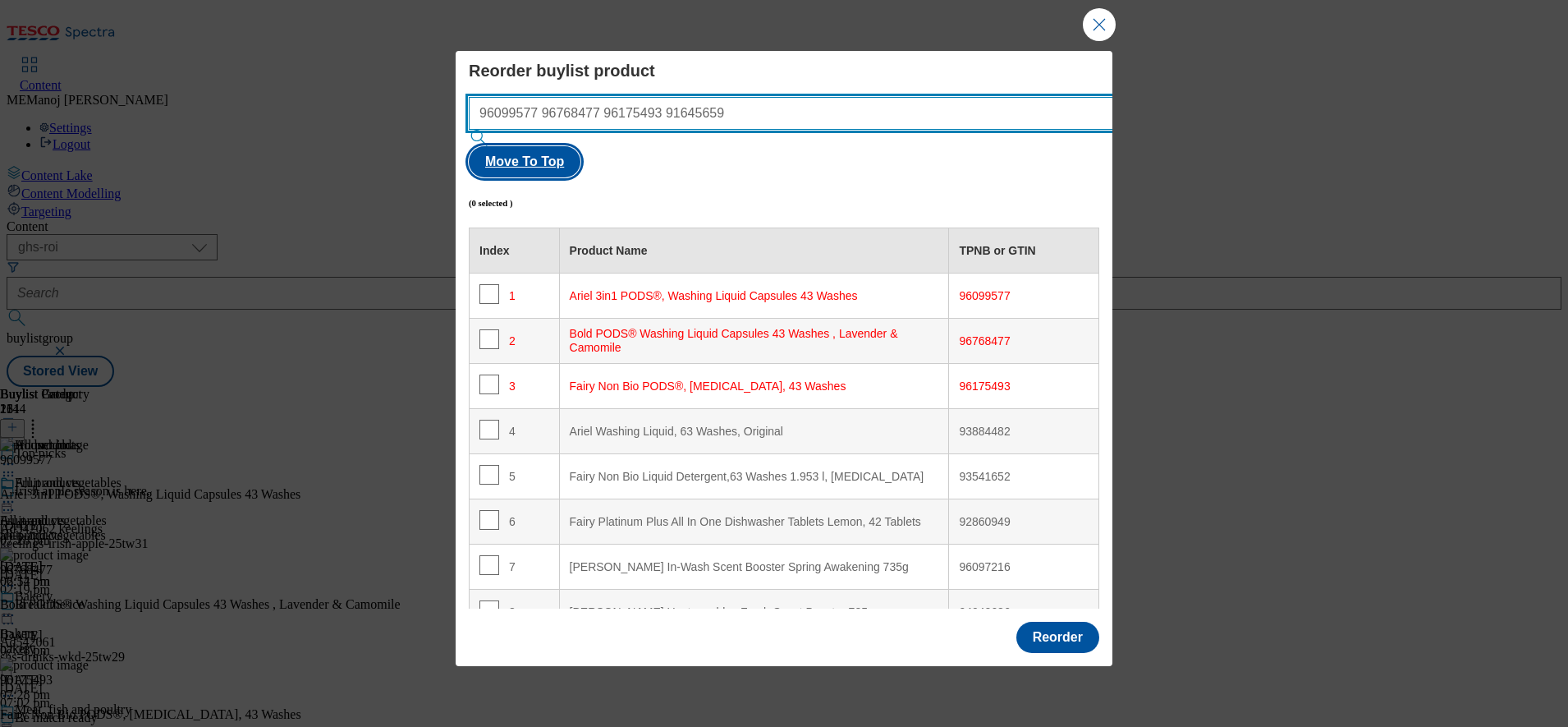
type input "96099577 96768477 96175493 91645659"
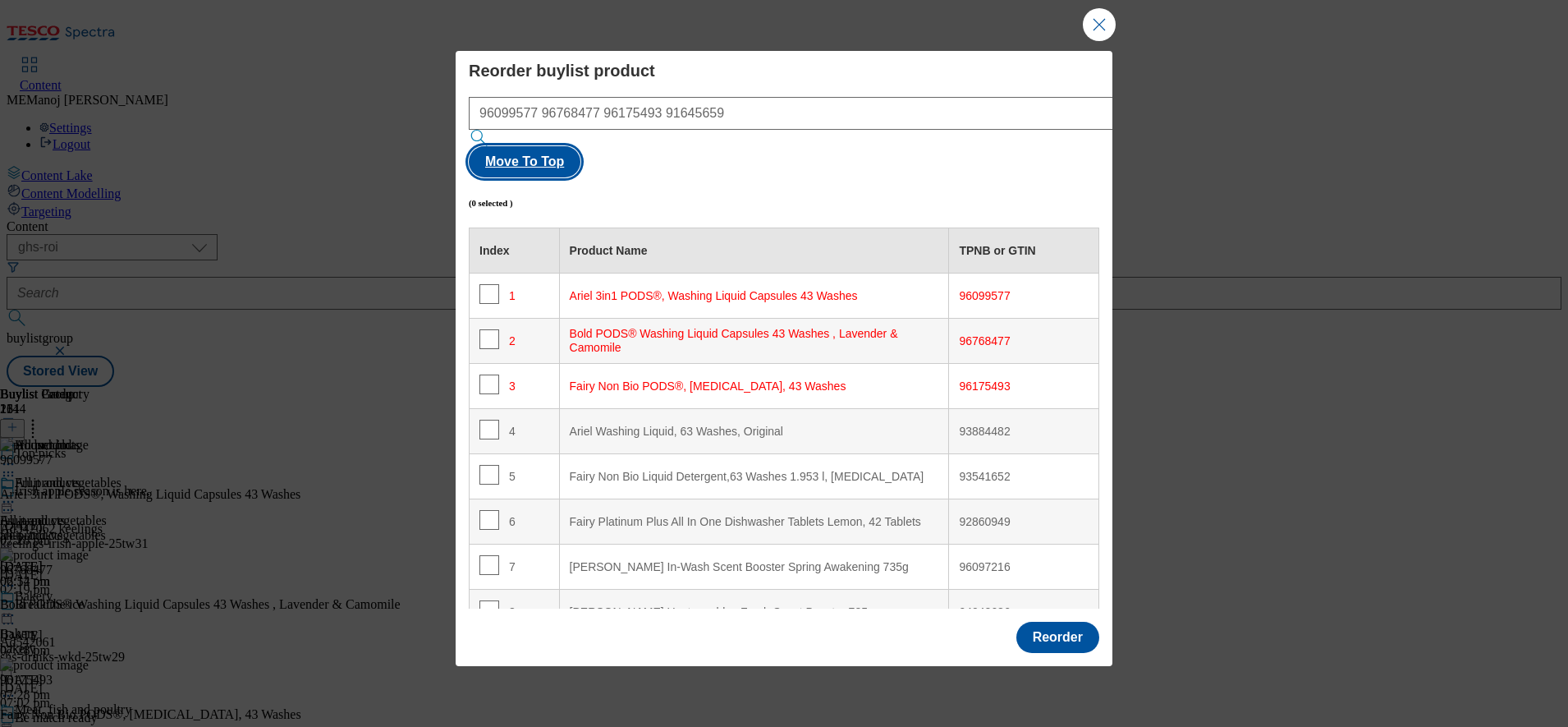
click at [580, 146] on button "Move To Top" at bounding box center [524, 161] width 111 height 31
checkbox input "true"
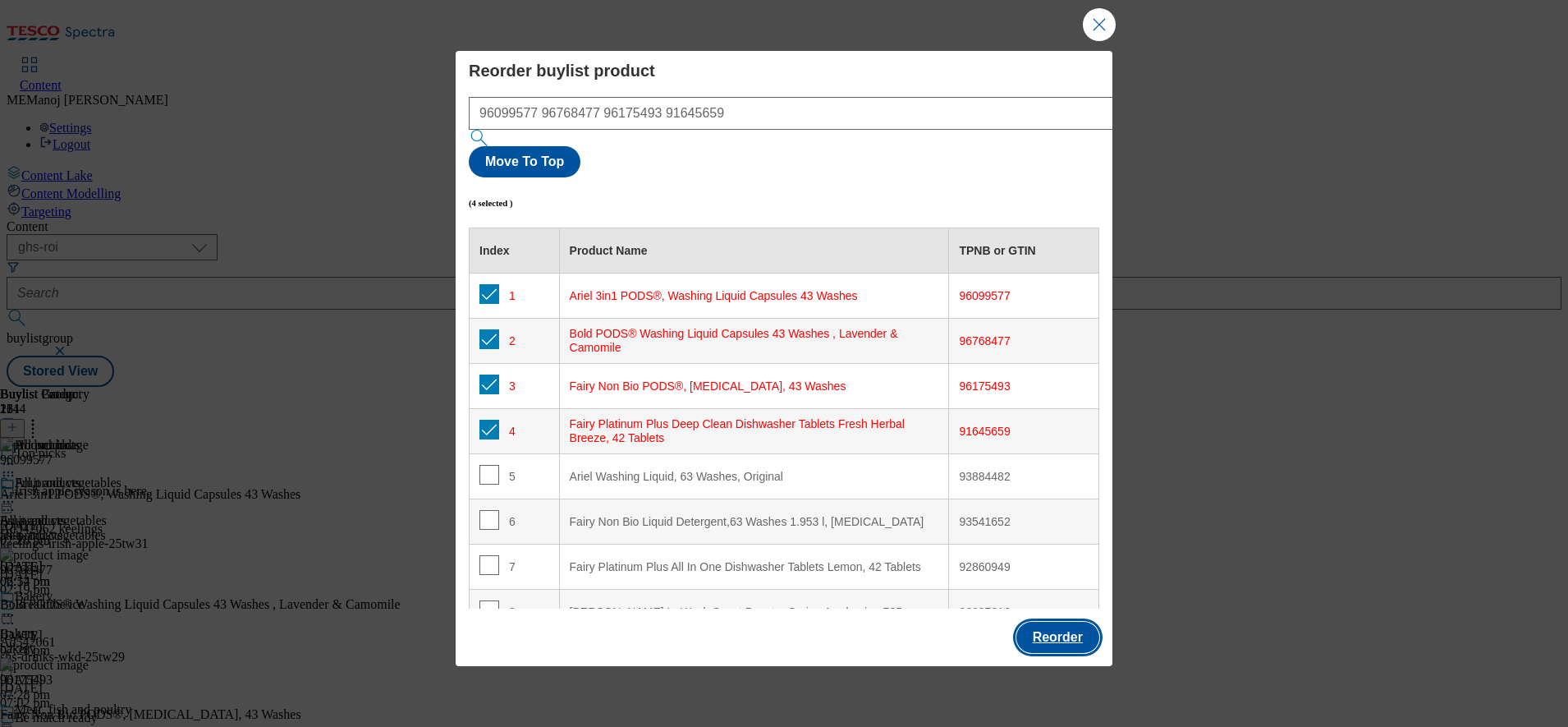
click at [1064, 622] on button "Reorder" at bounding box center [1058, 637] width 83 height 31
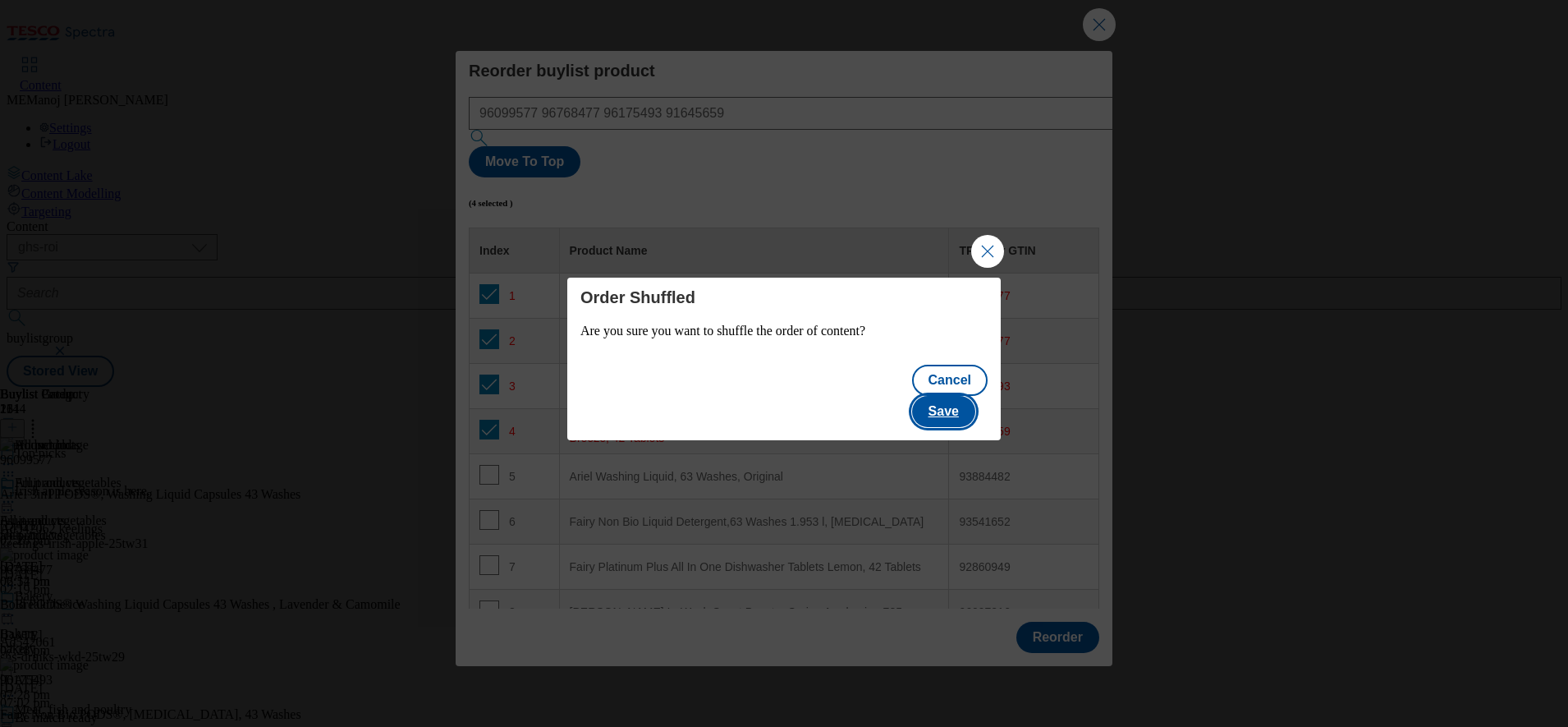
click at [947, 406] on button "Save" at bounding box center [944, 411] width 63 height 31
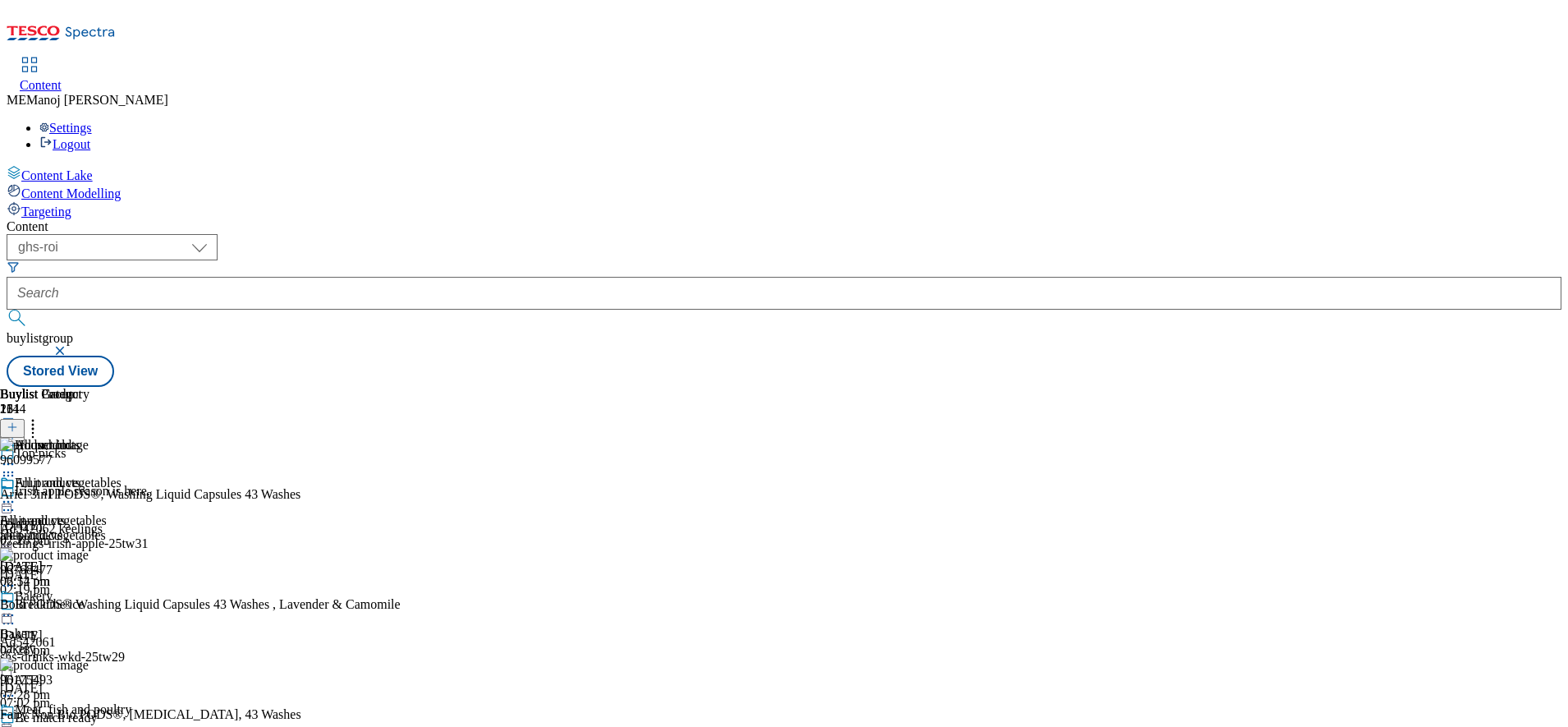
click at [16, 493] on icon at bounding box center [8, 502] width 16 height 16
click at [103, 682] on span "Un-publish" at bounding box center [77, 688] width 53 height 13
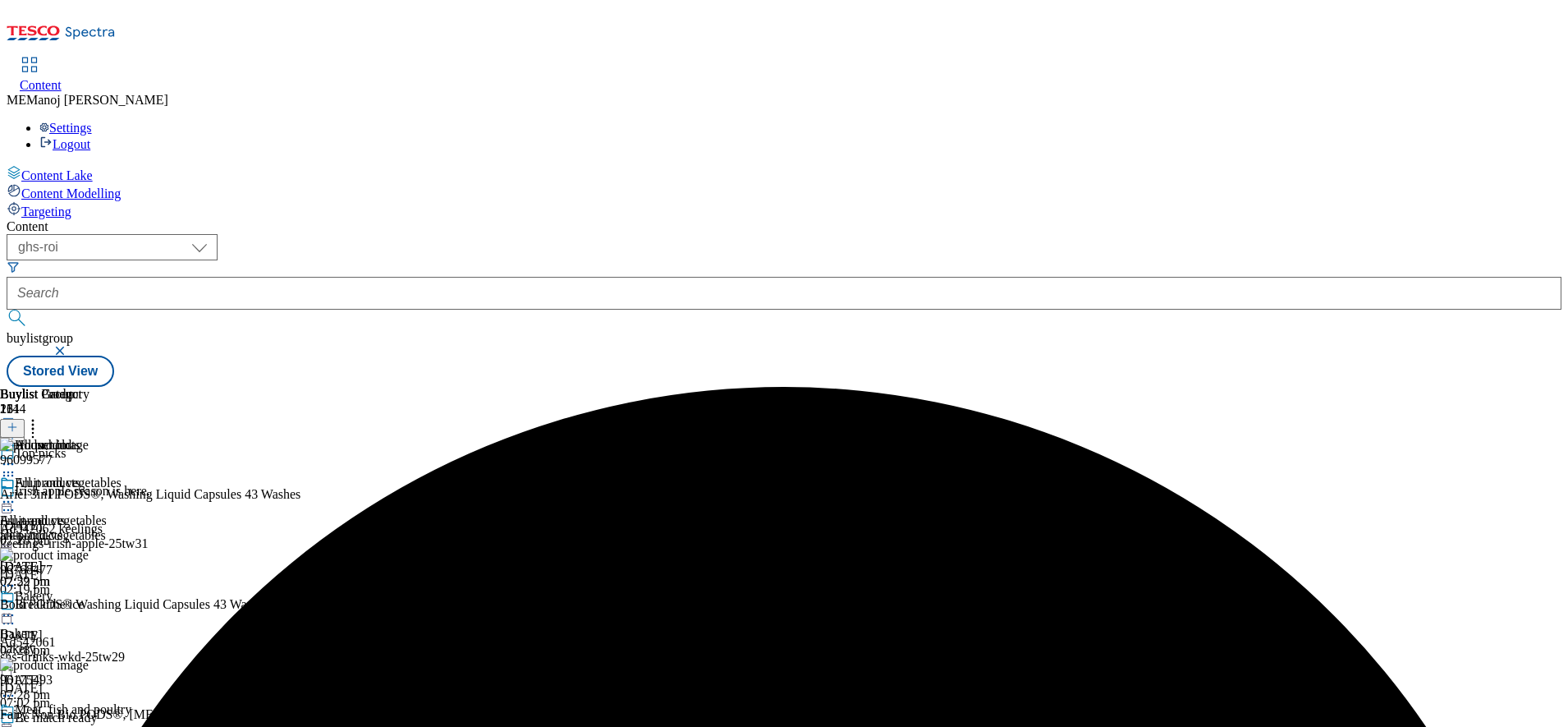
click at [16, 493] on icon at bounding box center [8, 502] width 16 height 16
click at [106, 625] on span "Un-preview" at bounding box center [78, 631] width 55 height 13
click at [16, 493] on icon at bounding box center [8, 502] width 16 height 16
click at [90, 606] on span "Preview" at bounding box center [70, 612] width 39 height 13
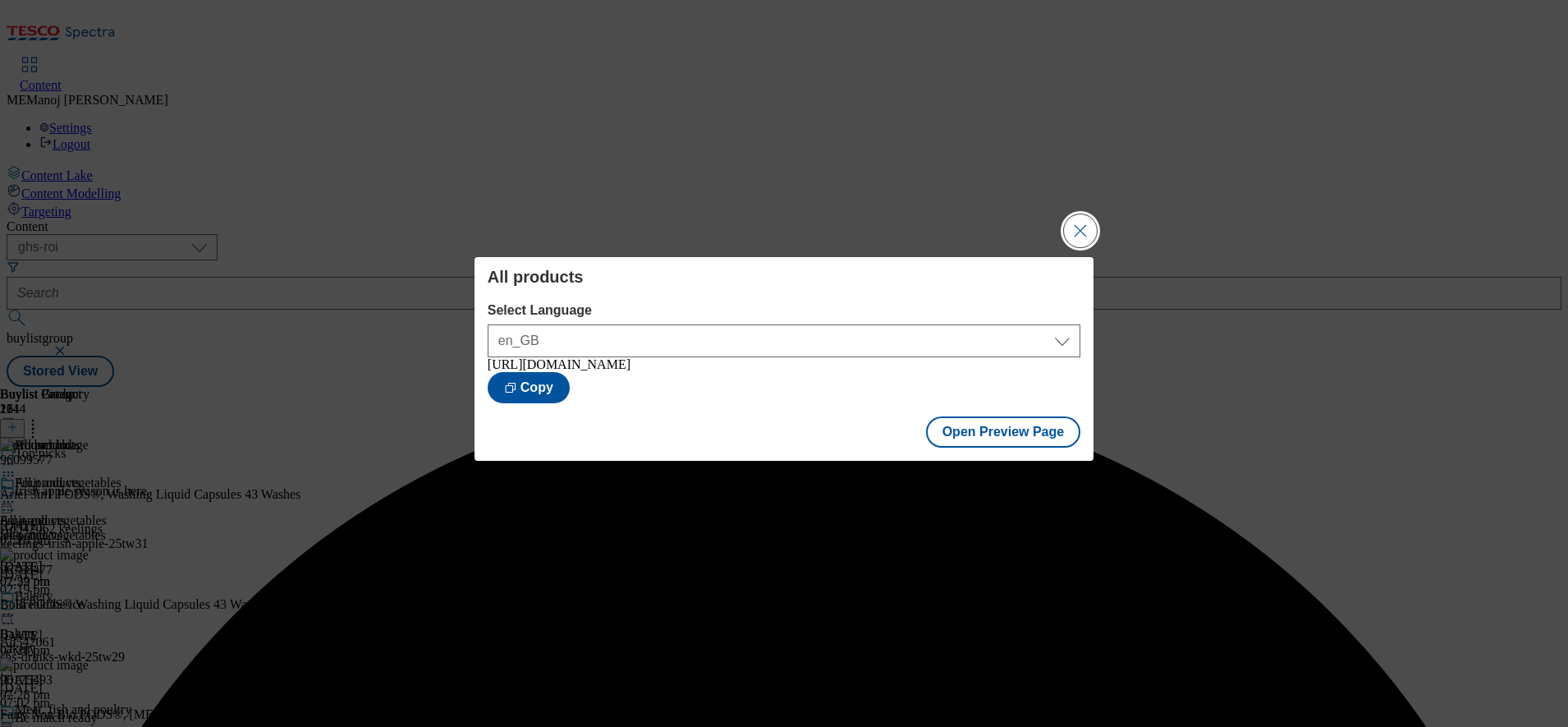
click at [1081, 230] on button "Close Modal" at bounding box center [1081, 231] width 33 height 33
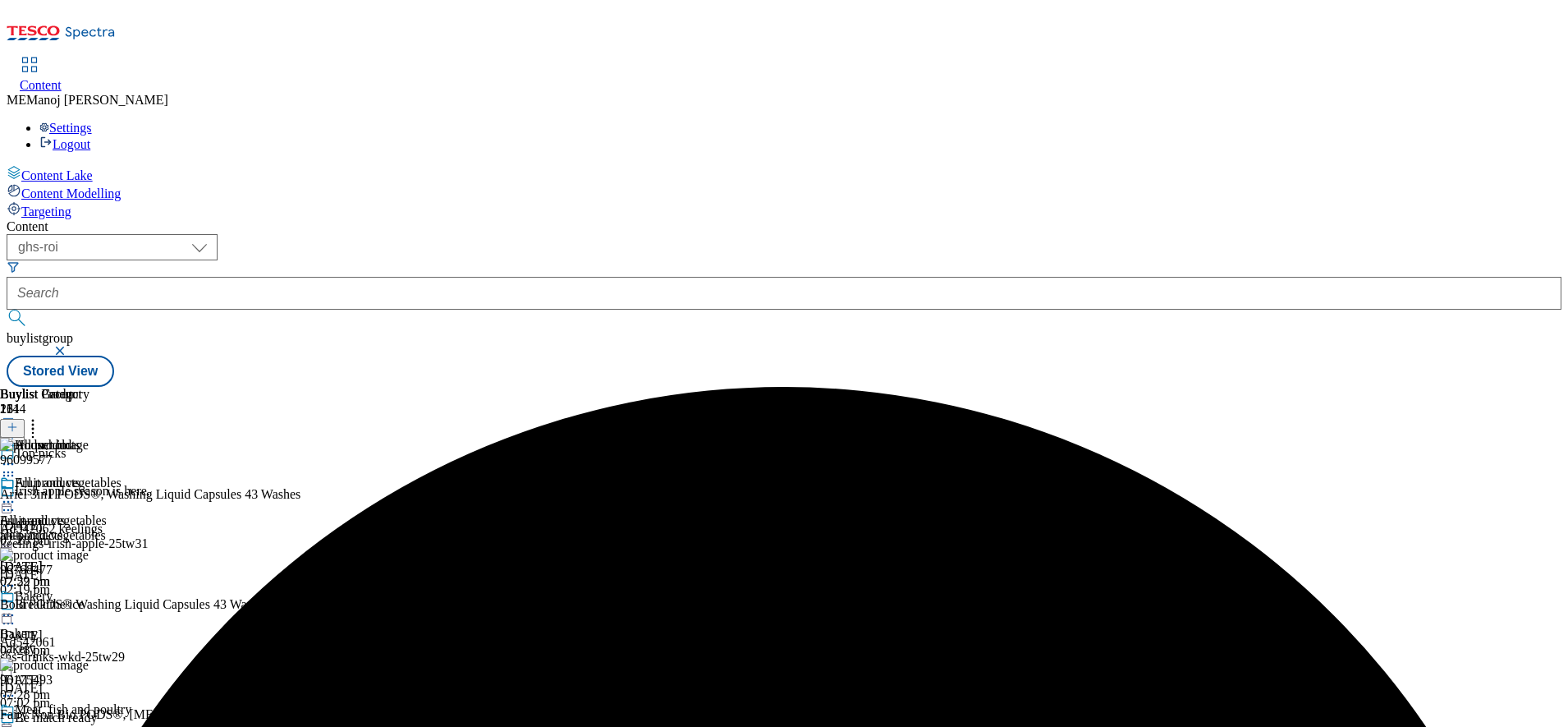
click at [16, 493] on icon at bounding box center [8, 502] width 16 height 16
click at [87, 663] on span "Publish" at bounding box center [69, 669] width 36 height 13
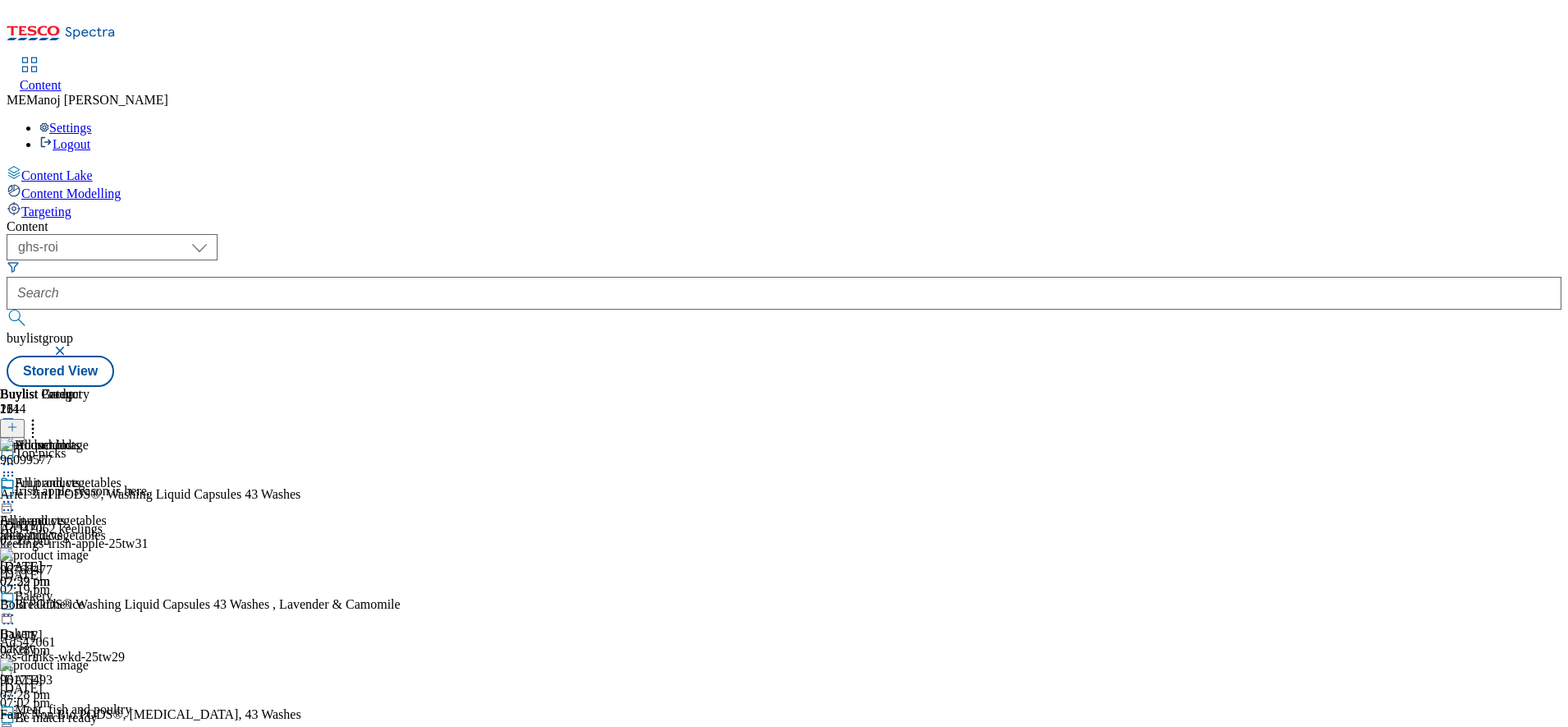
click at [16, 493] on icon at bounding box center [8, 502] width 16 height 16
